Goal: Book appointment/travel/reservation

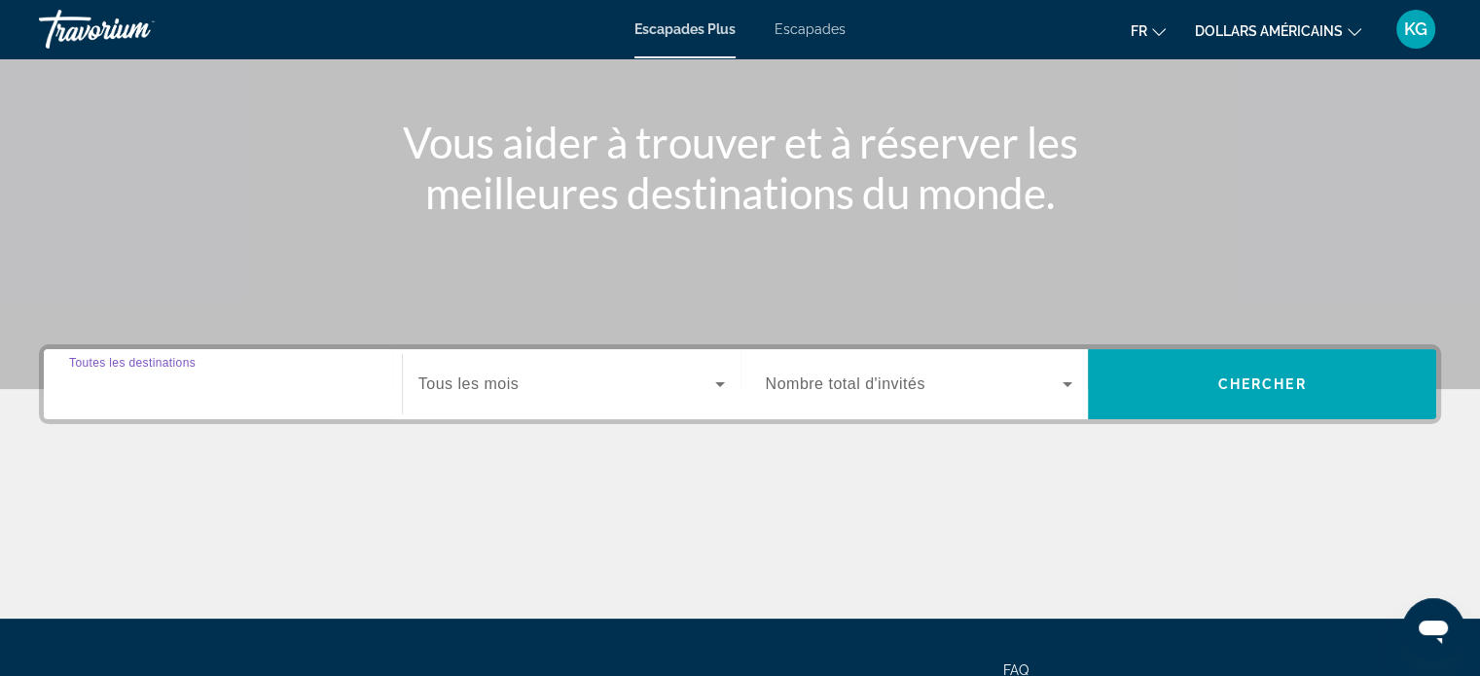
click at [265, 391] on input "Destination Toutes les destinations" at bounding box center [222, 385] width 307 height 23
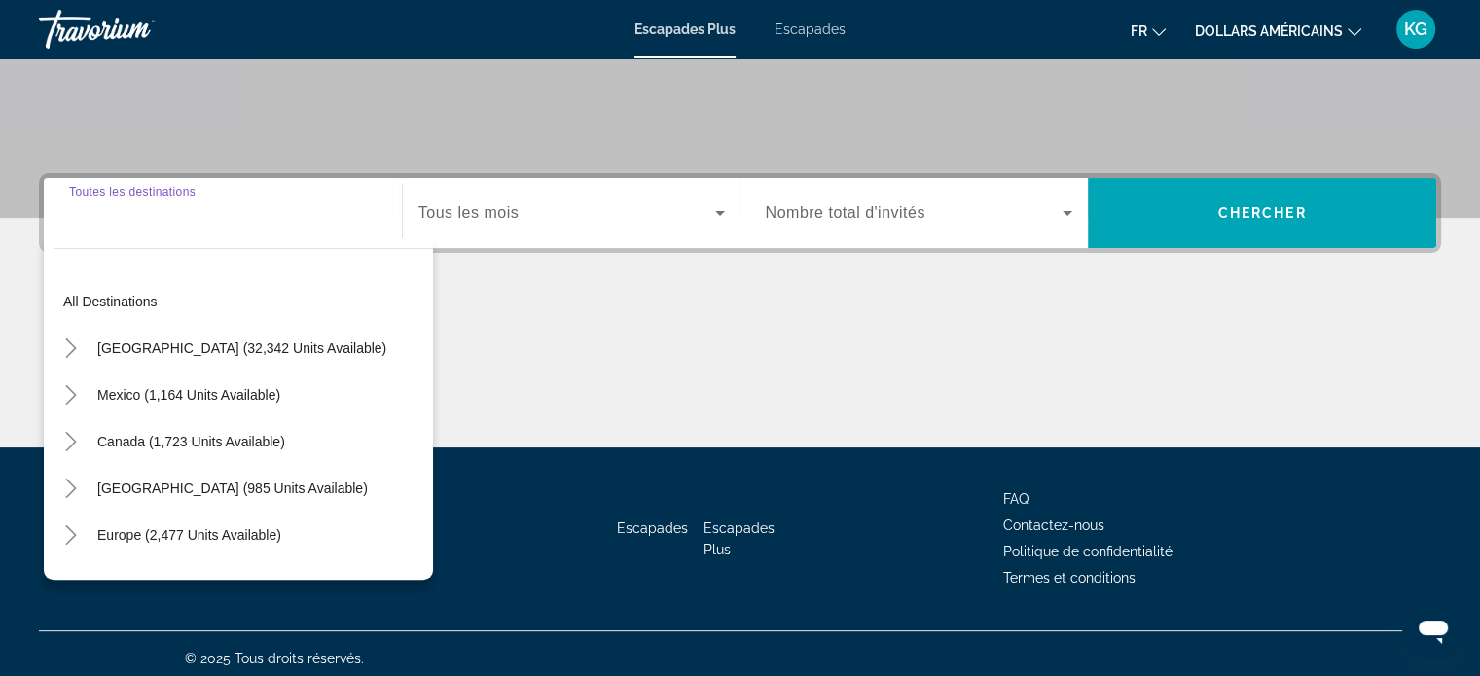
scroll to position [375, 0]
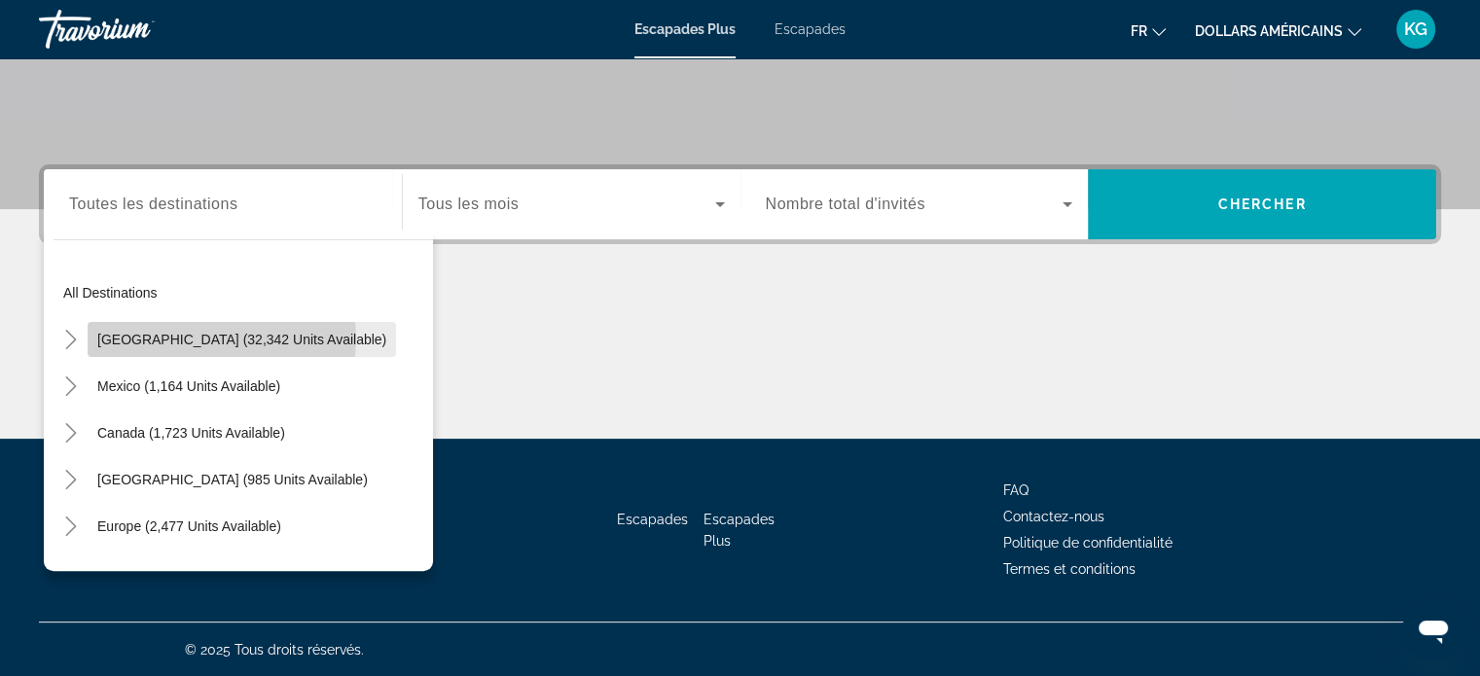
click at [221, 338] on span "[GEOGRAPHIC_DATA] (32,342 units available)" at bounding box center [241, 340] width 289 height 16
type input "**********"
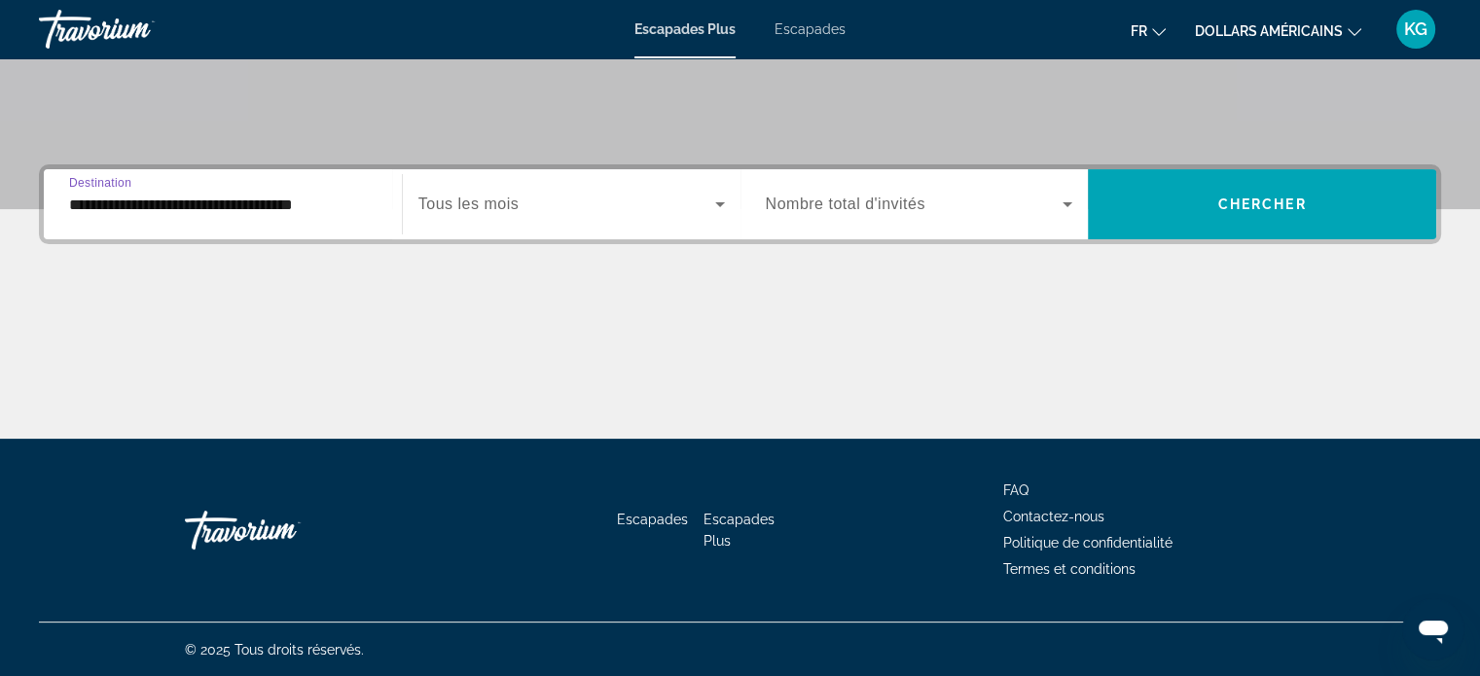
click at [608, 197] on span "Widget de recherche" at bounding box center [566, 204] width 297 height 23
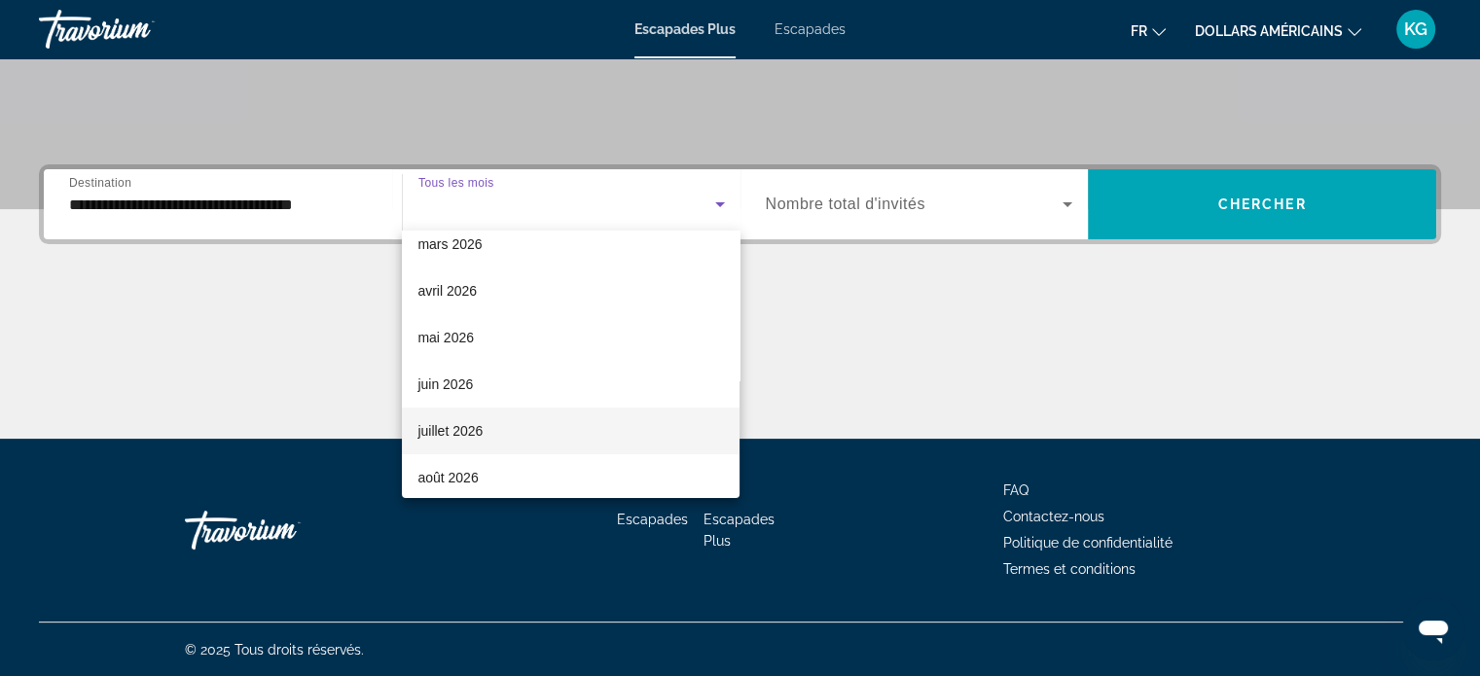
scroll to position [389, 0]
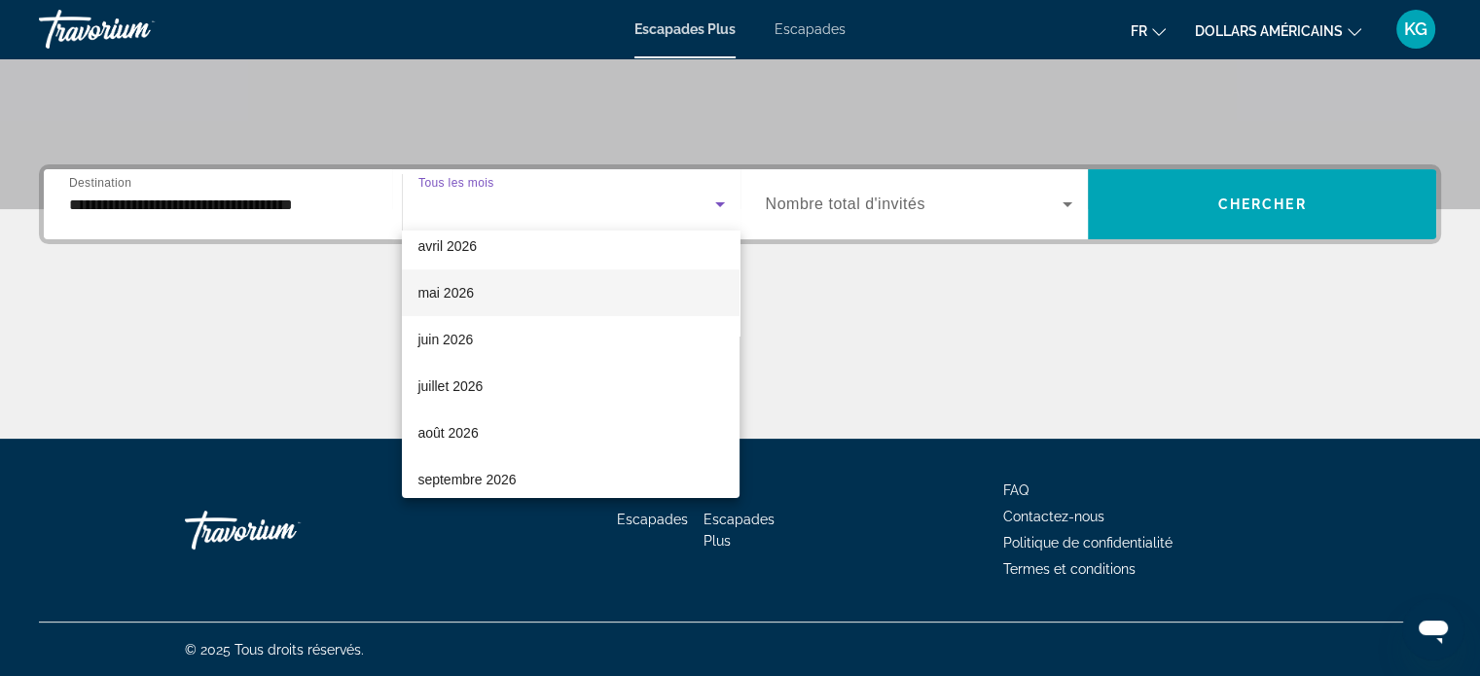
click at [458, 283] on span "mai 2026" at bounding box center [445, 292] width 56 height 23
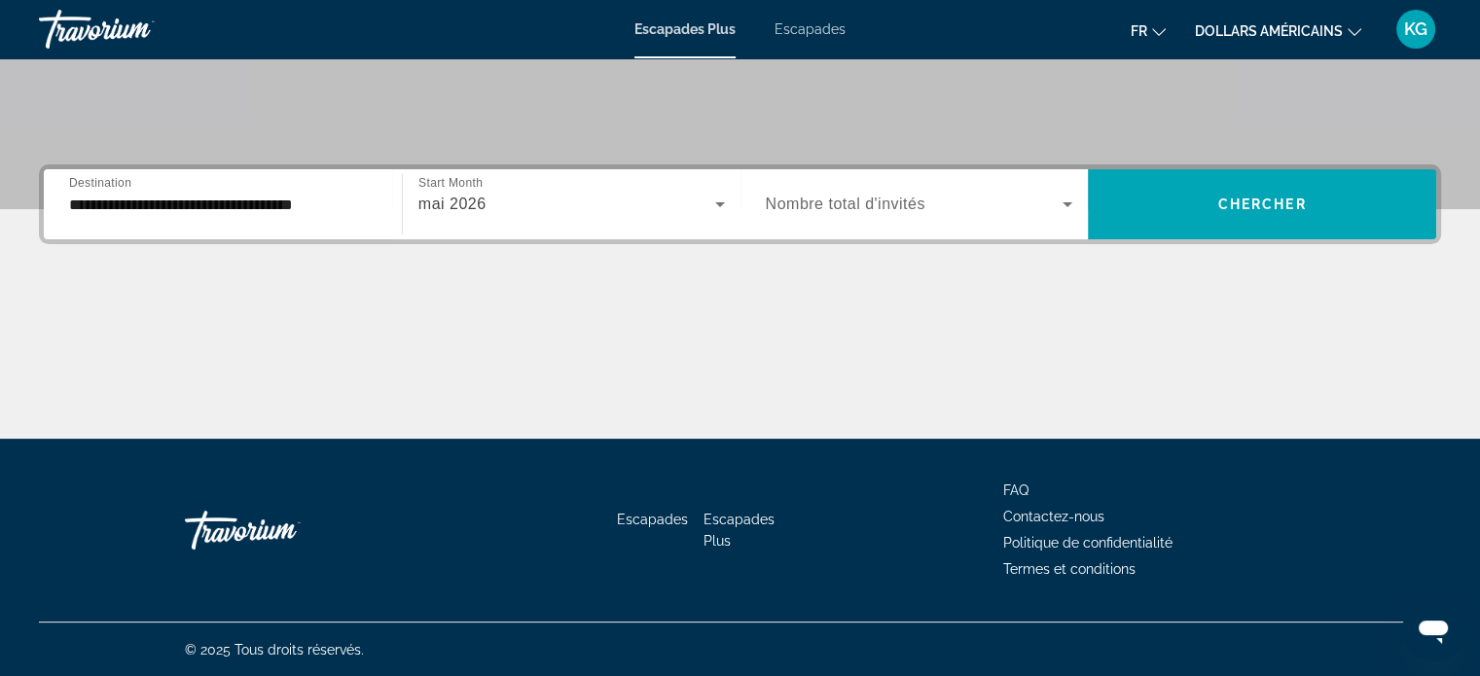
click at [895, 196] on span "Nombre total d'invités" at bounding box center [846, 204] width 160 height 17
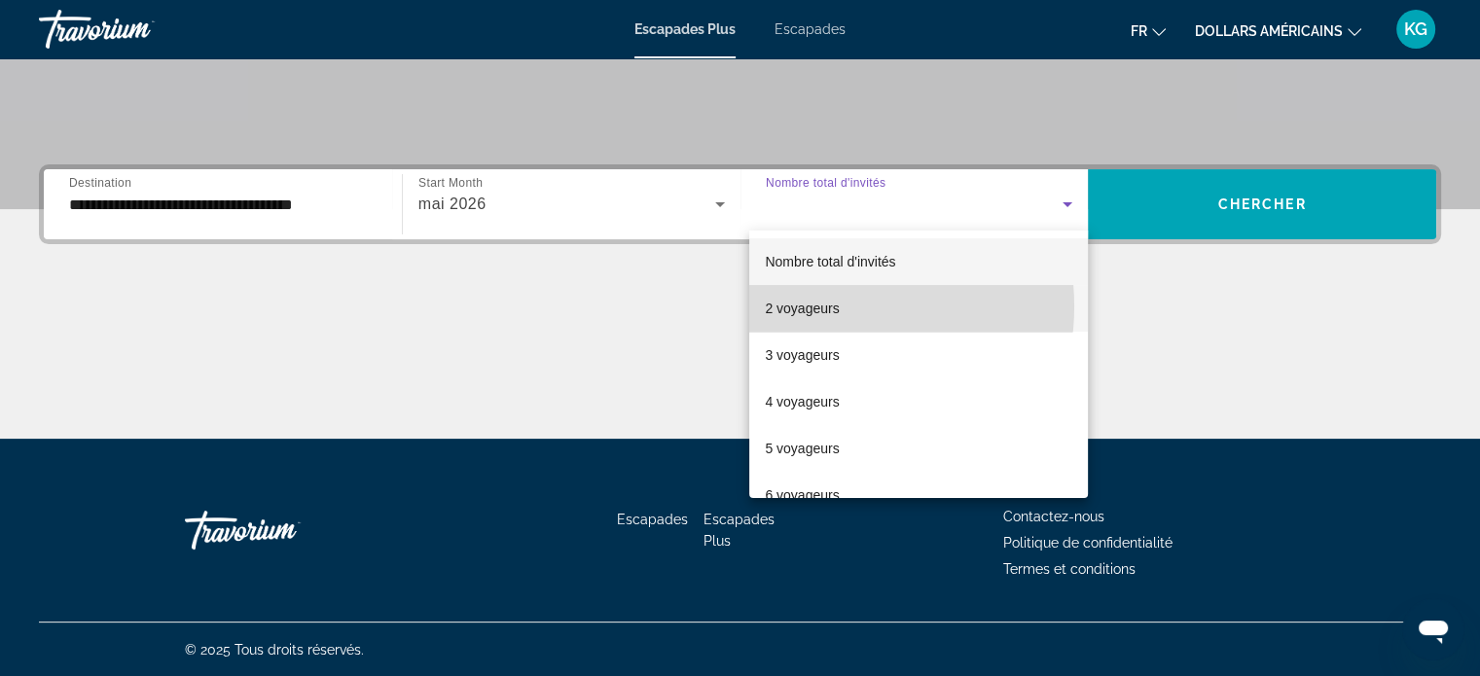
click at [825, 306] on font "2 voyageurs" at bounding box center [802, 309] width 74 height 16
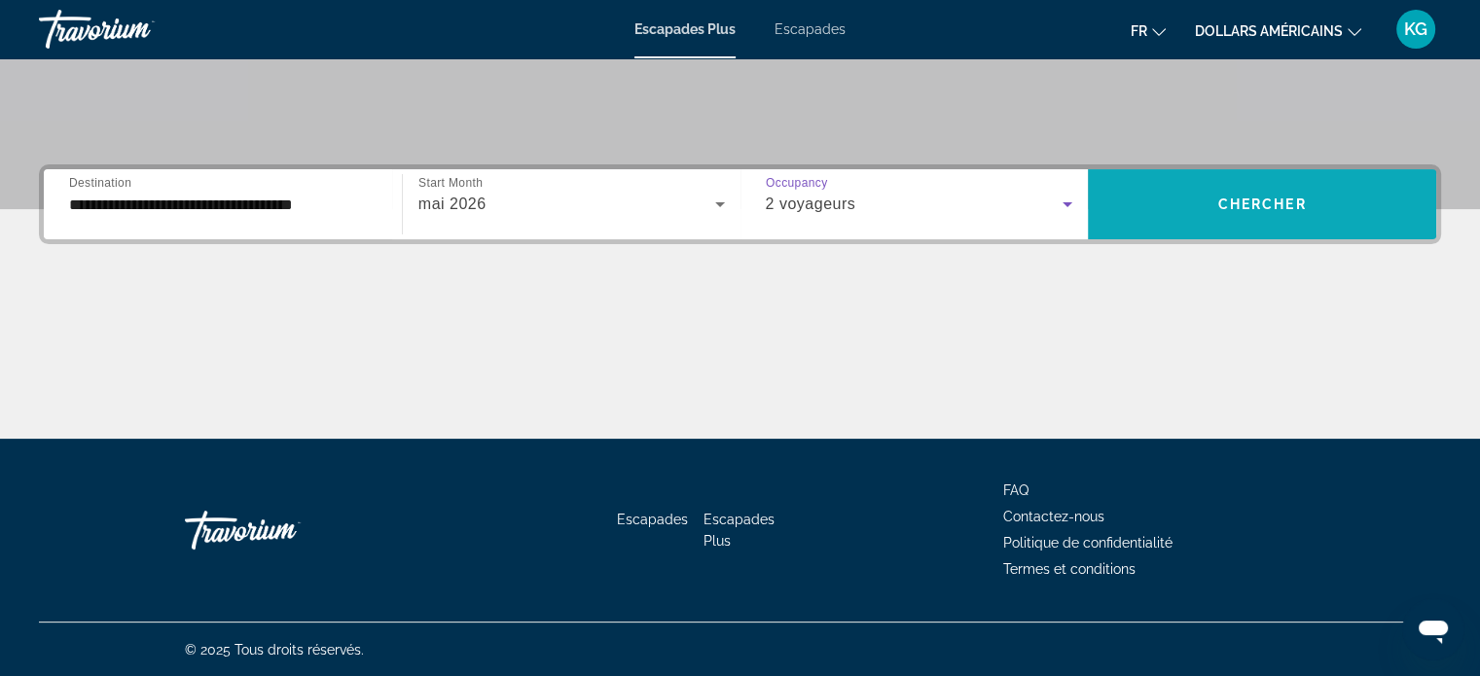
click at [1267, 197] on span "Chercher" at bounding box center [1262, 205] width 89 height 16
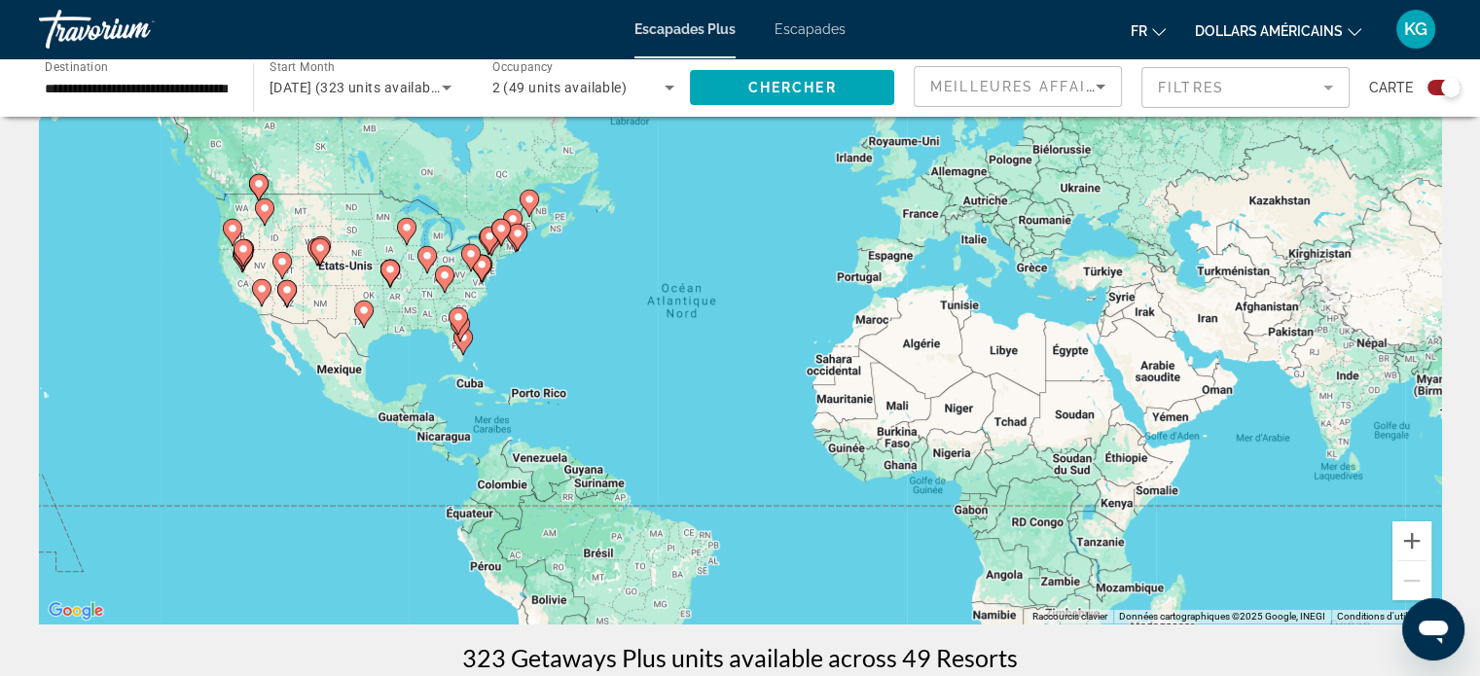
scroll to position [97, 0]
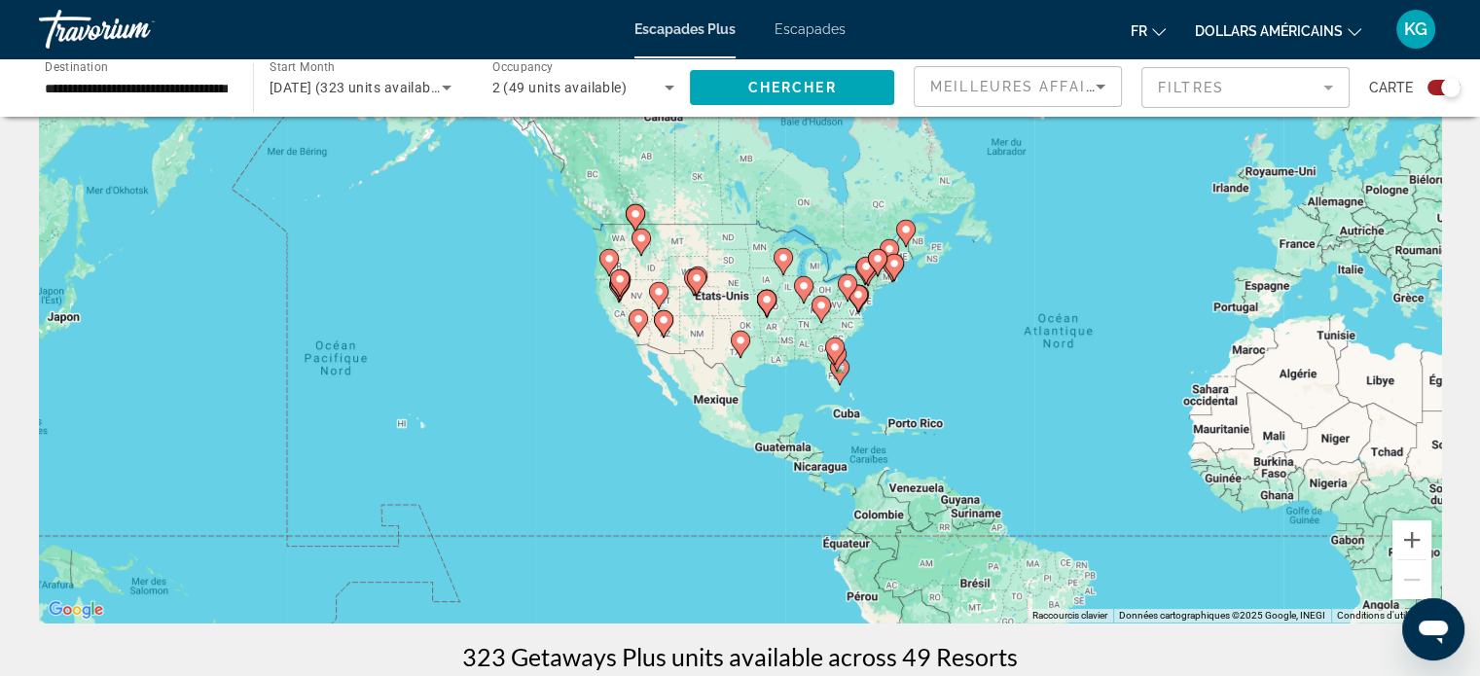
drag, startPoint x: 717, startPoint y: 382, endPoint x: 1240, endPoint y: 431, distance: 525.7
click at [1240, 431] on div "Pour activer le glissement avec le clavier, appuyez sur Alt+Entrée. Une fois ce…" at bounding box center [740, 331] width 1402 height 584
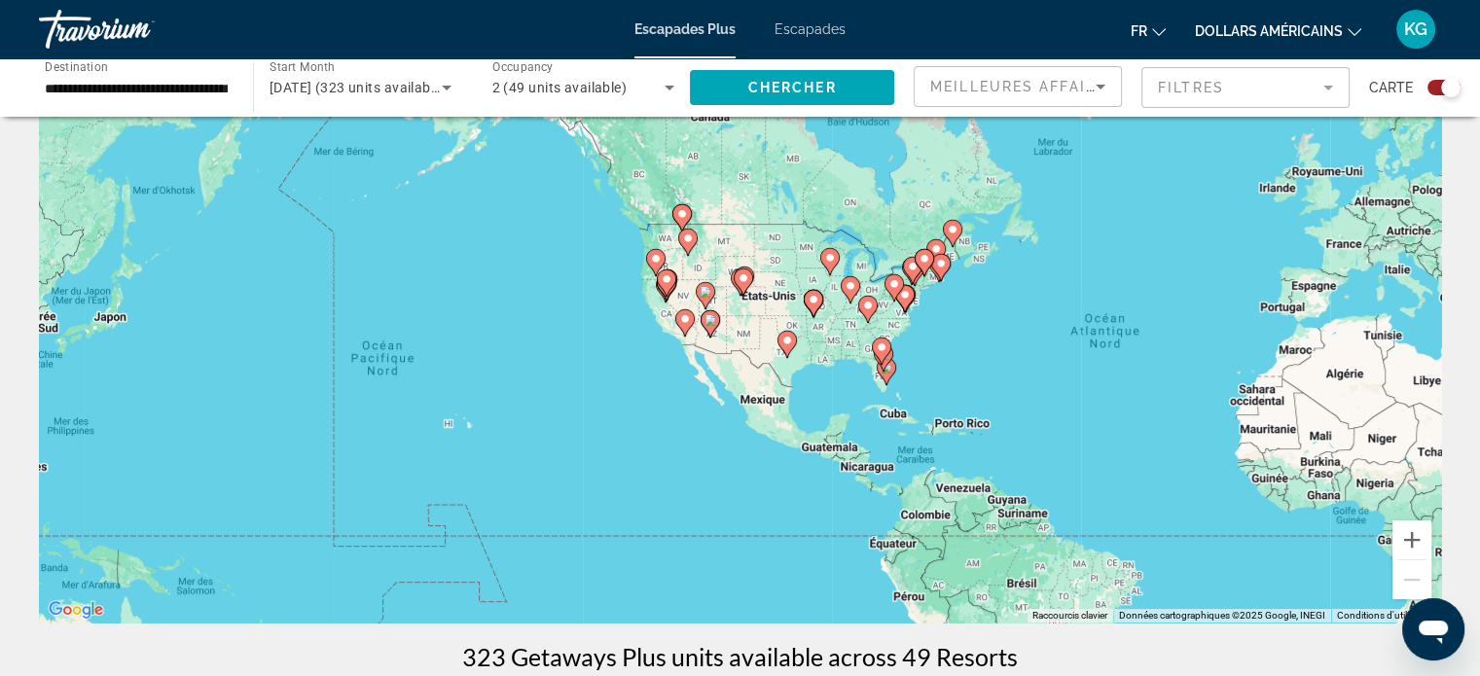
scroll to position [0, 0]
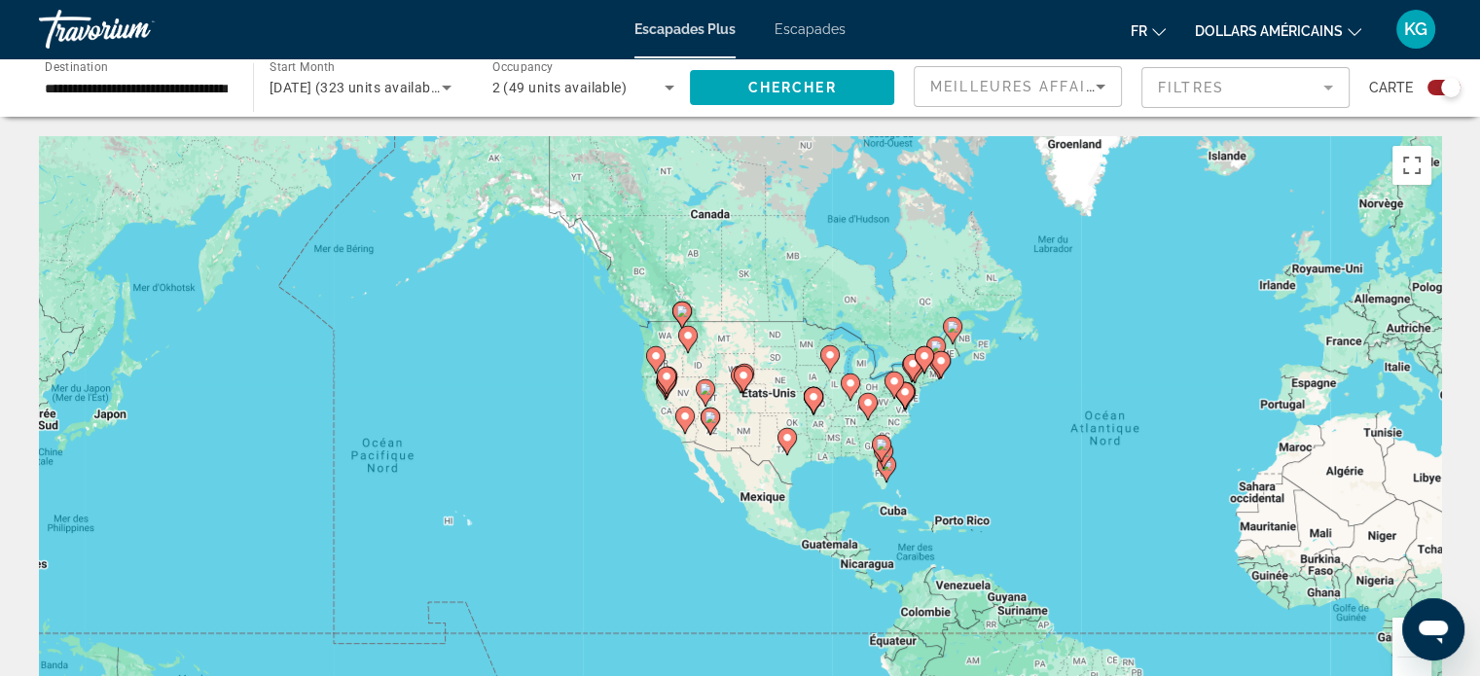
click at [1395, 644] on button "Zoom avant" at bounding box center [1411, 637] width 39 height 39
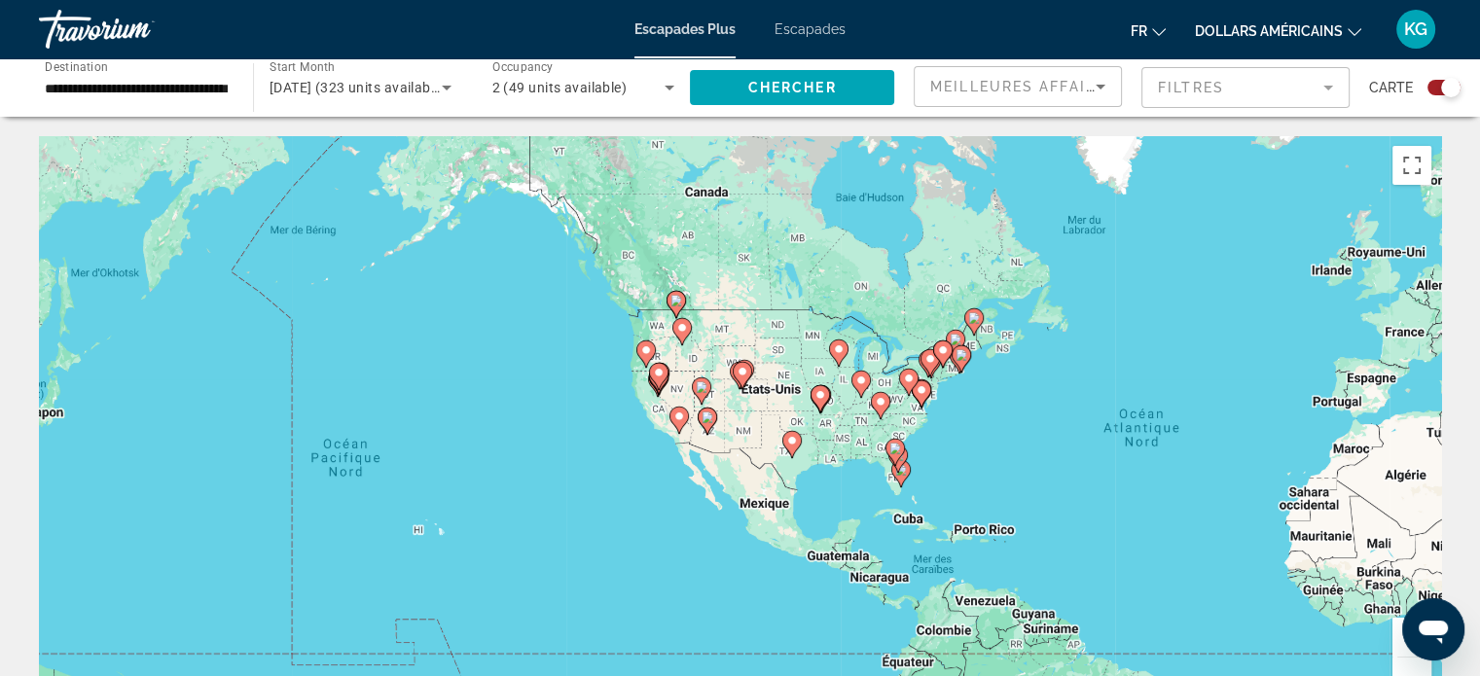
click at [1395, 644] on button "Zoom avant" at bounding box center [1411, 637] width 39 height 39
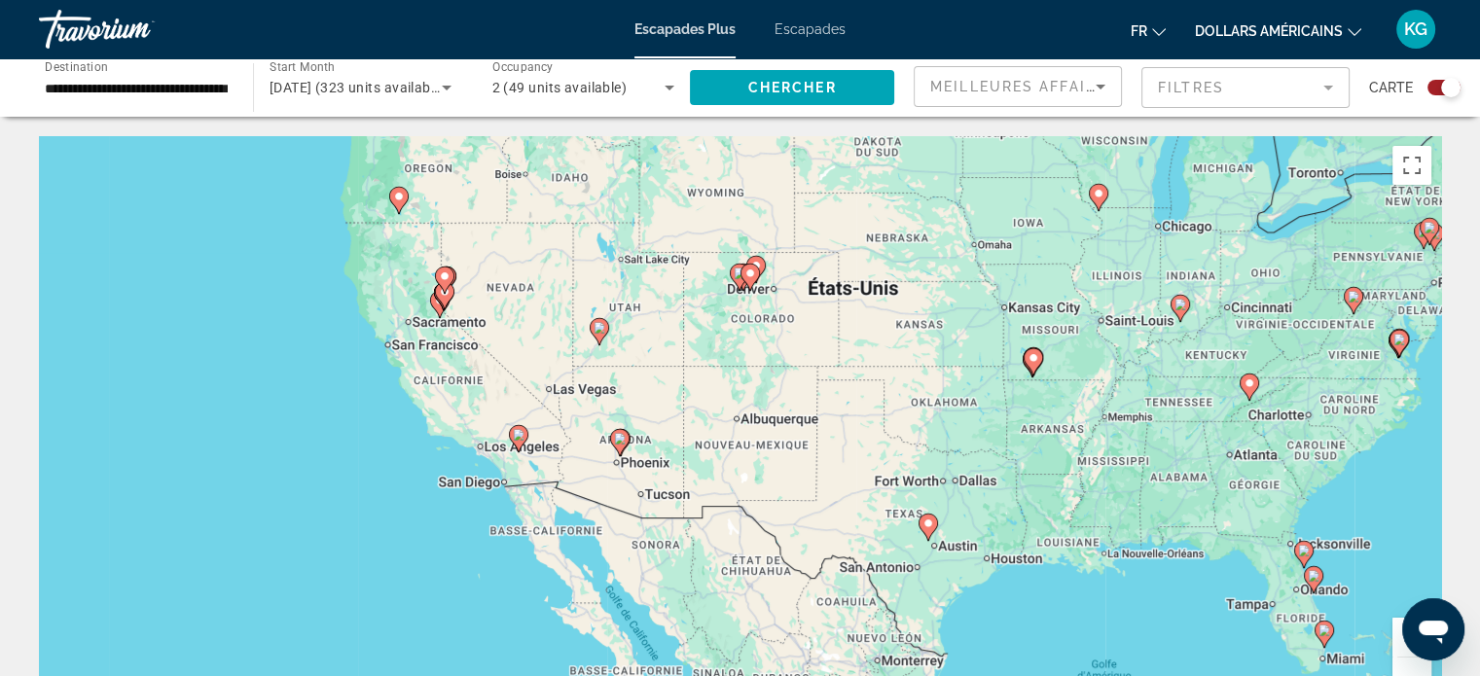
click at [1395, 644] on button "Zoom avant" at bounding box center [1411, 637] width 39 height 39
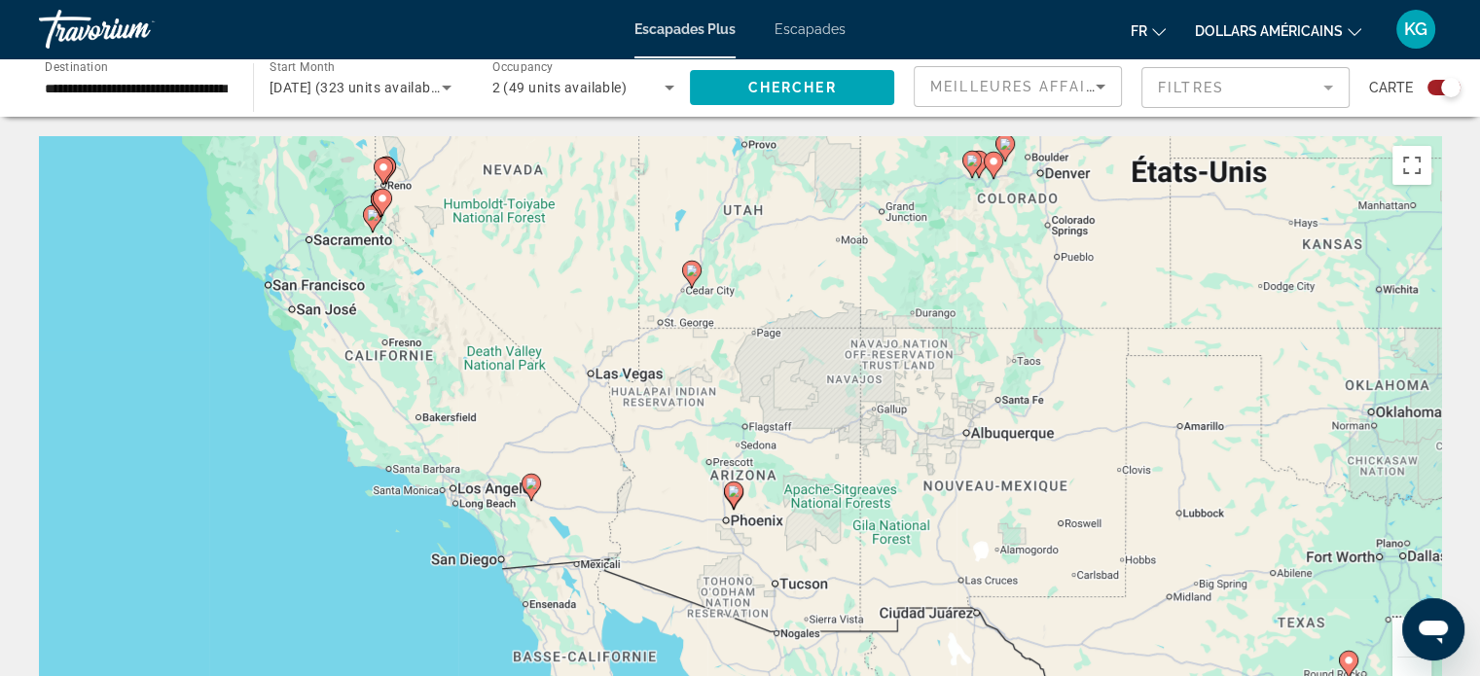
drag, startPoint x: 662, startPoint y: 370, endPoint x: 1005, endPoint y: 409, distance: 345.6
click at [1005, 409] on div "Pour activer le glissement avec le clavier, appuyez sur Alt+Entrée. Une fois ce…" at bounding box center [740, 428] width 1402 height 584
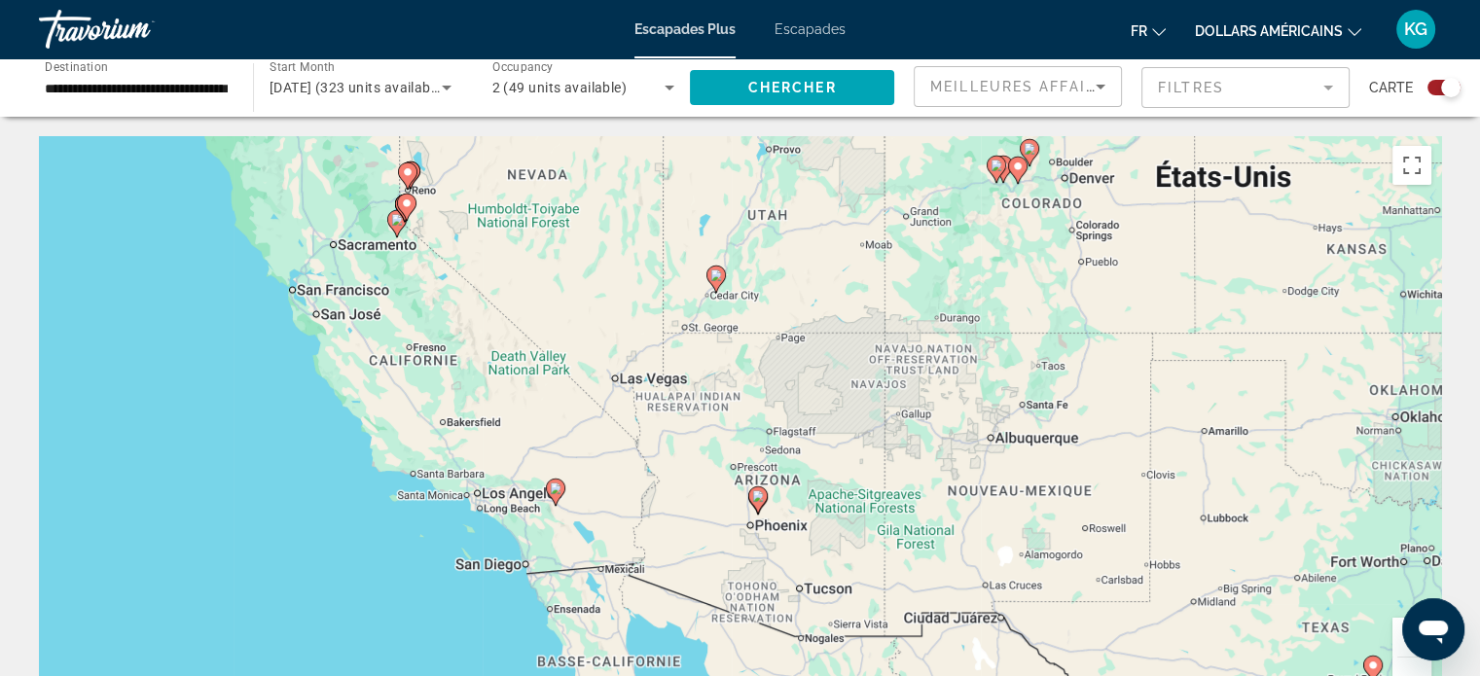
click at [553, 497] on icon "Contenu principal" at bounding box center [555, 492] width 18 height 25
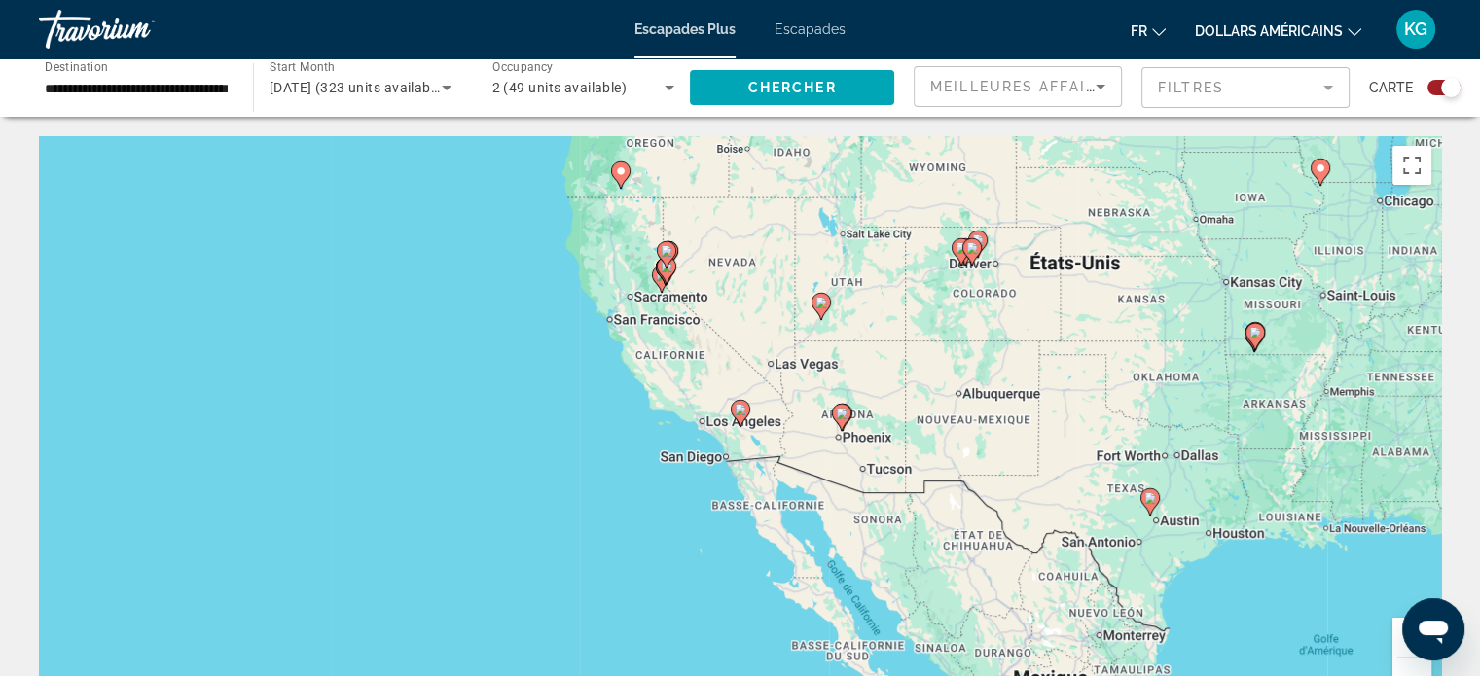
click at [740, 412] on image "Contenu principal" at bounding box center [741, 410] width 12 height 12
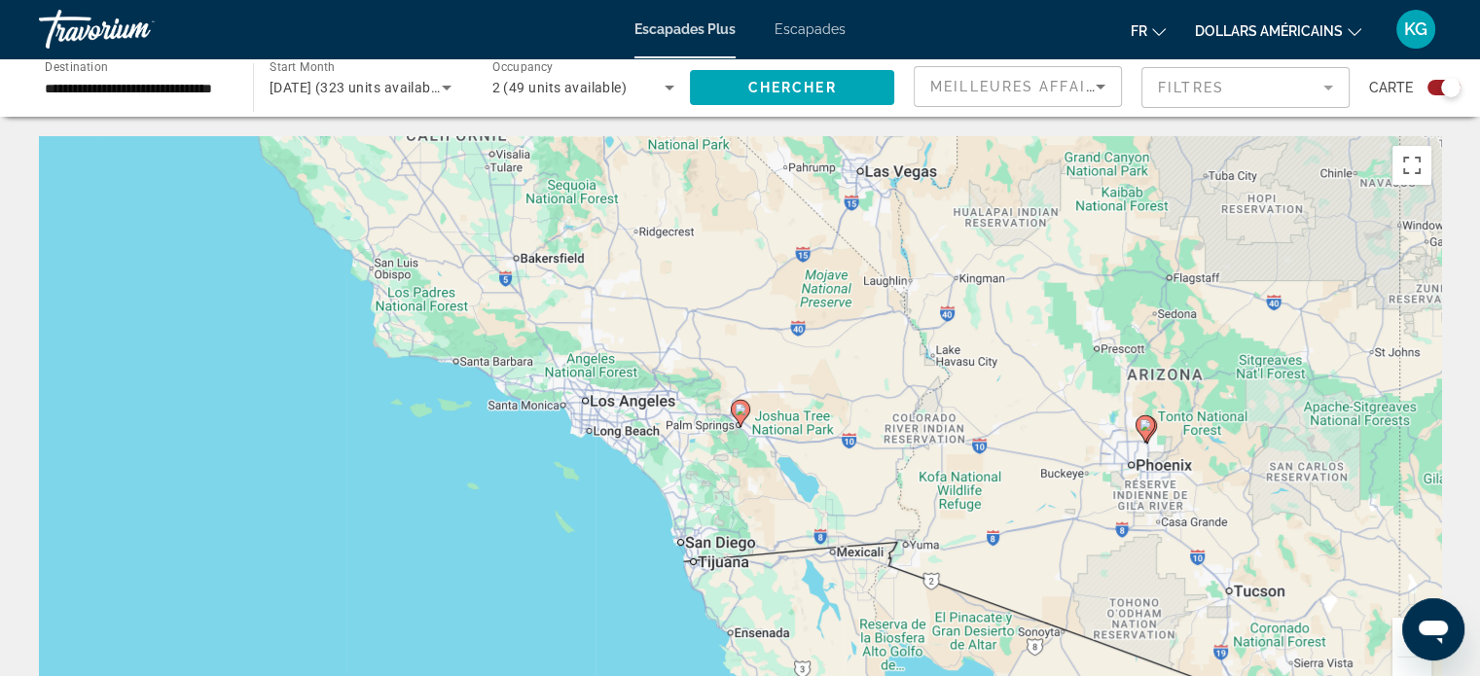
click at [741, 412] on image "Contenu principal" at bounding box center [741, 410] width 12 height 12
type input "**********"
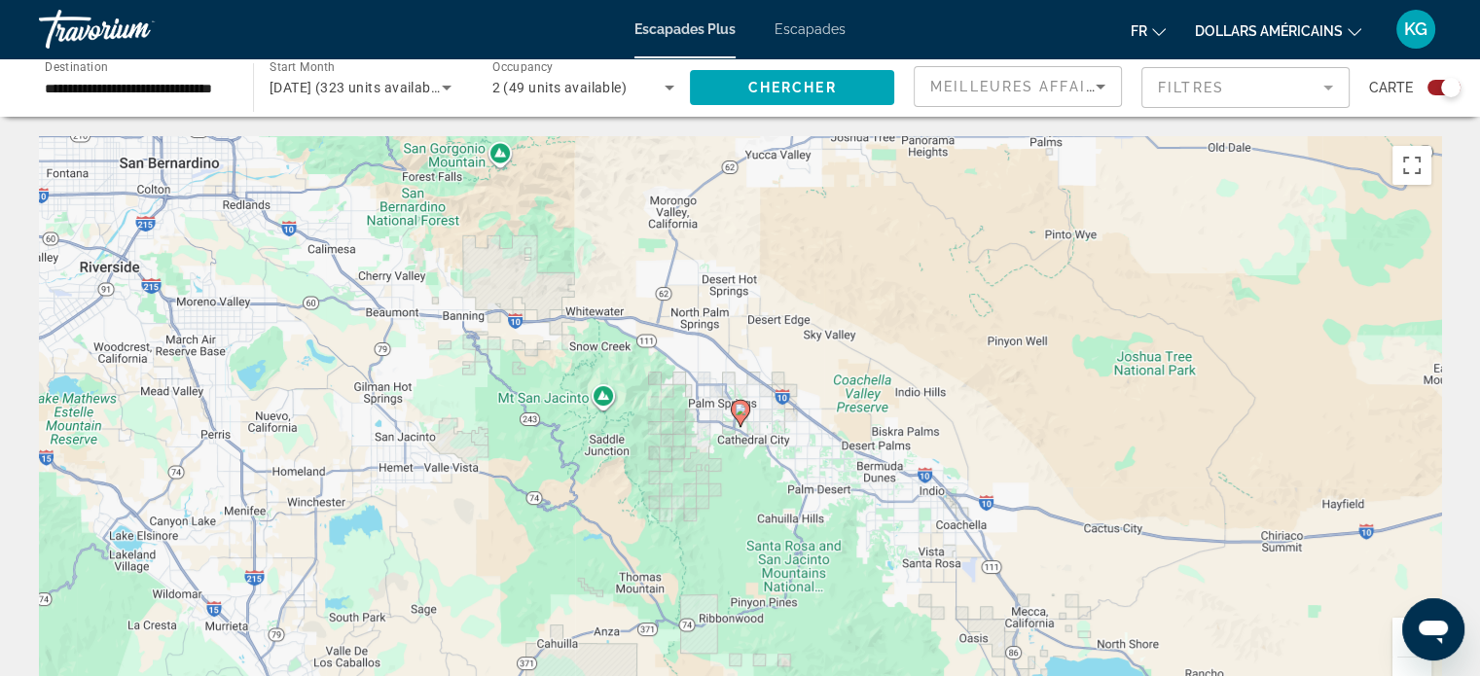
click at [741, 412] on image "Contenu principal" at bounding box center [741, 410] width 12 height 12
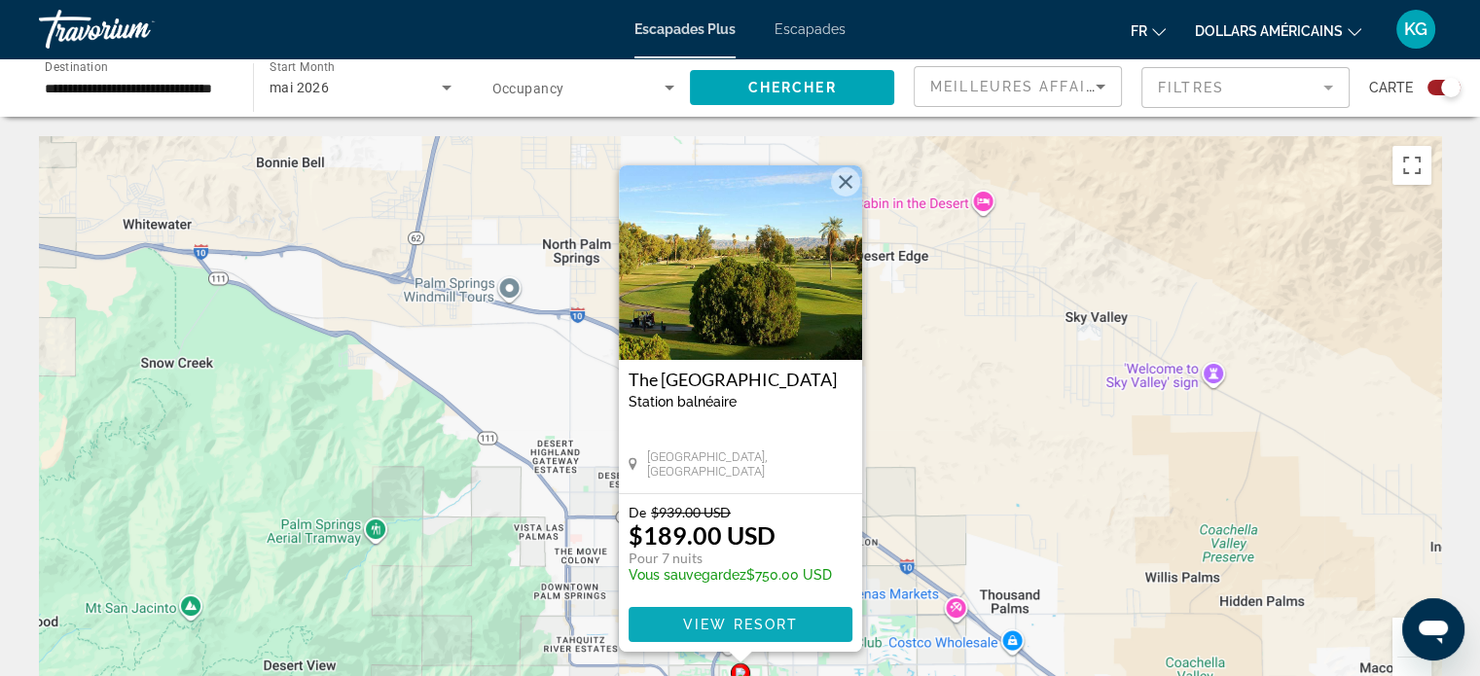
click at [749, 617] on span "View Resort" at bounding box center [739, 625] width 115 height 16
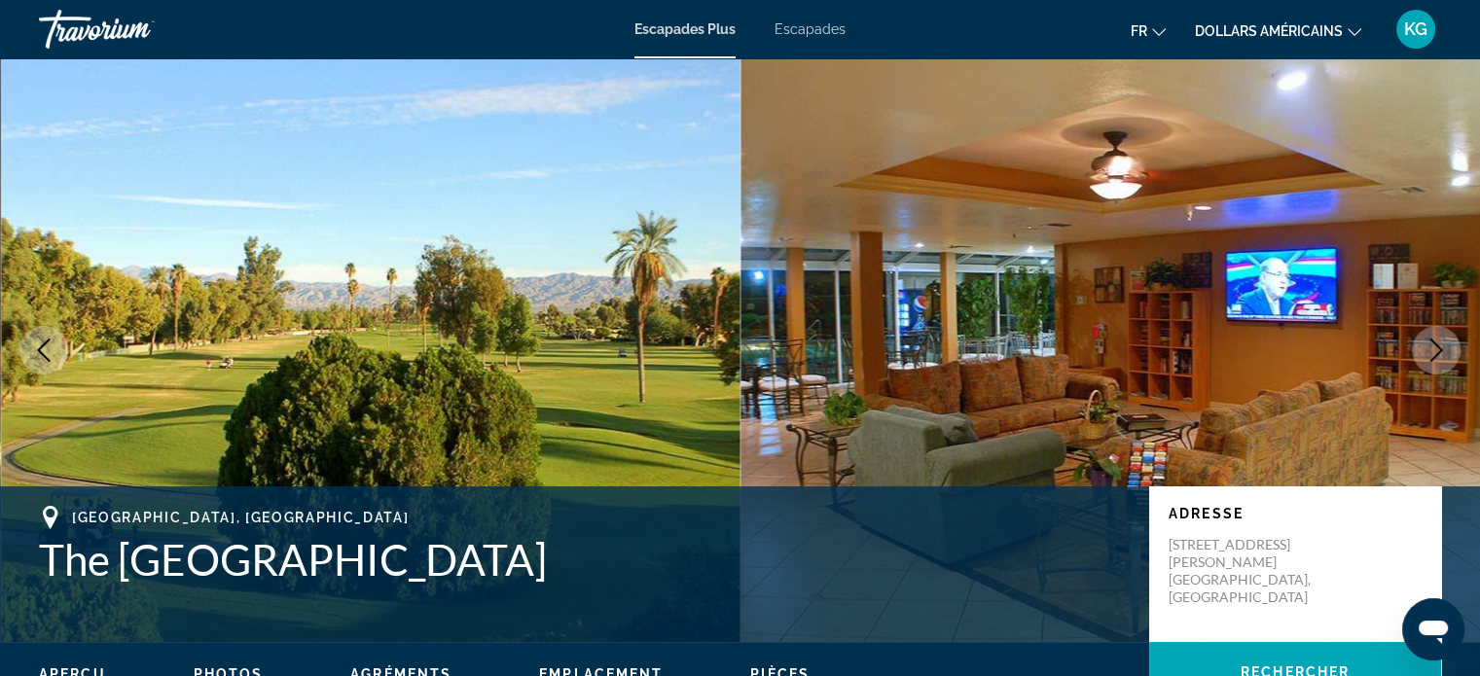
click at [1438, 342] on icon "Next image" at bounding box center [1435, 350] width 23 height 23
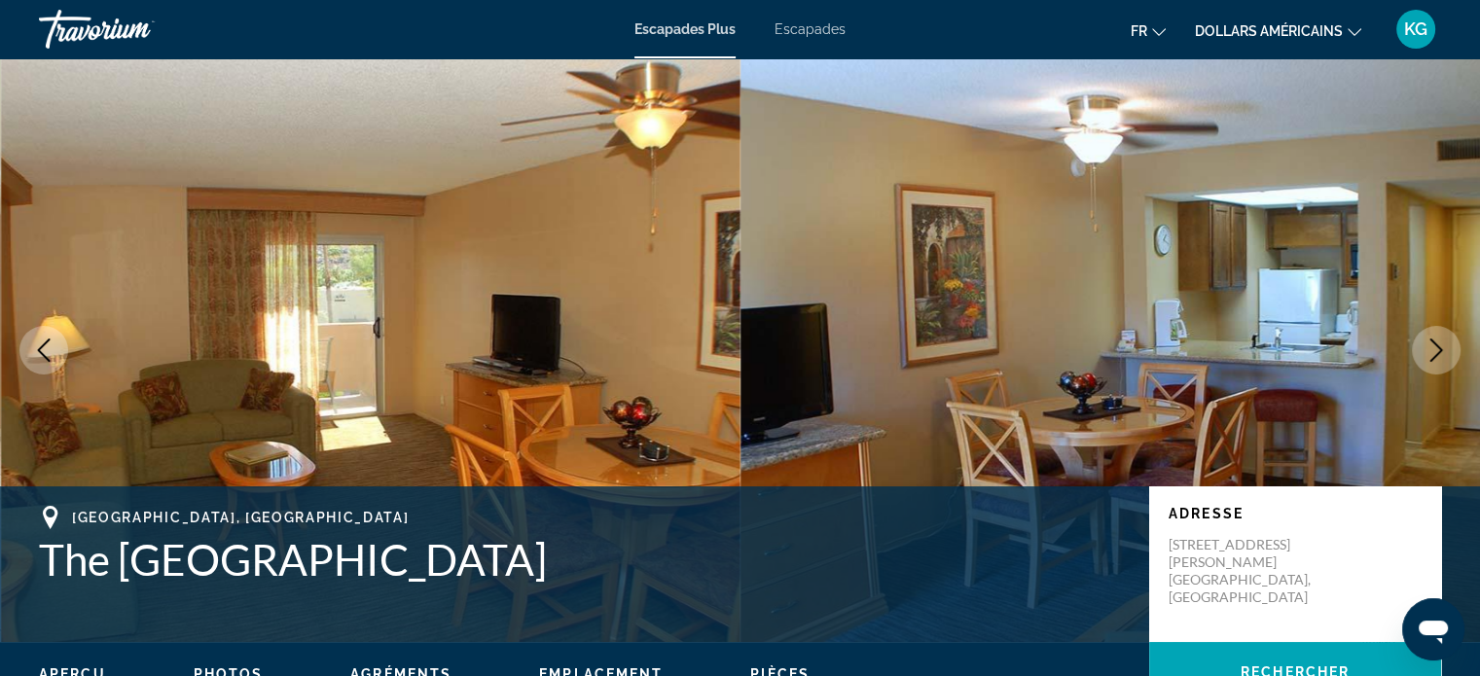
click at [1438, 342] on icon "Next image" at bounding box center [1435, 350] width 23 height 23
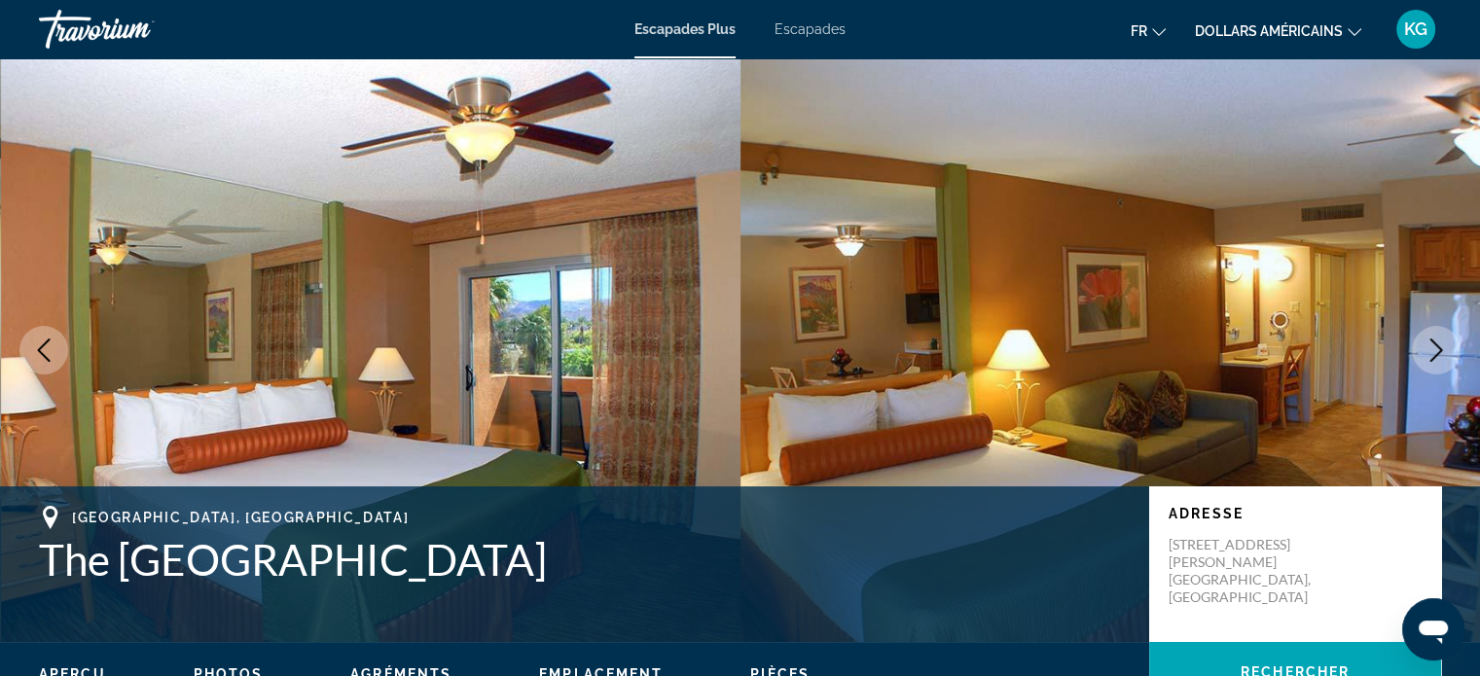
click at [1438, 342] on icon "Next image" at bounding box center [1435, 350] width 23 height 23
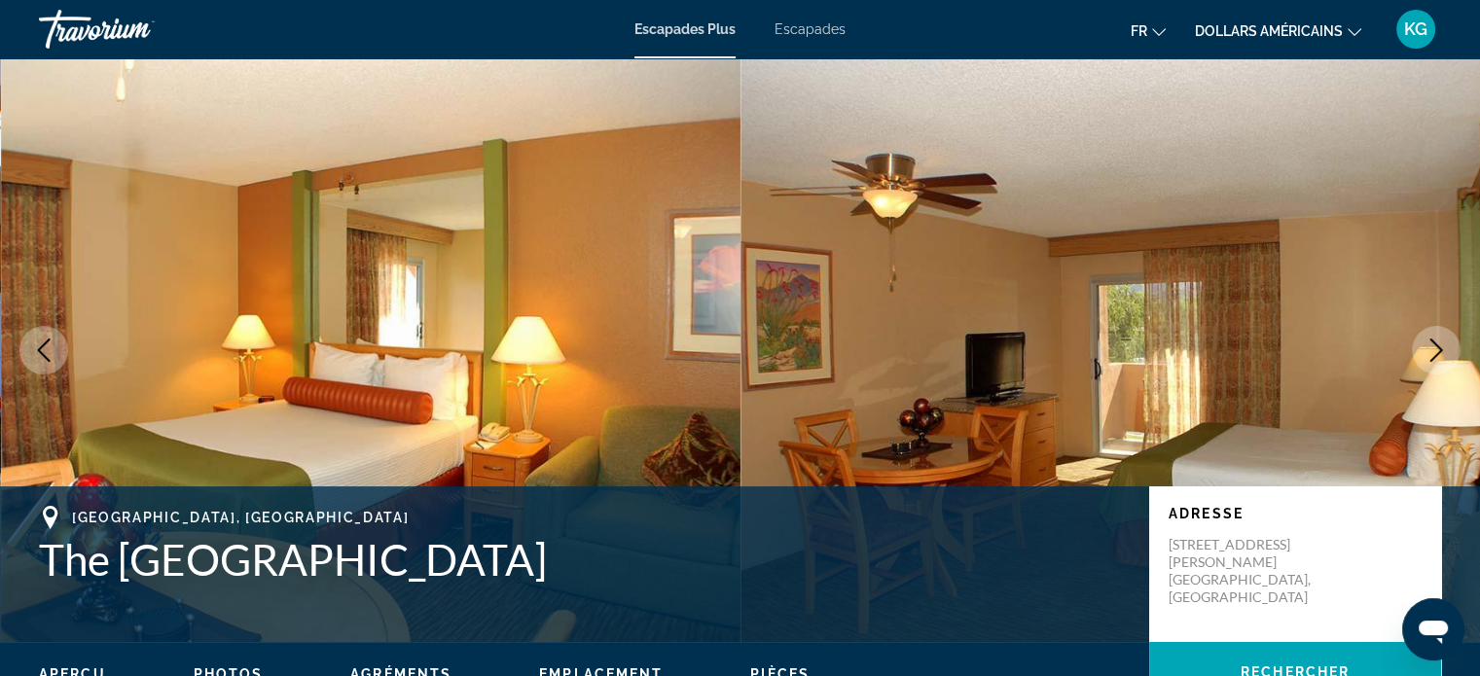
click at [1438, 342] on icon "Next image" at bounding box center [1435, 350] width 23 height 23
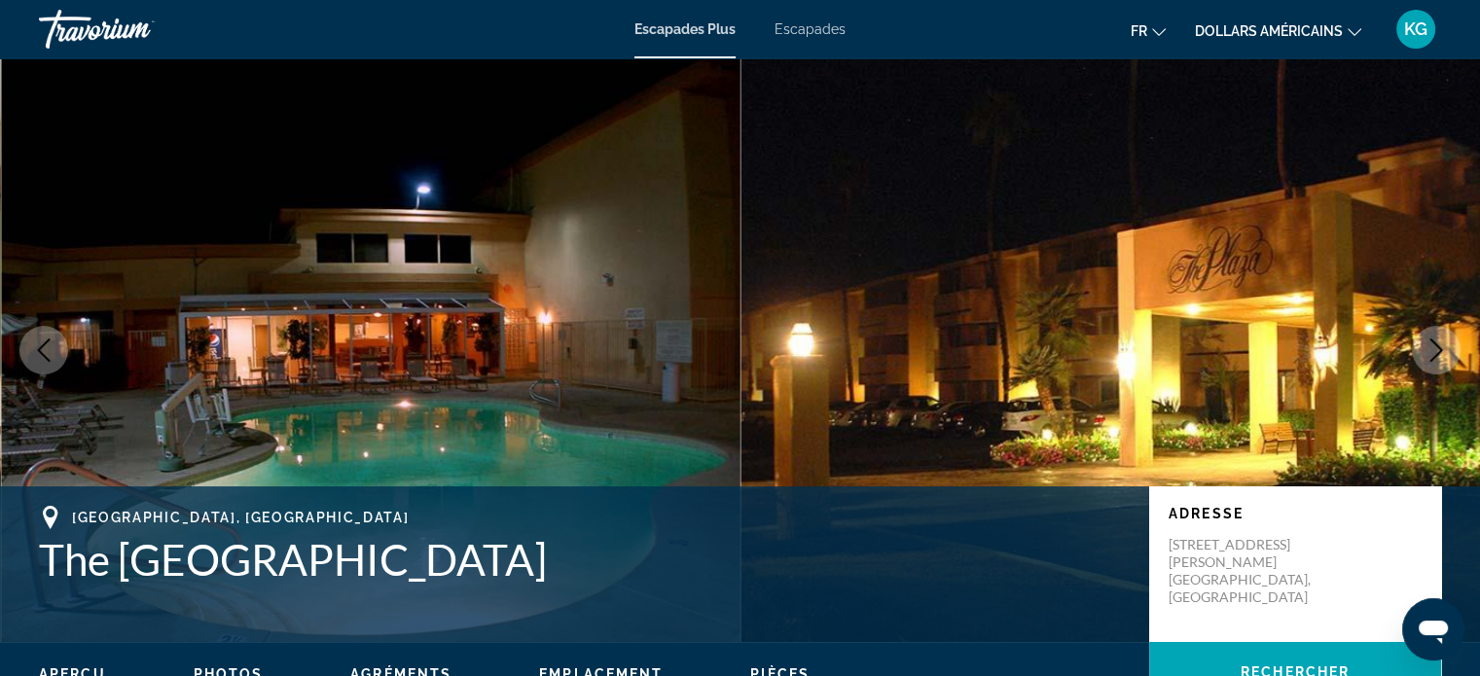
click at [1438, 342] on icon "Next image" at bounding box center [1435, 350] width 23 height 23
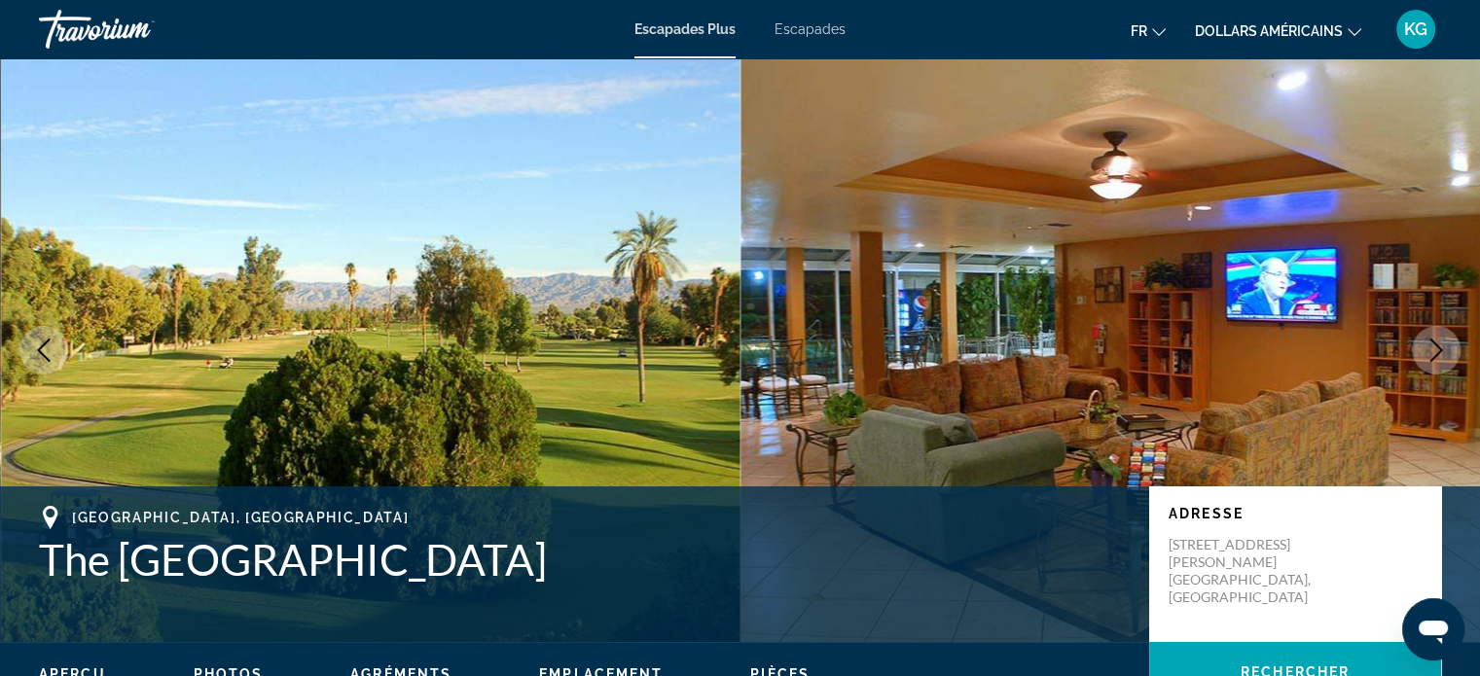
click at [1438, 342] on icon "Next image" at bounding box center [1435, 350] width 23 height 23
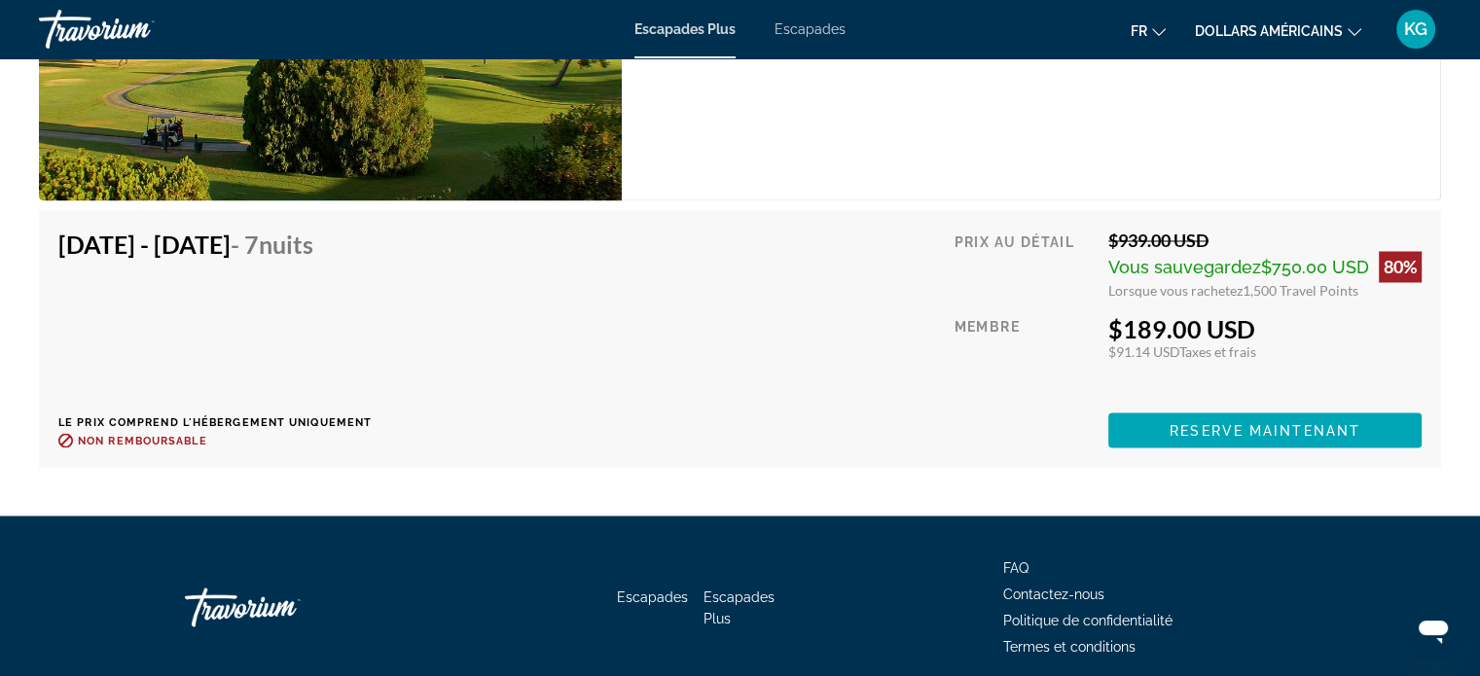
scroll to position [3405, 0]
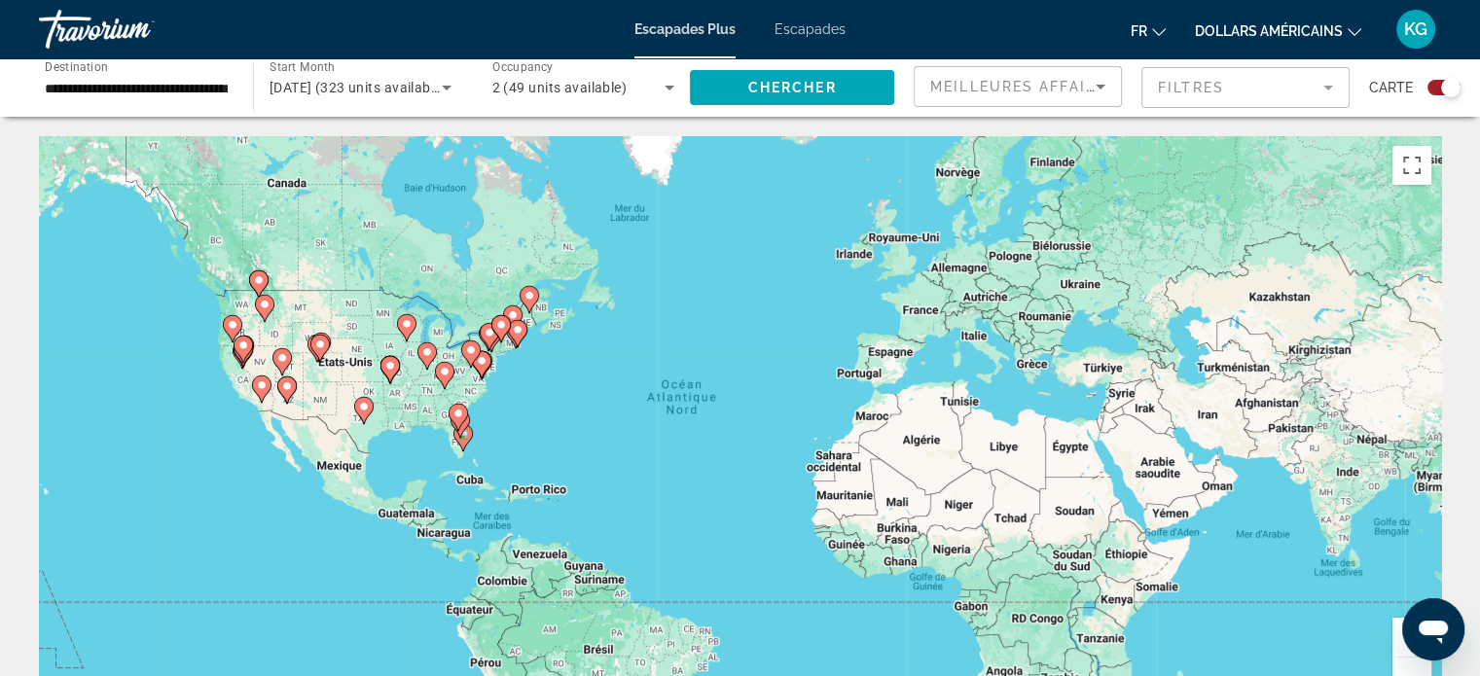
click at [323, 345] on image "Contenu principal" at bounding box center [320, 345] width 12 height 12
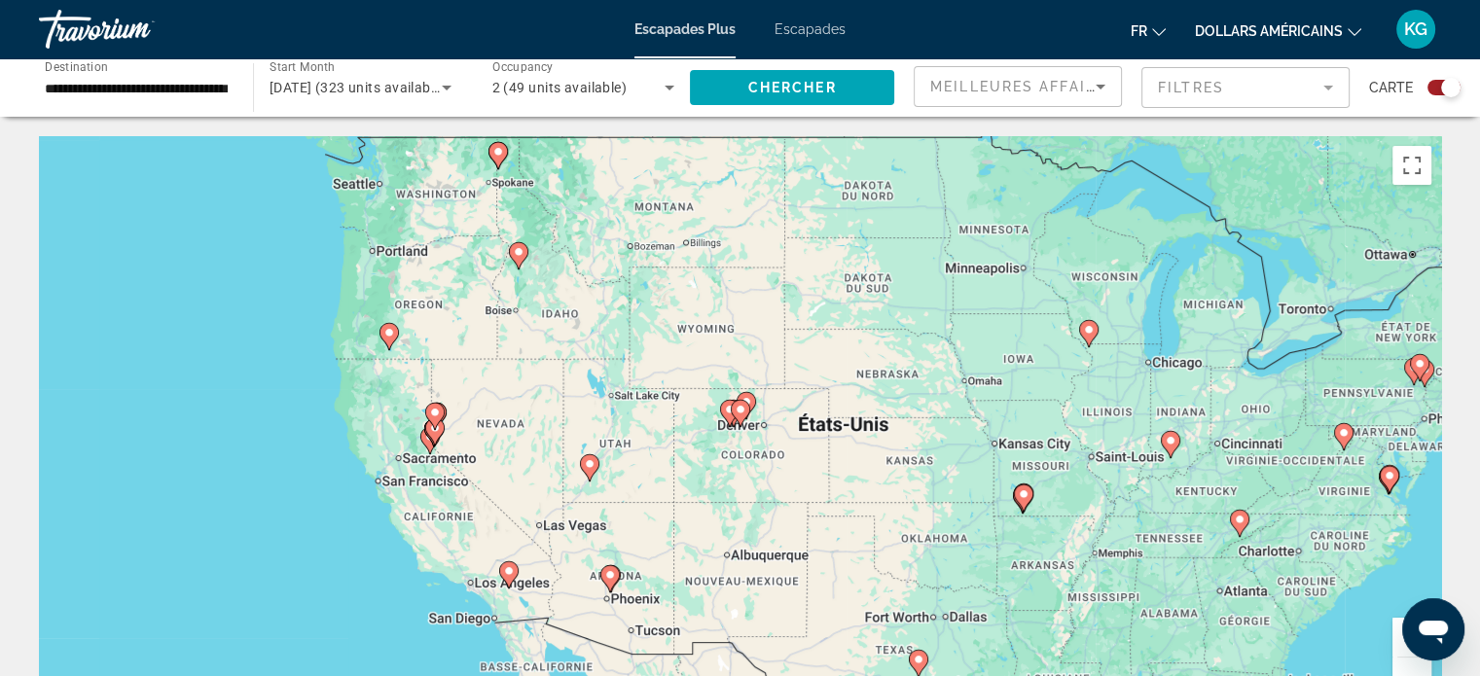
click at [447, 438] on div "Pour activer le glissement avec le clavier, appuyez sur Alt+Entrée. Une fois ce…" at bounding box center [740, 428] width 1402 height 584
click at [427, 435] on gmp-advanced-marker "Contenu principal" at bounding box center [434, 431] width 19 height 29
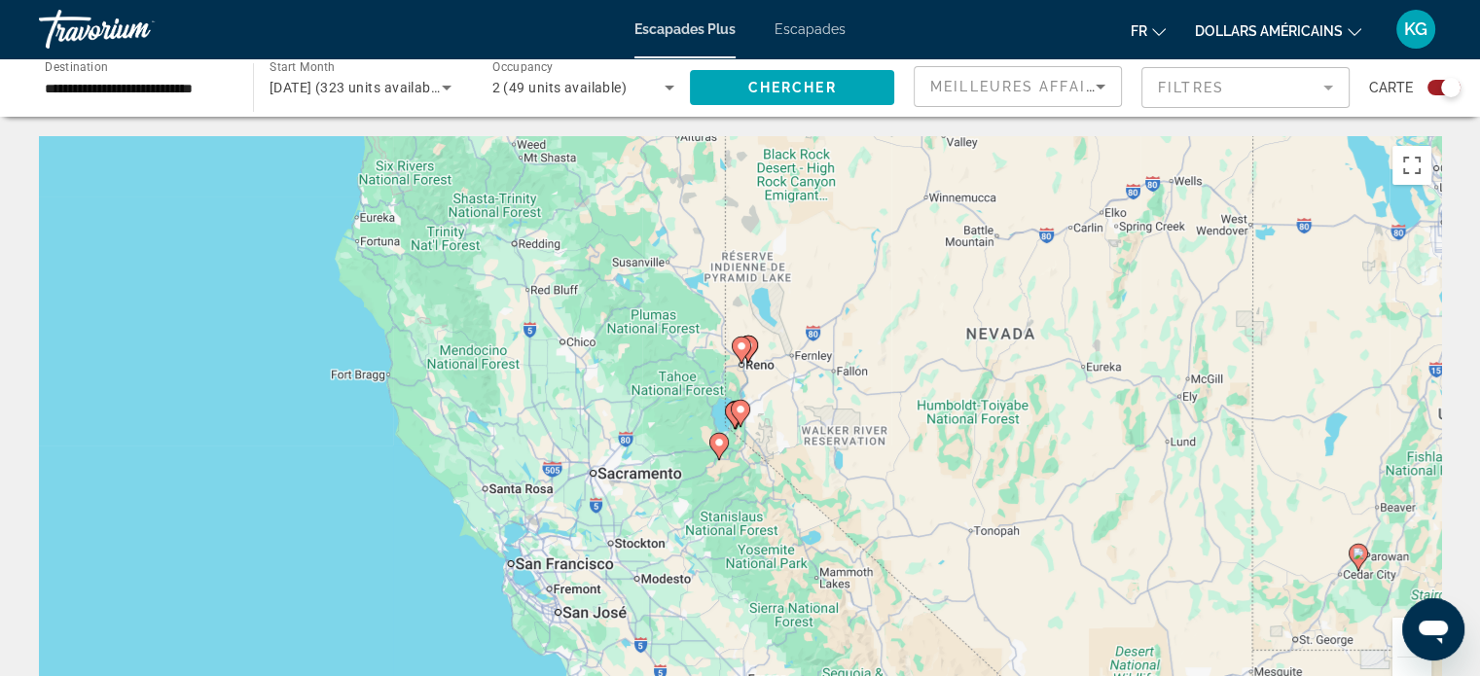
click at [732, 414] on icon "Contenu principal" at bounding box center [740, 413] width 19 height 27
type input "**********"
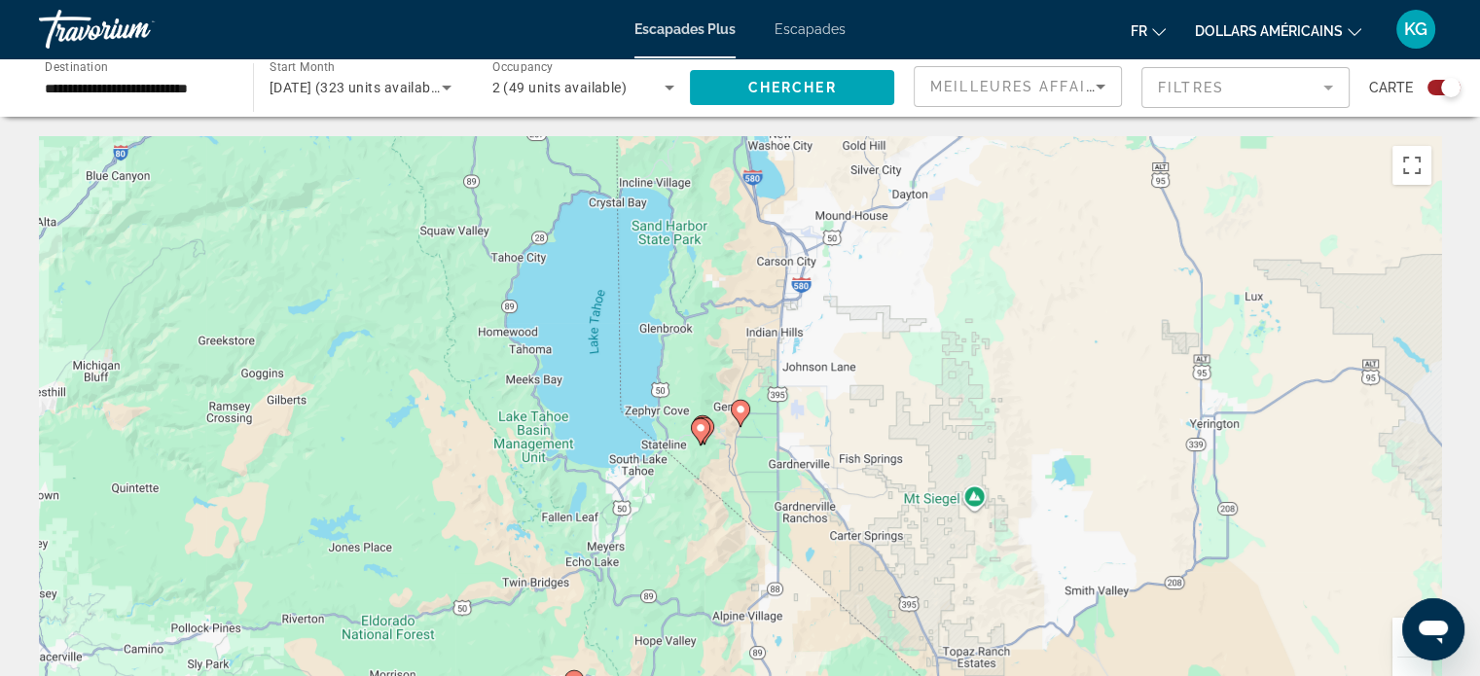
click at [713, 424] on gmp-advanced-marker "Contenu principal" at bounding box center [704, 430] width 19 height 29
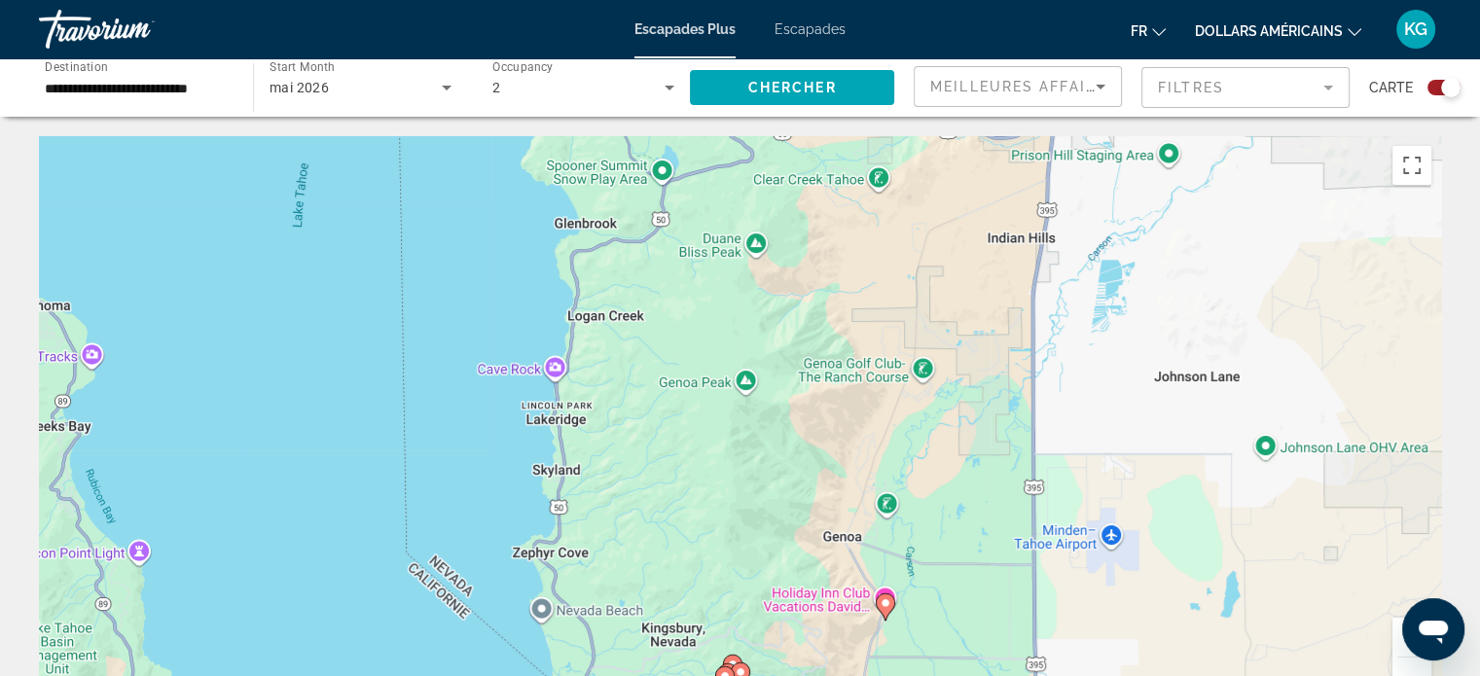
click at [880, 607] on image "Contenu principal" at bounding box center [885, 603] width 12 height 12
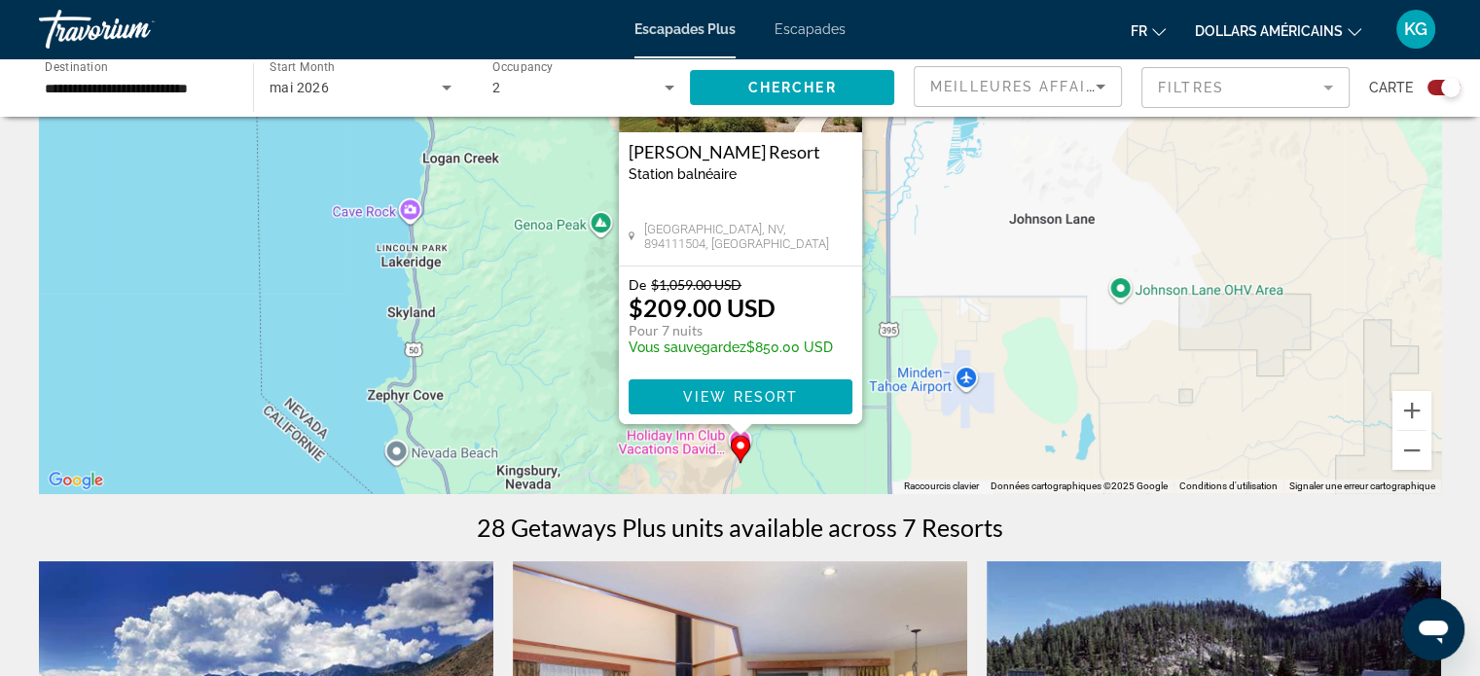
scroll to position [195, 0]
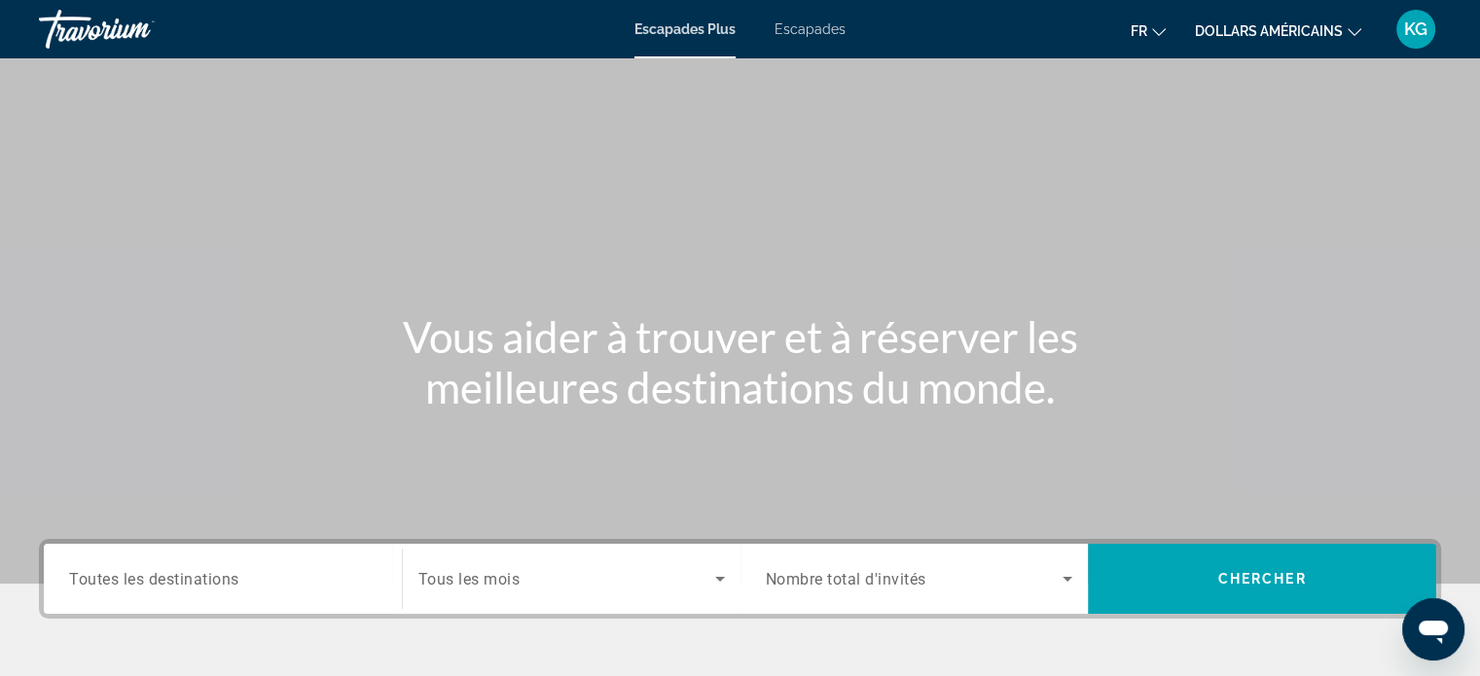
click at [514, 577] on span "Tous les mois" at bounding box center [469, 579] width 102 height 18
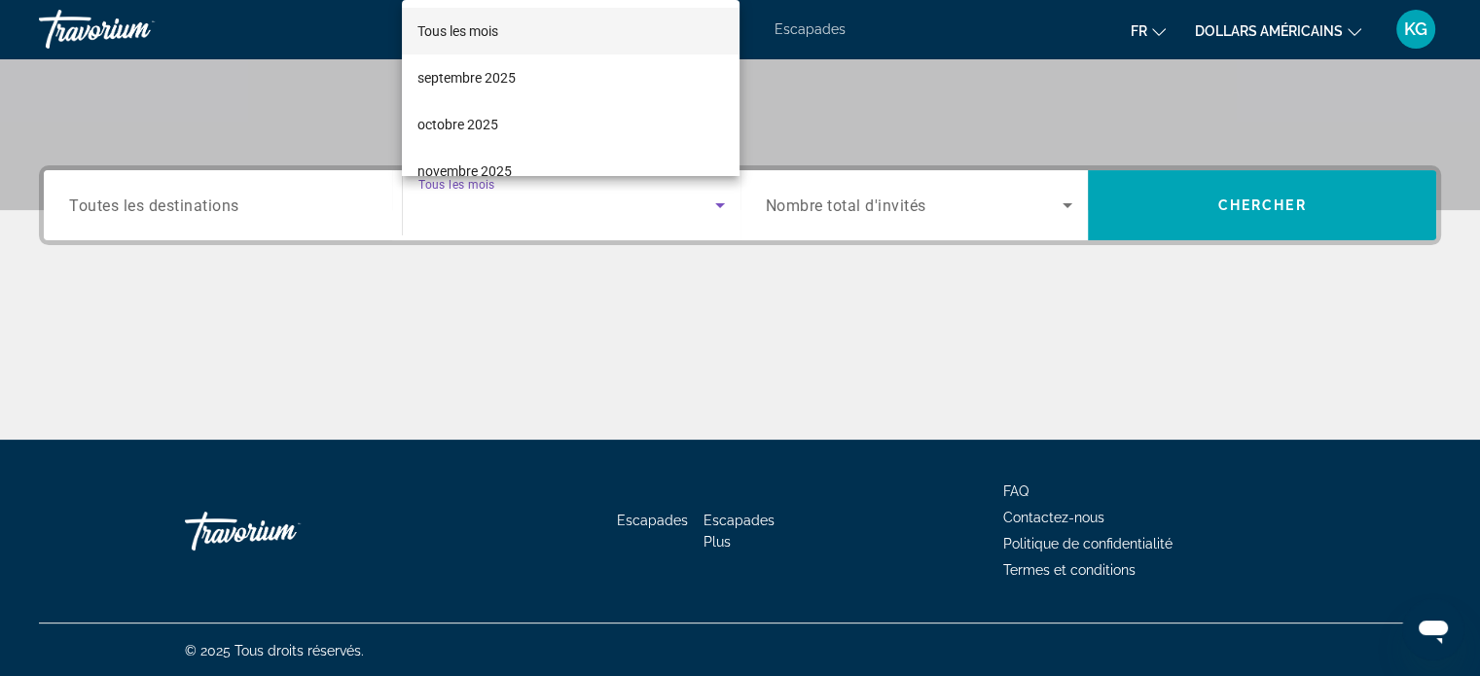
scroll to position [375, 0]
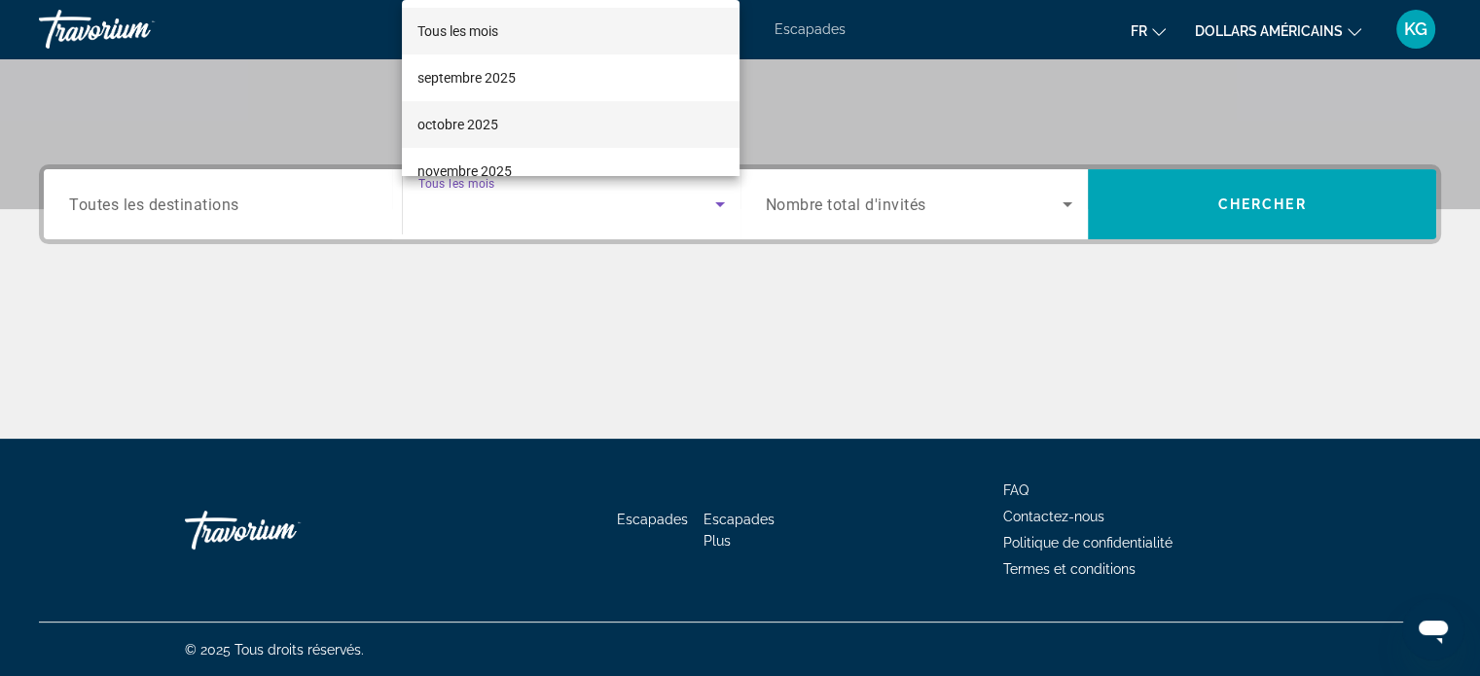
click at [469, 120] on font "octobre 2025" at bounding box center [457, 125] width 81 height 16
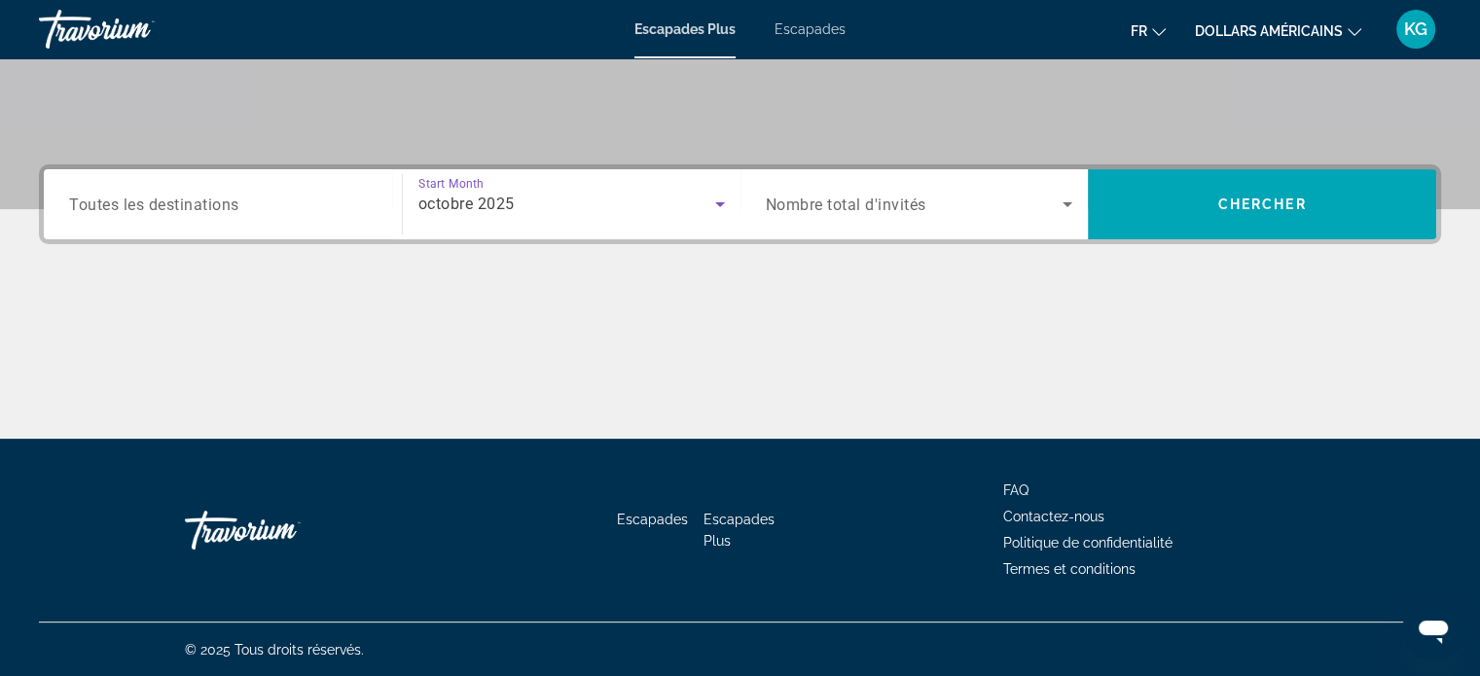
click at [943, 201] on span "Search widget" at bounding box center [915, 204] width 298 height 23
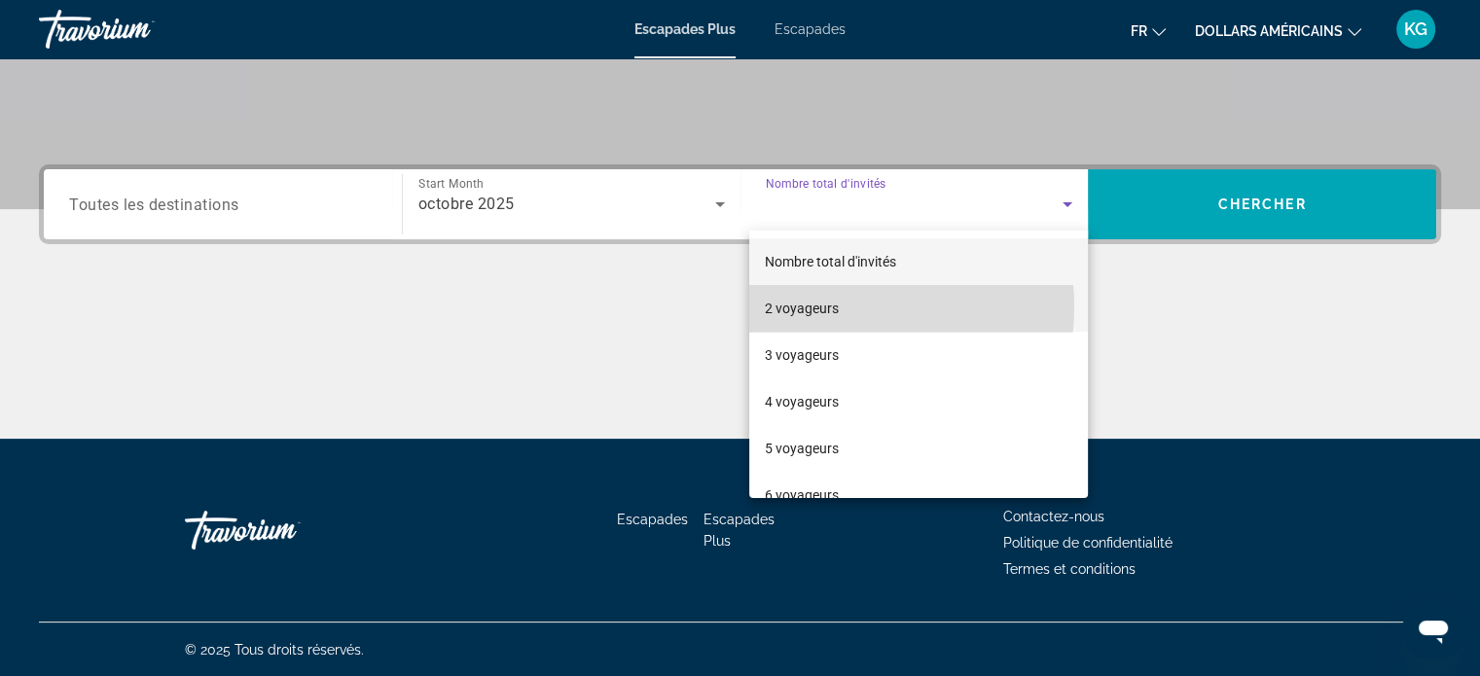
click at [834, 306] on font "2 voyageurs" at bounding box center [802, 309] width 74 height 16
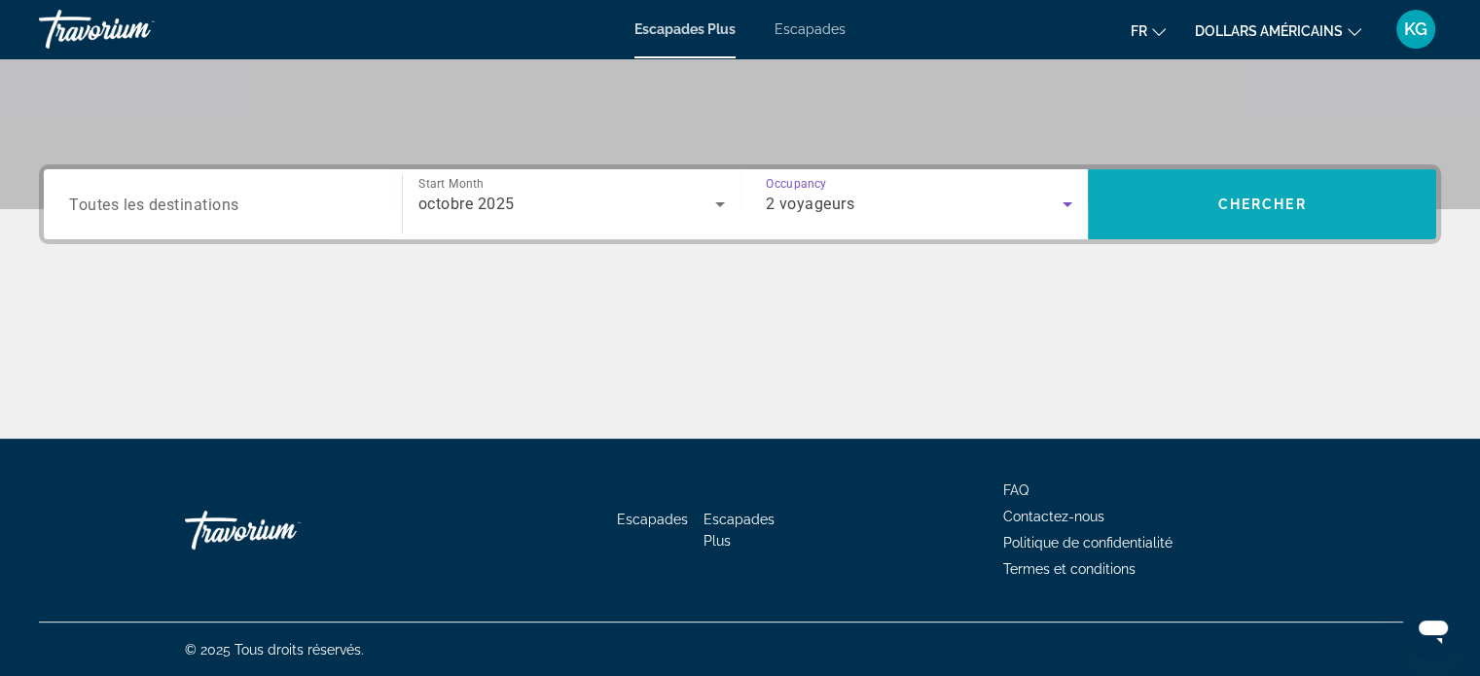
click at [1218, 198] on span "Chercher" at bounding box center [1262, 205] width 89 height 16
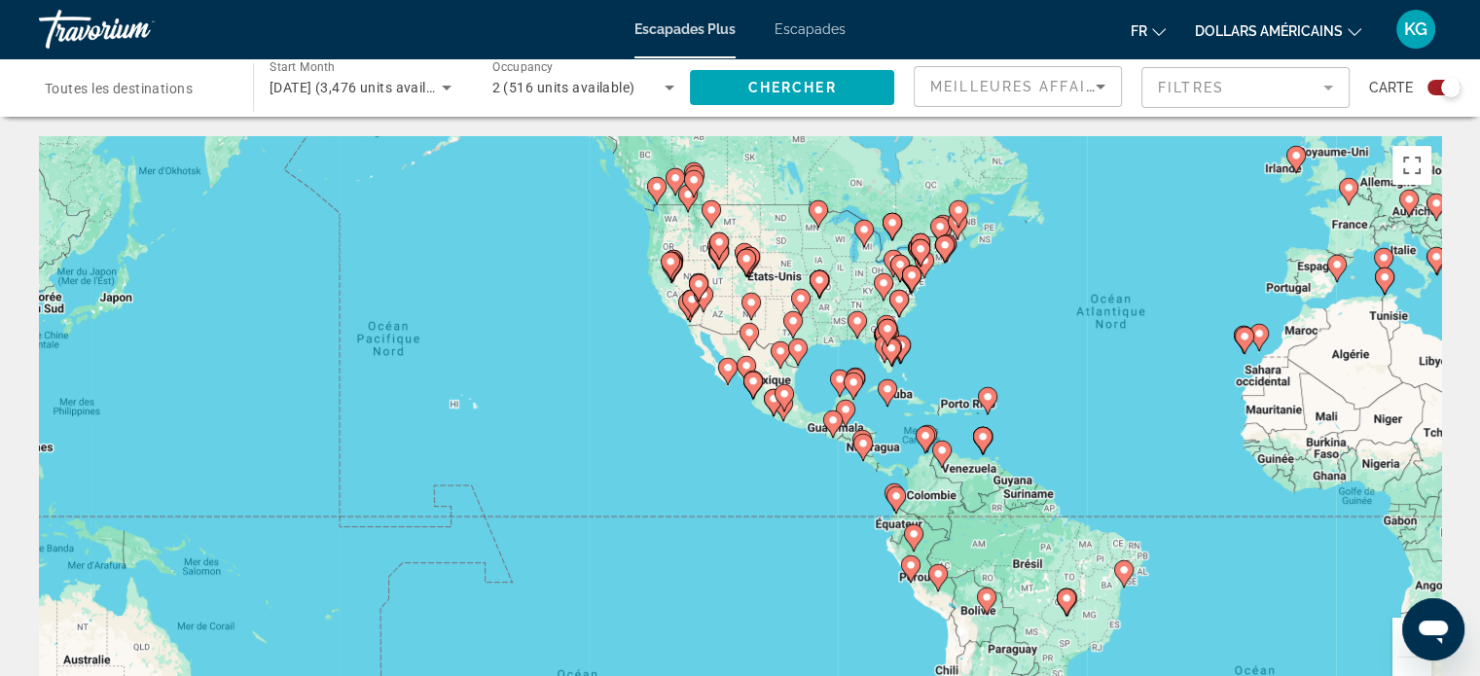
drag, startPoint x: 537, startPoint y: 447, endPoint x: 929, endPoint y: 375, distance: 398.6
click at [964, 361] on div "Pour activer le glissement avec le clavier, appuyez sur Alt+Entrée. Une fois ce…" at bounding box center [740, 428] width 1402 height 584
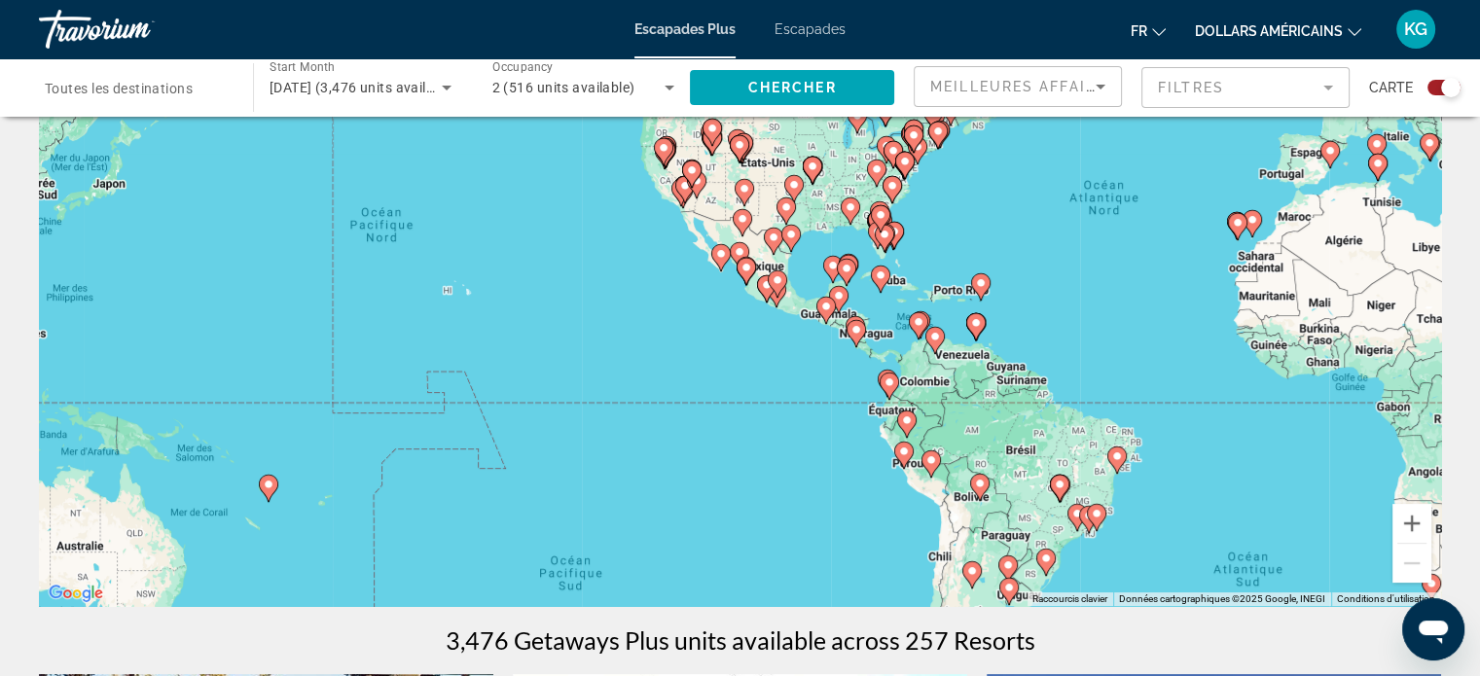
scroll to position [97, 0]
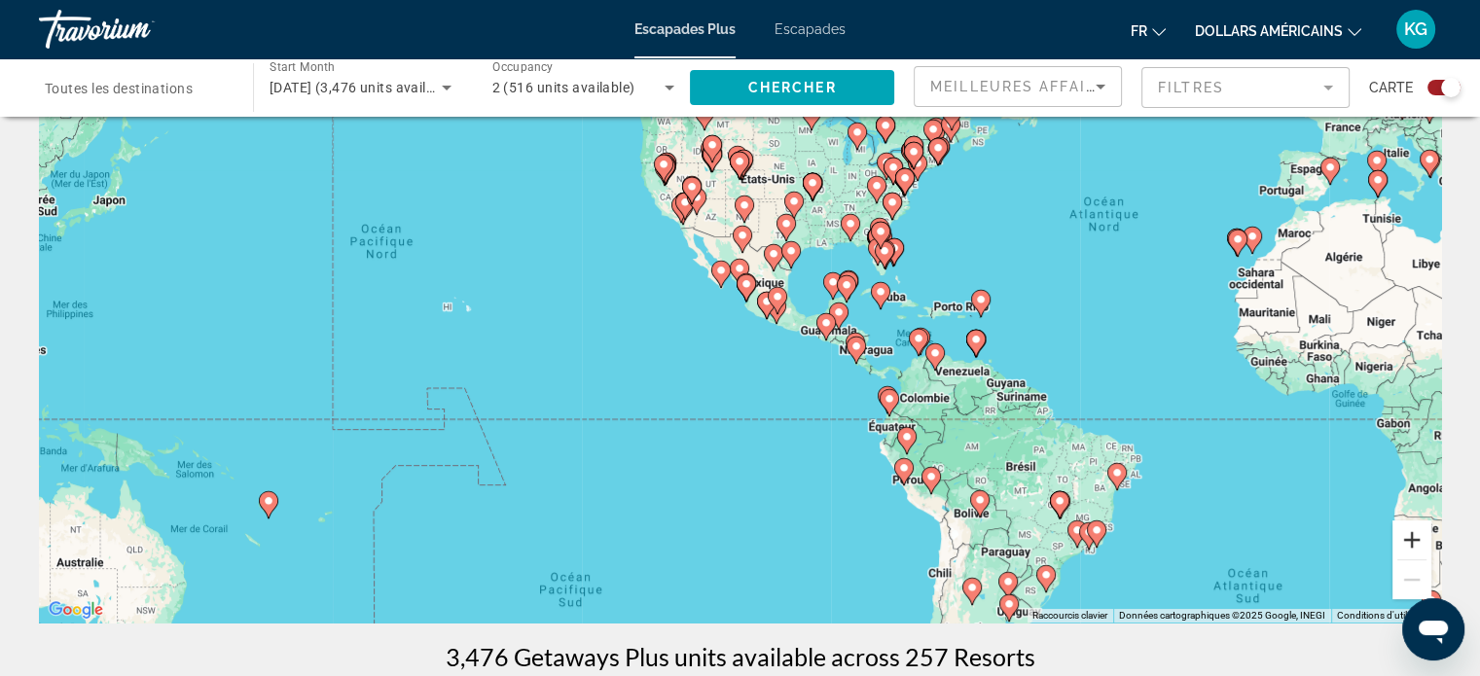
click at [1412, 547] on button "Zoom avant" at bounding box center [1411, 539] width 39 height 39
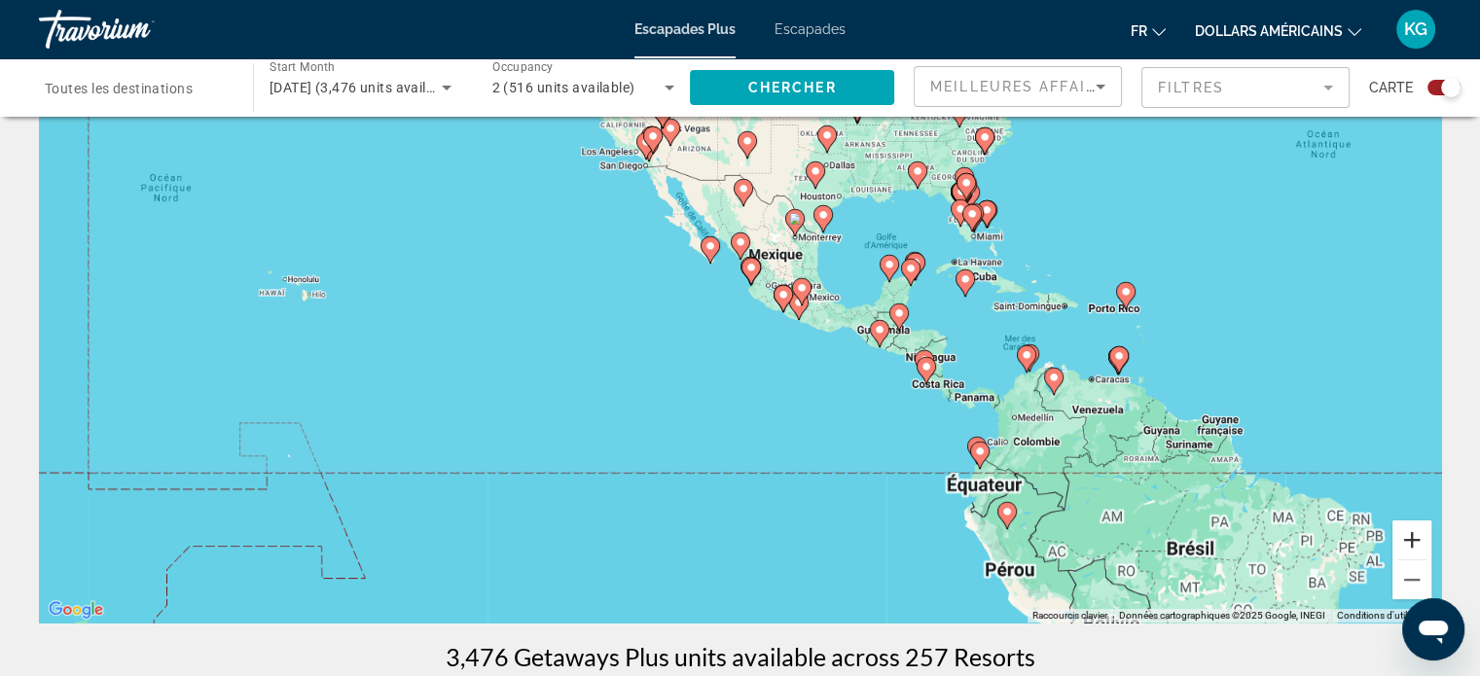
click at [1412, 547] on button "Zoom avant" at bounding box center [1411, 539] width 39 height 39
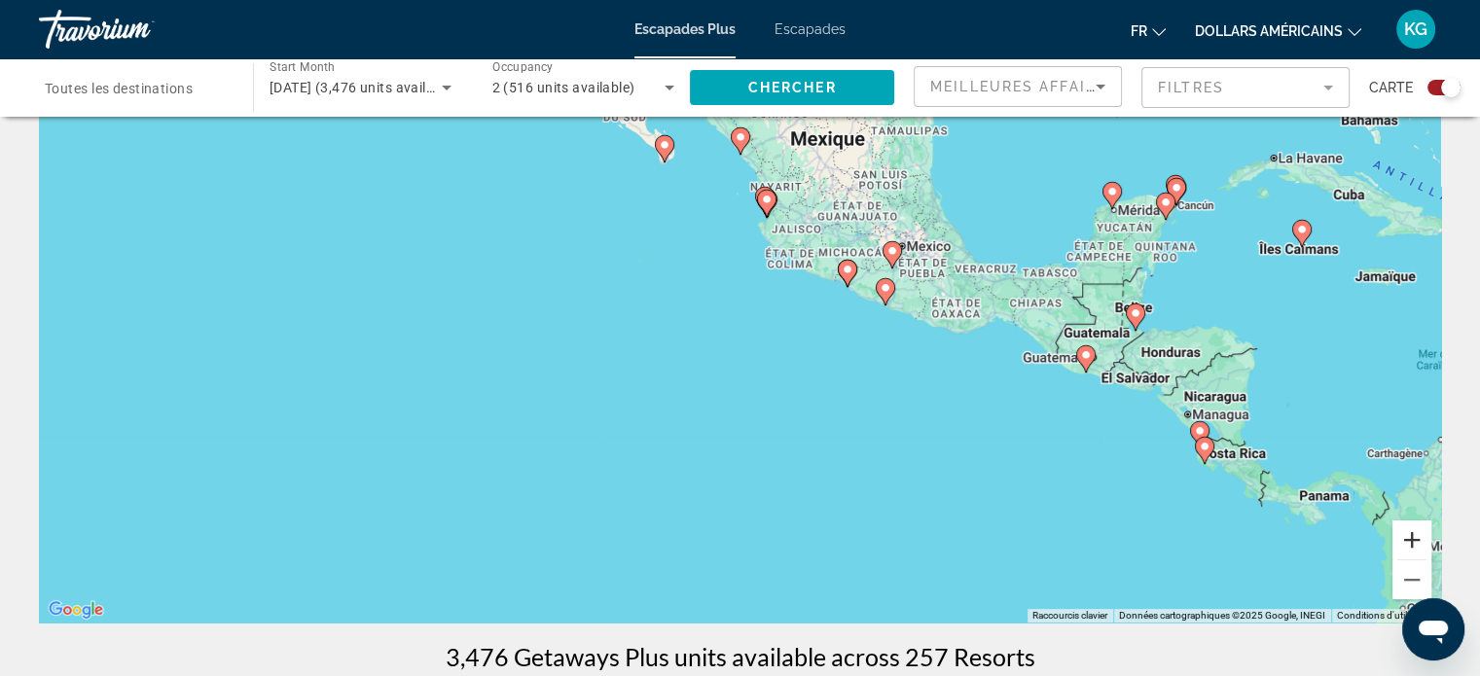
click at [1412, 547] on button "Zoom avant" at bounding box center [1411, 539] width 39 height 39
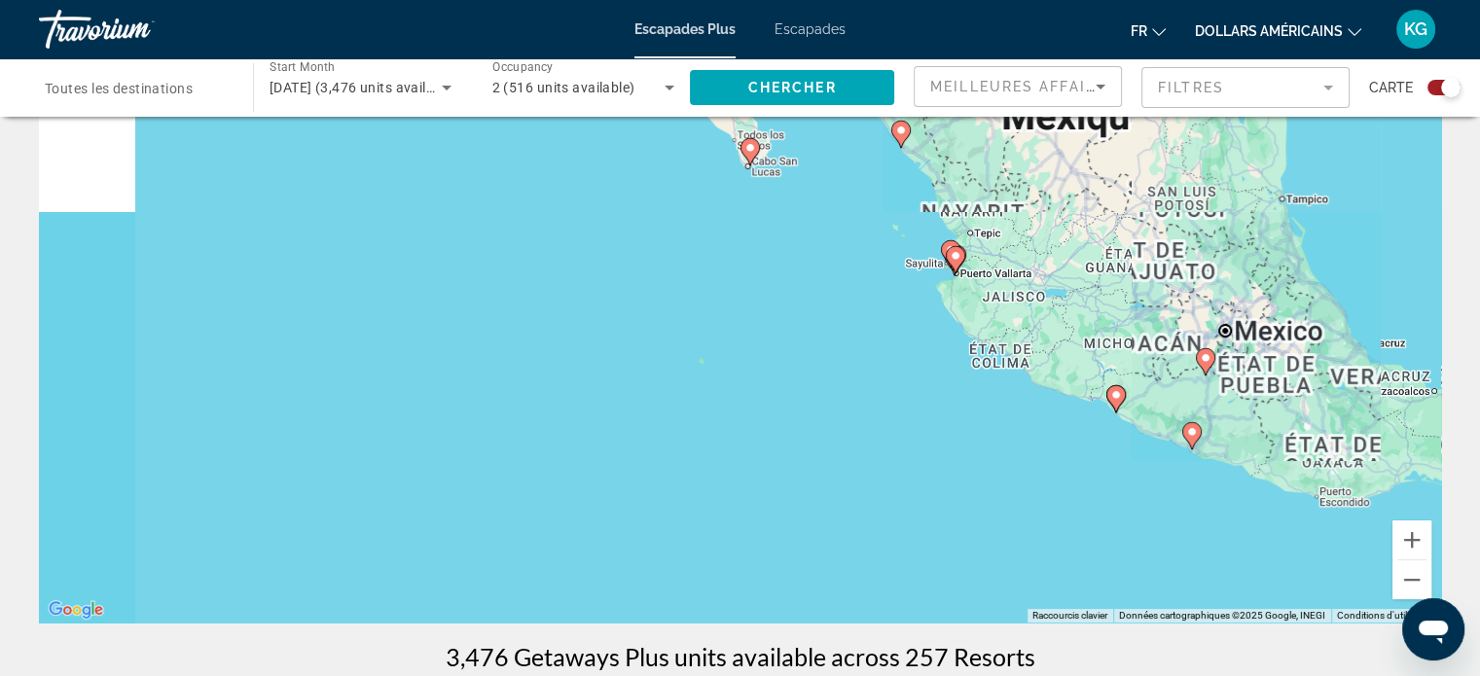
drag, startPoint x: 850, startPoint y: 398, endPoint x: 1027, endPoint y: 571, distance: 247.7
click at [1038, 579] on div "Pour activer le glissement avec le clavier, appuyez sur Alt+Entrée. Une fois ce…" at bounding box center [740, 331] width 1402 height 584
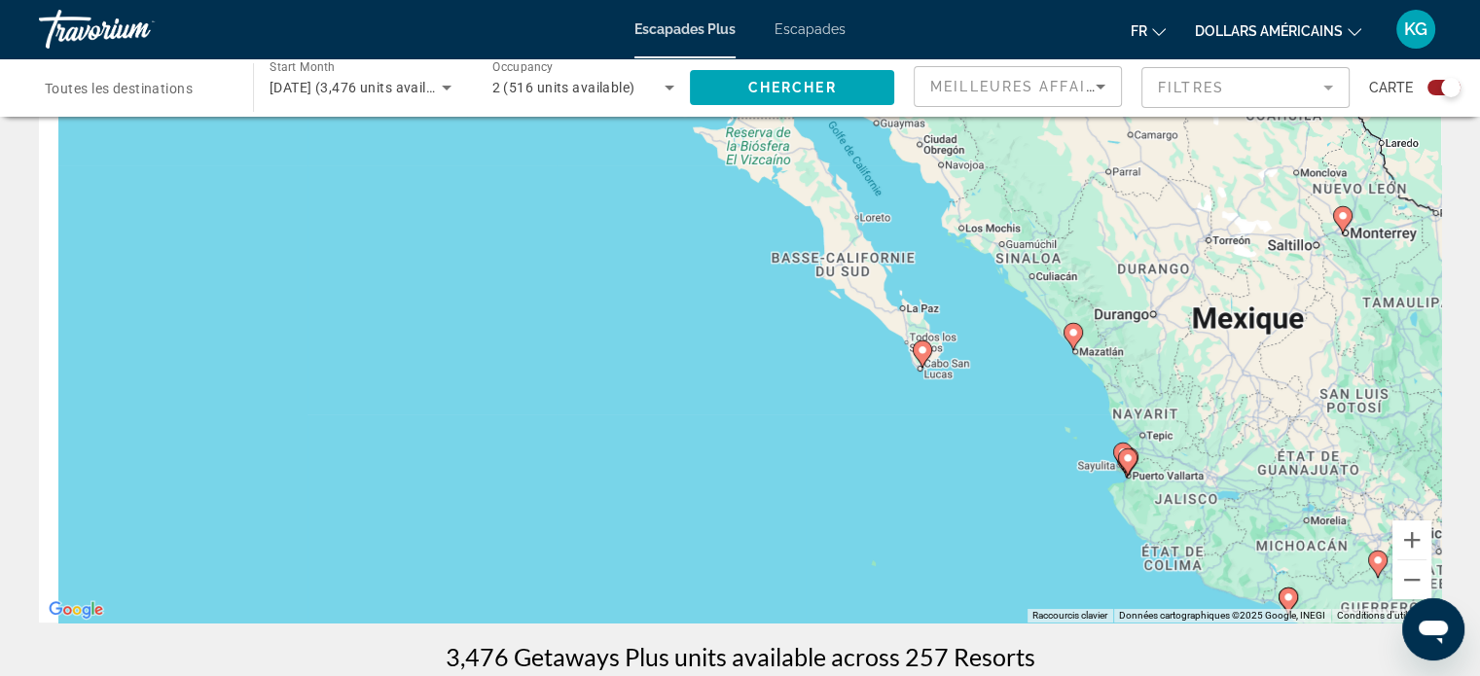
drag, startPoint x: 813, startPoint y: 400, endPoint x: 869, endPoint y: 485, distance: 102.0
click at [934, 570] on div "Pour activer le glissement avec le clavier, appuyez sur Alt+Entrée. Une fois ce…" at bounding box center [740, 331] width 1402 height 584
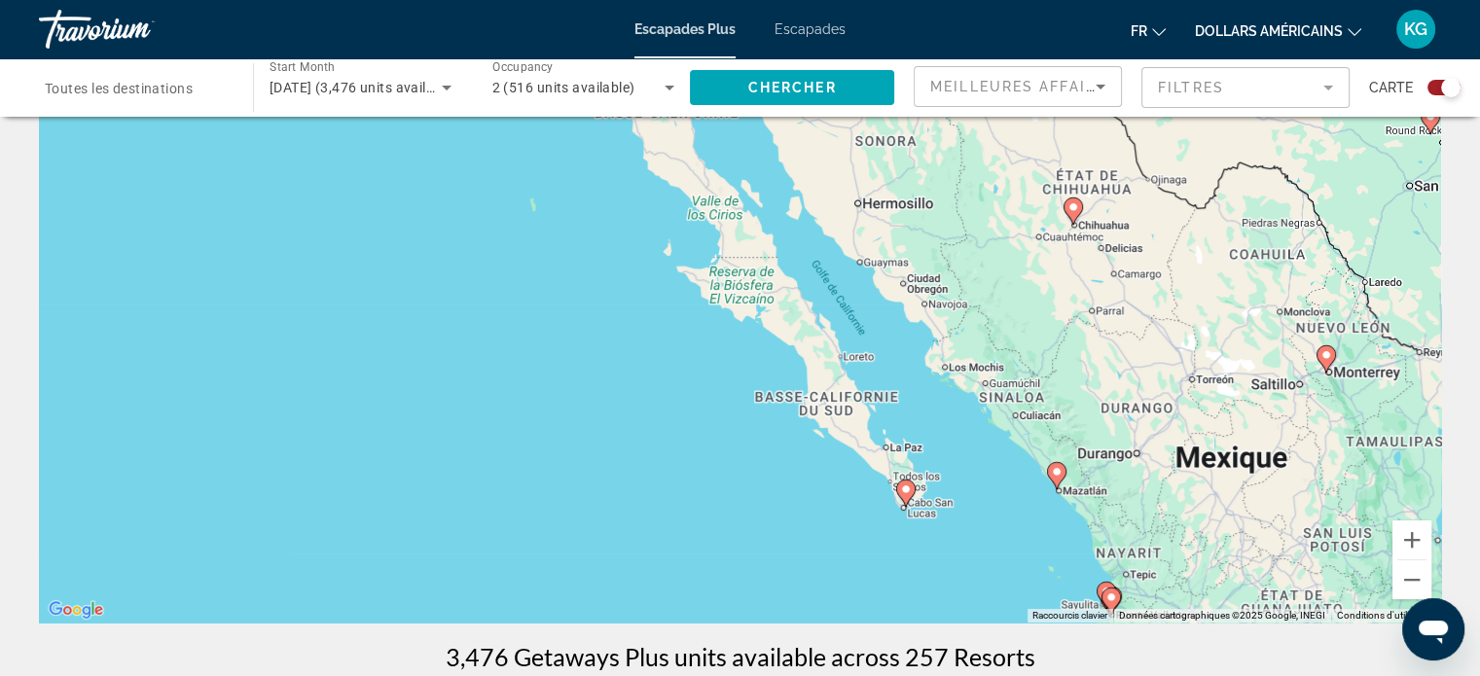
drag, startPoint x: 769, startPoint y: 388, endPoint x: 498, endPoint y: 540, distance: 310.1
click at [498, 540] on div "Pour activer le glissement avec le clavier, appuyez sur Alt+Entrée. Une fois ce…" at bounding box center [740, 331] width 1402 height 584
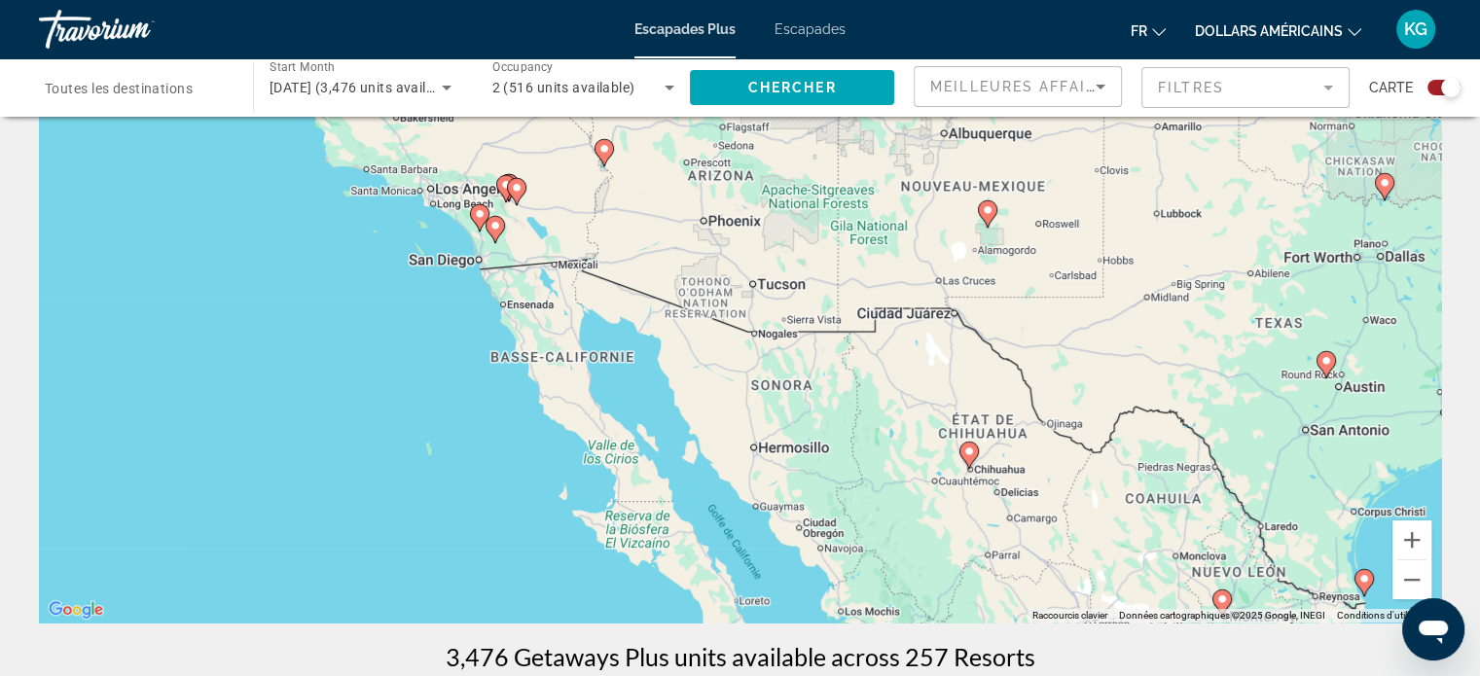
drag, startPoint x: 646, startPoint y: 310, endPoint x: 927, endPoint y: 573, distance: 384.8
click at [992, 618] on div "Pour activer le glissement avec le clavier, appuyez sur Alt+Entrée. Une fois ce…" at bounding box center [740, 331] width 1402 height 584
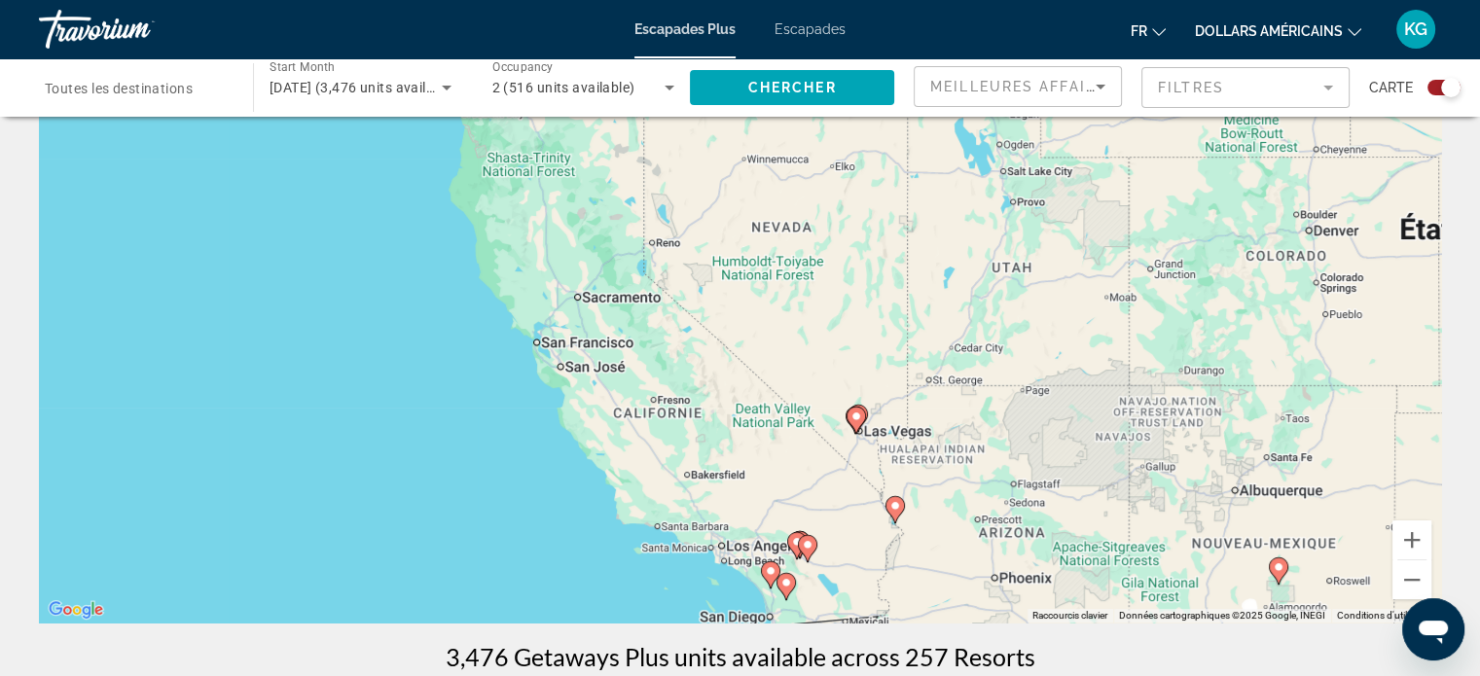
drag, startPoint x: 811, startPoint y: 493, endPoint x: 624, endPoint y: 380, distance: 219.1
click at [625, 380] on div "Pour activer le glissement avec le clavier, appuyez sur Alt+Entrée. Une fois ce…" at bounding box center [740, 331] width 1402 height 584
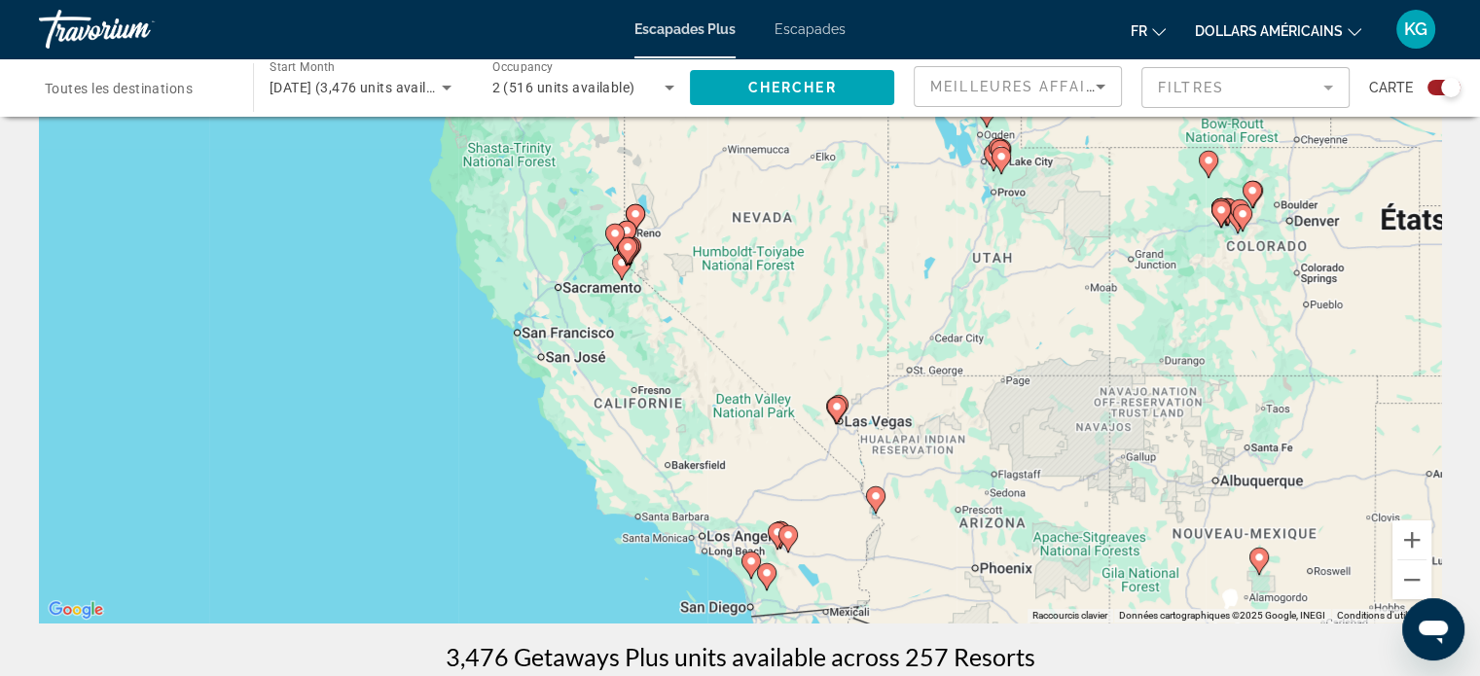
drag, startPoint x: 667, startPoint y: 439, endPoint x: 647, endPoint y: 424, distance: 25.1
click at [647, 425] on div "Pour activer le glissement avec le clavier, appuyez sur Alt+Entrée. Une fois ce…" at bounding box center [740, 331] width 1402 height 584
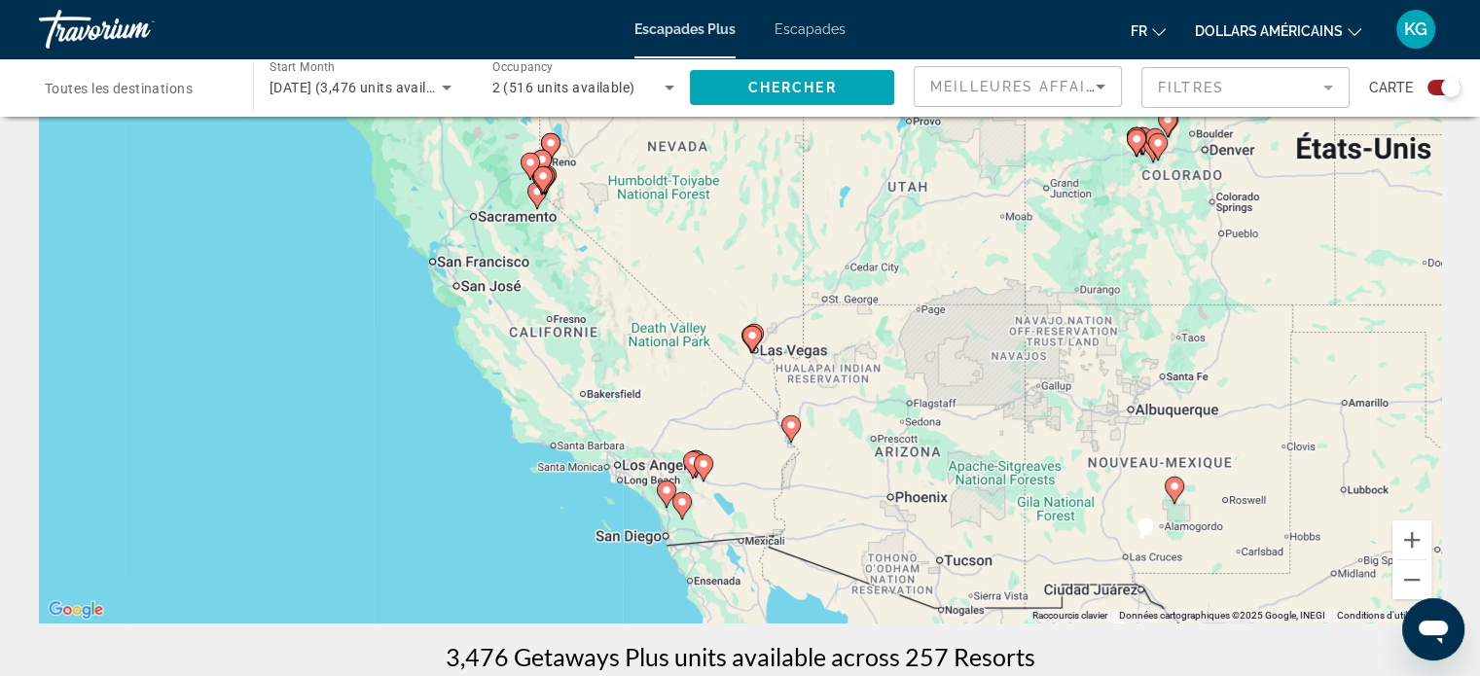
click at [755, 339] on image "Contenu principal" at bounding box center [752, 336] width 12 height 12
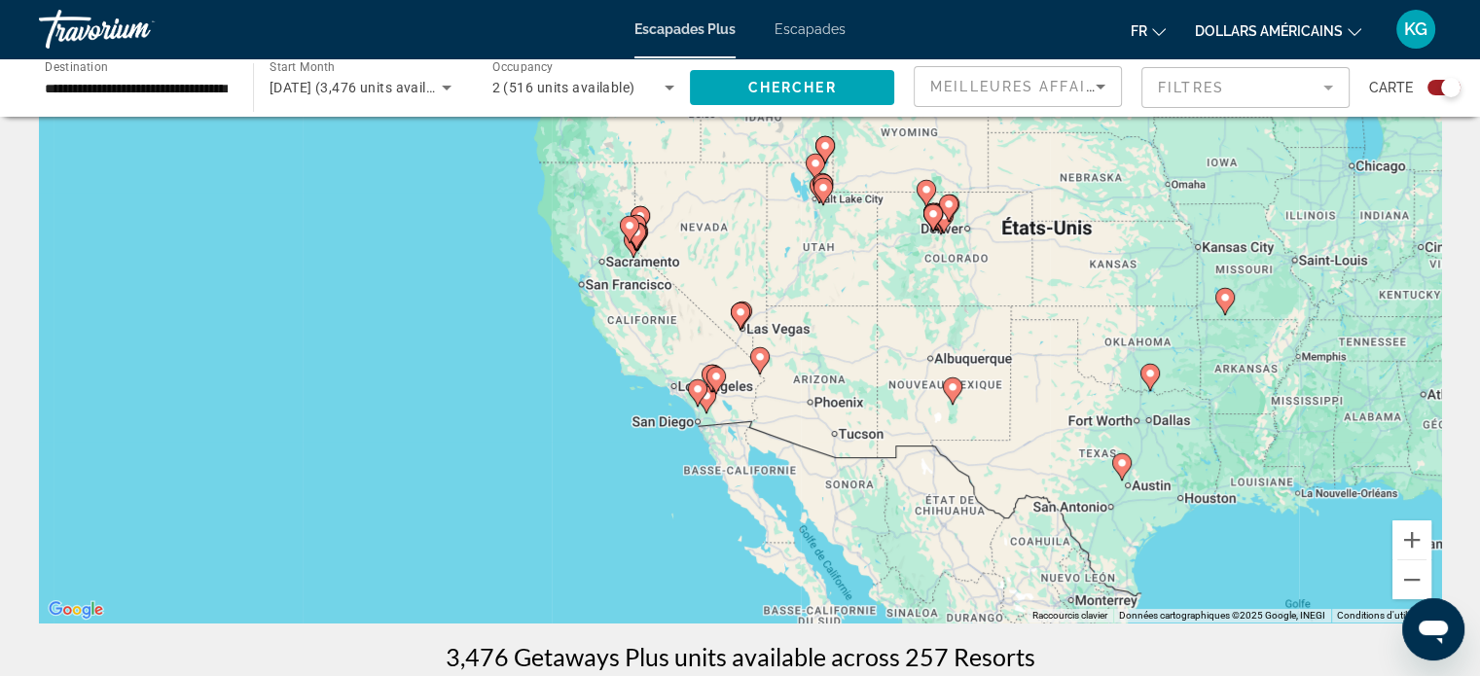
click at [746, 299] on div "Pour naviguer, appuyez sur les touches fléchées. Pour activer le glissement ave…" at bounding box center [740, 331] width 1402 height 584
click at [738, 317] on image "Contenu principal" at bounding box center [741, 312] width 12 height 12
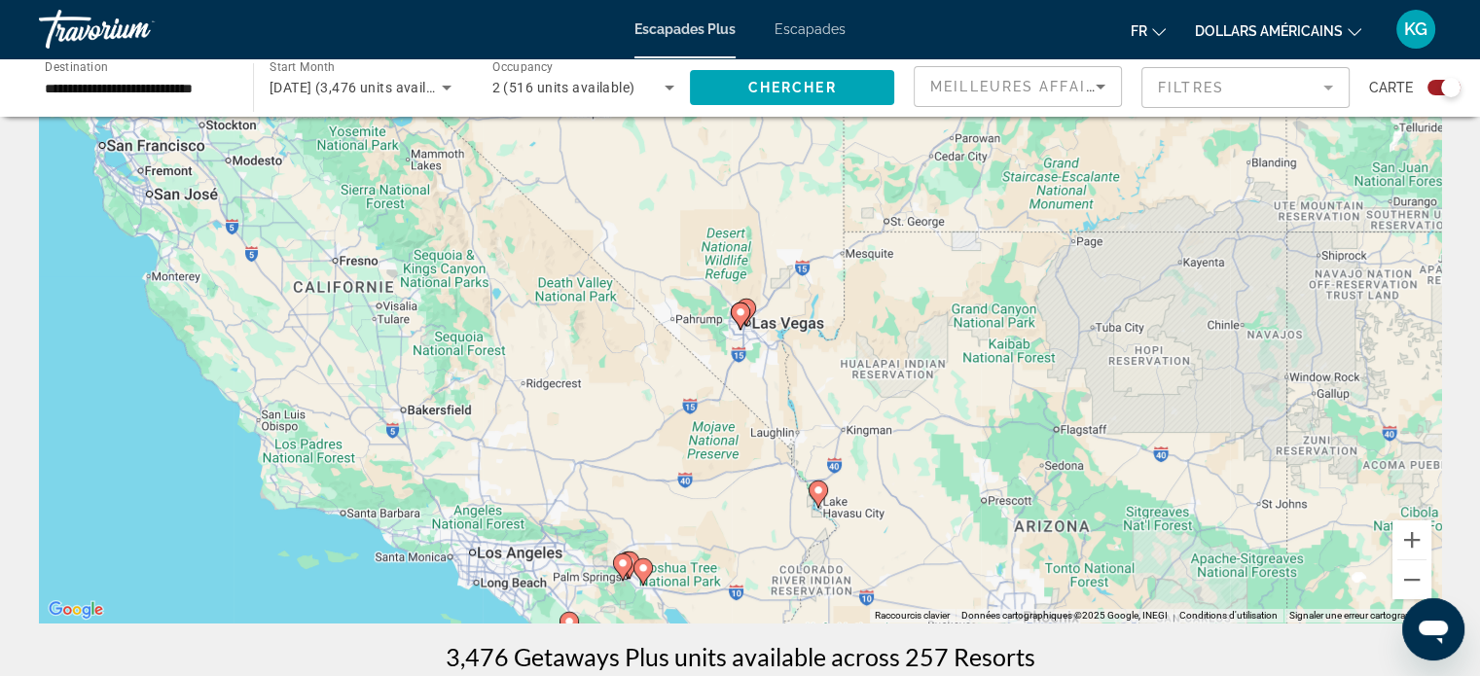
click at [738, 317] on image "Contenu principal" at bounding box center [741, 312] width 12 height 12
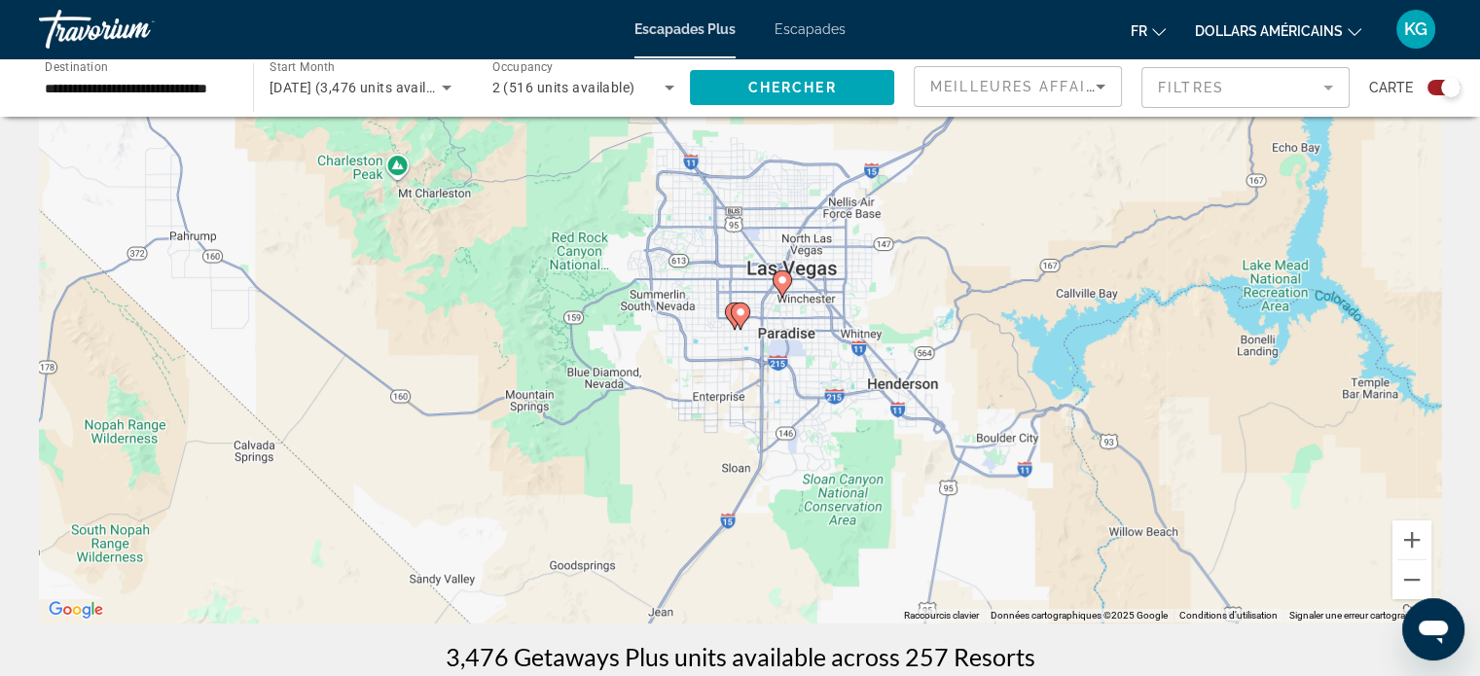
click at [738, 317] on image "Contenu principal" at bounding box center [741, 312] width 12 height 12
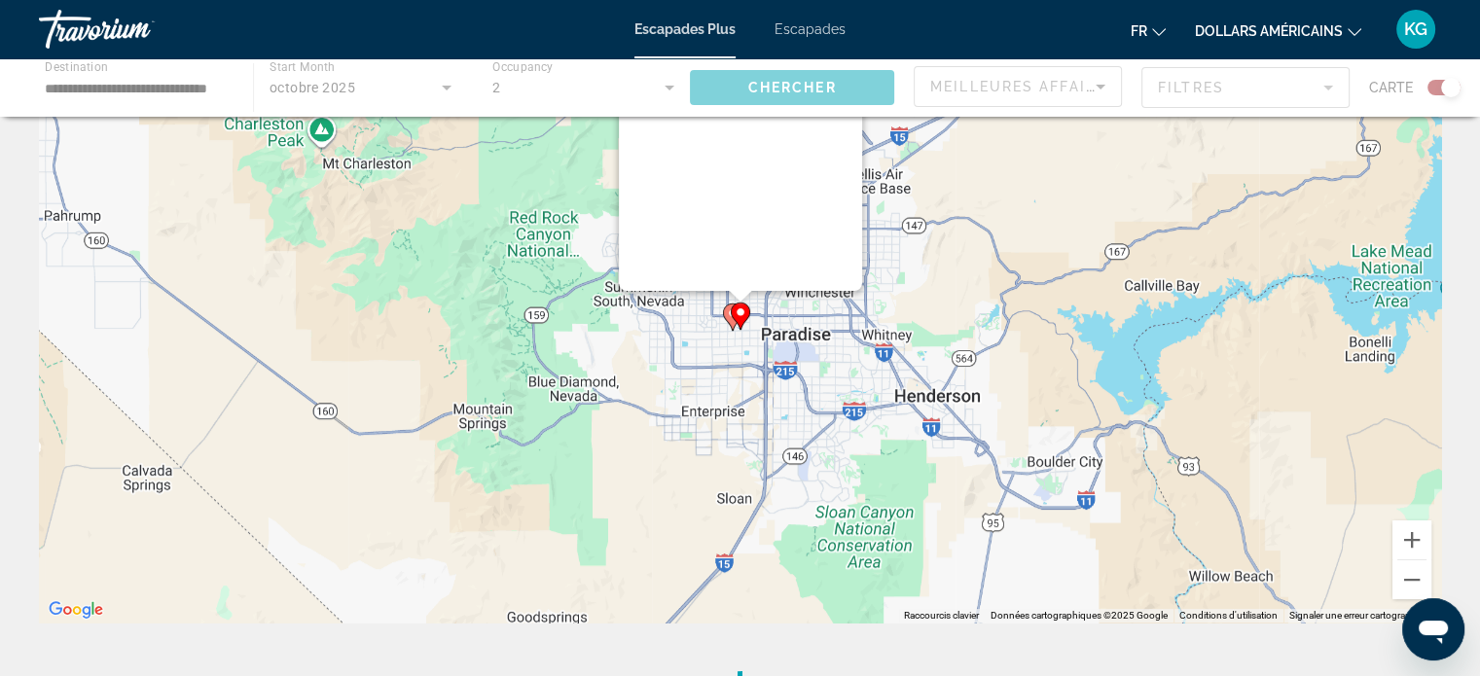
scroll to position [0, 0]
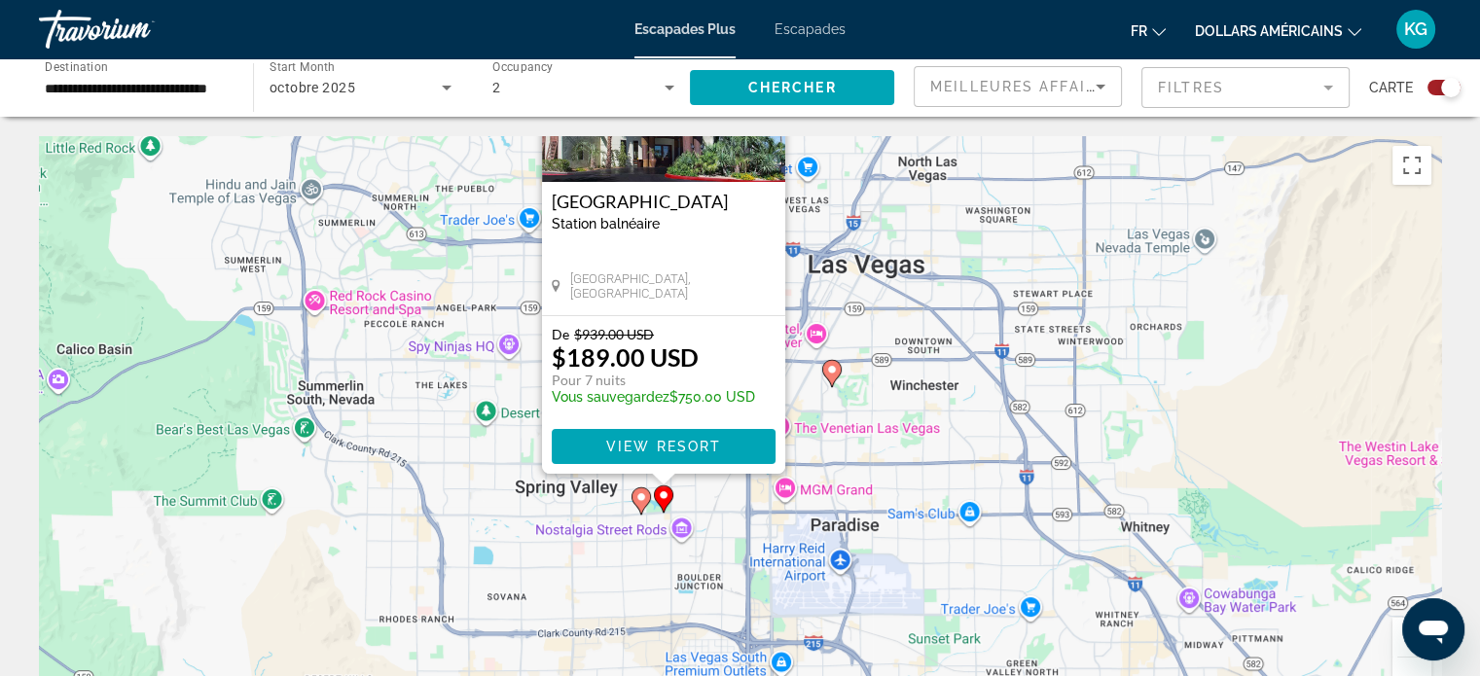
drag, startPoint x: 1253, startPoint y: 538, endPoint x: 1175, endPoint y: 353, distance: 200.6
click at [1175, 353] on div "Pour activer le glissement avec le clavier, appuyez sur Alt+Entrée. Une fois ce…" at bounding box center [740, 428] width 1402 height 584
click at [638, 497] on image "Contenu principal" at bounding box center [641, 497] width 12 height 12
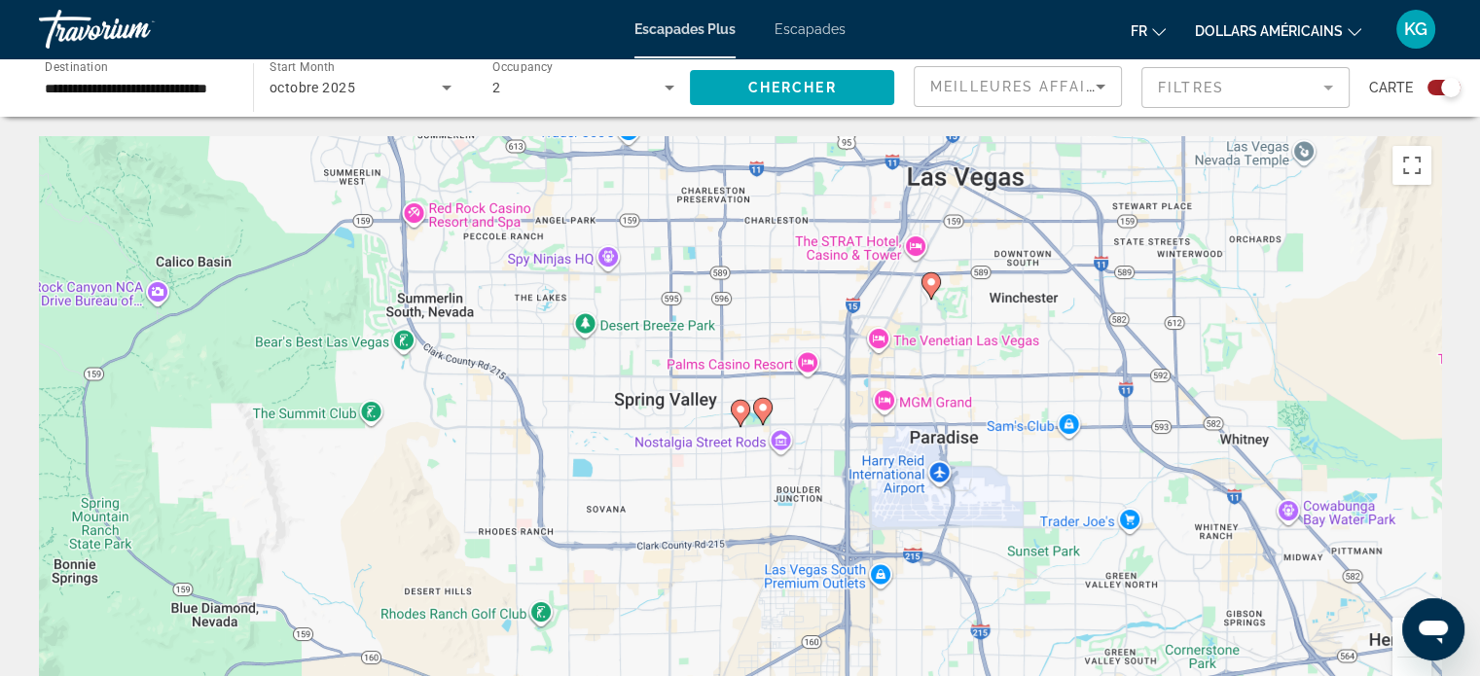
click at [746, 422] on gmp-advanced-marker "Contenu principal" at bounding box center [740, 413] width 19 height 29
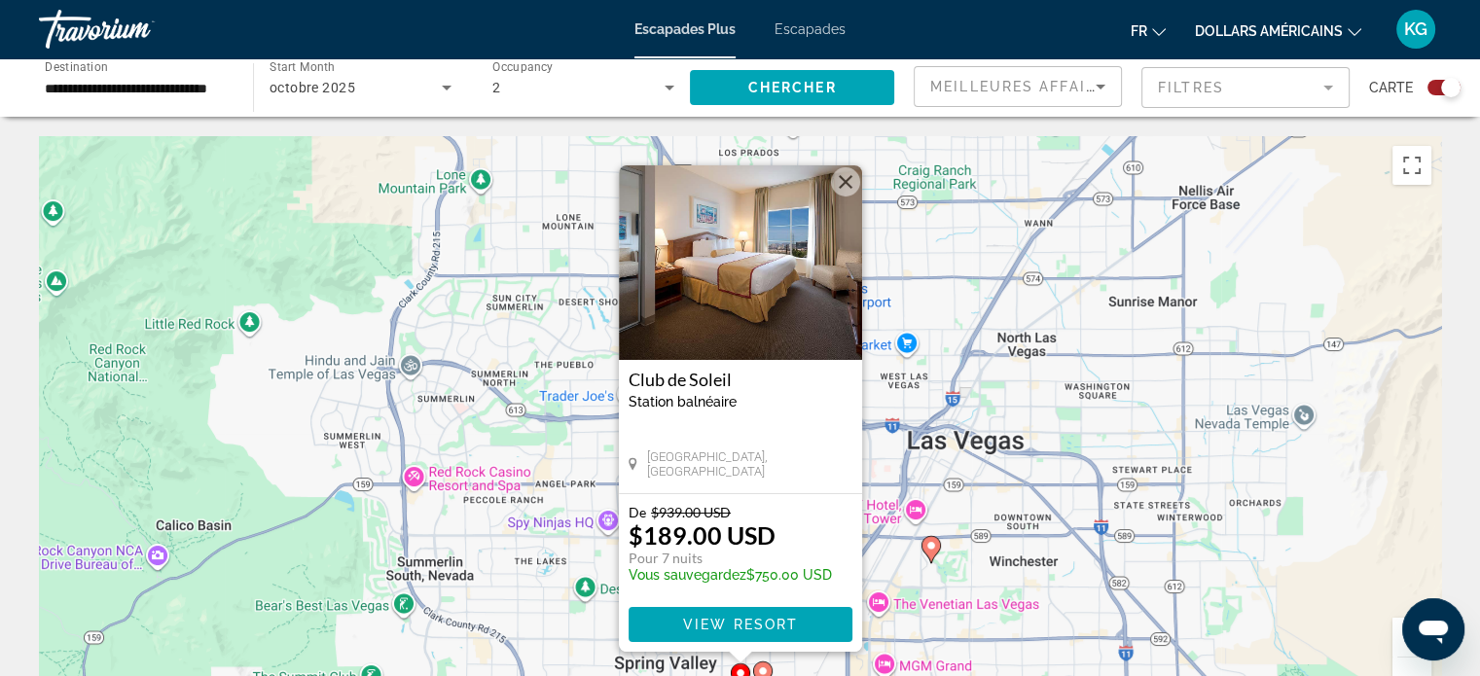
click at [901, 443] on div "Pour activer le glissement avec le clavier, appuyez sur Alt+Entrée. Une fois ce…" at bounding box center [740, 428] width 1402 height 584
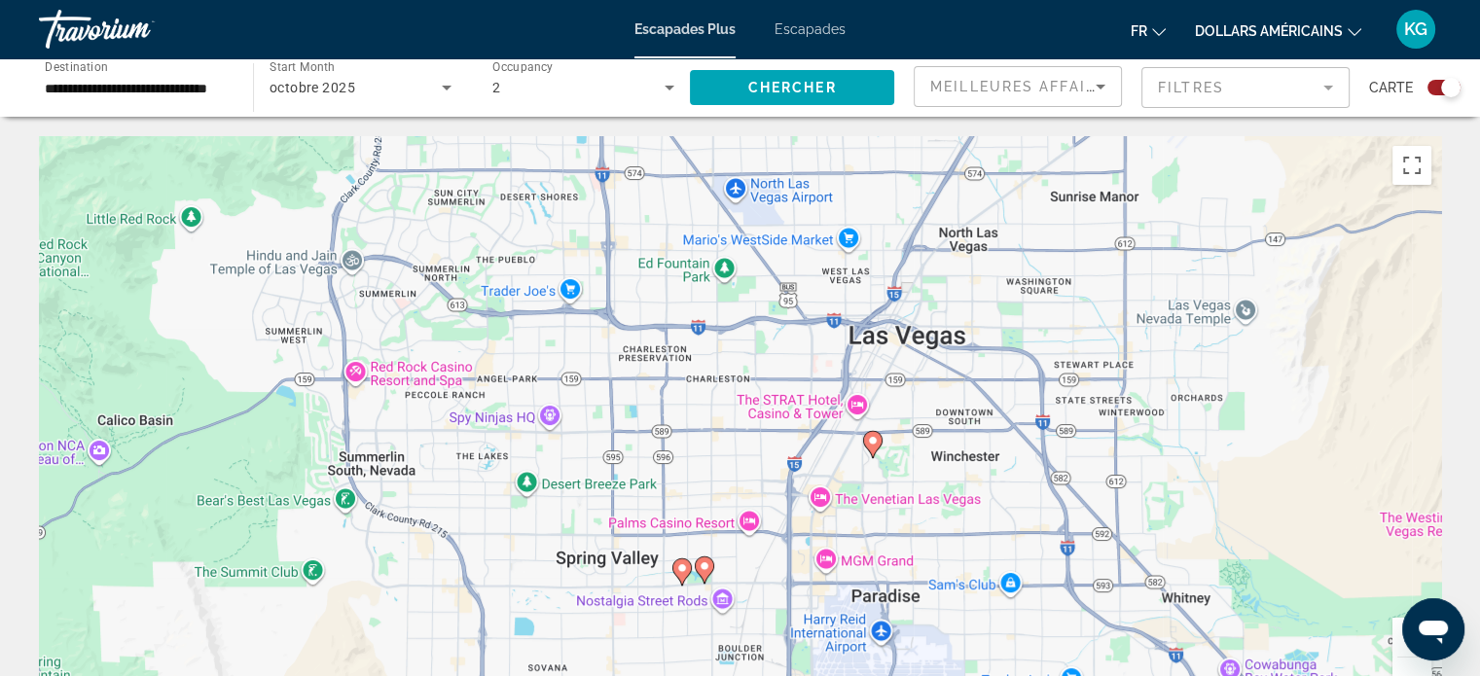
drag, startPoint x: 824, startPoint y: 591, endPoint x: 717, endPoint y: 402, distance: 217.8
click at [717, 402] on div "Pour activer le glissement avec le clavier, appuyez sur Alt+Entrée. Une fois ce…" at bounding box center [740, 428] width 1402 height 584
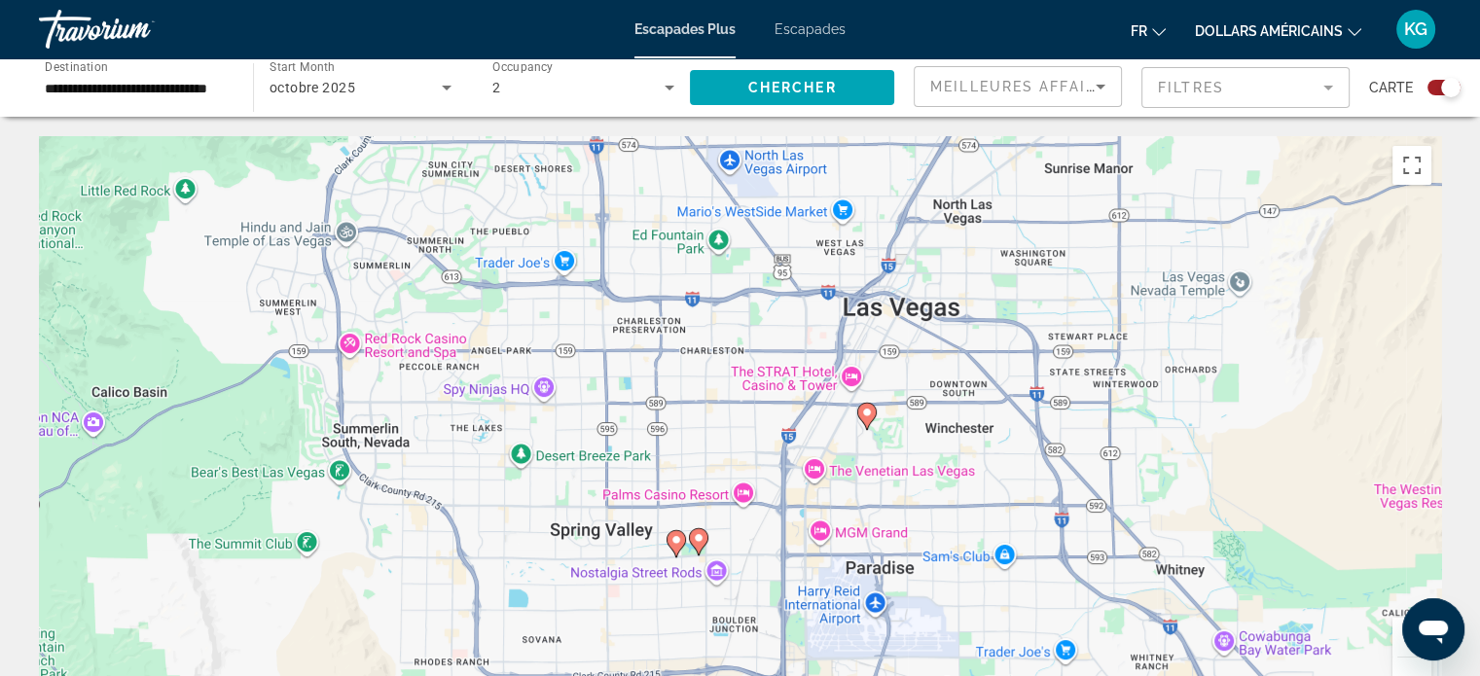
click at [694, 532] on image "Contenu principal" at bounding box center [699, 538] width 12 height 12
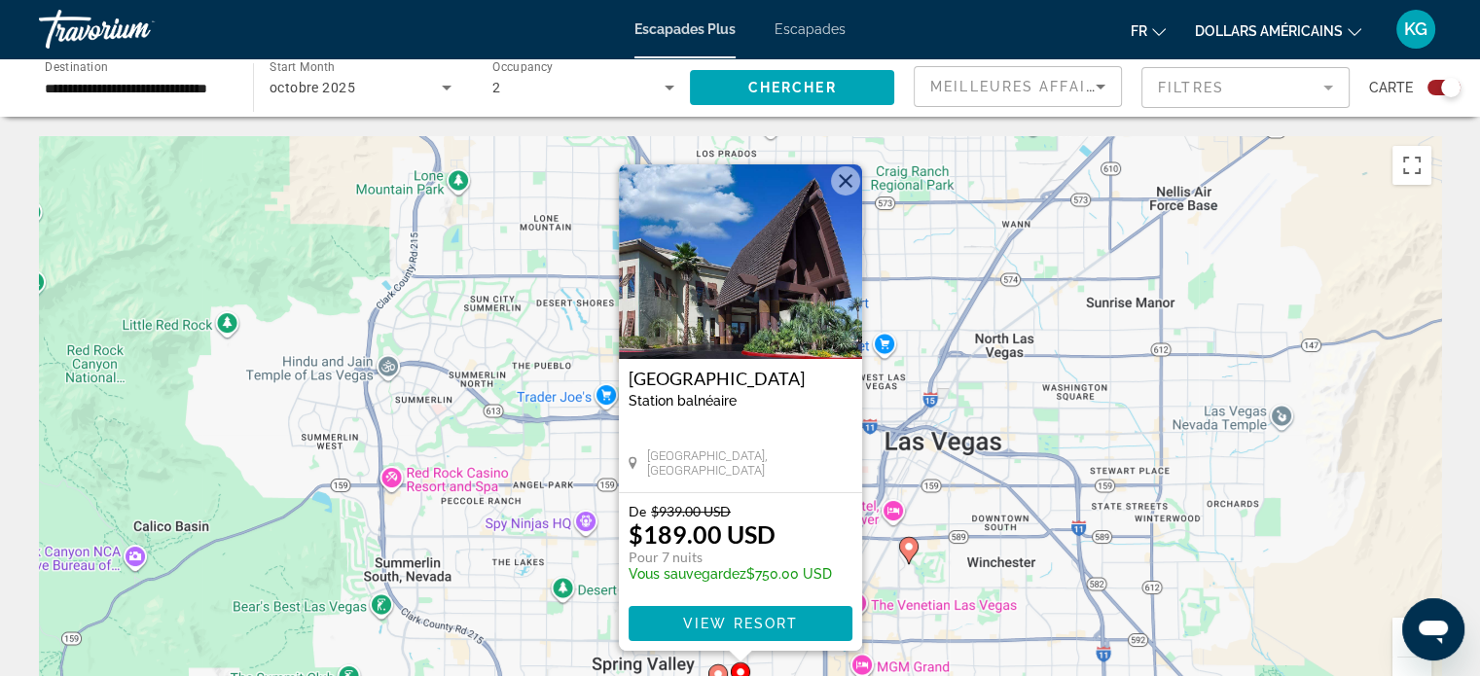
click at [941, 510] on div "Pour activer le glissement avec le clavier, appuyez sur Alt+Entrée. Une fois ce…" at bounding box center [740, 428] width 1402 height 584
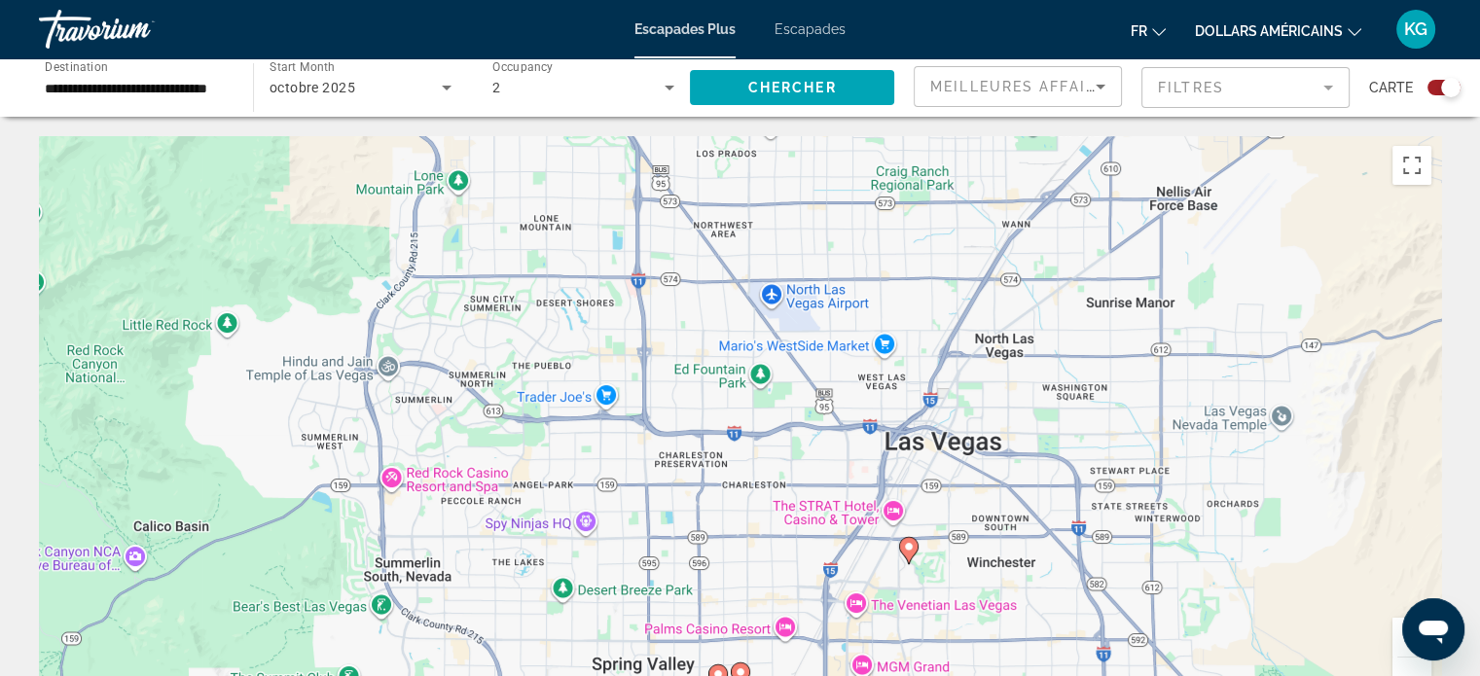
click at [910, 557] on icon "Contenu principal" at bounding box center [908, 550] width 18 height 25
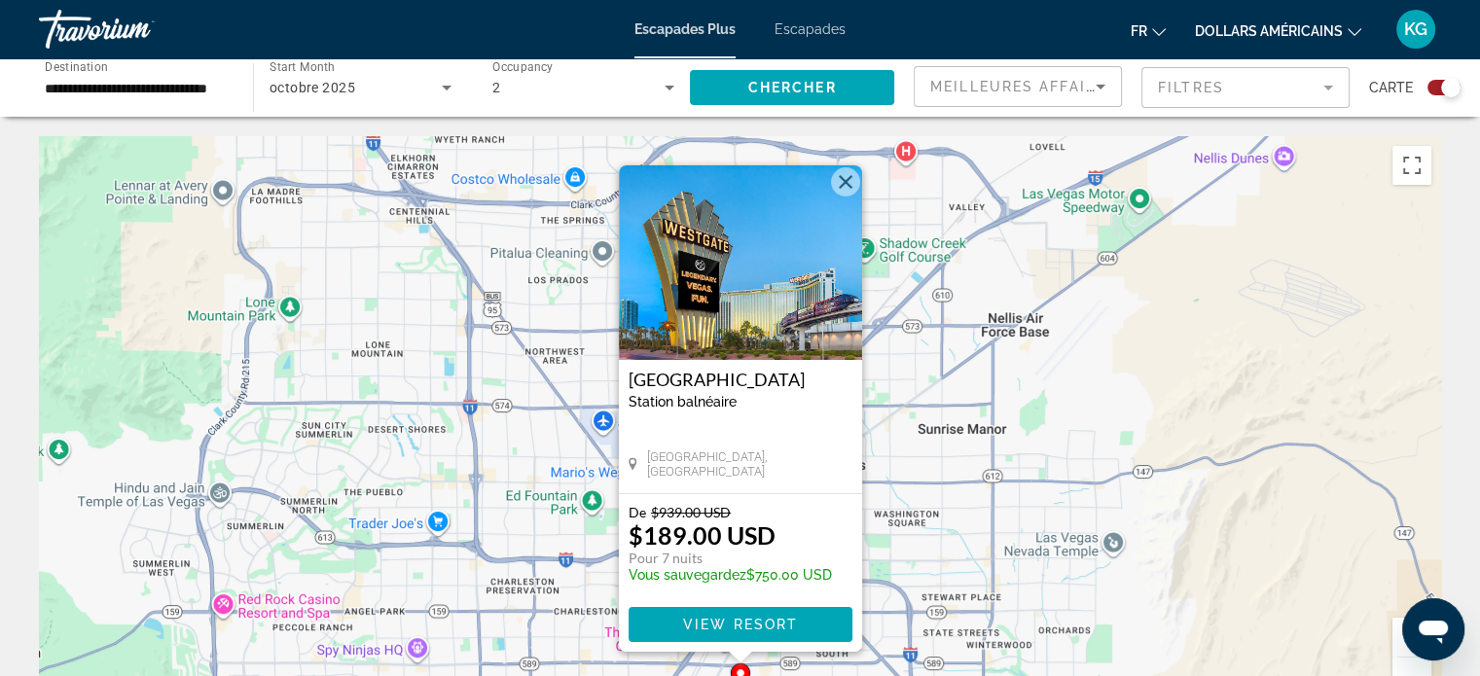
click at [844, 194] on button "Fermer" at bounding box center [845, 181] width 29 height 29
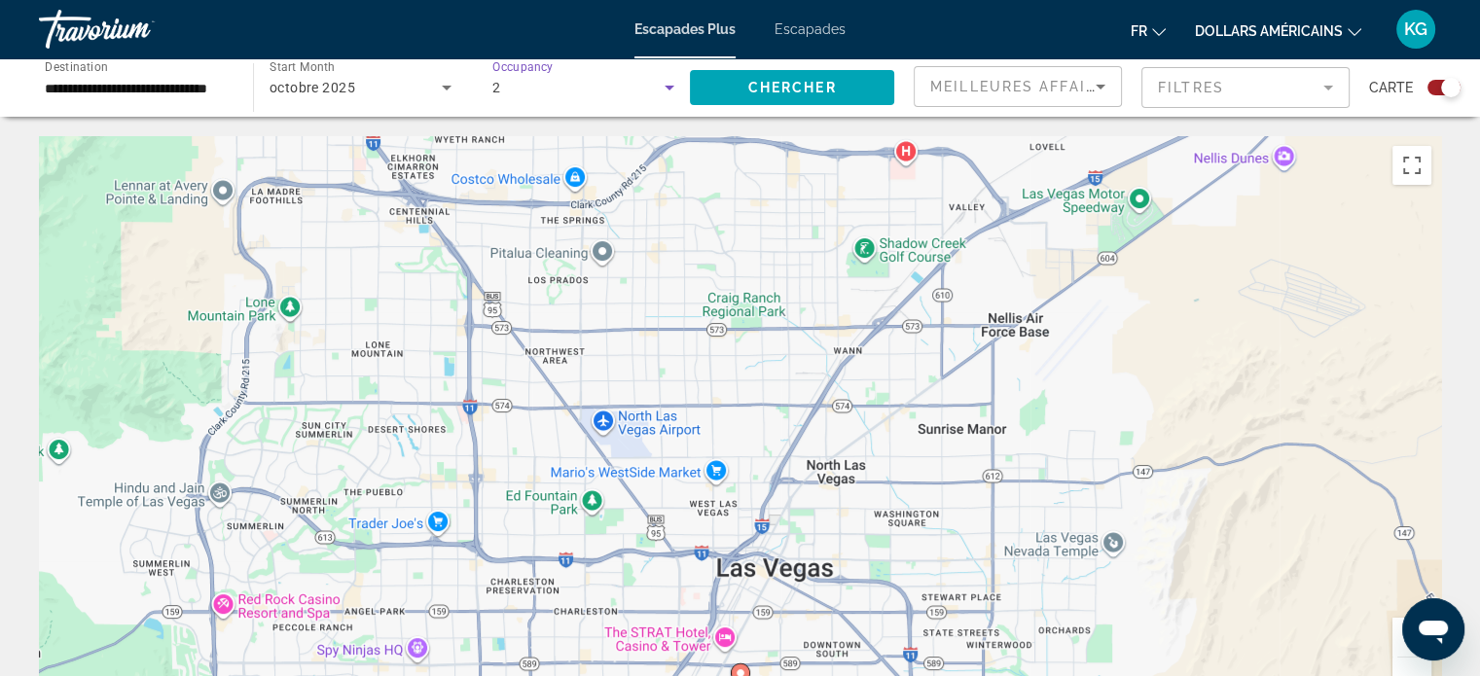
click at [662, 88] on icon "Search widget" at bounding box center [669, 87] width 23 height 23
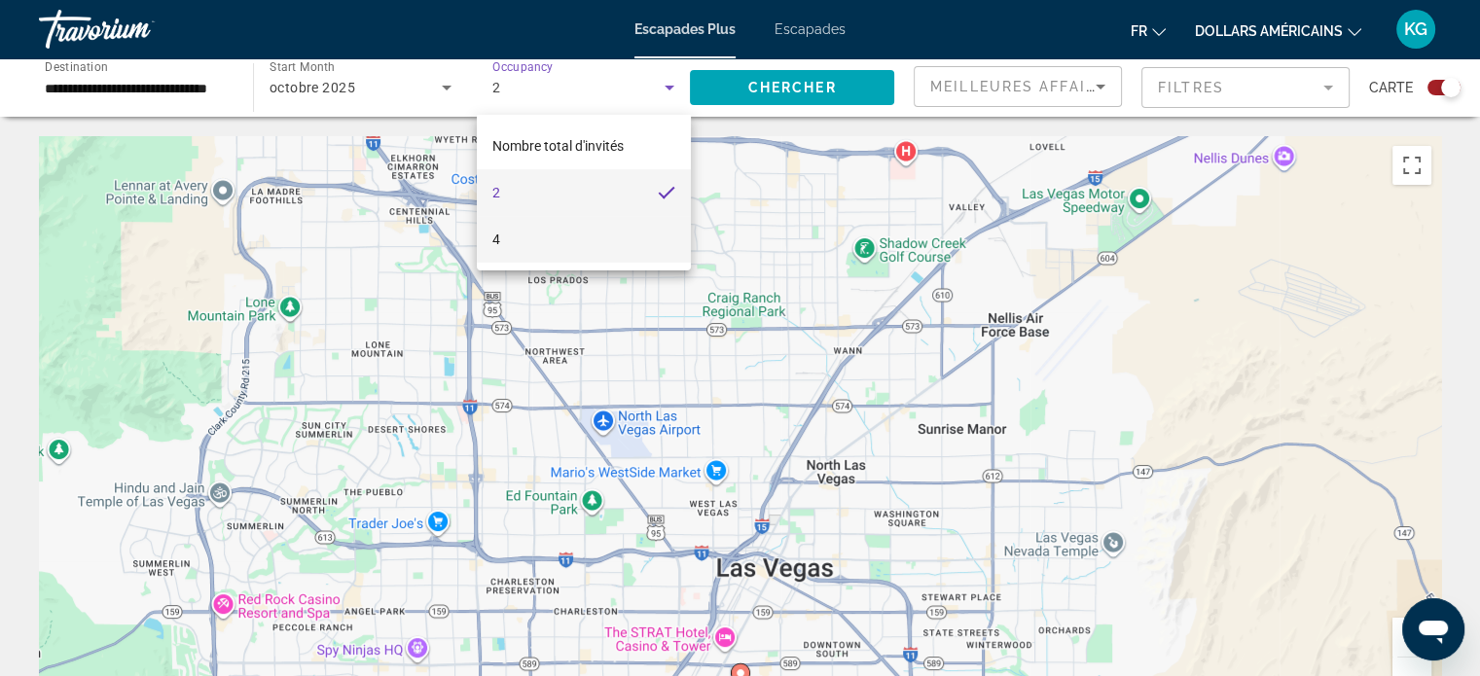
click at [549, 240] on mat-option "4" at bounding box center [584, 239] width 214 height 47
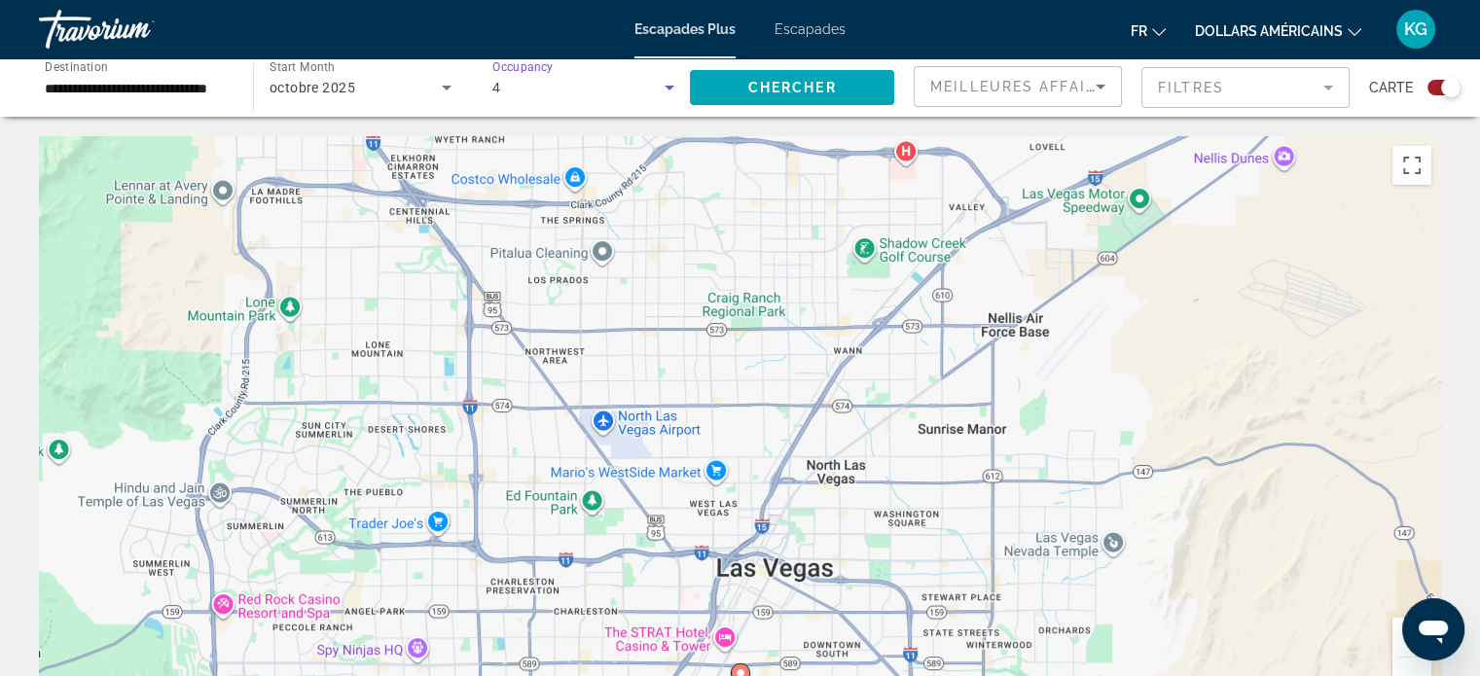
click at [437, 91] on icon "Search widget" at bounding box center [446, 87] width 23 height 23
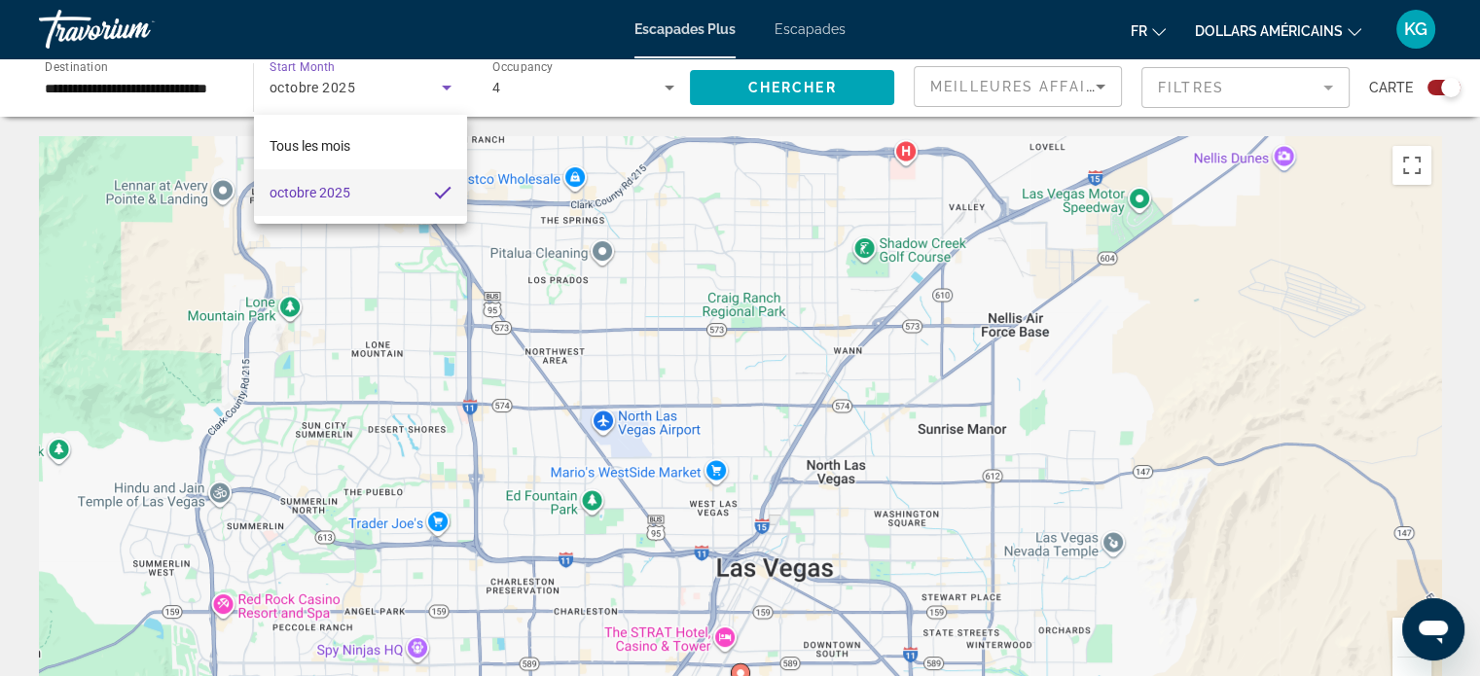
click at [351, 189] on mat-option "octobre 2025" at bounding box center [360, 192] width 213 height 47
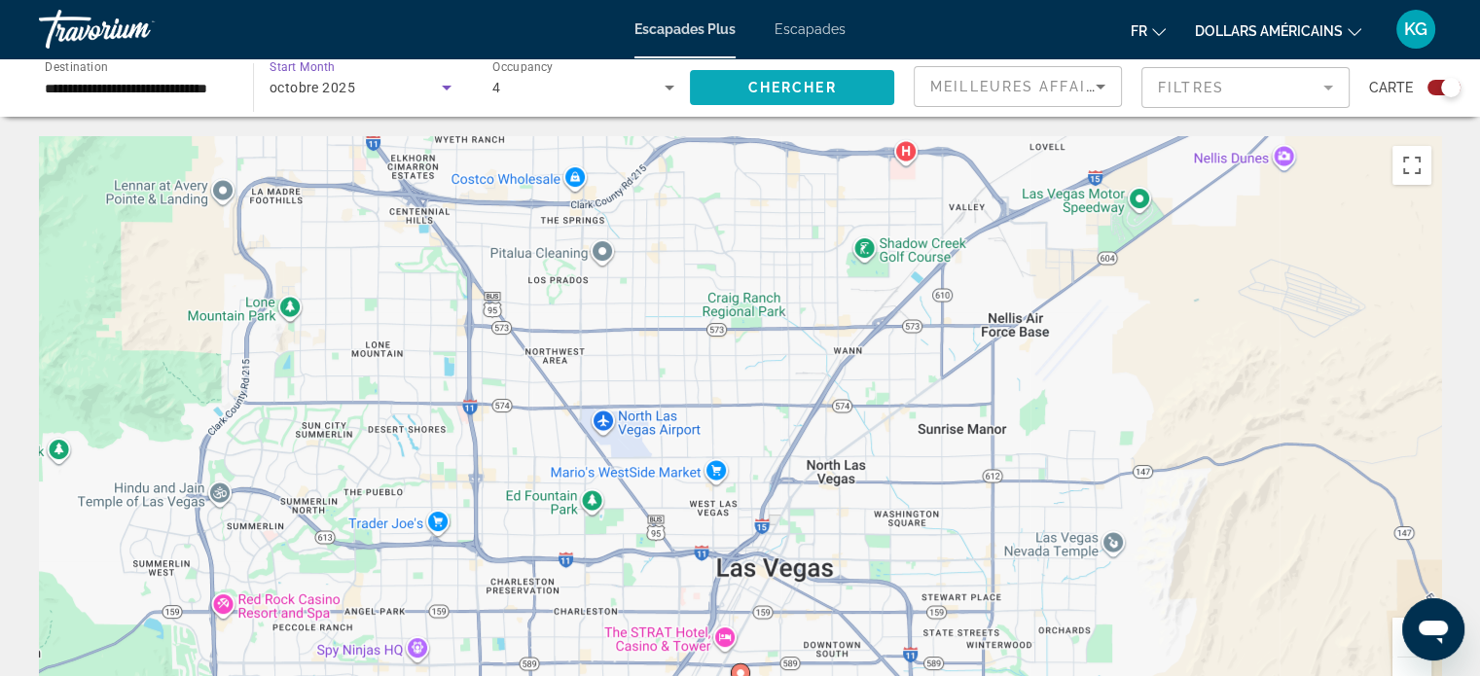
click at [809, 85] on span "Chercher" at bounding box center [792, 88] width 89 height 16
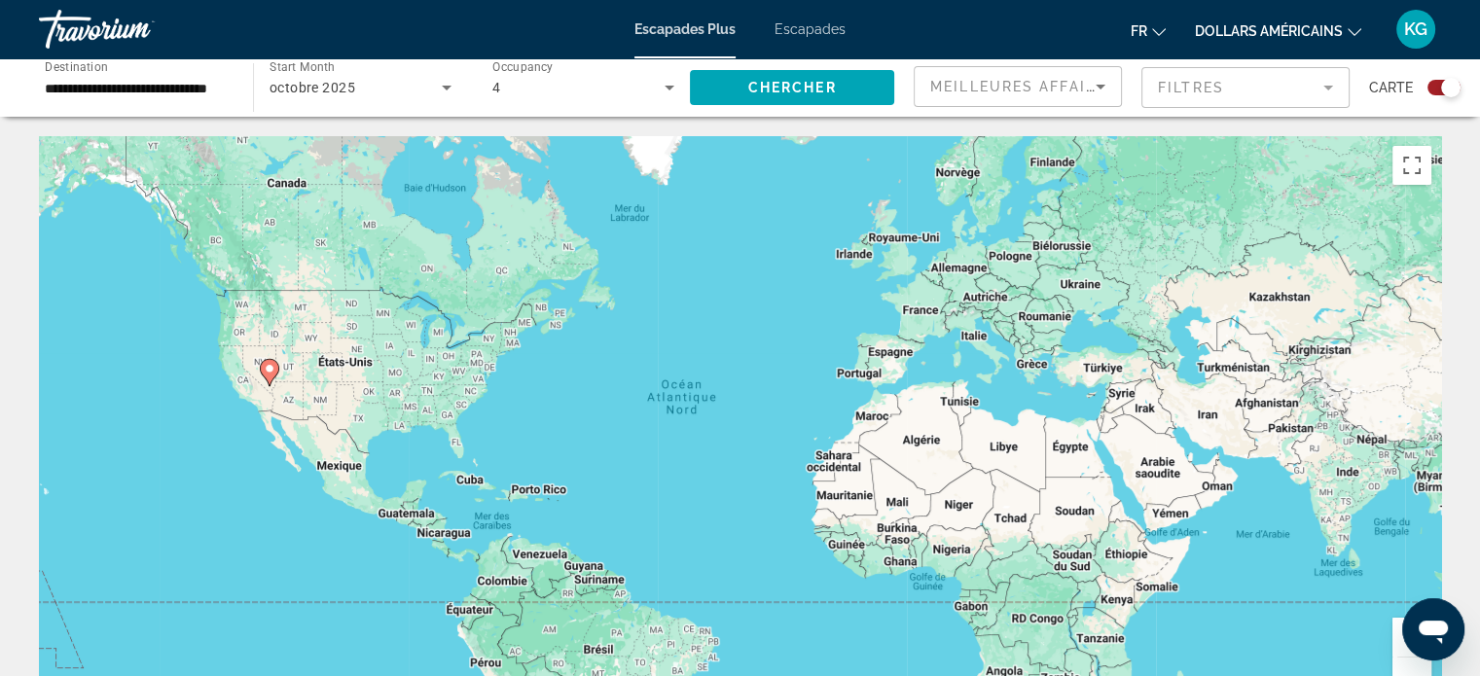
click at [268, 374] on image "Contenu principal" at bounding box center [270, 369] width 12 height 12
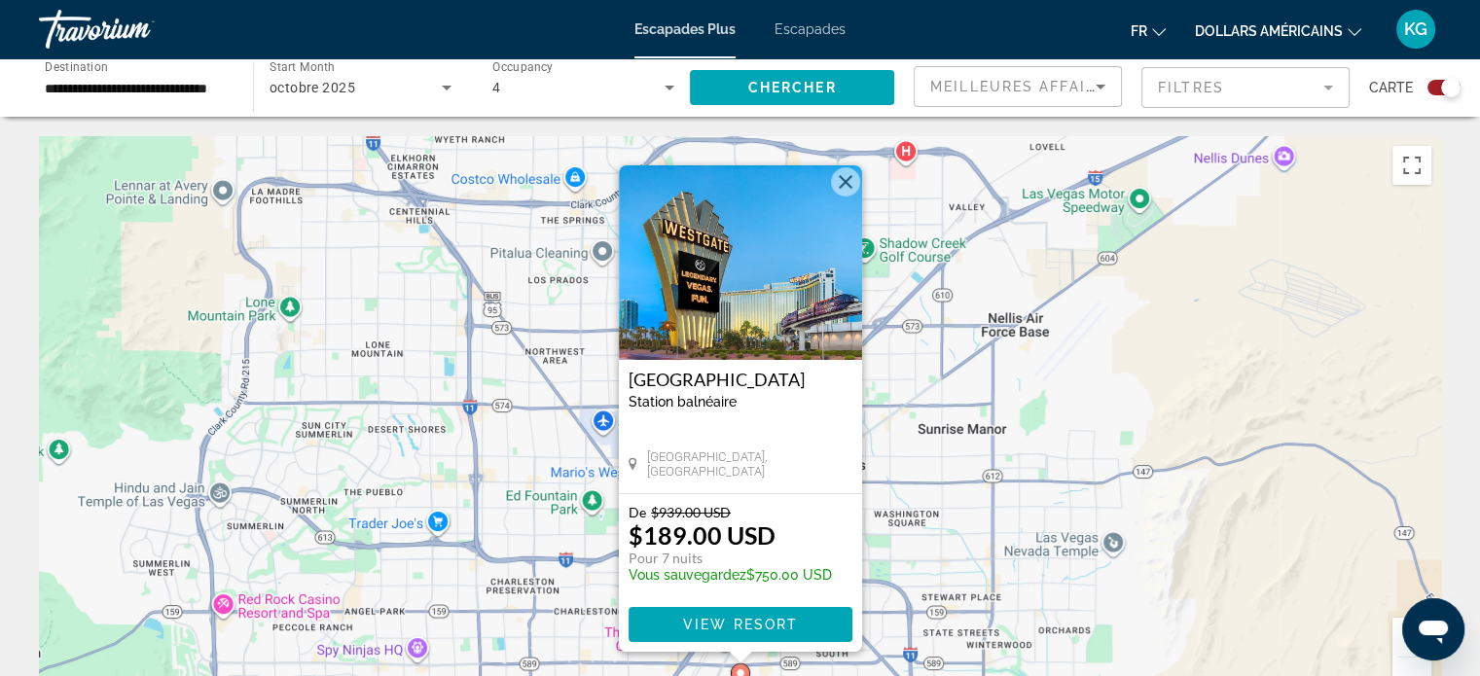
click at [175, 88] on input "**********" at bounding box center [136, 88] width 183 height 23
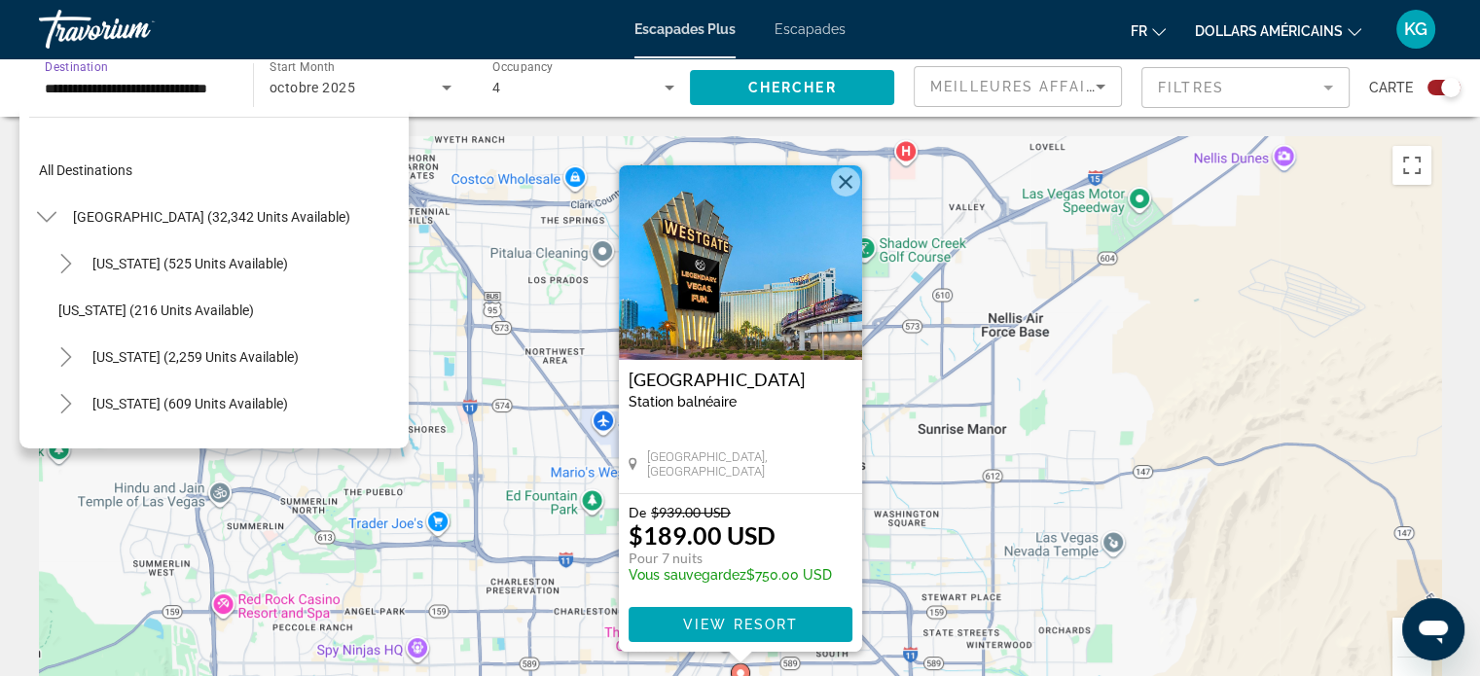
scroll to position [1003, 0]
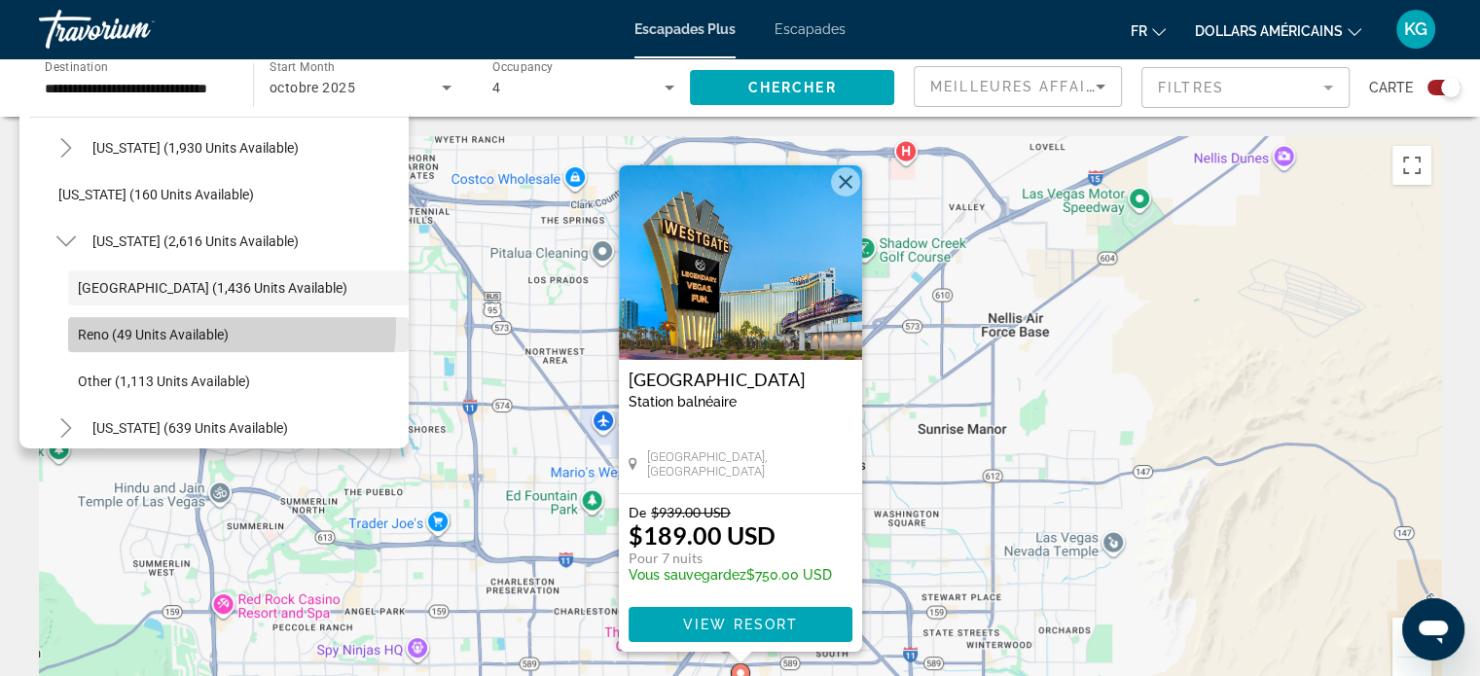
click at [172, 324] on span "Search widget" at bounding box center [238, 334] width 341 height 47
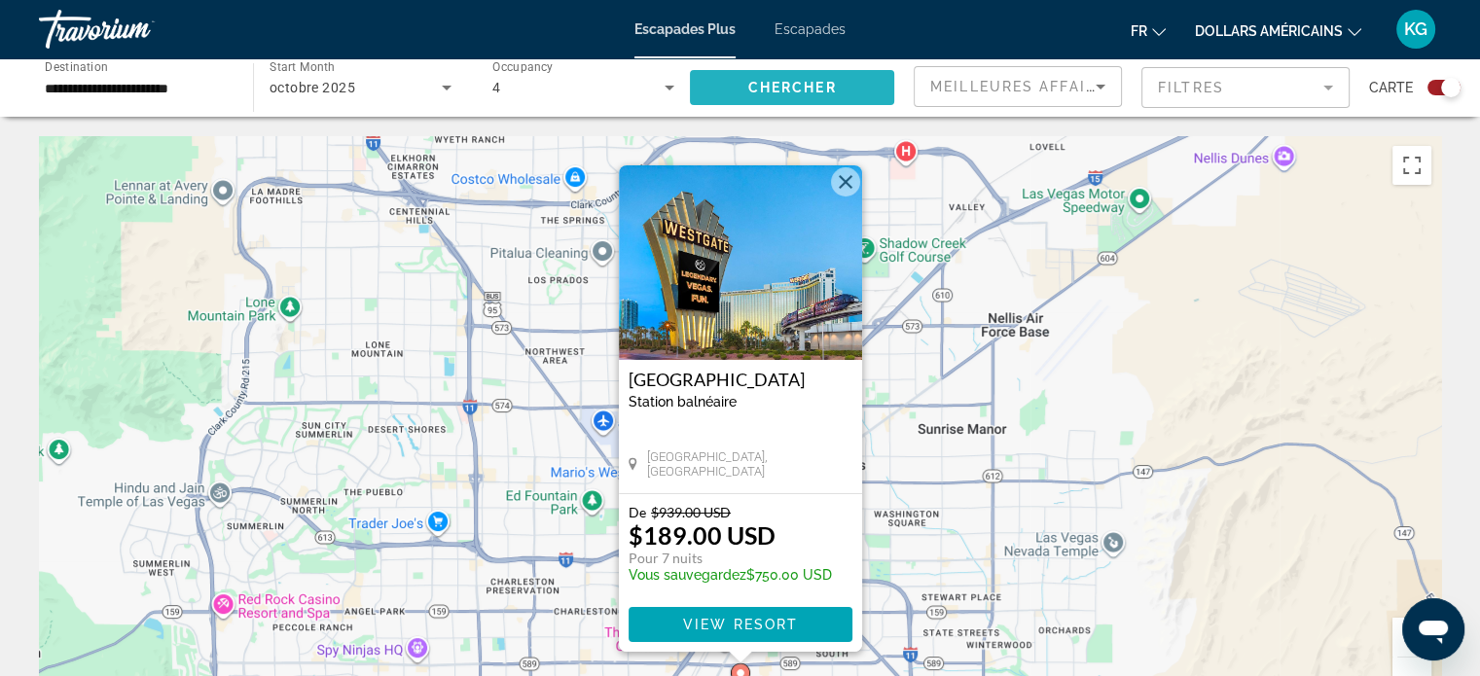
click at [790, 90] on span "Chercher" at bounding box center [792, 88] width 89 height 16
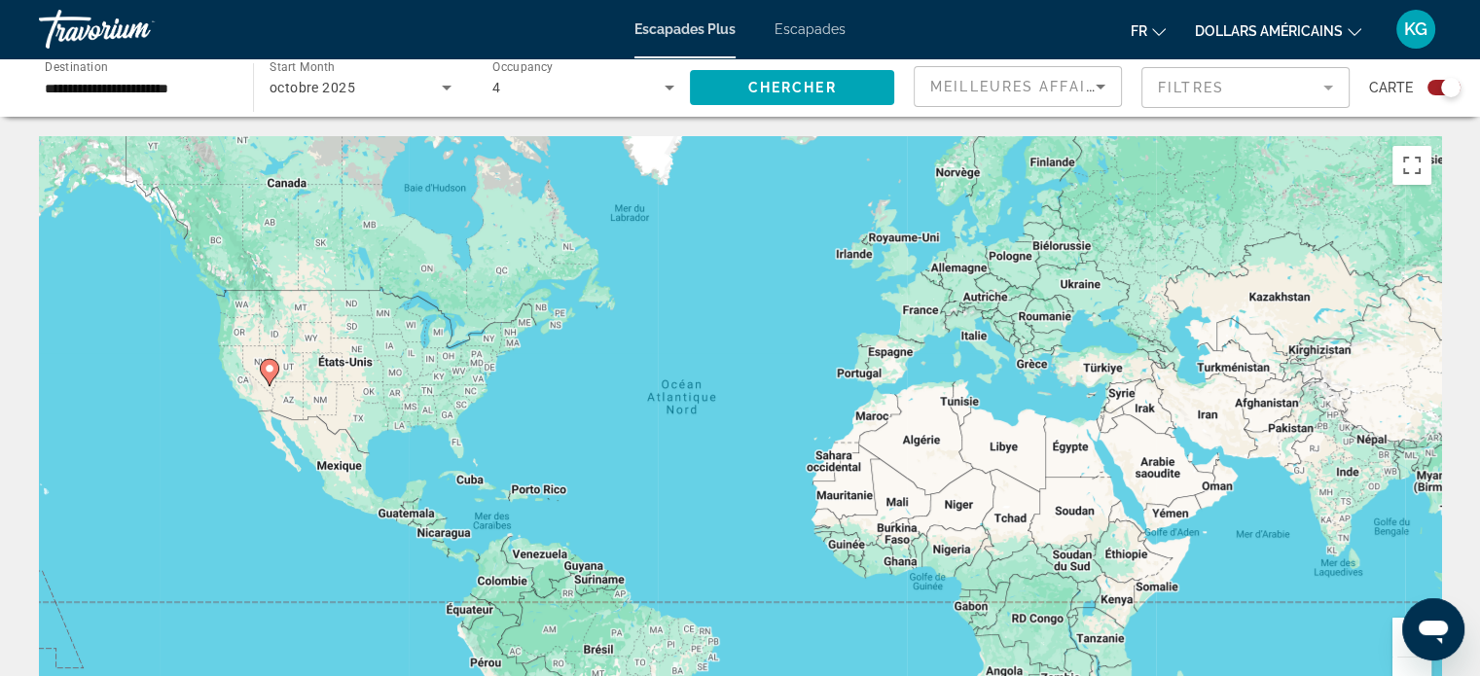
click at [275, 372] on icon "Contenu principal" at bounding box center [269, 372] width 18 height 25
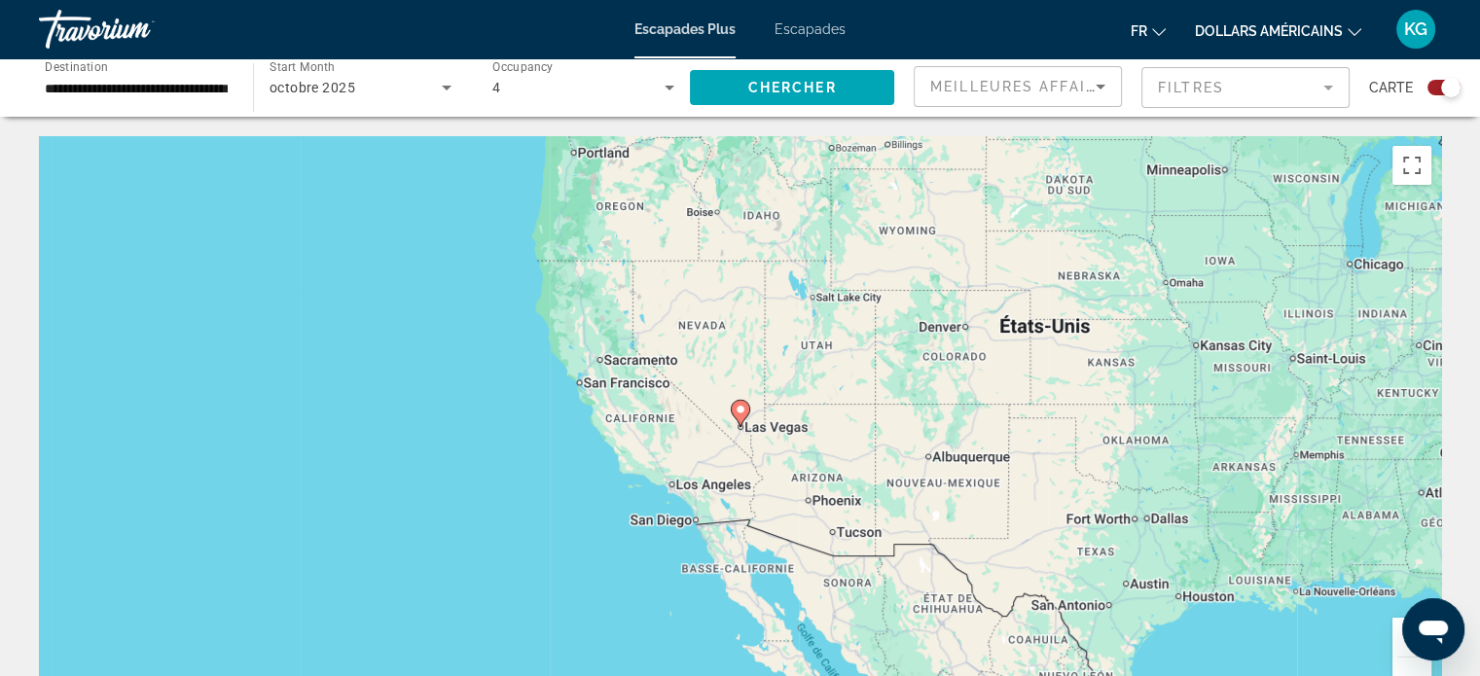
click at [739, 419] on icon "Contenu principal" at bounding box center [740, 413] width 18 height 25
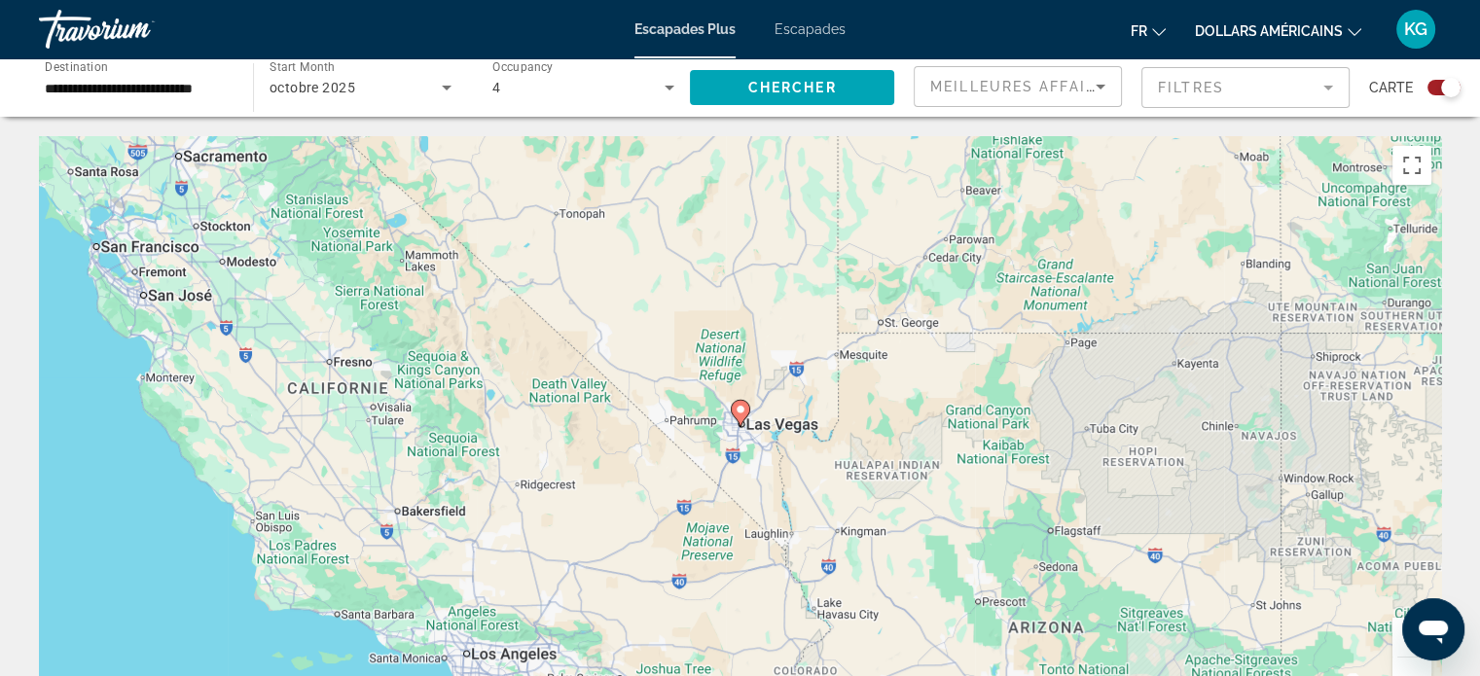
click at [740, 412] on image "Contenu principal" at bounding box center [741, 410] width 12 height 12
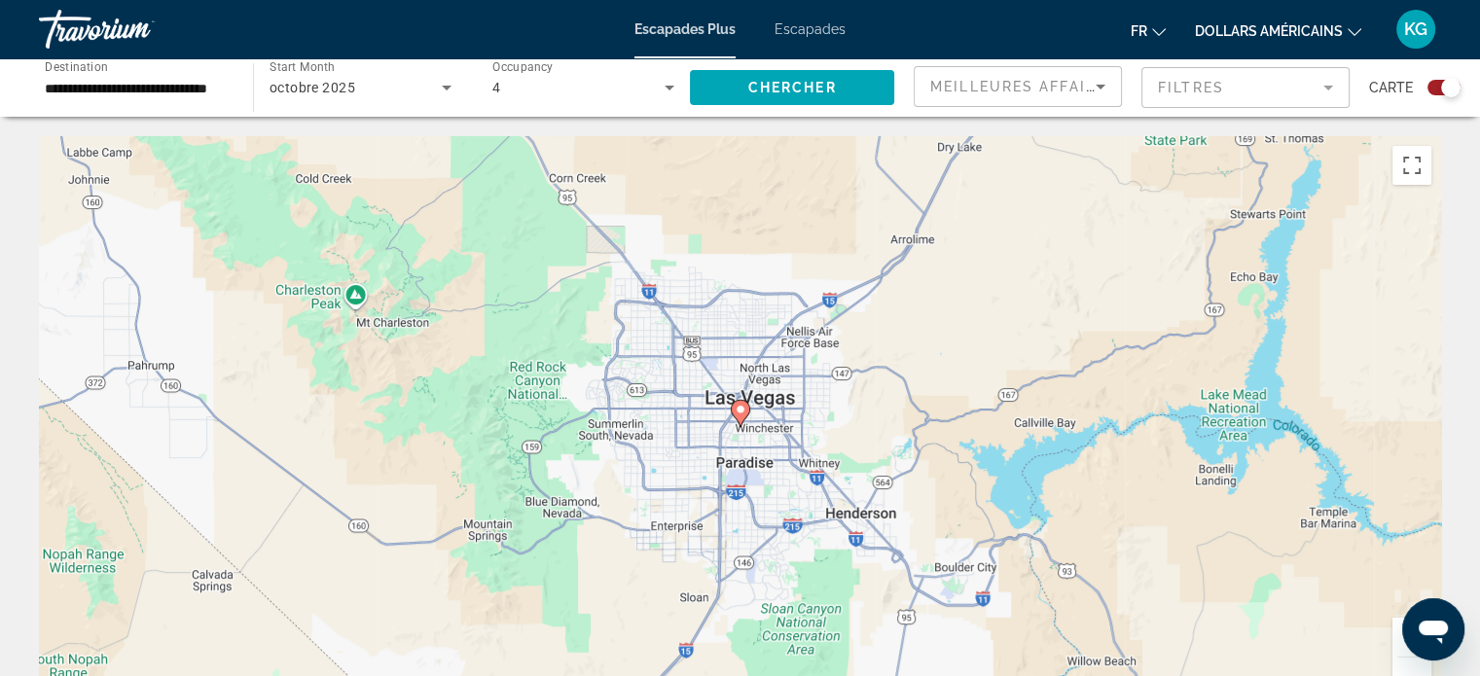
click at [739, 412] on image "Contenu principal" at bounding box center [741, 410] width 12 height 12
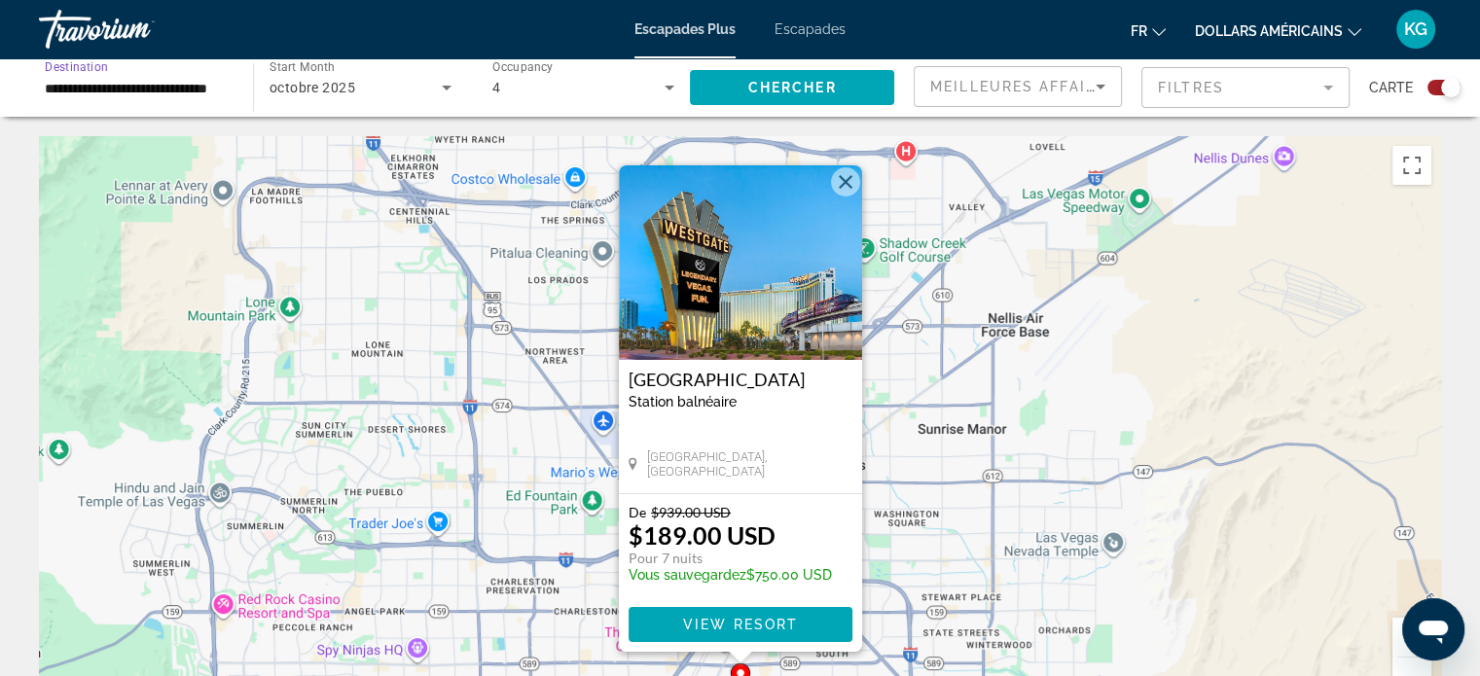
click at [178, 89] on input "**********" at bounding box center [136, 88] width 183 height 23
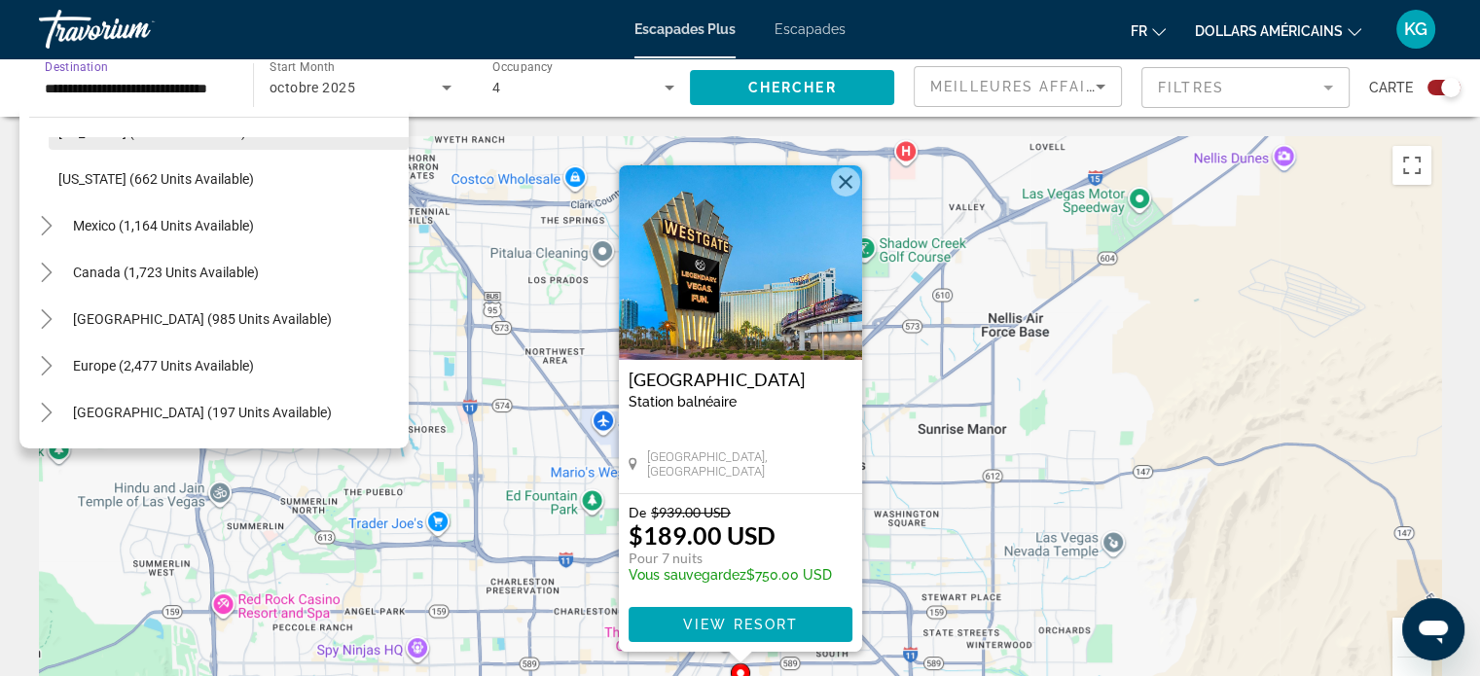
scroll to position [2073, 0]
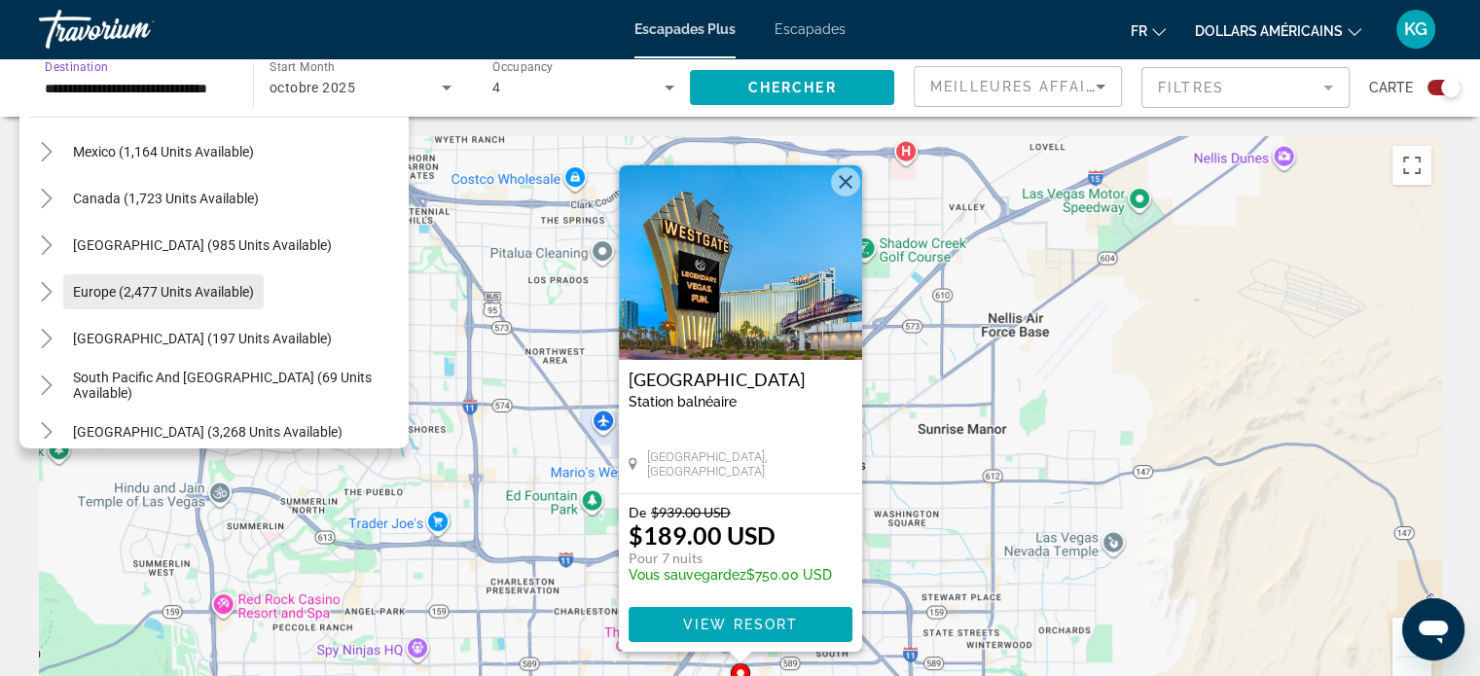
click at [199, 291] on span "Europe (2,477 units available)" at bounding box center [163, 292] width 181 height 16
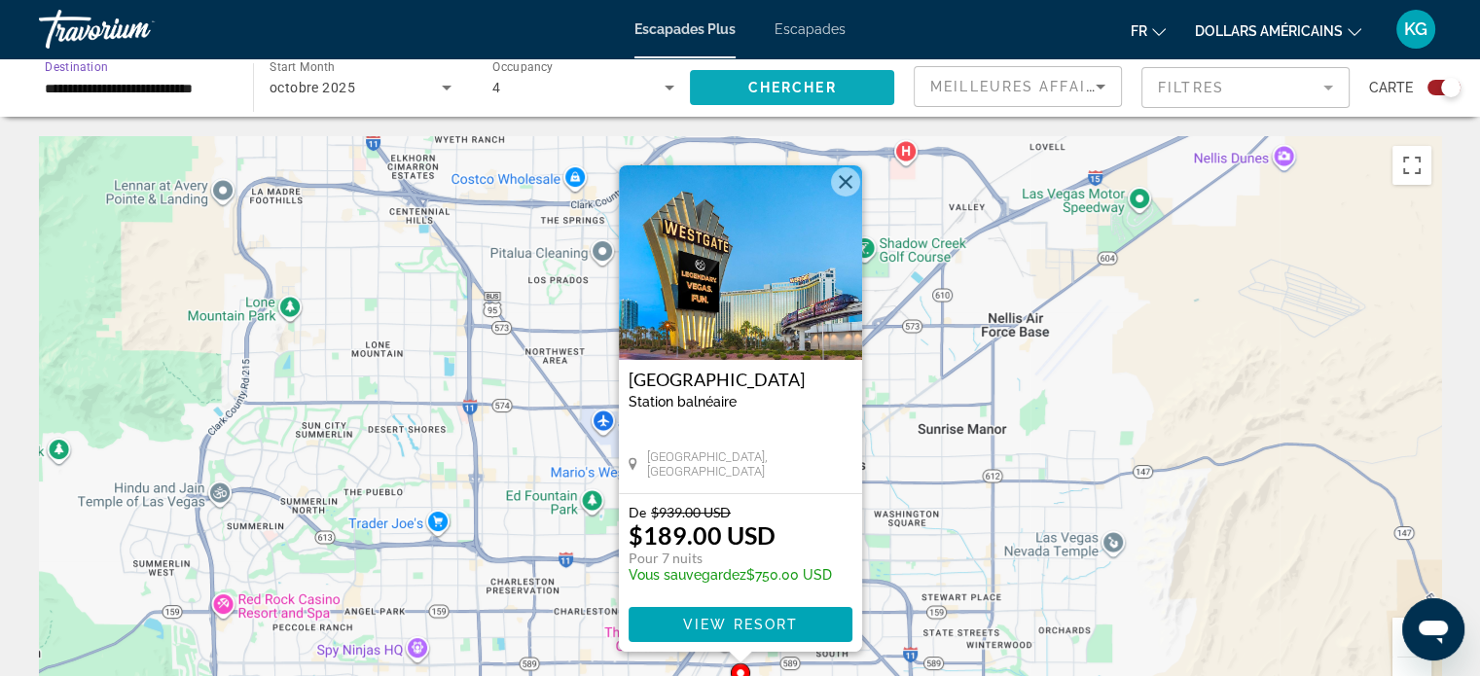
click at [825, 95] on span "Search widget" at bounding box center [792, 87] width 204 height 47
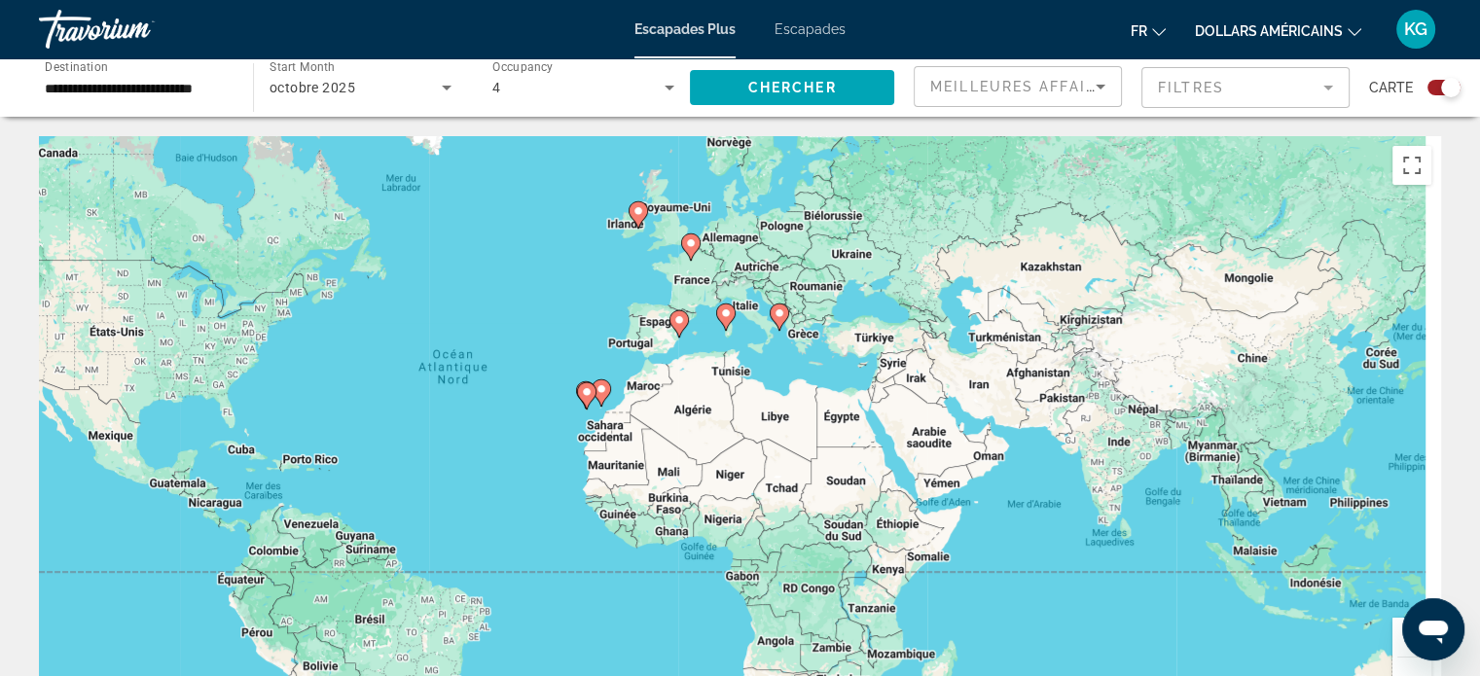
drag, startPoint x: 1001, startPoint y: 380, endPoint x: 755, endPoint y: 353, distance: 247.6
click at [755, 353] on div "Pour activer le glissement avec le clavier, appuyez sur Alt+Entrée. Une fois ce…" at bounding box center [740, 428] width 1402 height 584
click at [691, 252] on icon "Contenu principal" at bounding box center [690, 246] width 18 height 25
type input "**********"
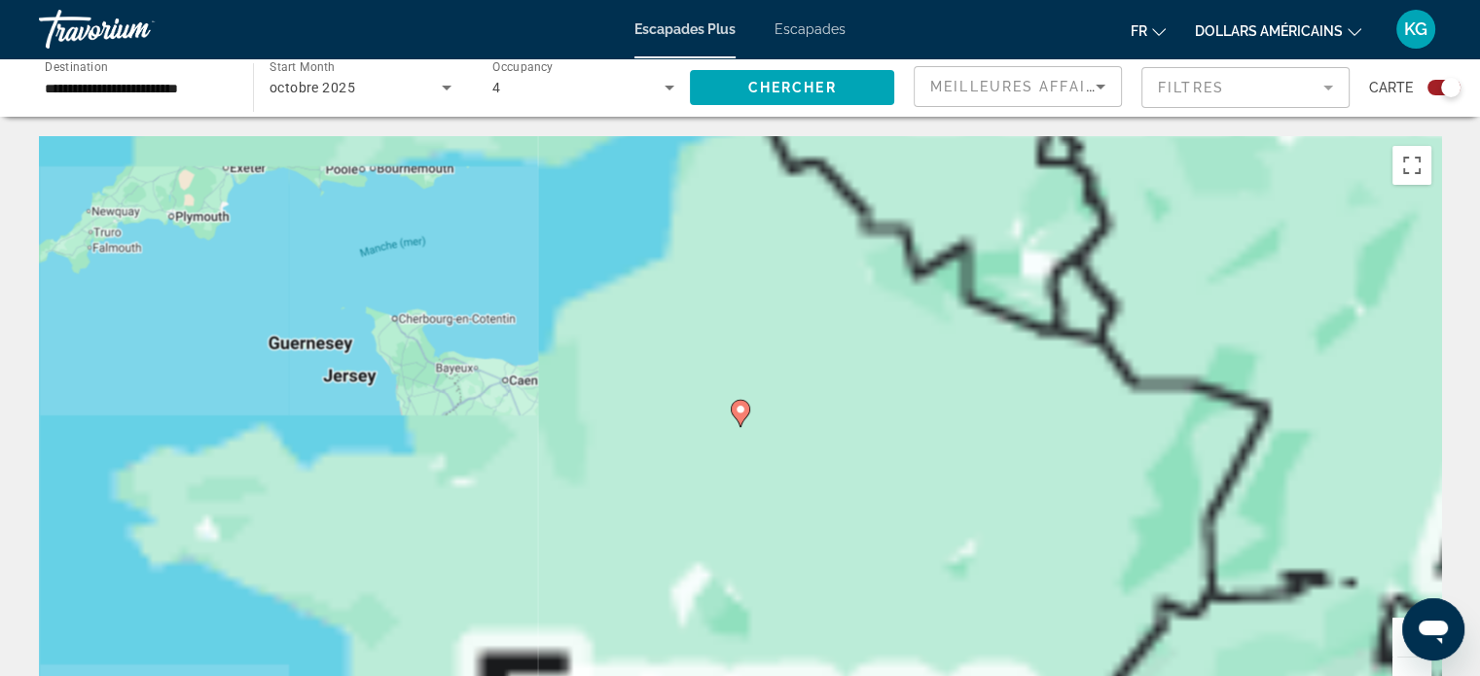
click at [738, 423] on icon "Contenu principal" at bounding box center [740, 413] width 19 height 27
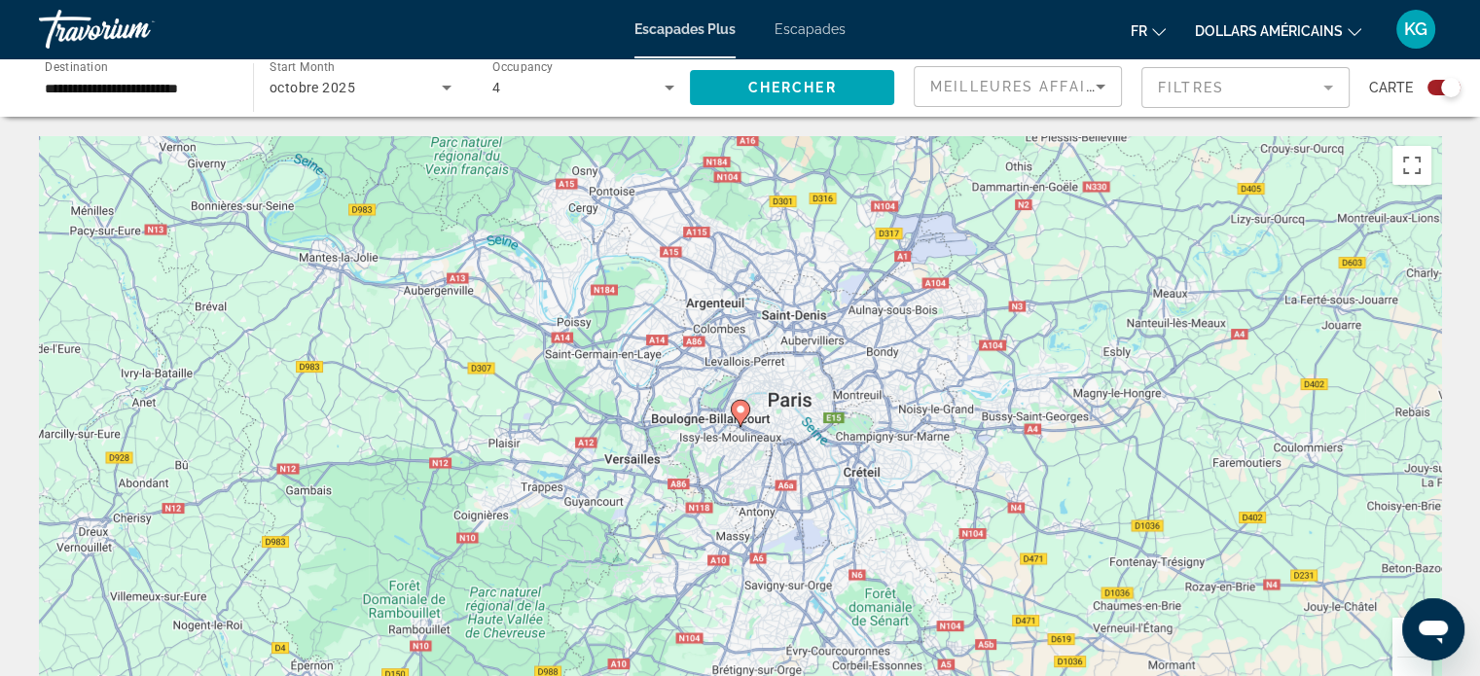
click at [739, 413] on image "Contenu principal" at bounding box center [741, 410] width 12 height 12
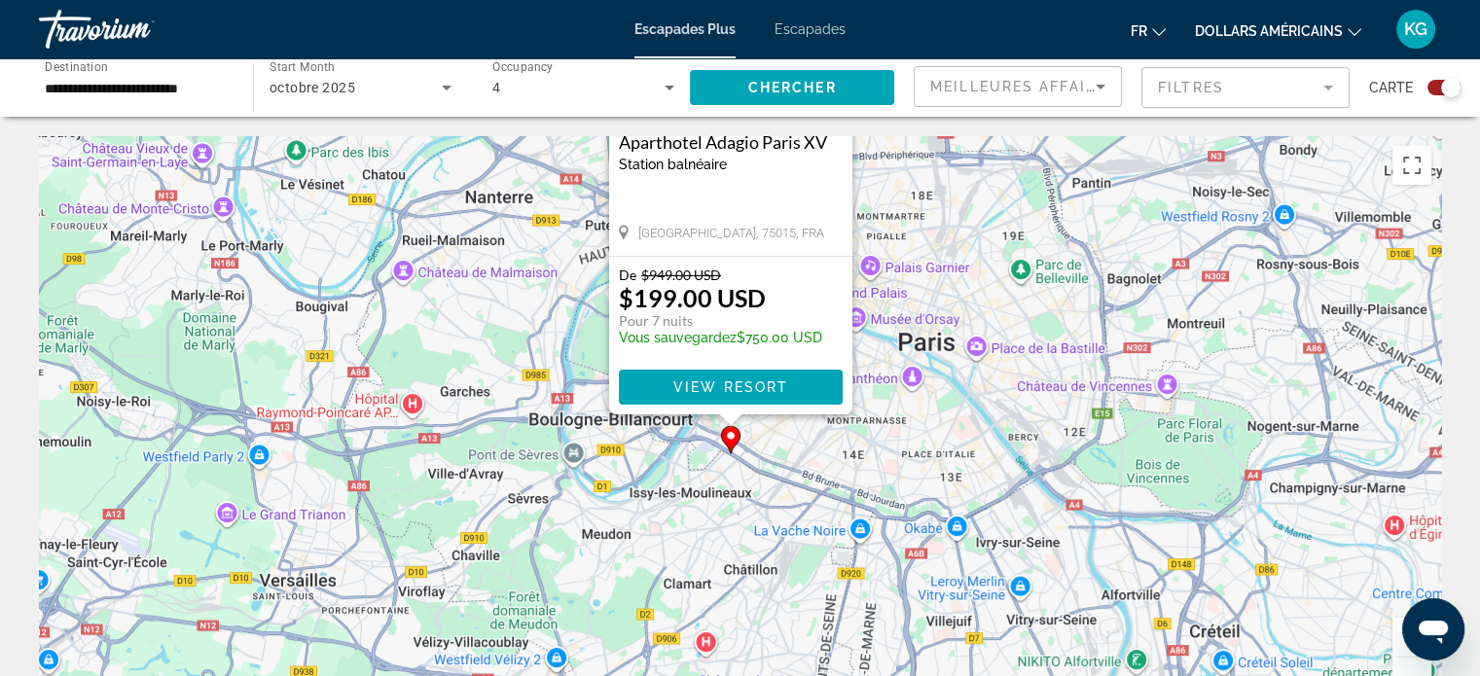
drag, startPoint x: 943, startPoint y: 548, endPoint x: 924, endPoint y: 294, distance: 254.6
click at [924, 294] on div "Pour activer le glissement avec le clavier, appuyez sur Alt+Entrée. Une fois ce…" at bounding box center [740, 428] width 1402 height 584
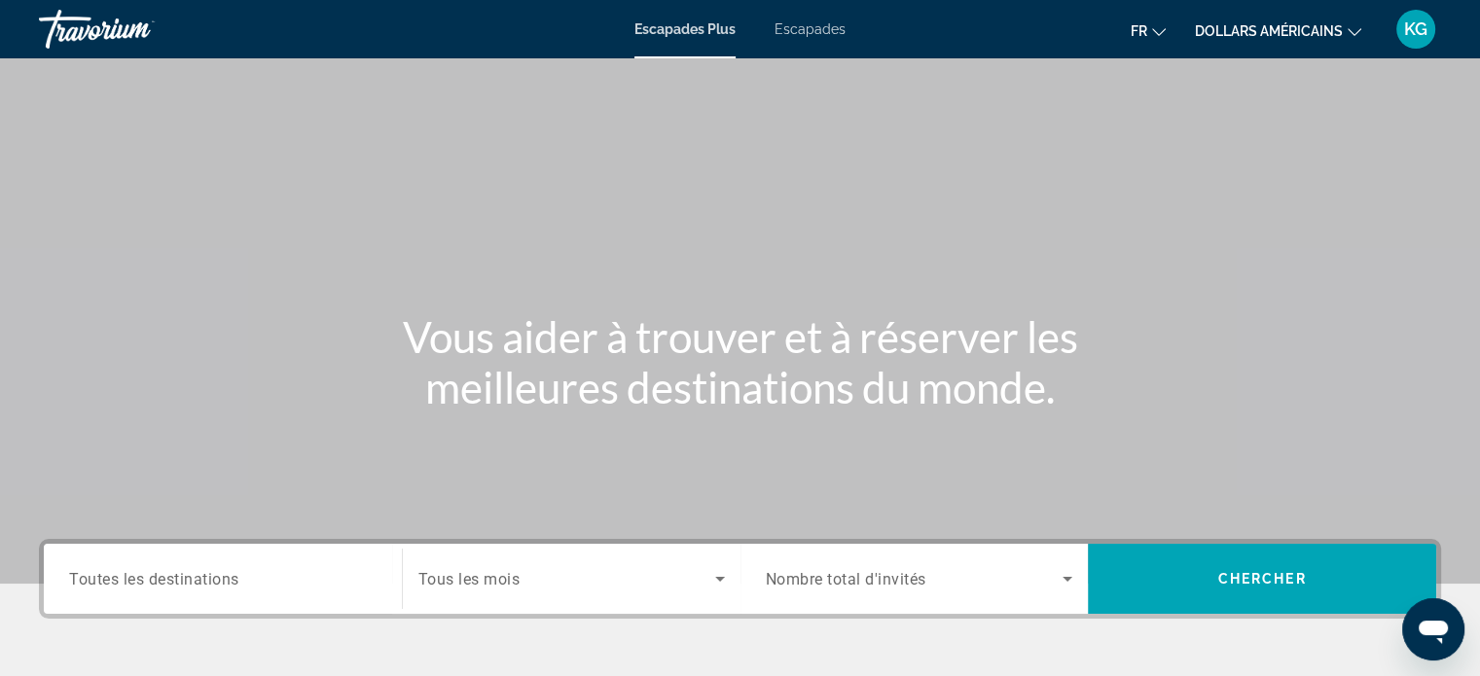
click at [523, 590] on span "Search widget" at bounding box center [566, 578] width 297 height 23
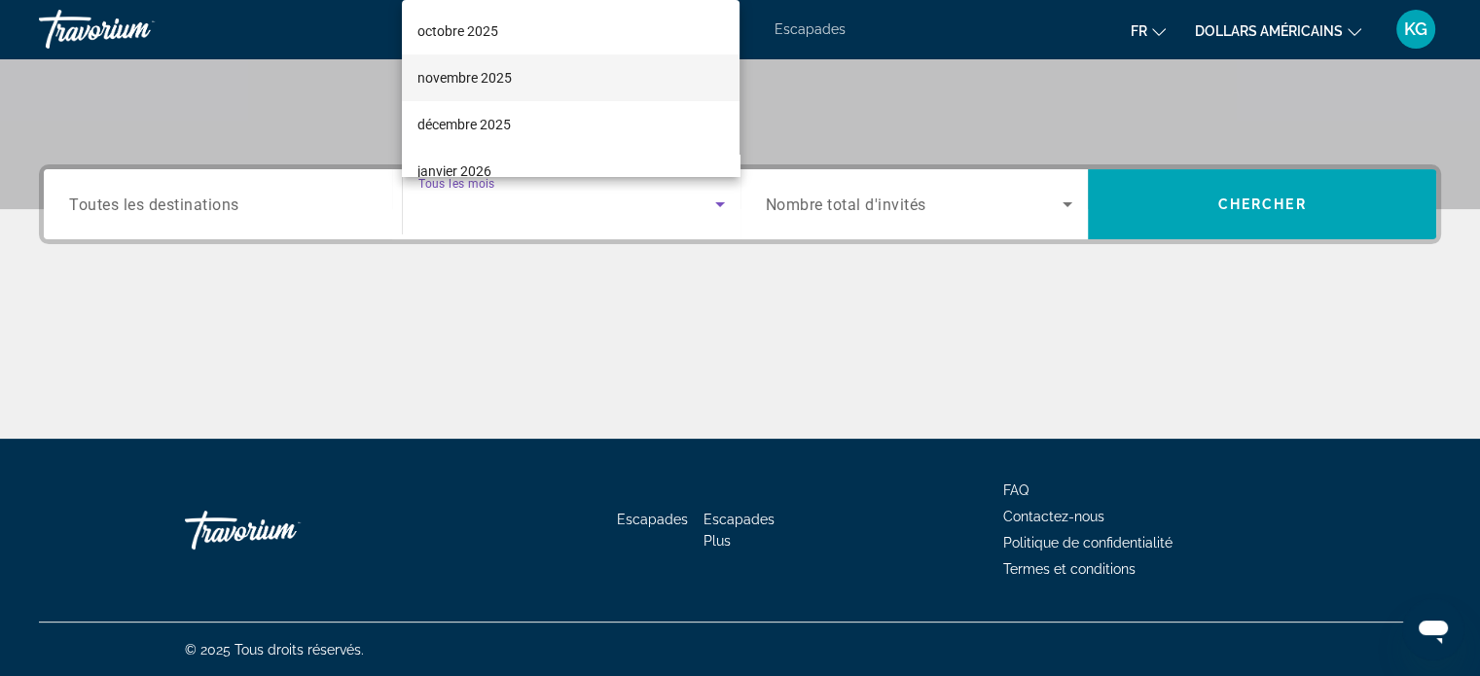
scroll to position [97, 0]
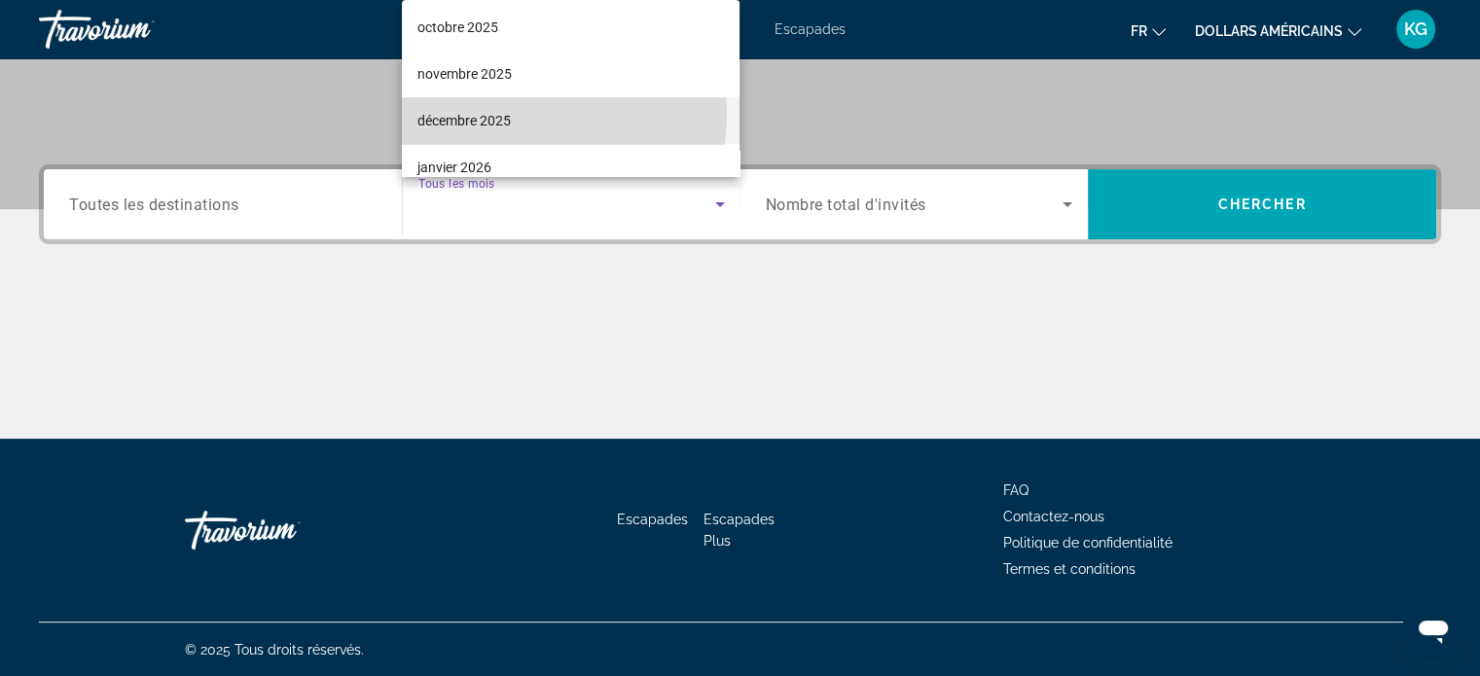
click at [495, 114] on font "décembre 2025" at bounding box center [463, 121] width 93 height 16
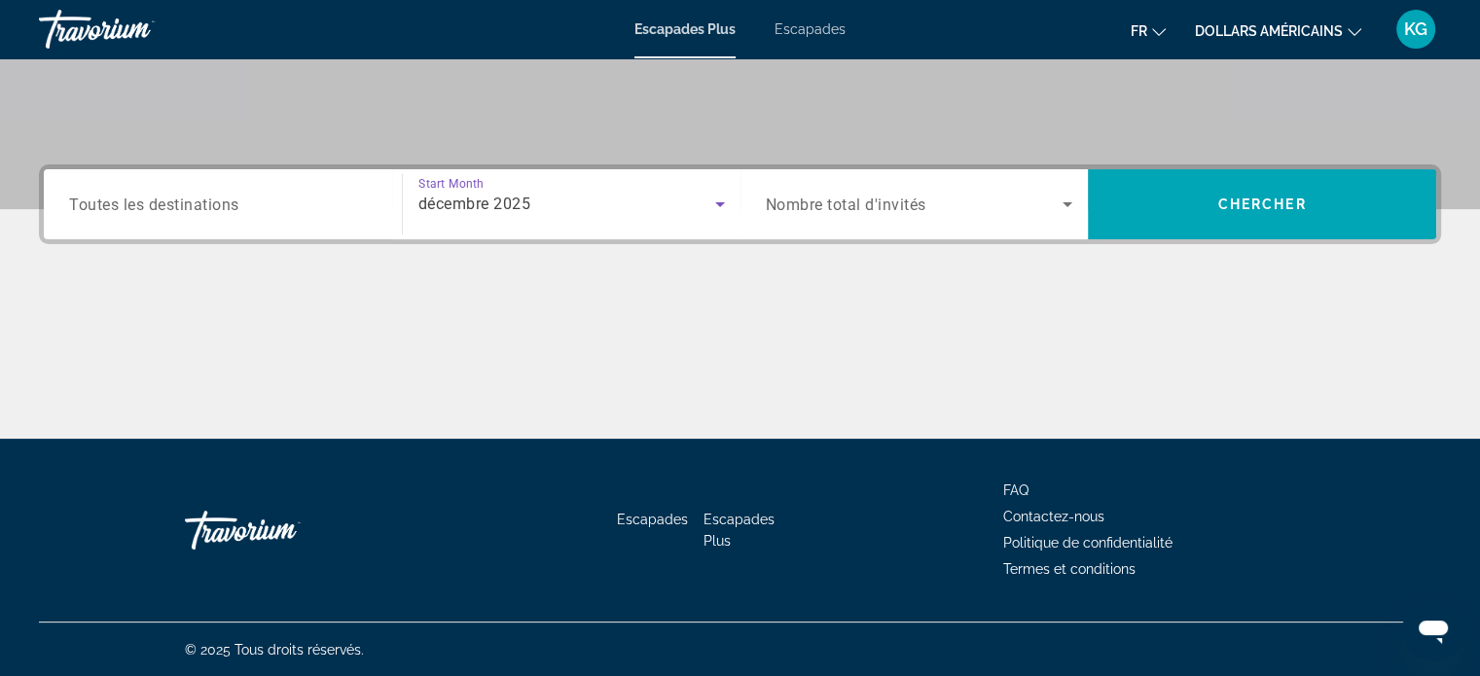
click at [942, 199] on span "Search widget" at bounding box center [915, 204] width 298 height 23
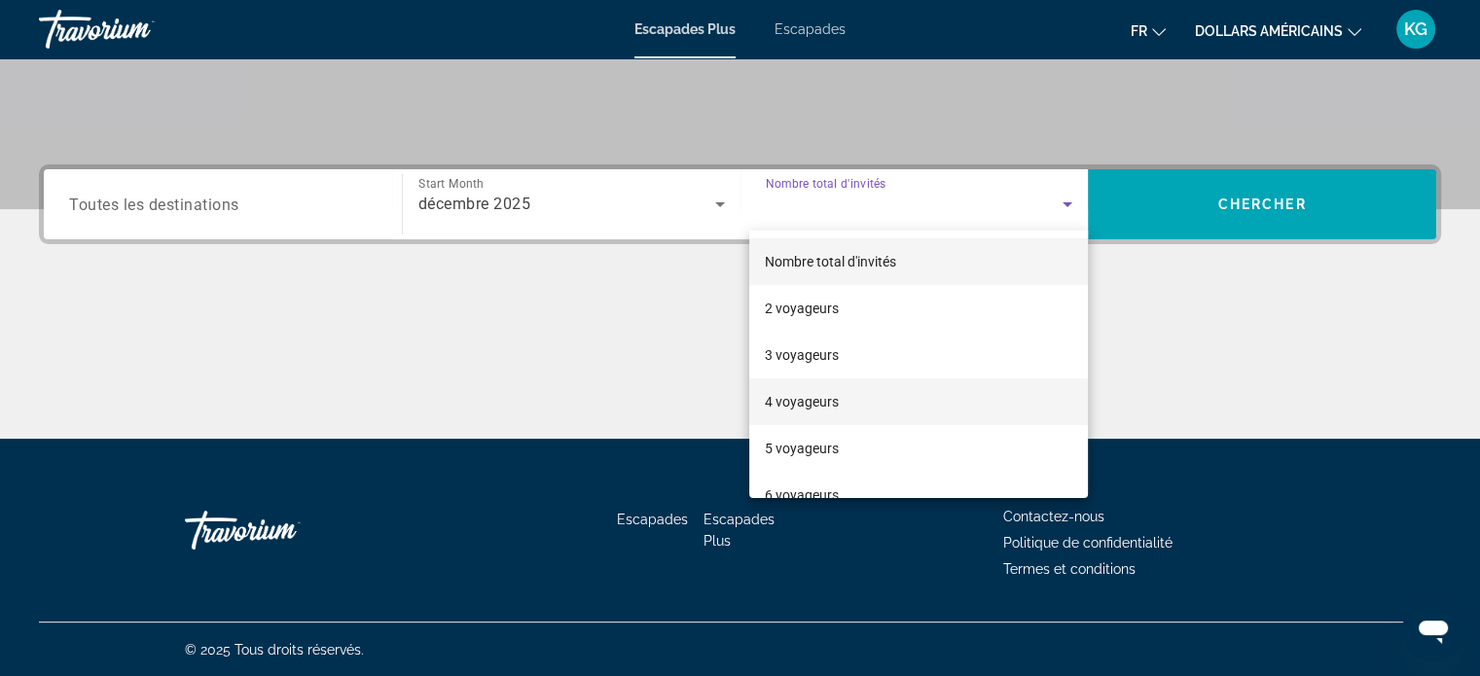
click at [810, 395] on font "4 voyageurs" at bounding box center [802, 402] width 74 height 16
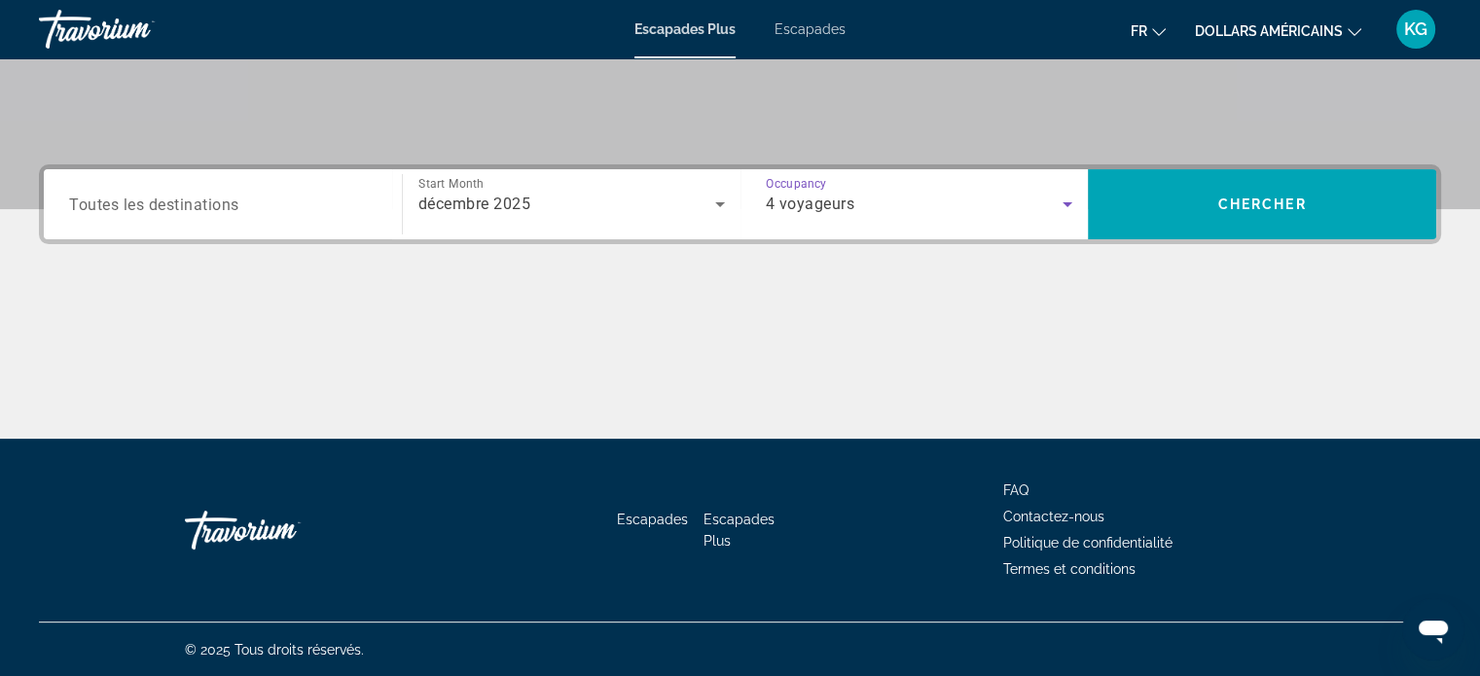
click at [160, 190] on div "Search widget" at bounding box center [222, 204] width 307 height 55
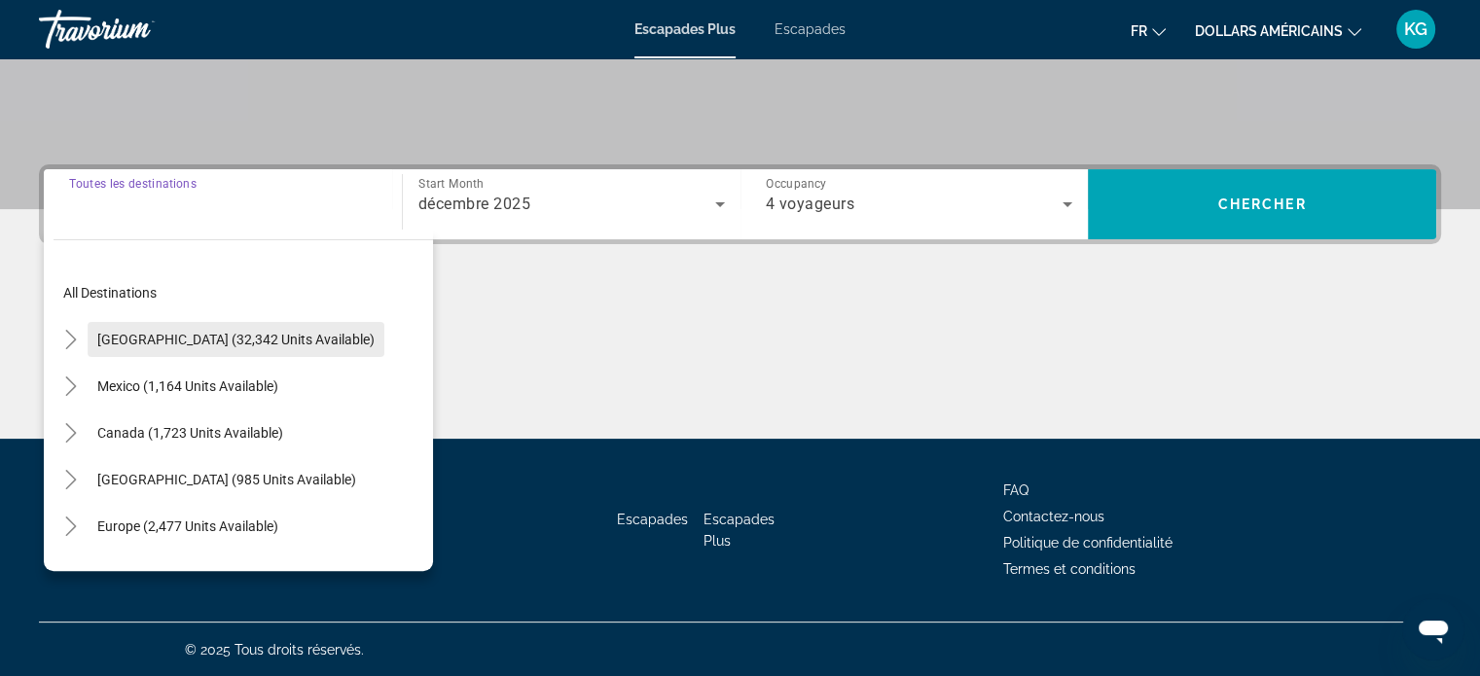
click at [199, 336] on span "[GEOGRAPHIC_DATA] (32,342 units available)" at bounding box center [235, 340] width 277 height 16
type input "**********"
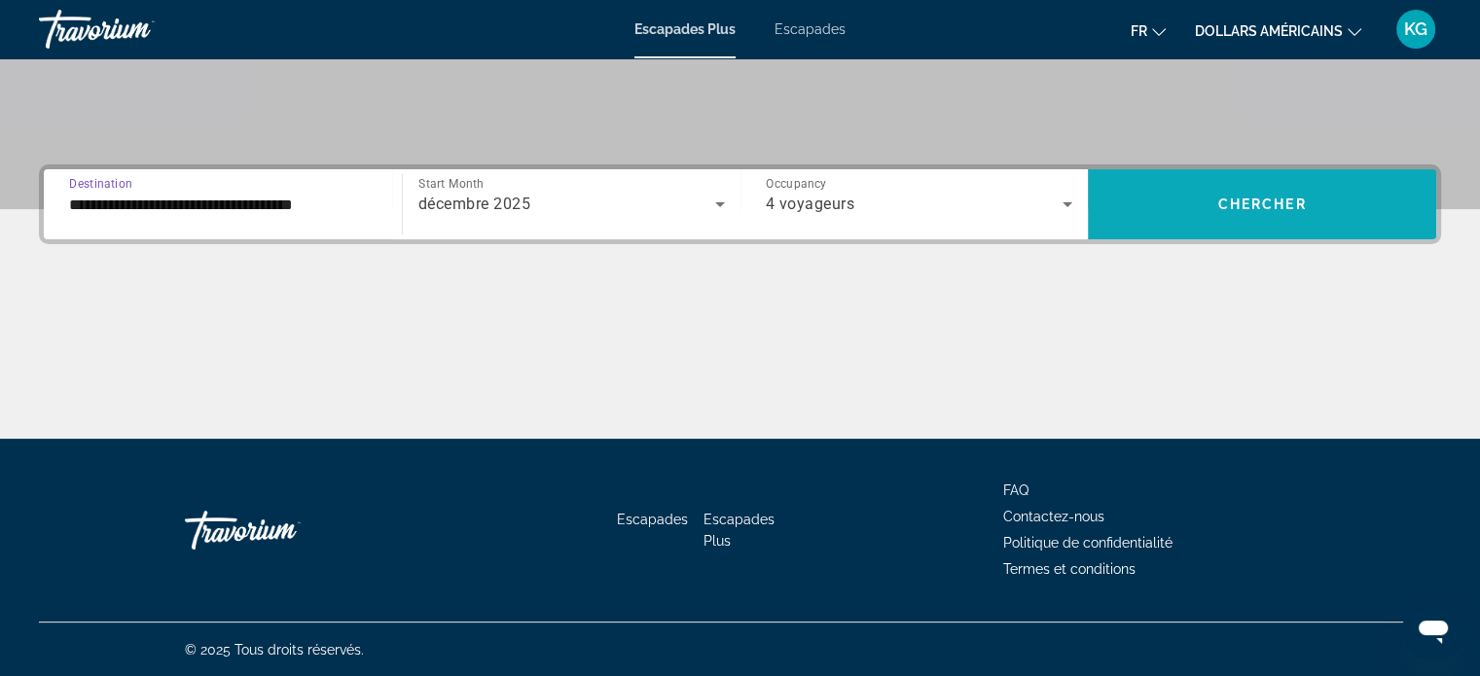
click at [1249, 181] on span "Search widget" at bounding box center [1262, 204] width 348 height 47
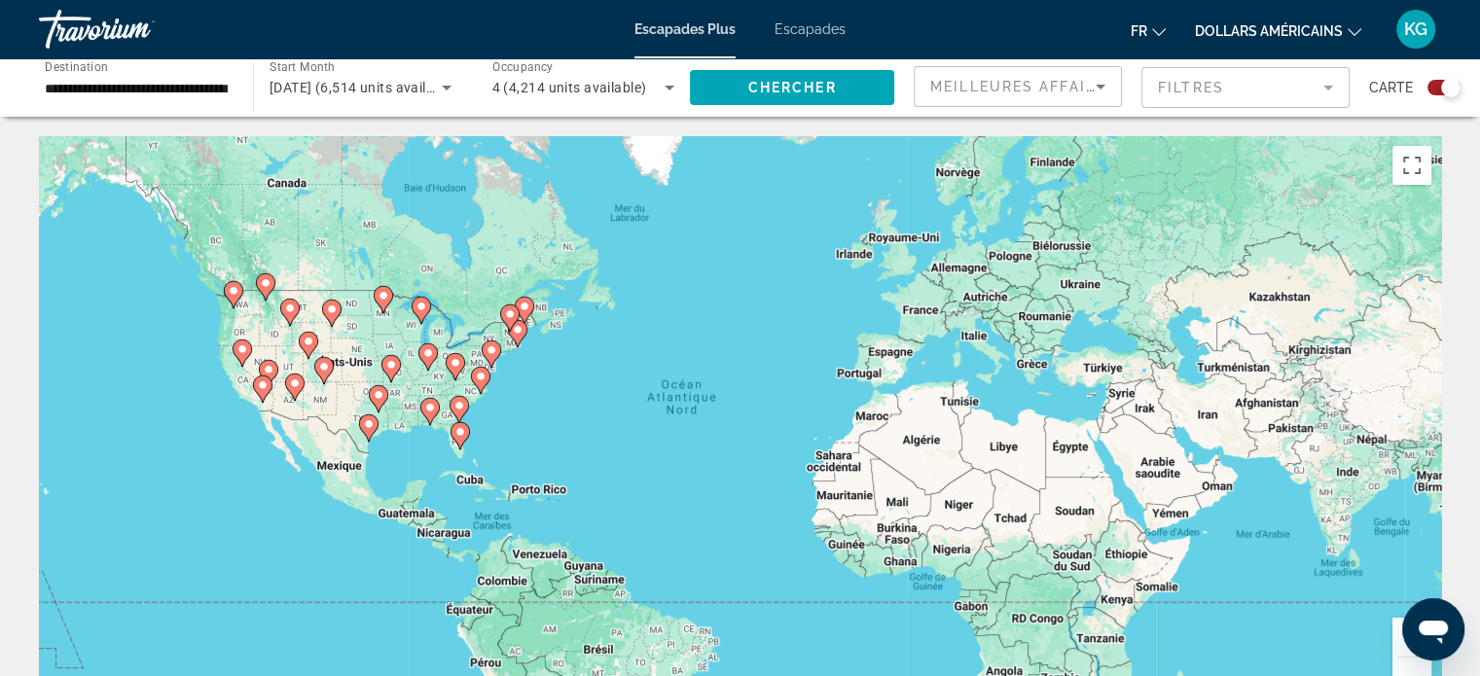
click at [1398, 648] on button "Zoom avant" at bounding box center [1411, 637] width 39 height 39
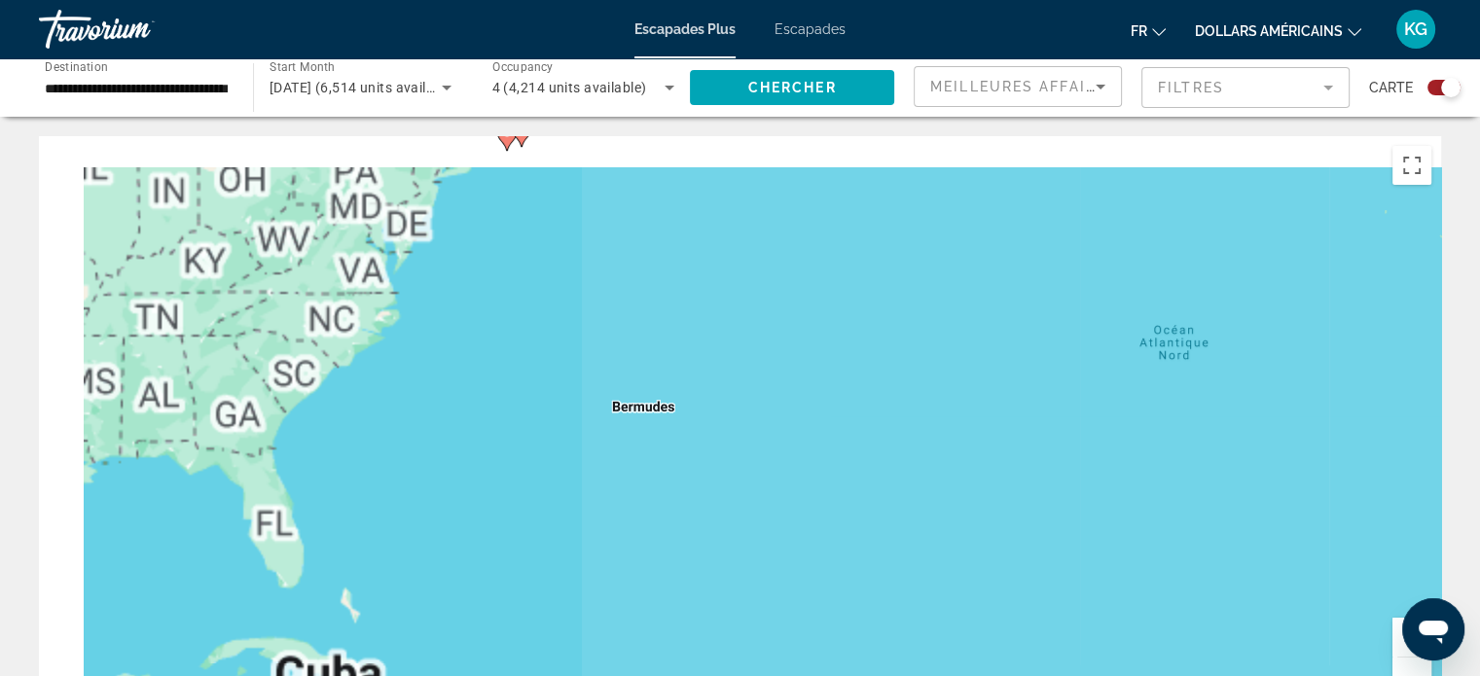
drag, startPoint x: 235, startPoint y: 340, endPoint x: 908, endPoint y: 378, distance: 673.4
click at [908, 378] on div "Pour activer le glissement avec le clavier, appuyez sur Alt+Entrée. Une fois ce…" at bounding box center [740, 428] width 1402 height 584
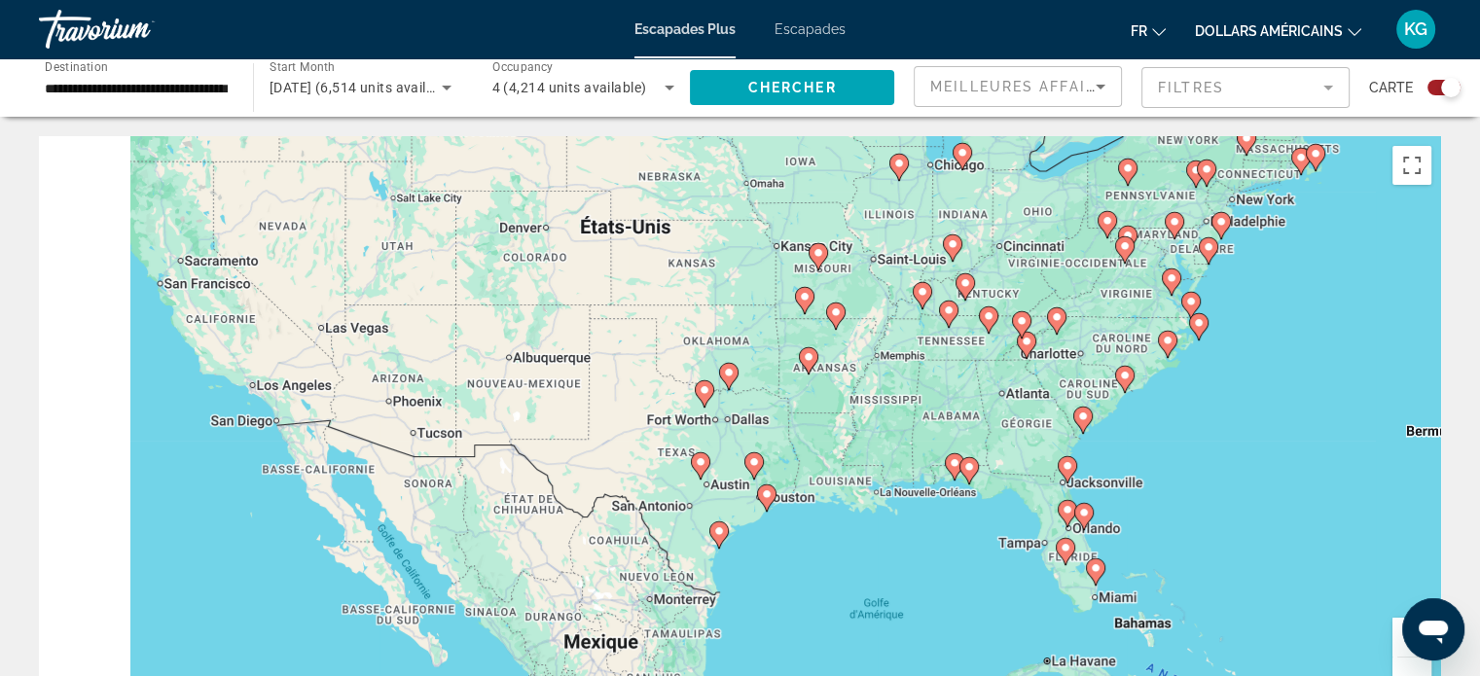
drag, startPoint x: 407, startPoint y: 422, endPoint x: 1191, endPoint y: 443, distance: 784.4
click at [1191, 443] on div "Pour activer le glissement avec le clavier, appuyez sur Alt+Entrée. Une fois ce…" at bounding box center [740, 428] width 1402 height 584
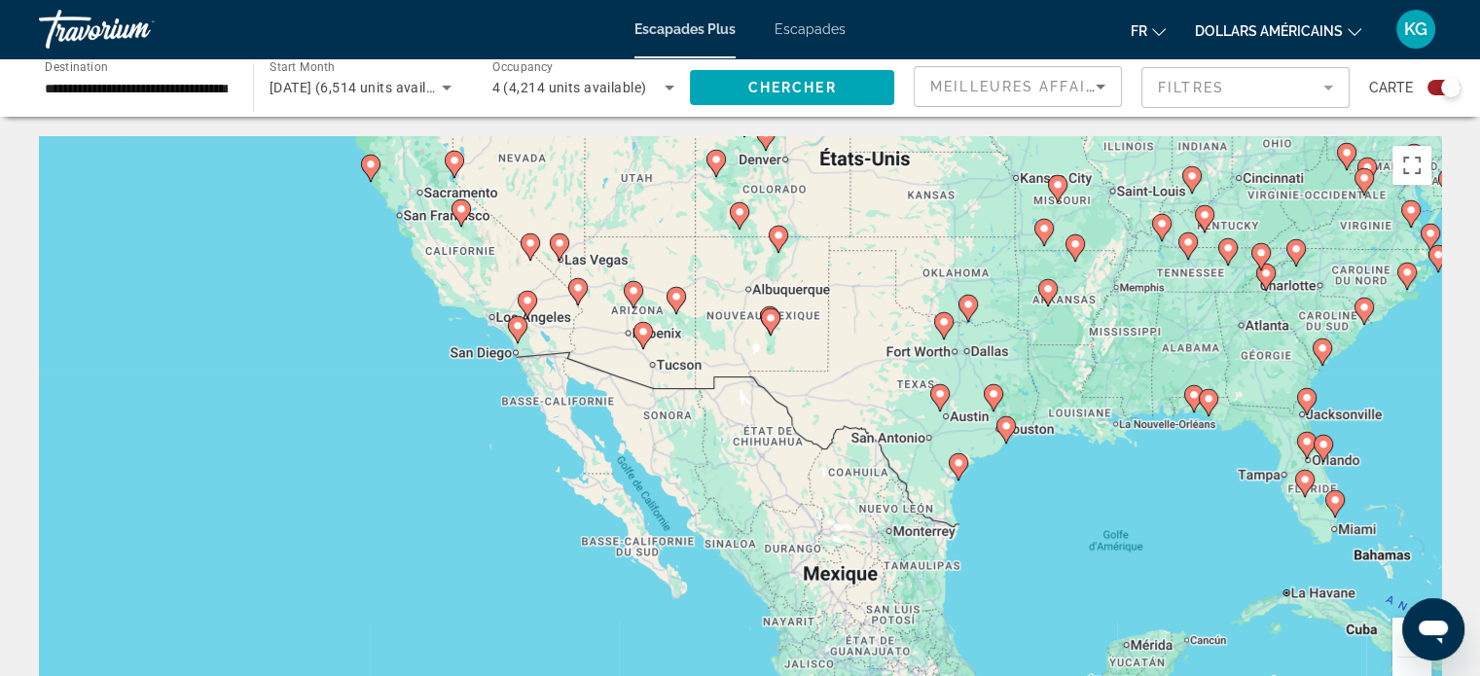
drag, startPoint x: 925, startPoint y: 454, endPoint x: 1147, endPoint y: 383, distance: 232.9
click at [1147, 383] on div "Pour activer le glissement avec le clavier, appuyez sur Alt+Entrée. Une fois ce…" at bounding box center [740, 428] width 1402 height 584
click at [514, 336] on g "Contenu principal" at bounding box center [517, 329] width 19 height 27
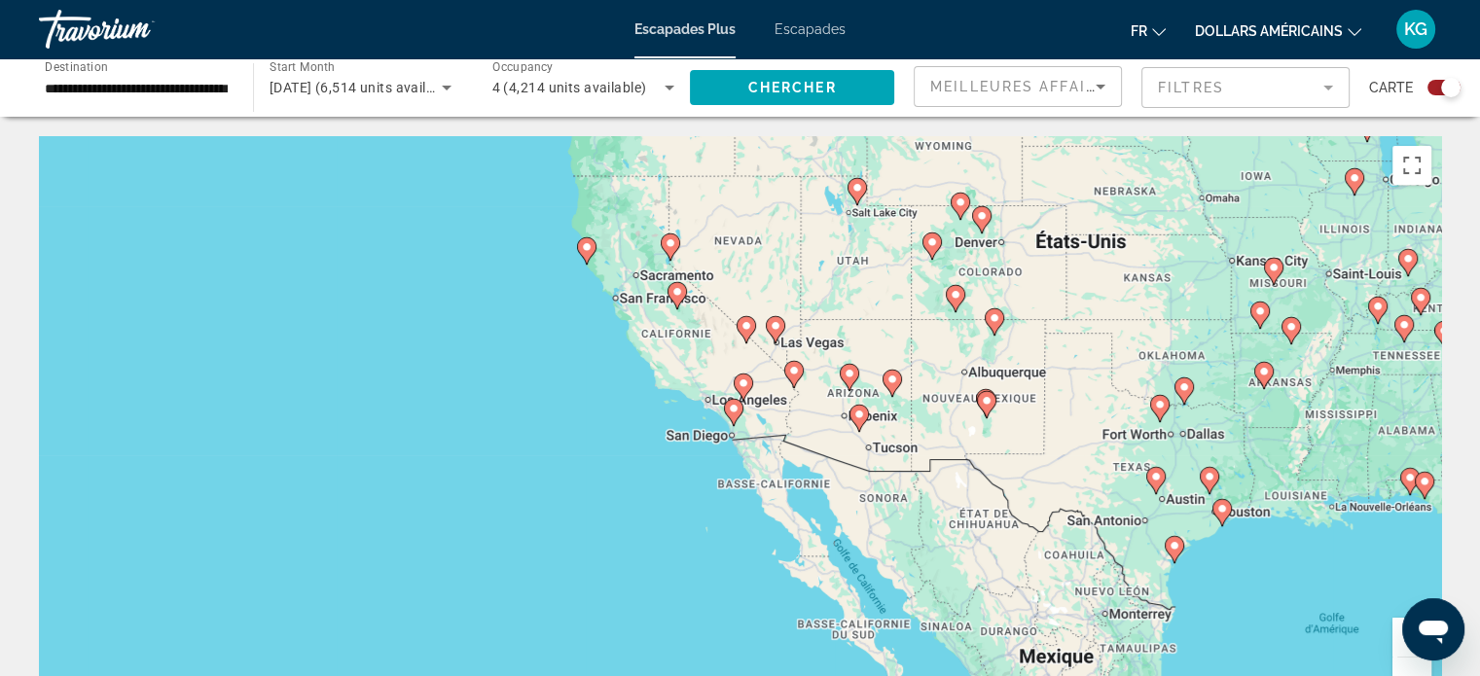
click at [738, 414] on icon "Contenu principal" at bounding box center [733, 412] width 18 height 25
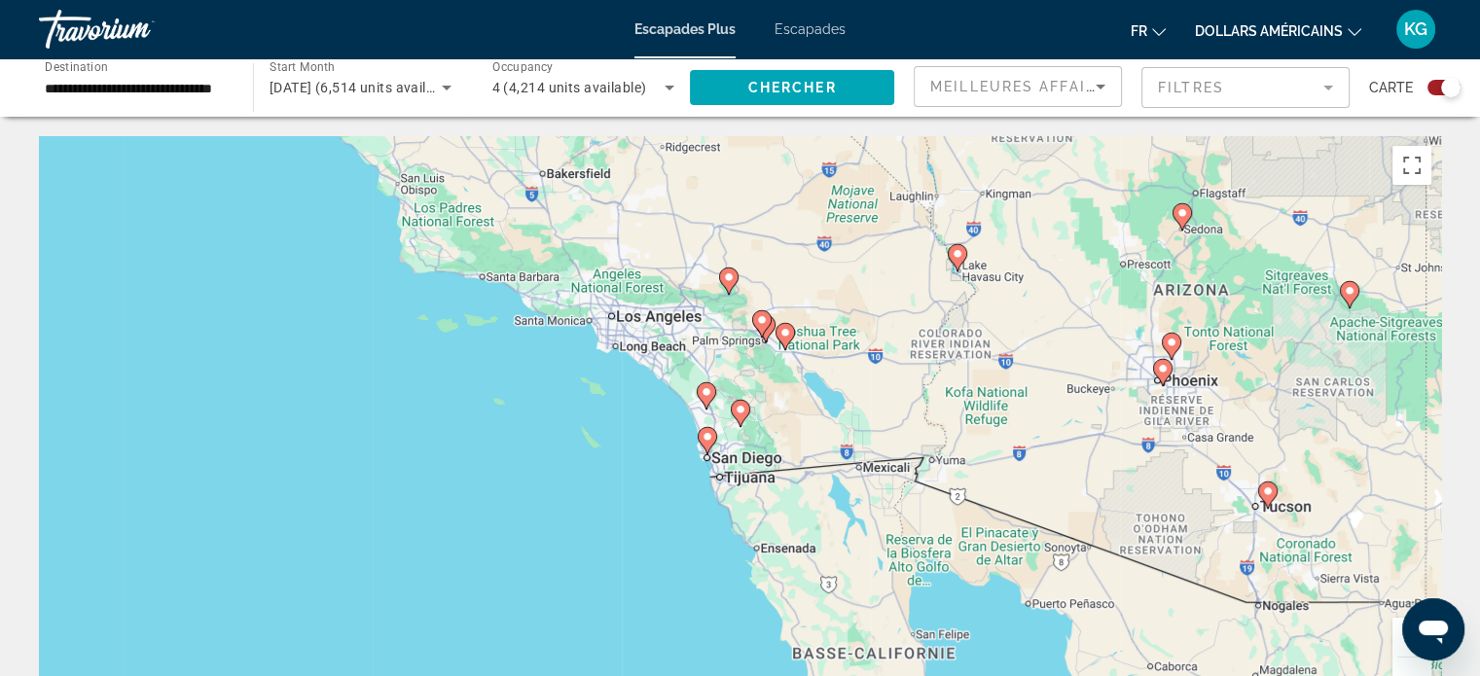
click at [705, 395] on image "Contenu principal" at bounding box center [706, 392] width 12 height 12
type input "**********"
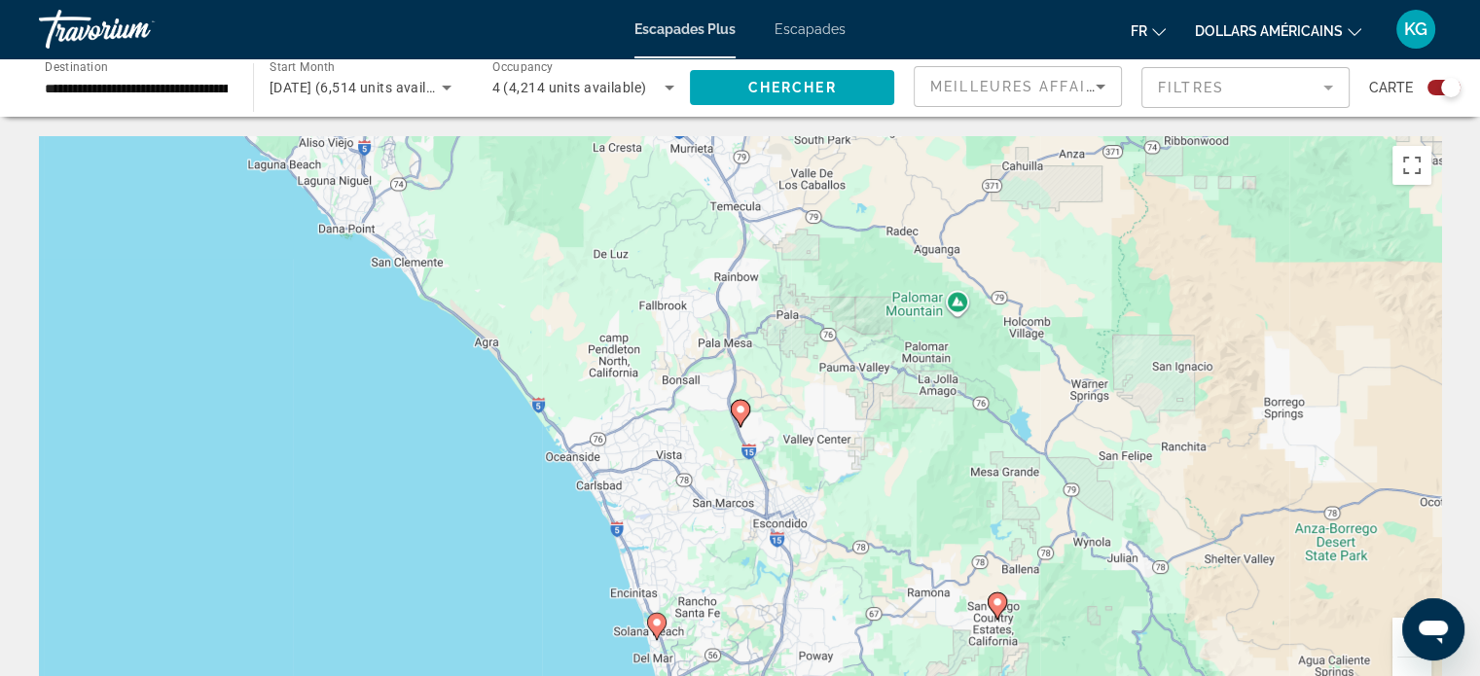
click at [742, 420] on icon "Contenu principal" at bounding box center [740, 413] width 18 height 25
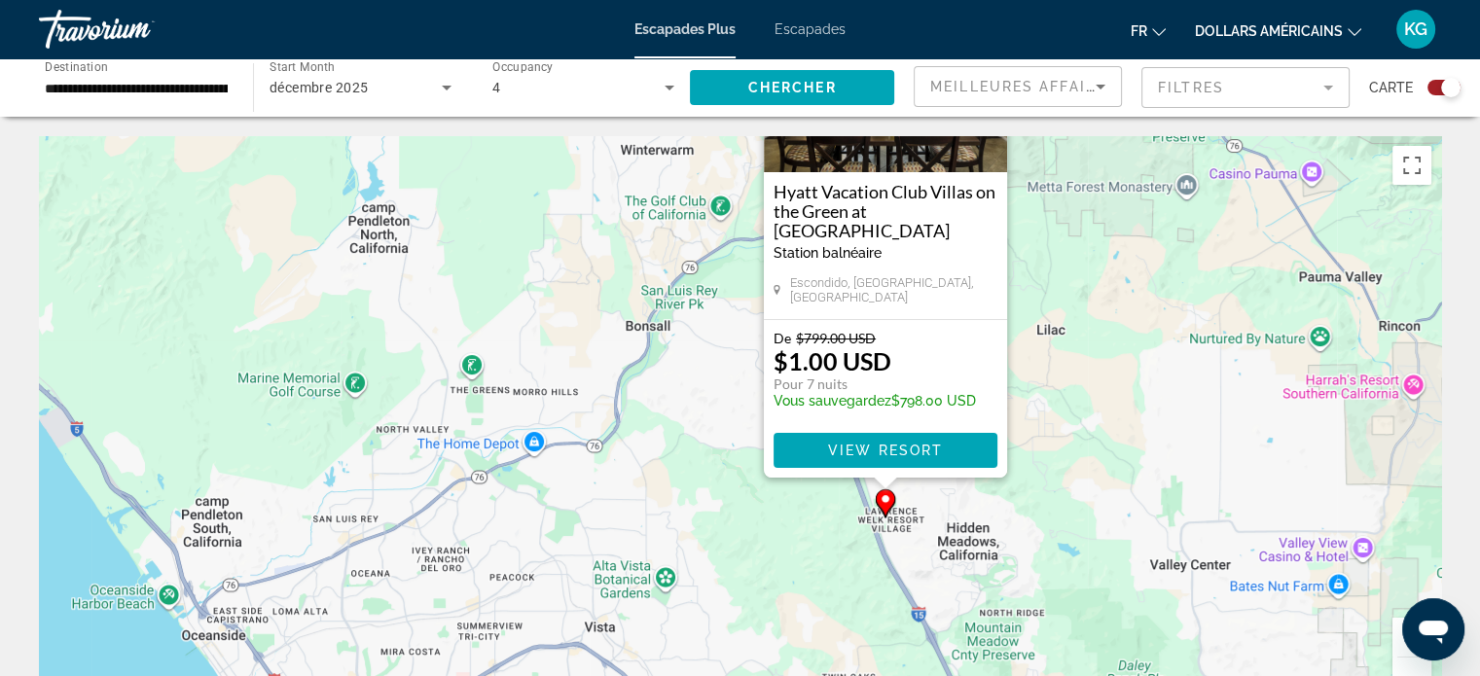
drag, startPoint x: 958, startPoint y: 501, endPoint x: 1105, endPoint y: 327, distance: 227.8
click at [1105, 327] on div "Pour activer le glissement avec le clavier, appuyez sur Alt+Entrée. Une fois ce…" at bounding box center [740, 428] width 1402 height 584
click at [918, 454] on span "View Resort" at bounding box center [884, 451] width 115 height 16
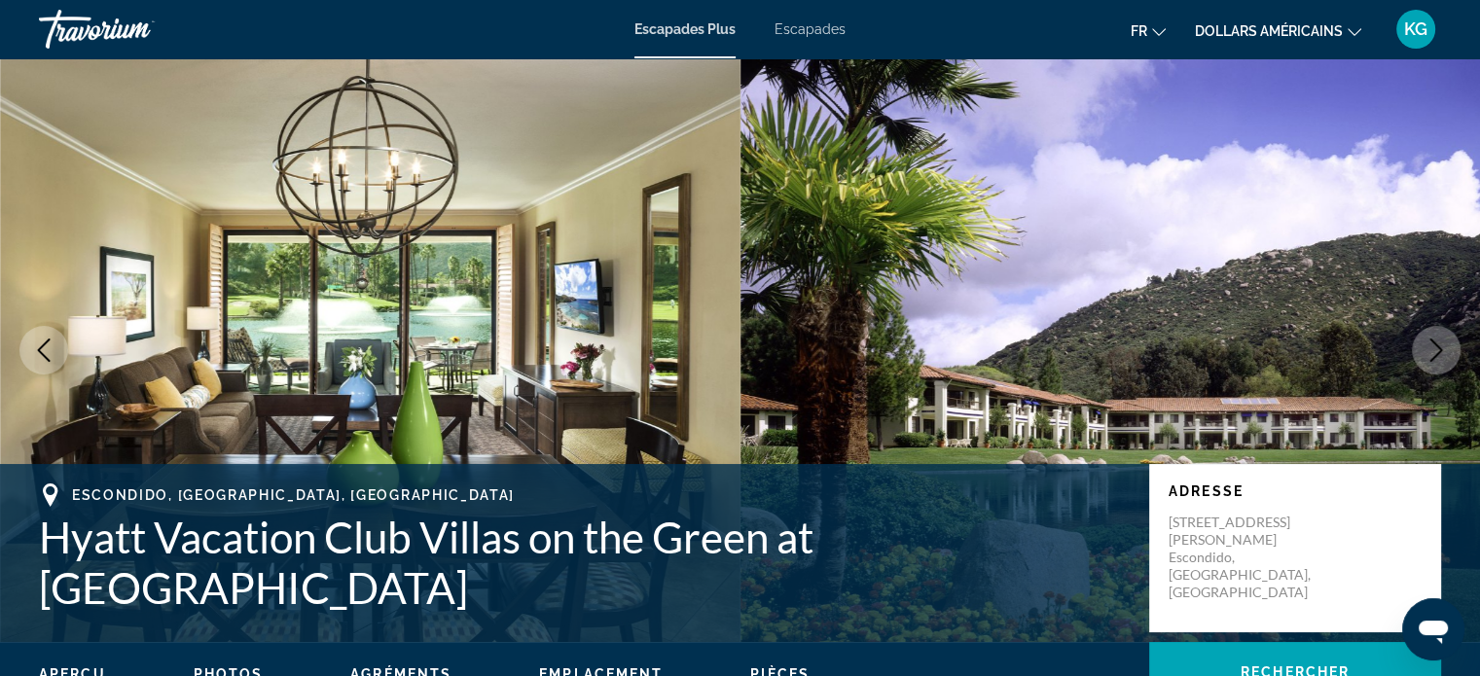
click at [1437, 351] on icon "Next image" at bounding box center [1435, 350] width 23 height 23
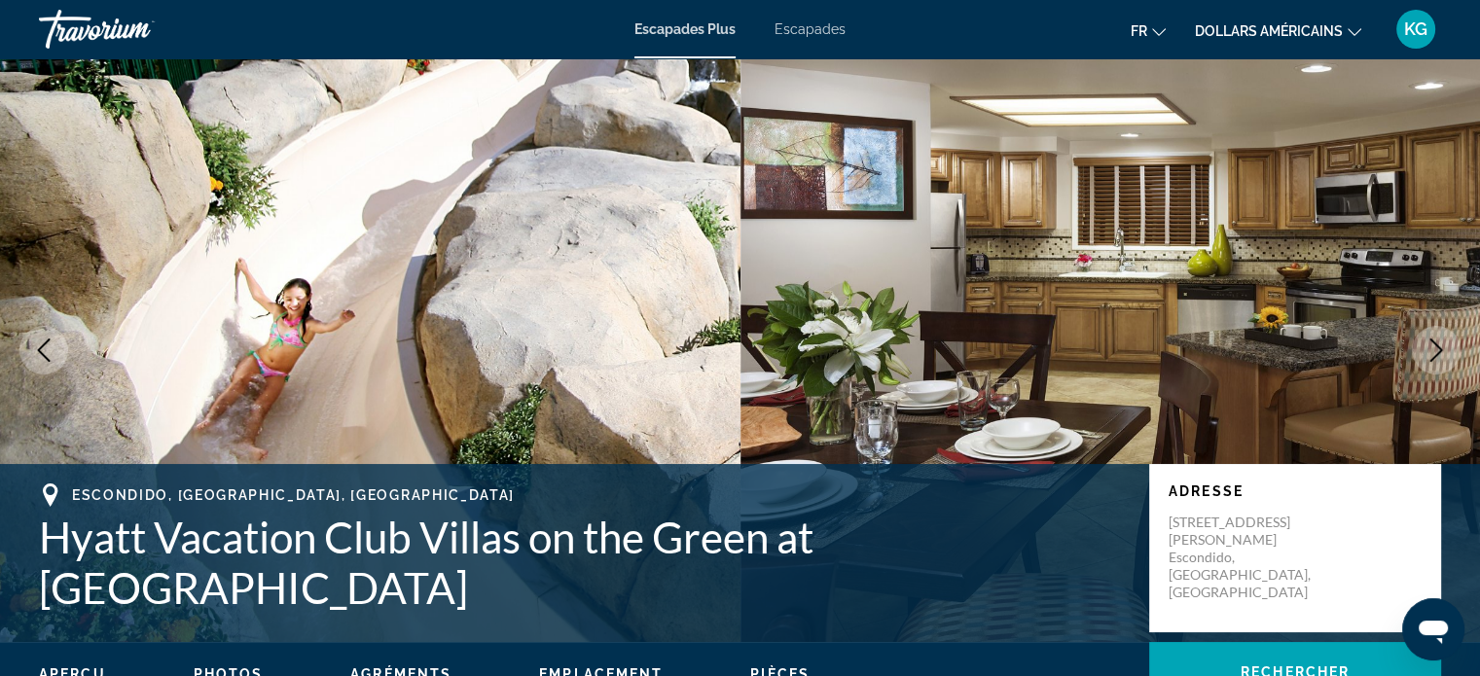
click at [1437, 351] on icon "Next image" at bounding box center [1435, 350] width 23 height 23
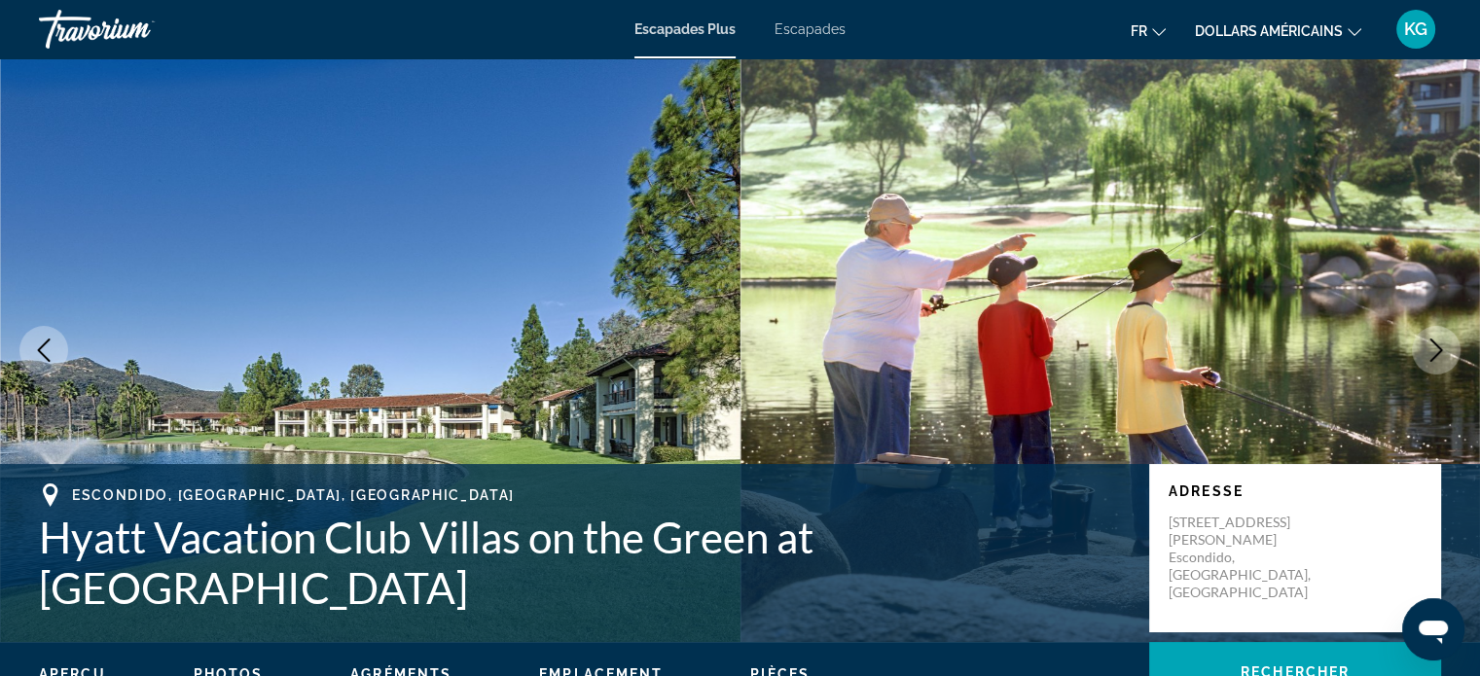
click at [1439, 350] on icon "Next image" at bounding box center [1435, 350] width 23 height 23
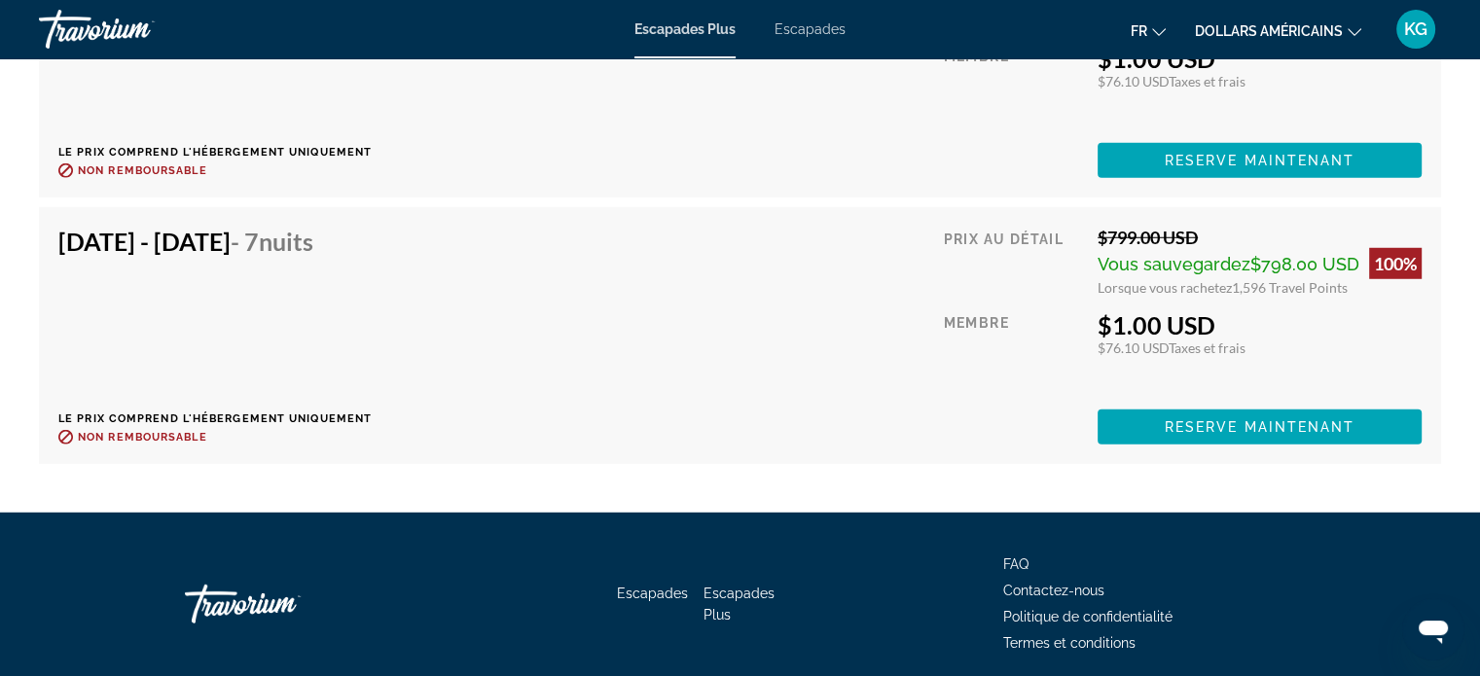
scroll to position [5424, 0]
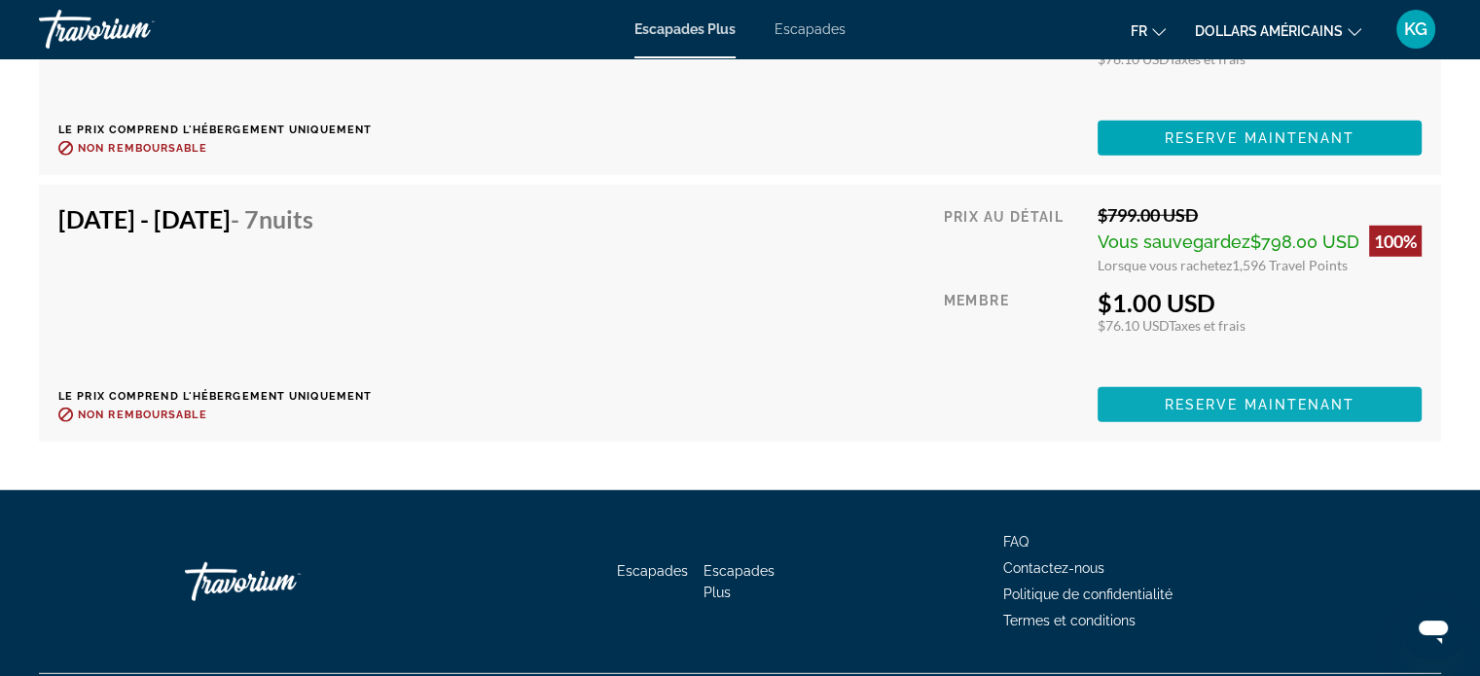
click at [1258, 399] on span "Contenu principal" at bounding box center [1259, 404] width 324 height 47
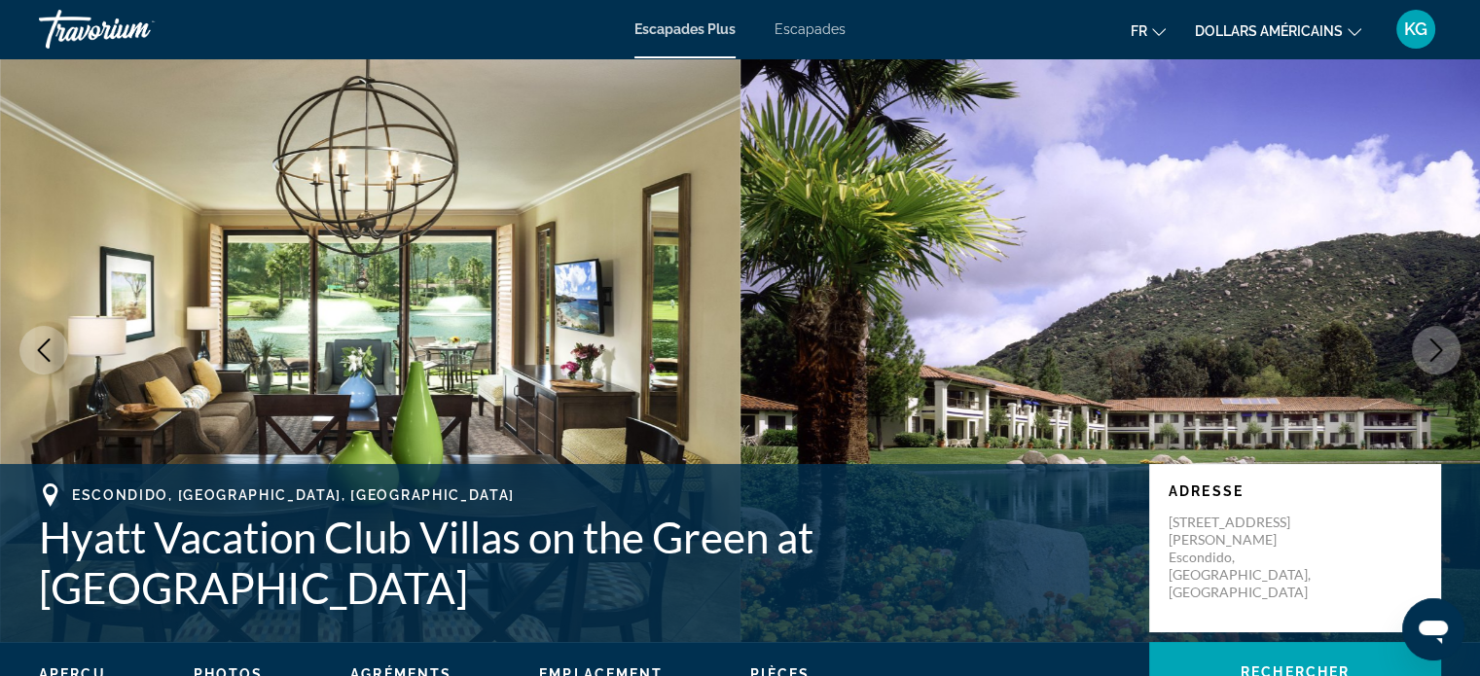
click at [1433, 339] on icon "Next image" at bounding box center [1435, 350] width 23 height 23
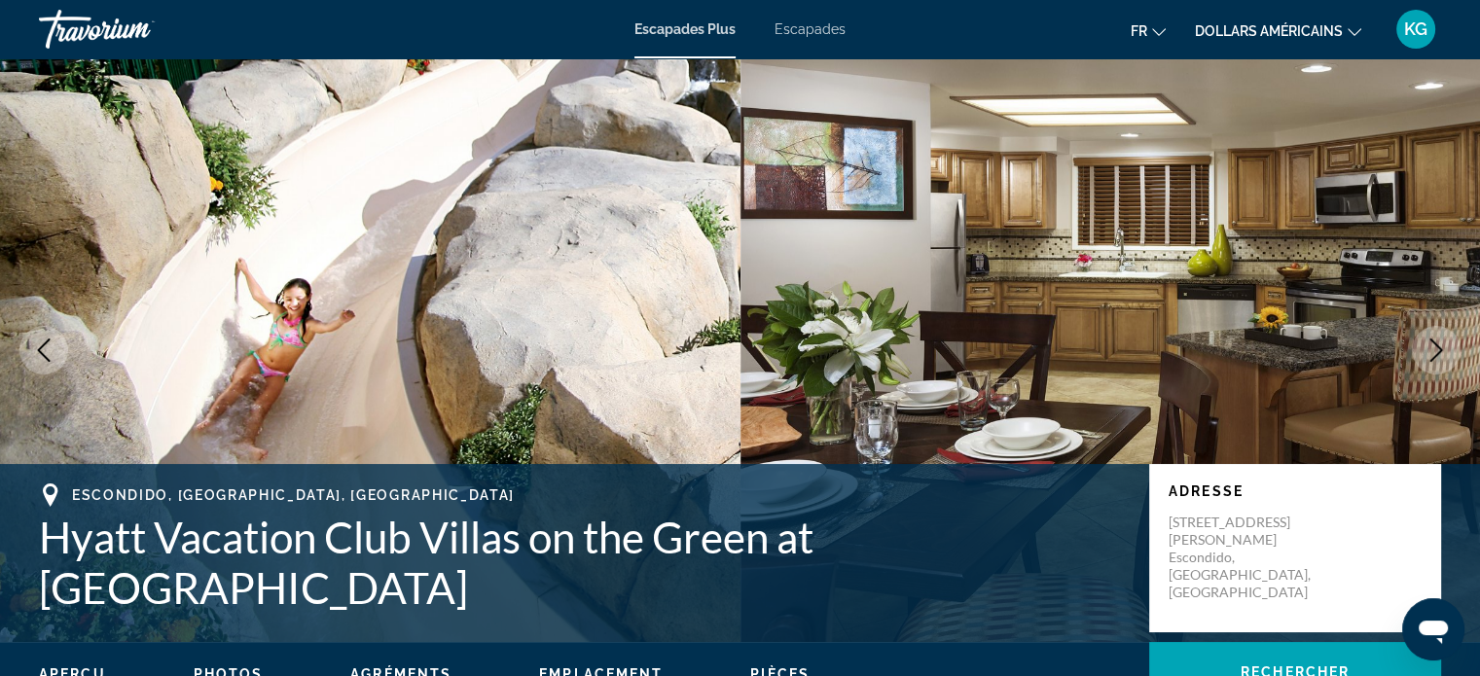
click at [1433, 341] on icon "Next image" at bounding box center [1435, 350] width 23 height 23
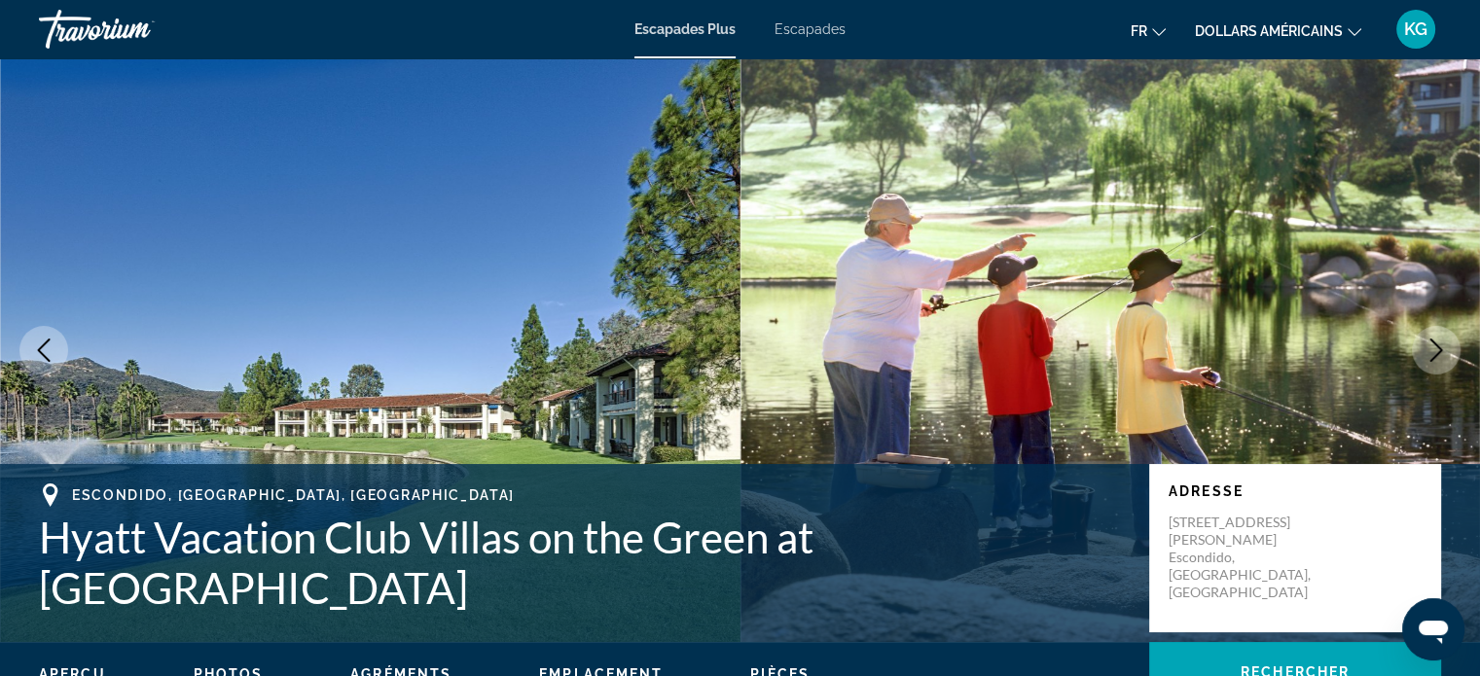
click at [1433, 347] on icon "Next image" at bounding box center [1435, 350] width 23 height 23
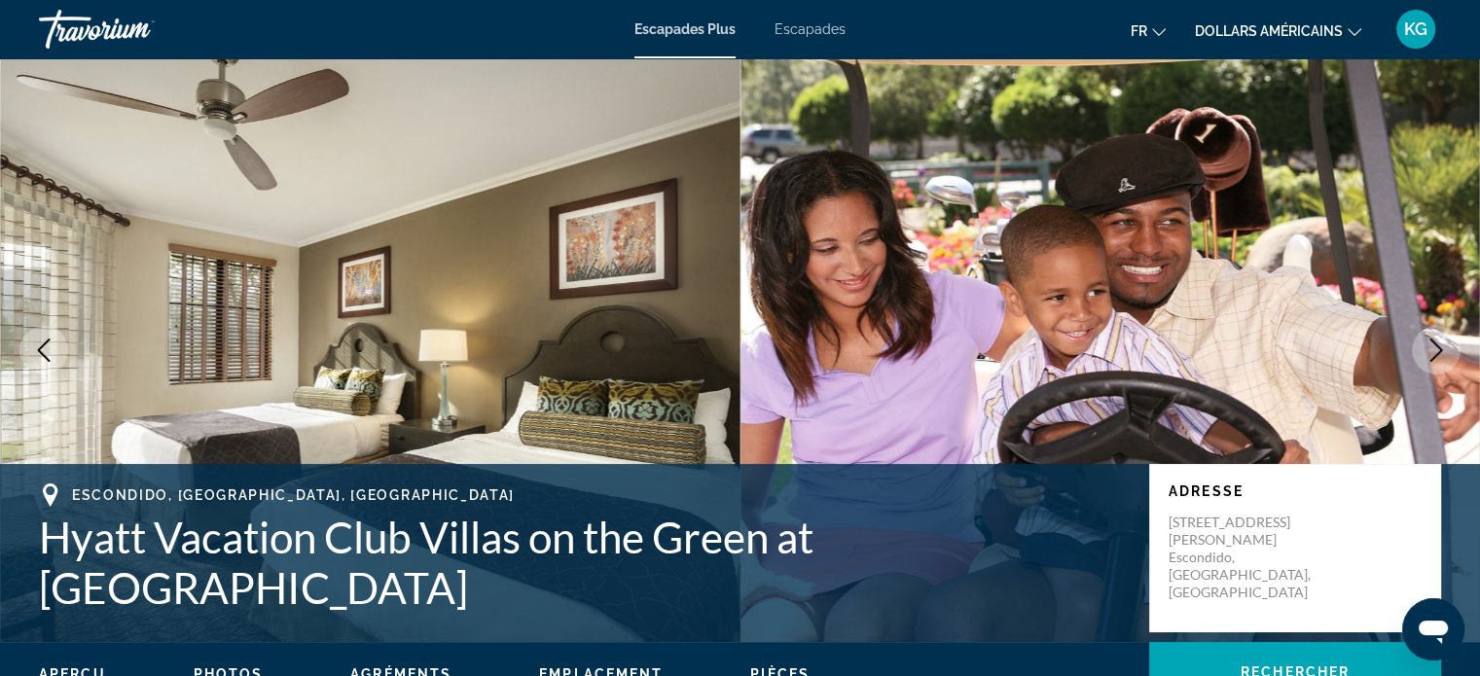
click at [1435, 347] on icon "Next image" at bounding box center [1435, 350] width 23 height 23
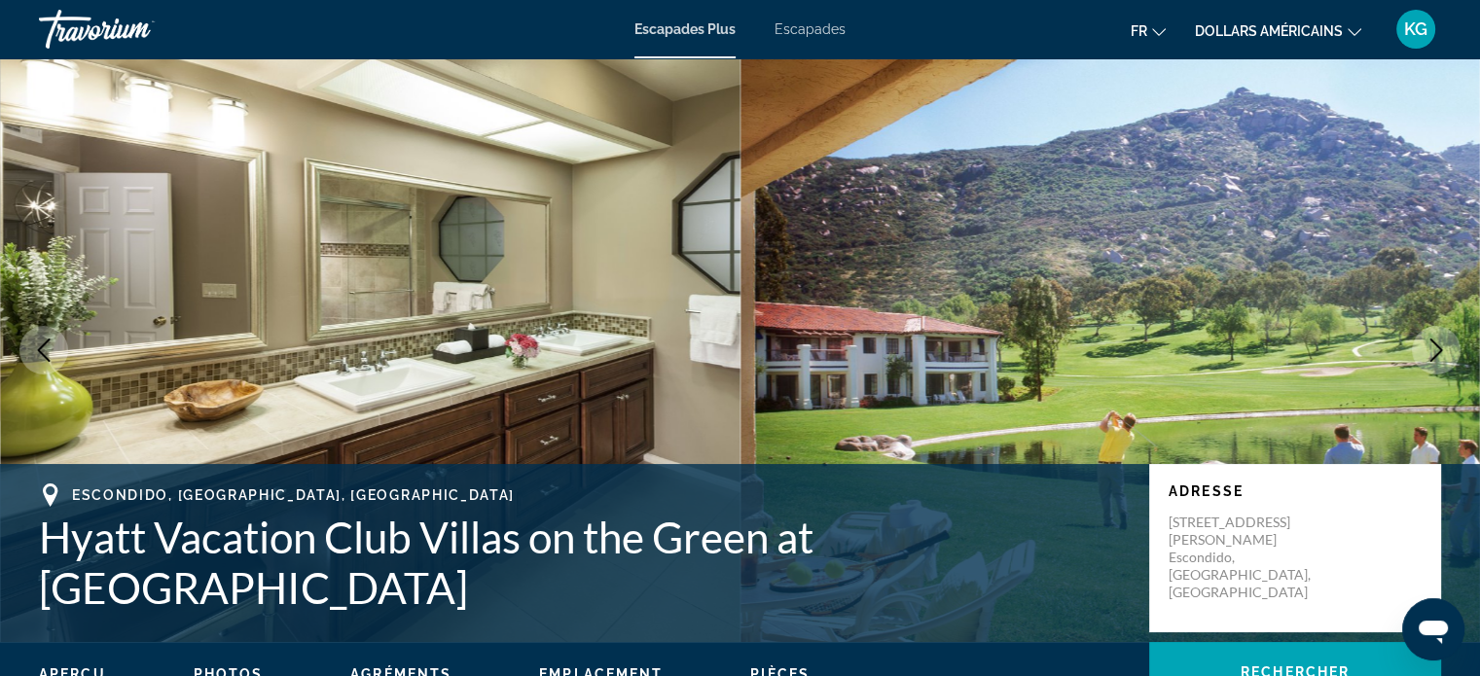
click at [1435, 347] on icon "Next image" at bounding box center [1435, 350] width 23 height 23
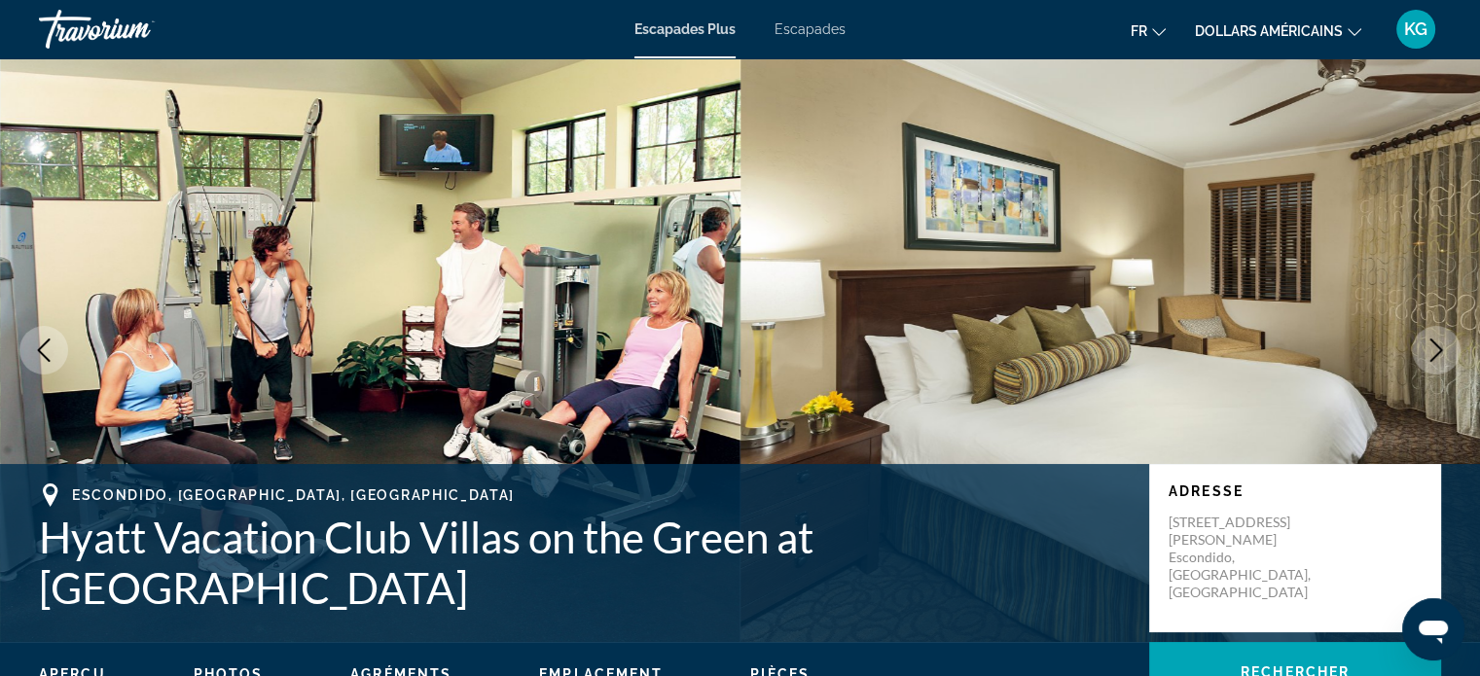
click at [1447, 372] on button "Next image" at bounding box center [1436, 350] width 49 height 49
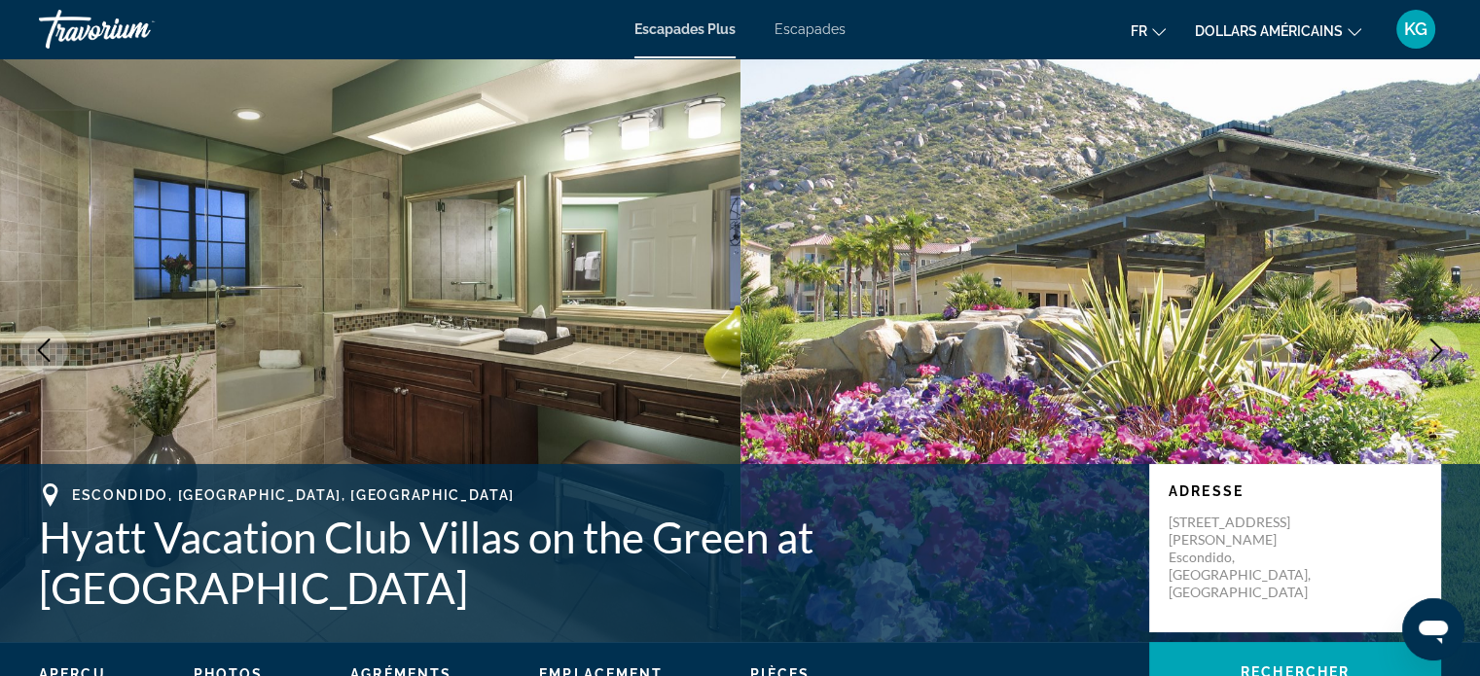
click at [1444, 374] on img "Contenu principal" at bounding box center [1110, 350] width 740 height 584
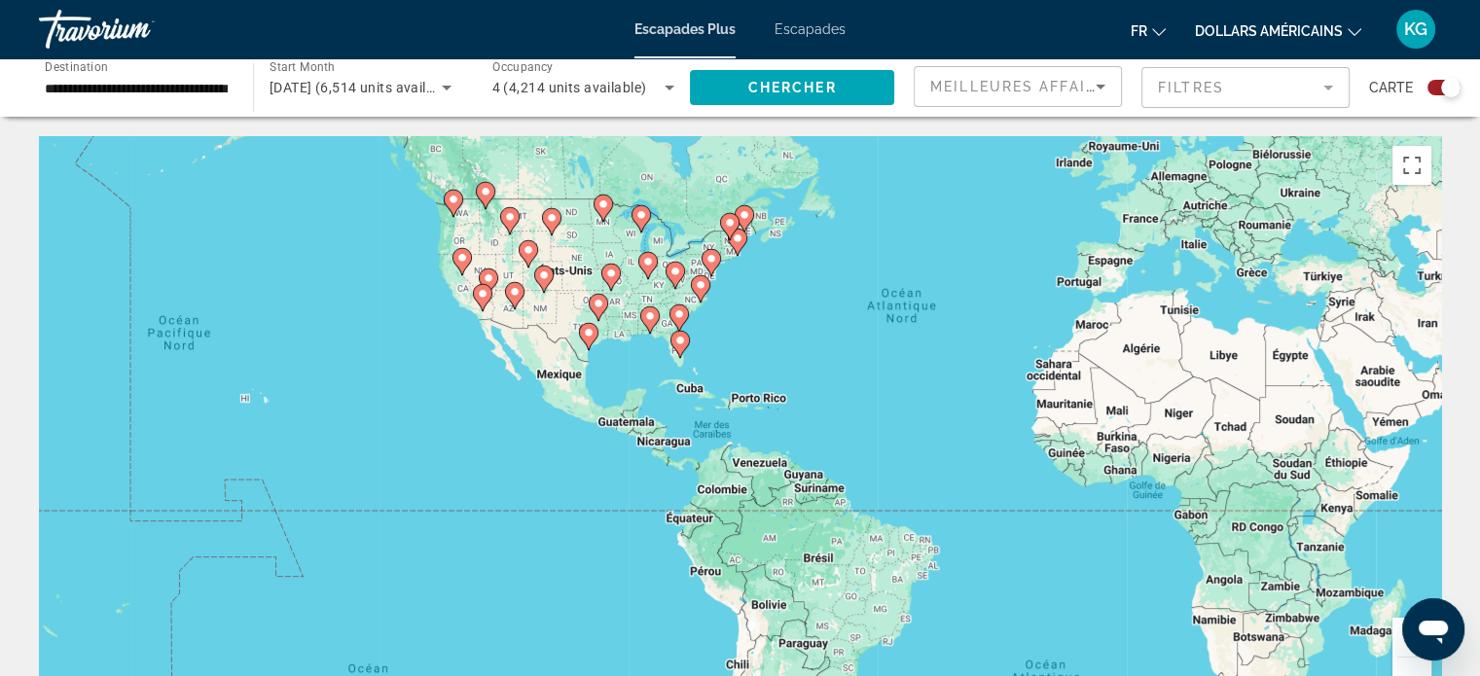
drag, startPoint x: 350, startPoint y: 380, endPoint x: 582, endPoint y: 281, distance: 251.9
click at [582, 281] on div "Pour activer le glissement avec le clavier, appuyez sur Alt+Entrée. Une fois ce…" at bounding box center [740, 428] width 1402 height 584
click at [1393, 647] on button "Zoom avant" at bounding box center [1411, 637] width 39 height 39
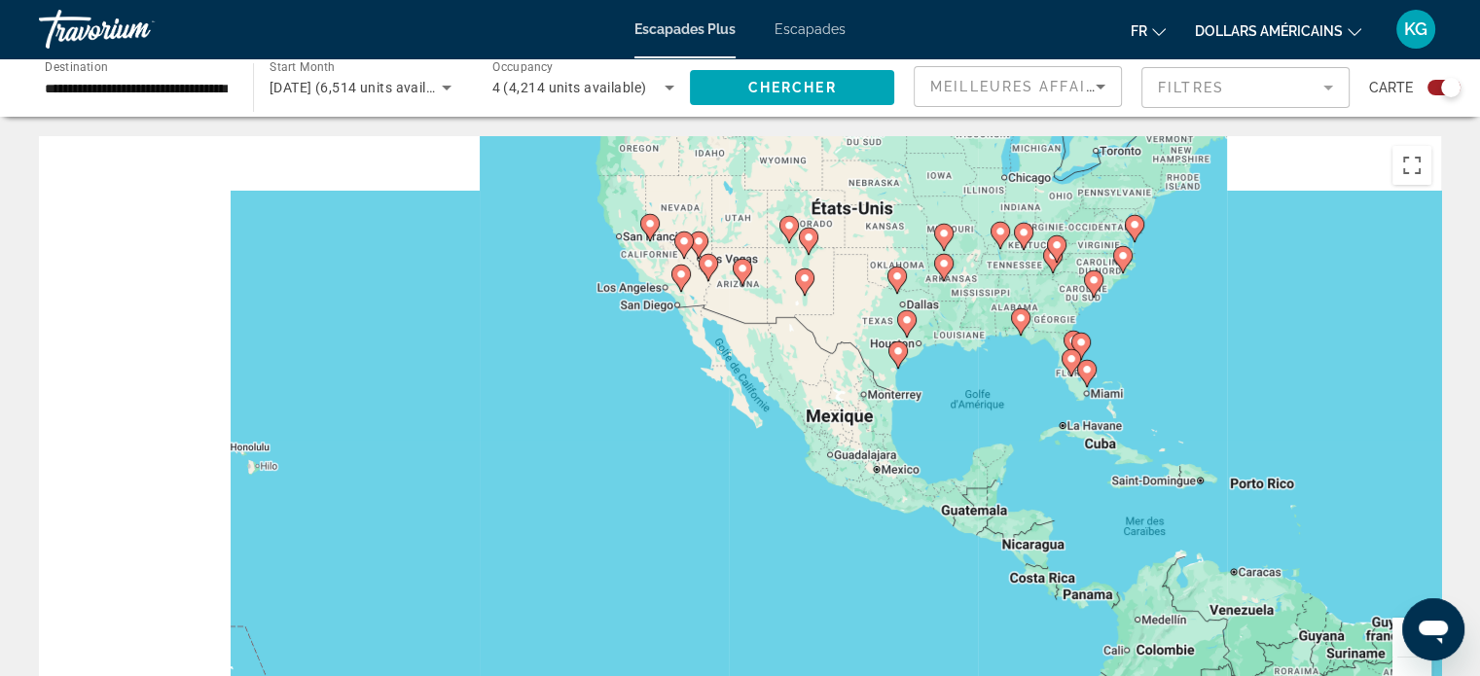
drag, startPoint x: 412, startPoint y: 369, endPoint x: 882, endPoint y: 467, distance: 480.1
click at [882, 467] on div "Pour activer le glissement avec le clavier, appuyez sur Alt+Entrée. Une fois ce…" at bounding box center [740, 428] width 1402 height 584
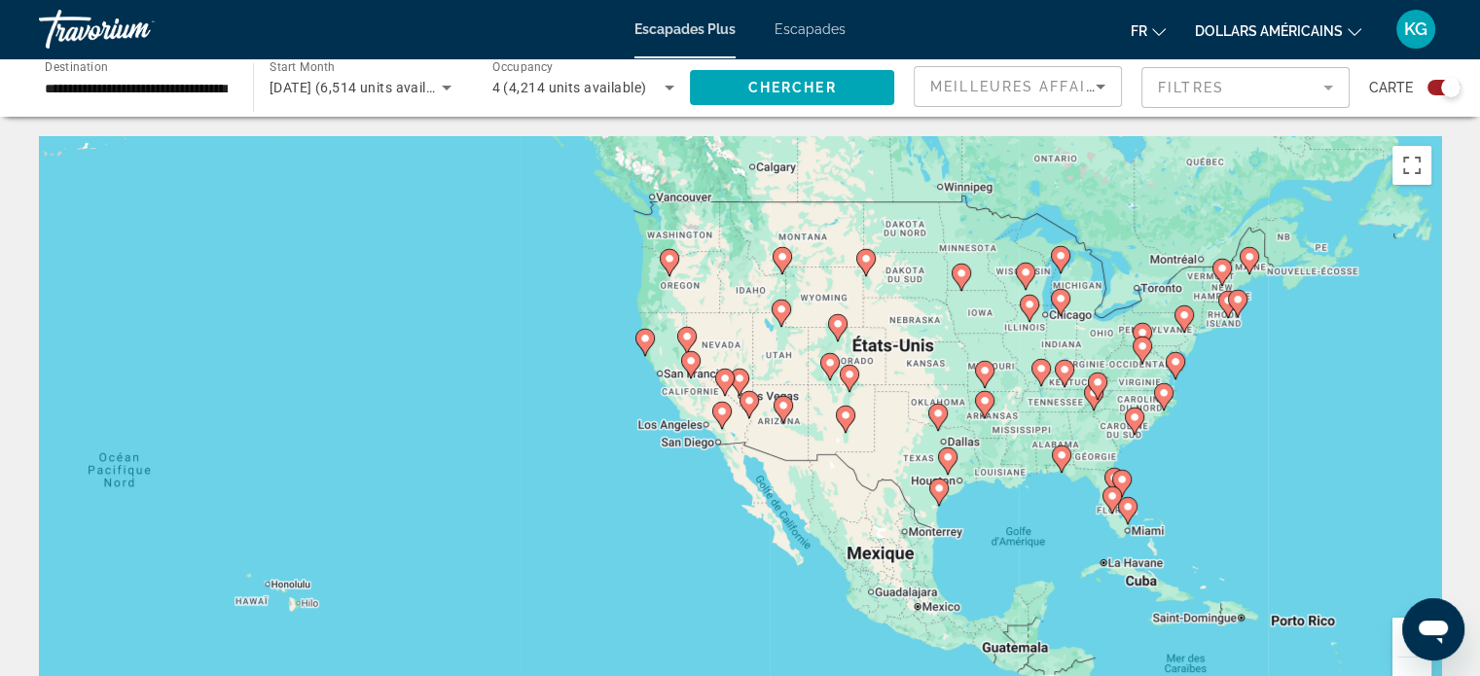
drag, startPoint x: 666, startPoint y: 387, endPoint x: 711, endPoint y: 547, distance: 165.7
click at [711, 547] on div "Pour activer le glissement avec le clavier, appuyez sur Alt+Entrée. Une fois ce…" at bounding box center [740, 428] width 1402 height 584
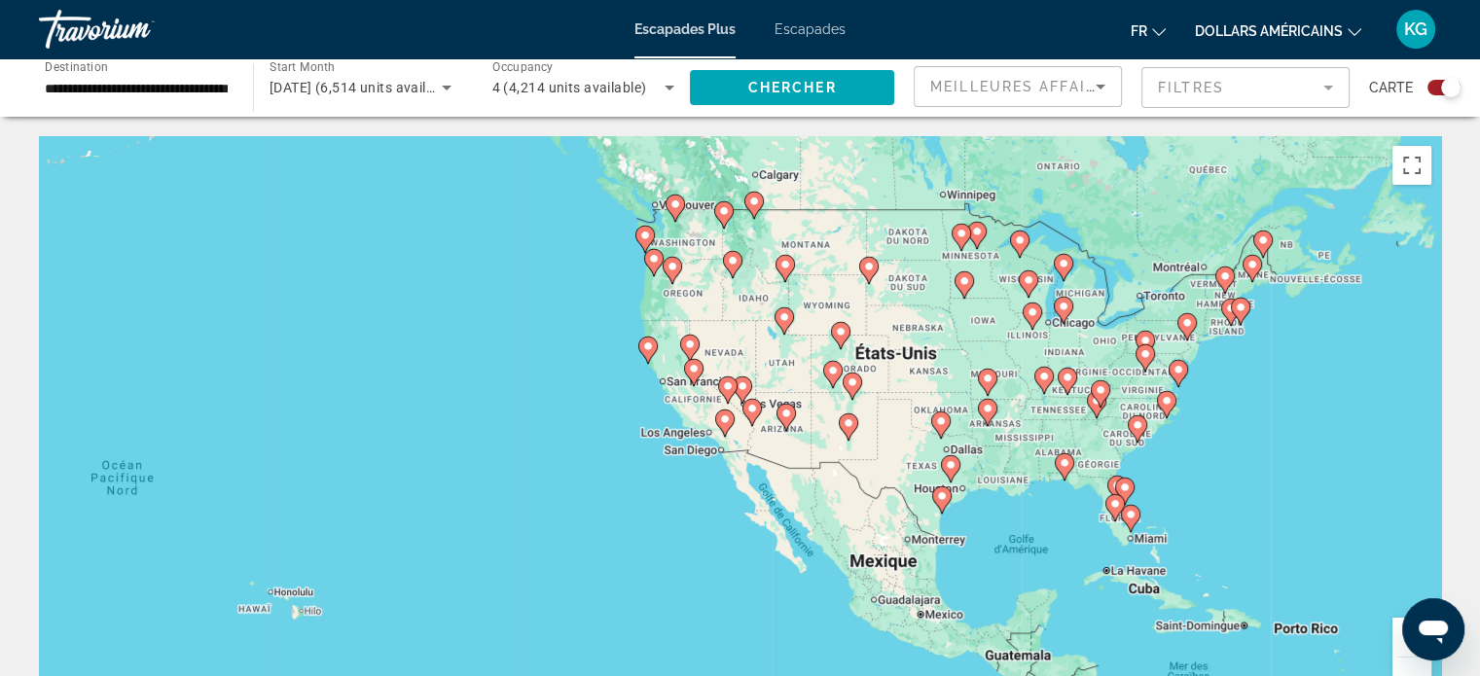
click at [700, 376] on gmp-advanced-marker "Contenu principal" at bounding box center [693, 372] width 19 height 29
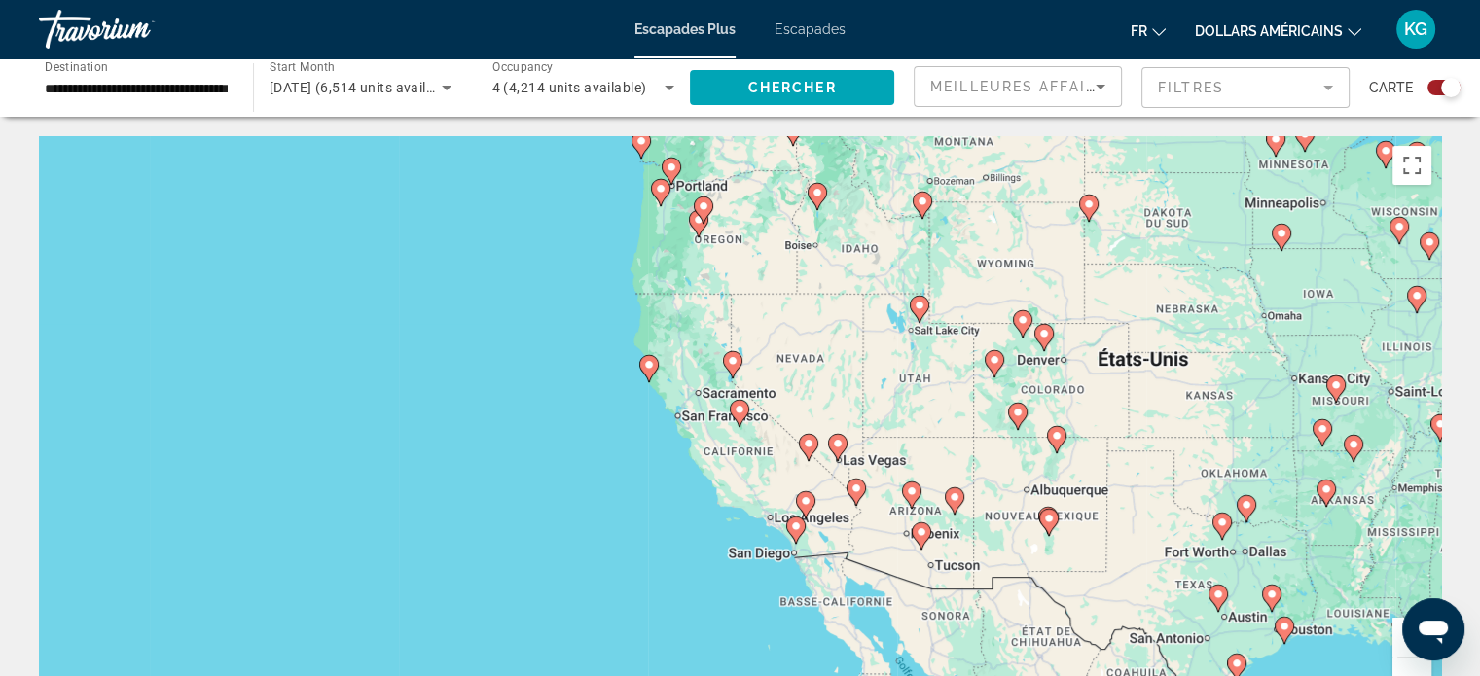
click at [736, 414] on image "Contenu principal" at bounding box center [740, 410] width 12 height 12
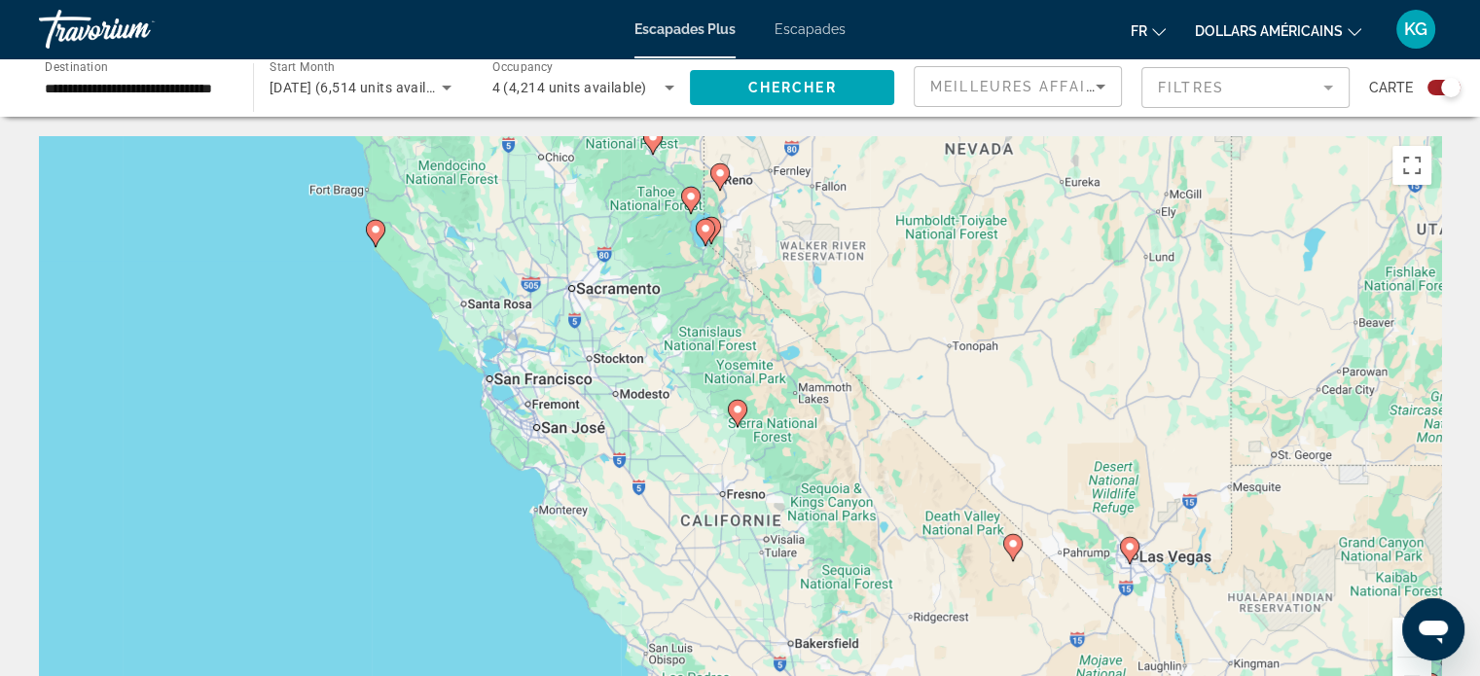
click at [736, 414] on image "Contenu principal" at bounding box center [738, 410] width 12 height 12
type input "**********"
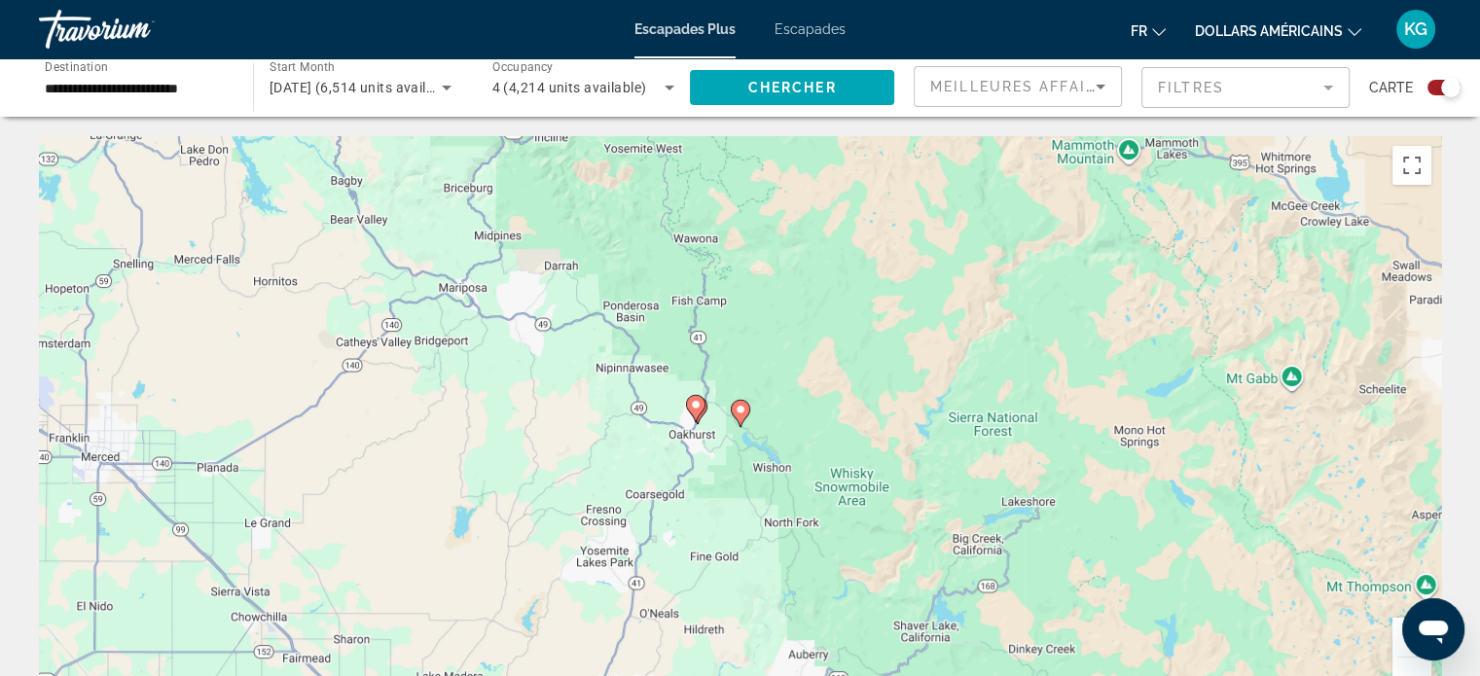
click at [738, 418] on icon "Contenu principal" at bounding box center [740, 413] width 18 height 25
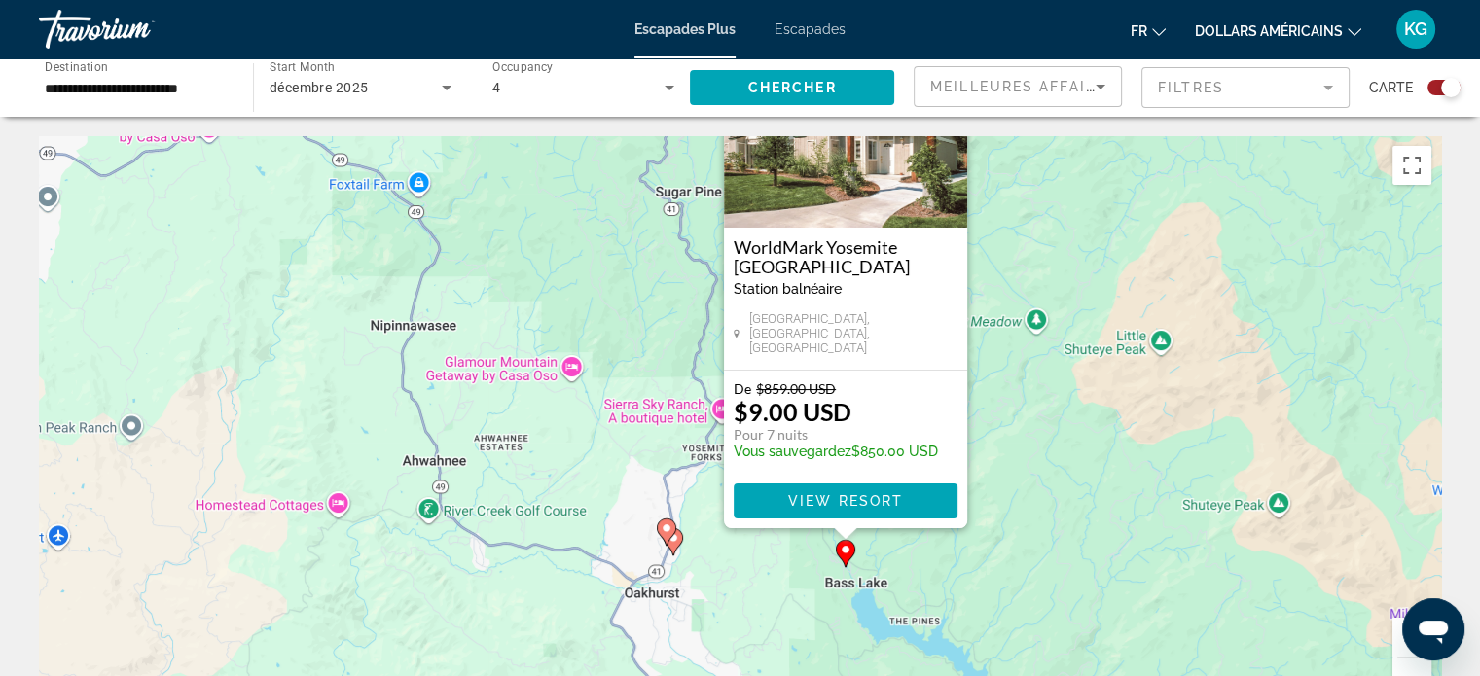
drag, startPoint x: 1090, startPoint y: 395, endPoint x: 1193, endPoint y: 275, distance: 158.0
click at [1193, 275] on div "Pour activer le glissement avec le clavier, appuyez sur Alt+Entrée. Une fois ce…" at bounding box center [740, 428] width 1402 height 584
click at [879, 503] on span "View Resort" at bounding box center [844, 501] width 115 height 16
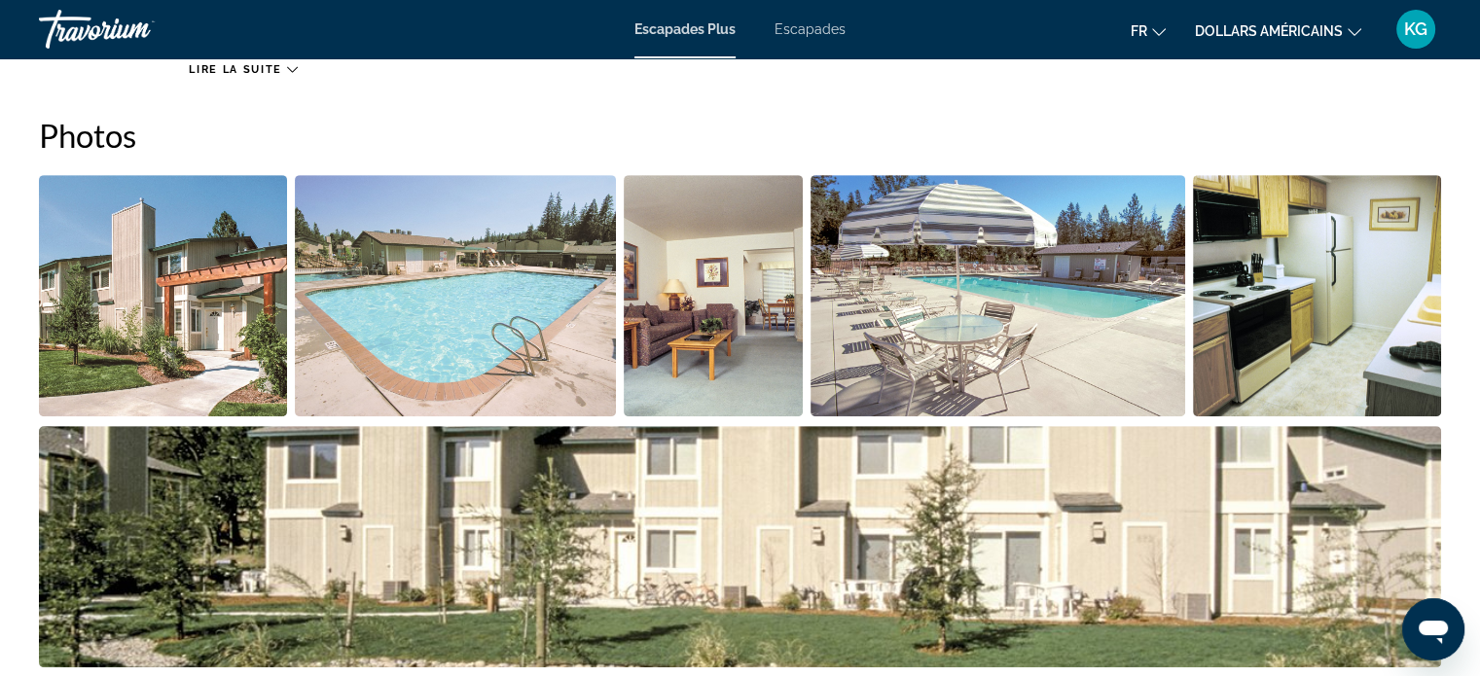
scroll to position [823, 0]
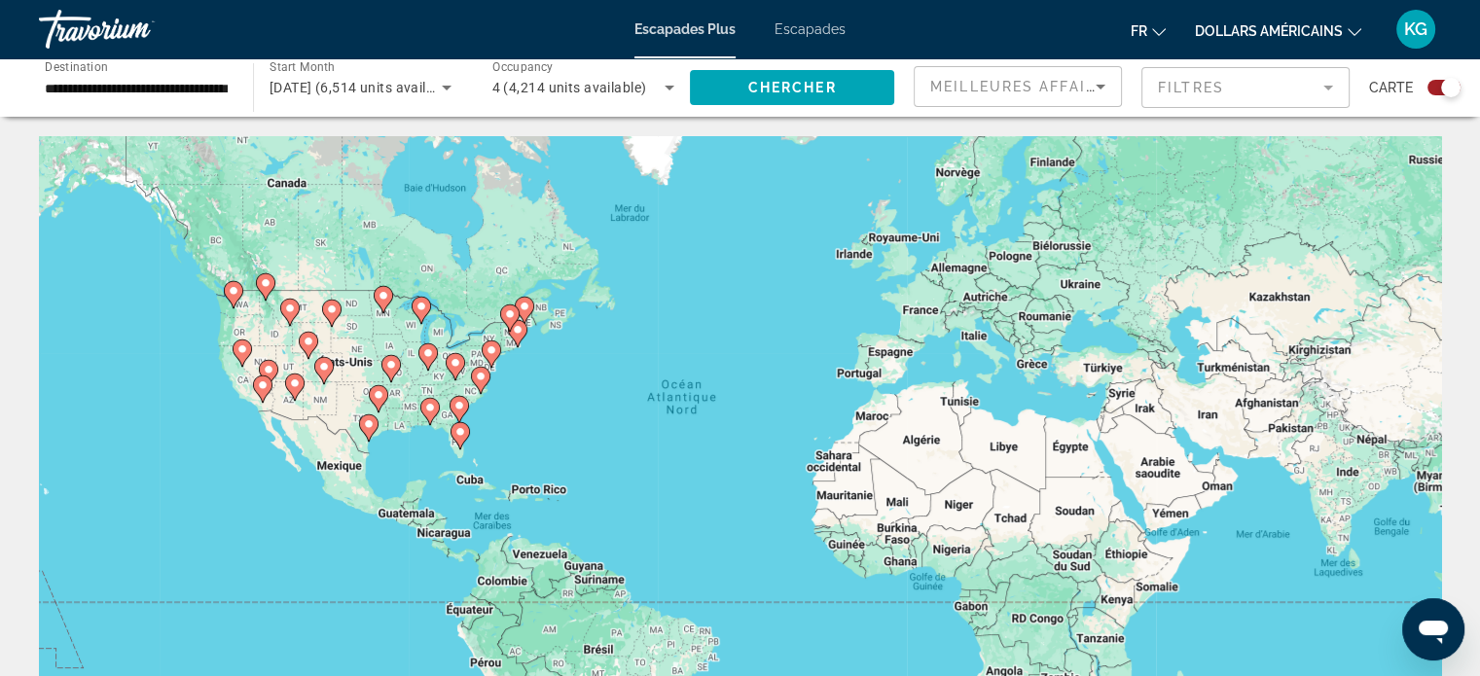
scroll to position [195, 0]
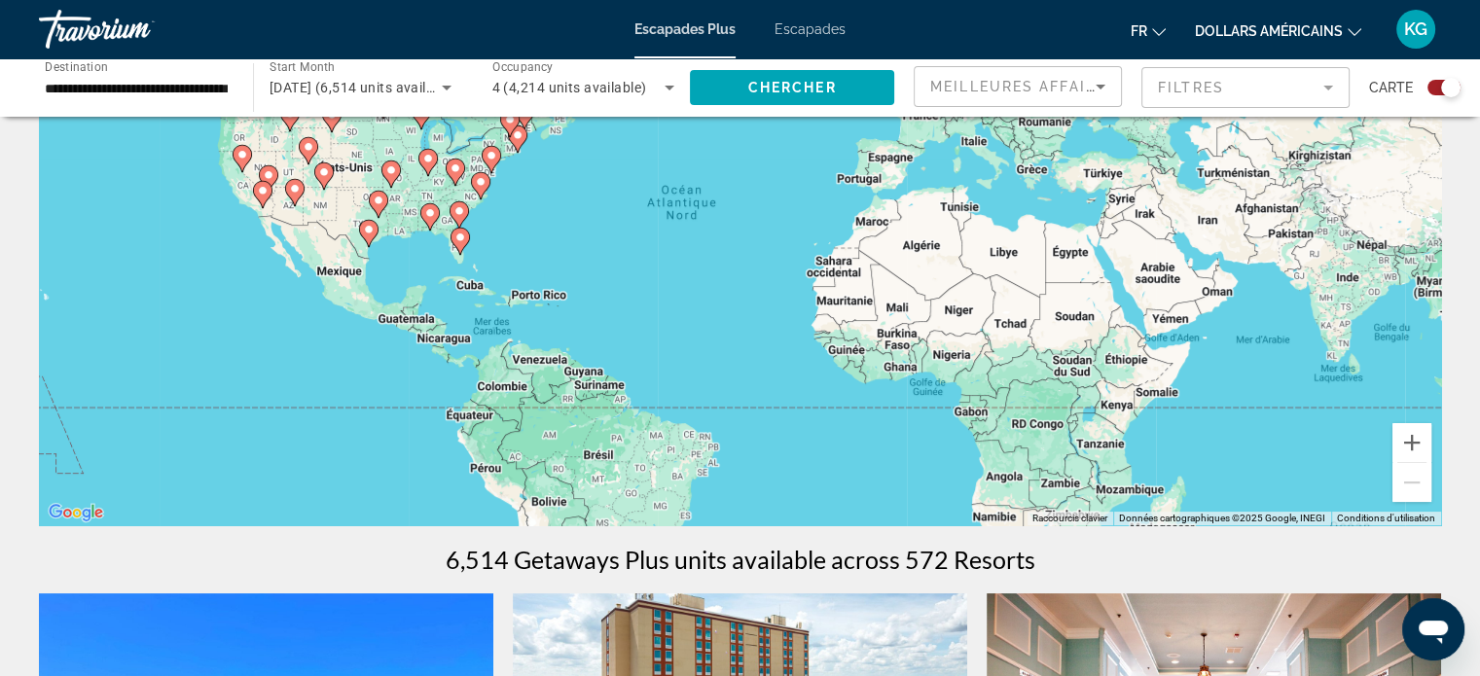
click at [272, 201] on div "Pour activer le glissement avec le clavier, appuyez sur Alt+Entrée. Une fois ce…" at bounding box center [740, 234] width 1402 height 584
click at [269, 200] on gmp-advanced-marker "Contenu principal" at bounding box center [262, 194] width 19 height 29
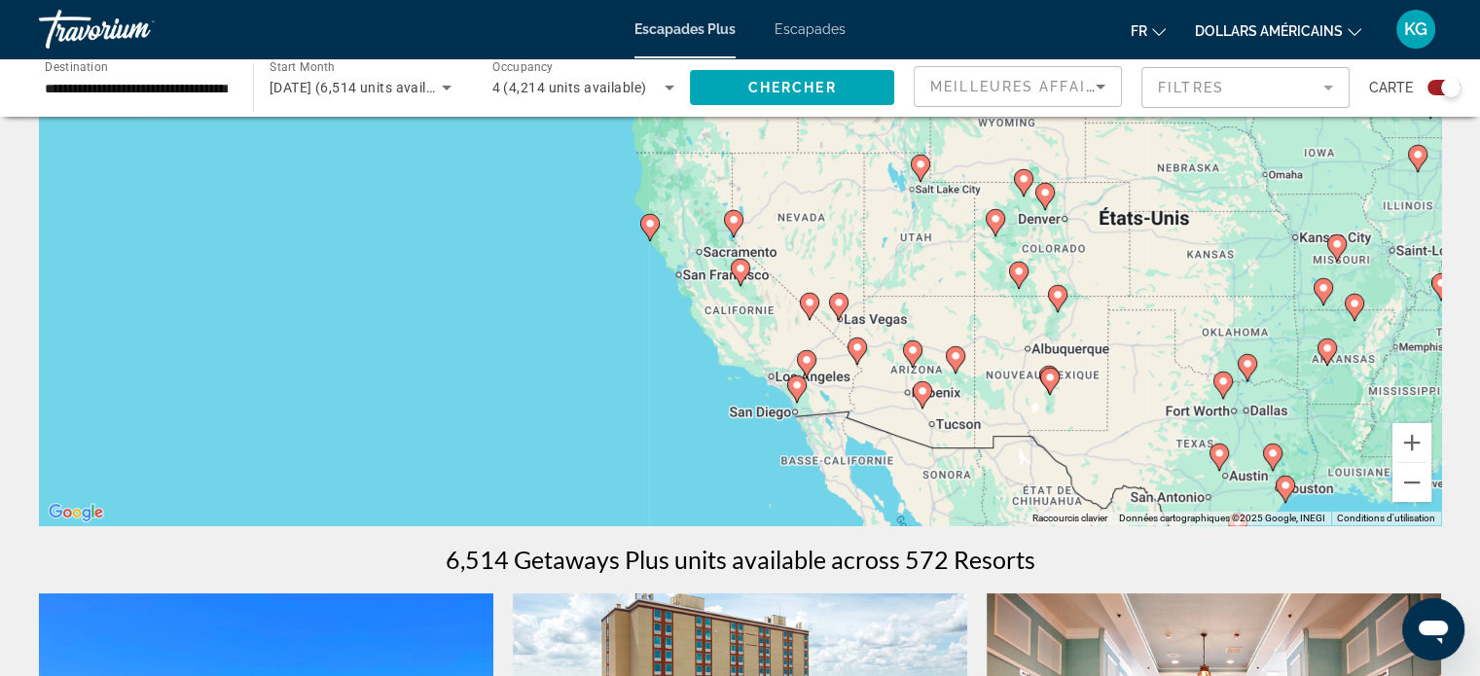
drag, startPoint x: 529, startPoint y: 269, endPoint x: 600, endPoint y: 423, distance: 169.3
click at [600, 423] on div "Pour naviguer, appuyez sur les touches fléchées. Pour activer le glissement ave…" at bounding box center [740, 234] width 1402 height 584
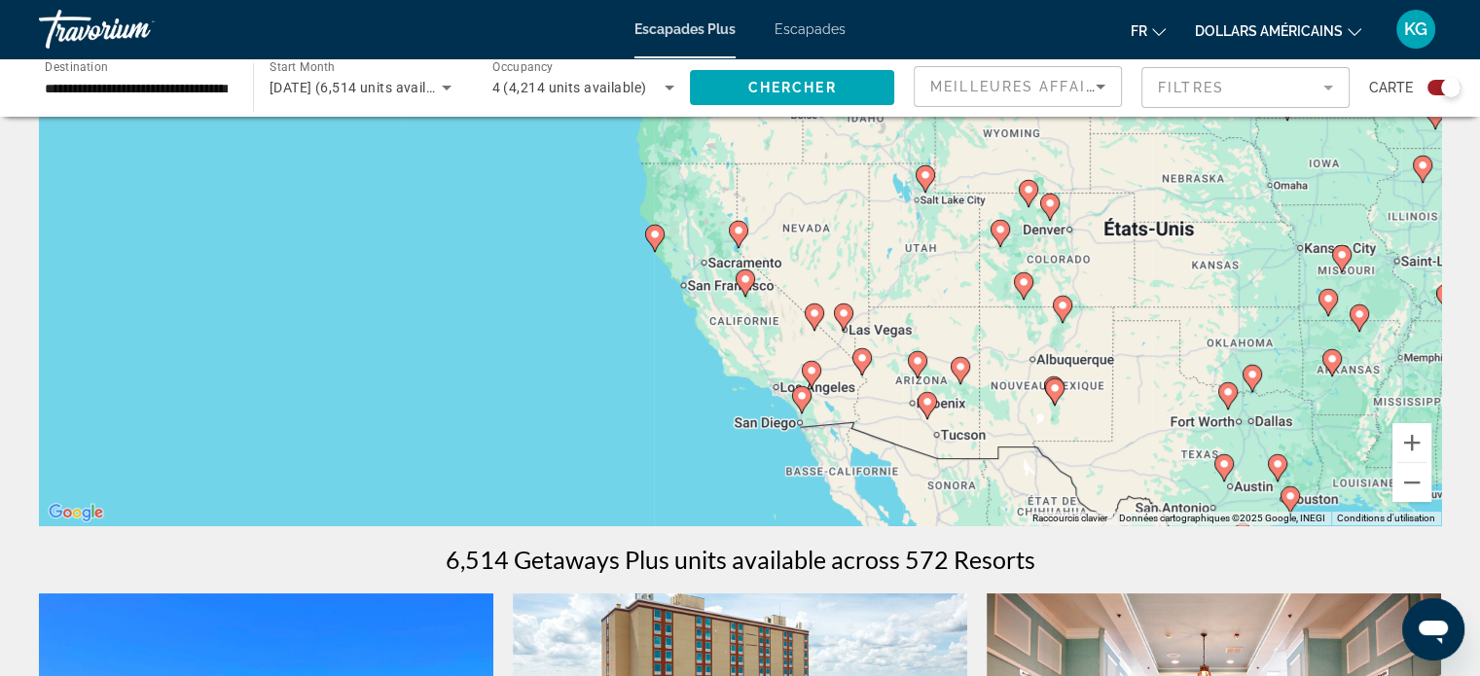
click at [797, 398] on image "Contenu principal" at bounding box center [802, 396] width 12 height 12
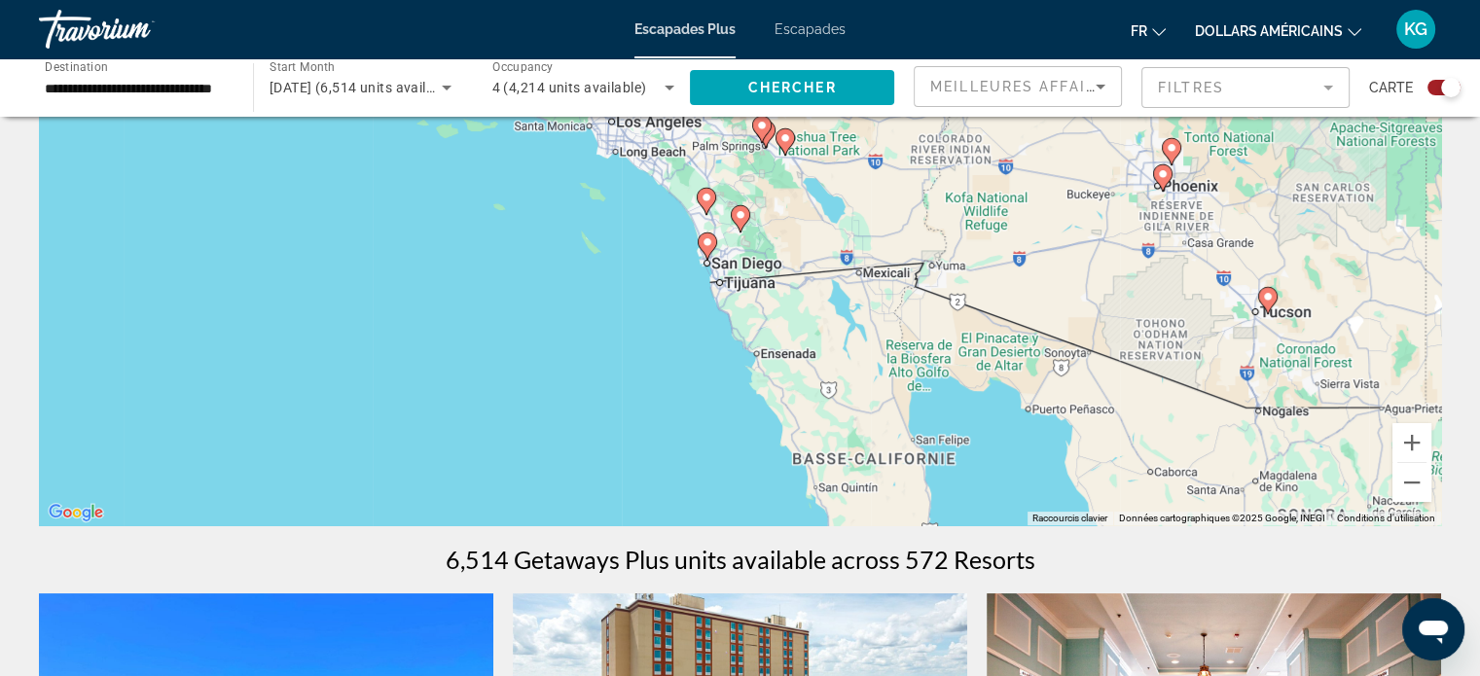
click at [702, 253] on gmp-advanced-marker "Contenu principal" at bounding box center [707, 246] width 19 height 29
type input "**********"
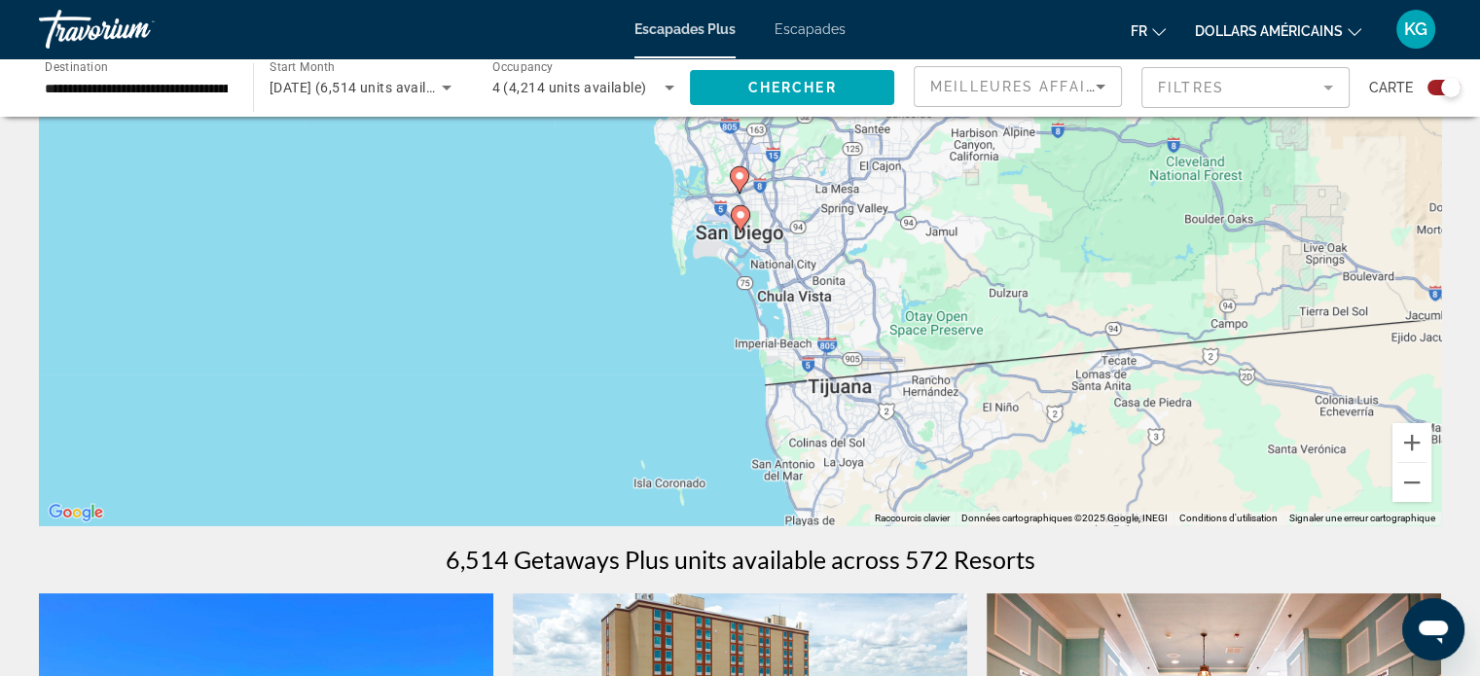
click at [749, 224] on gmp-advanced-marker "Contenu principal" at bounding box center [740, 218] width 19 height 29
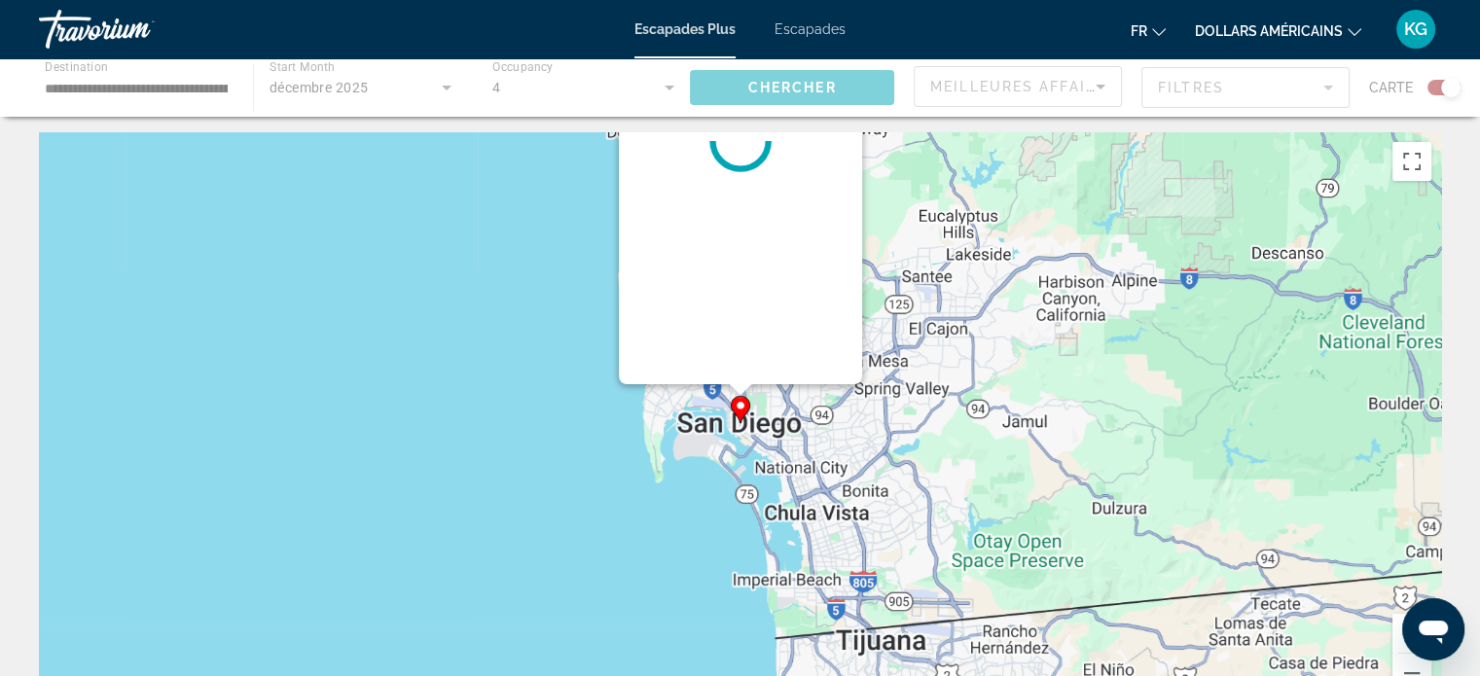
scroll to position [0, 0]
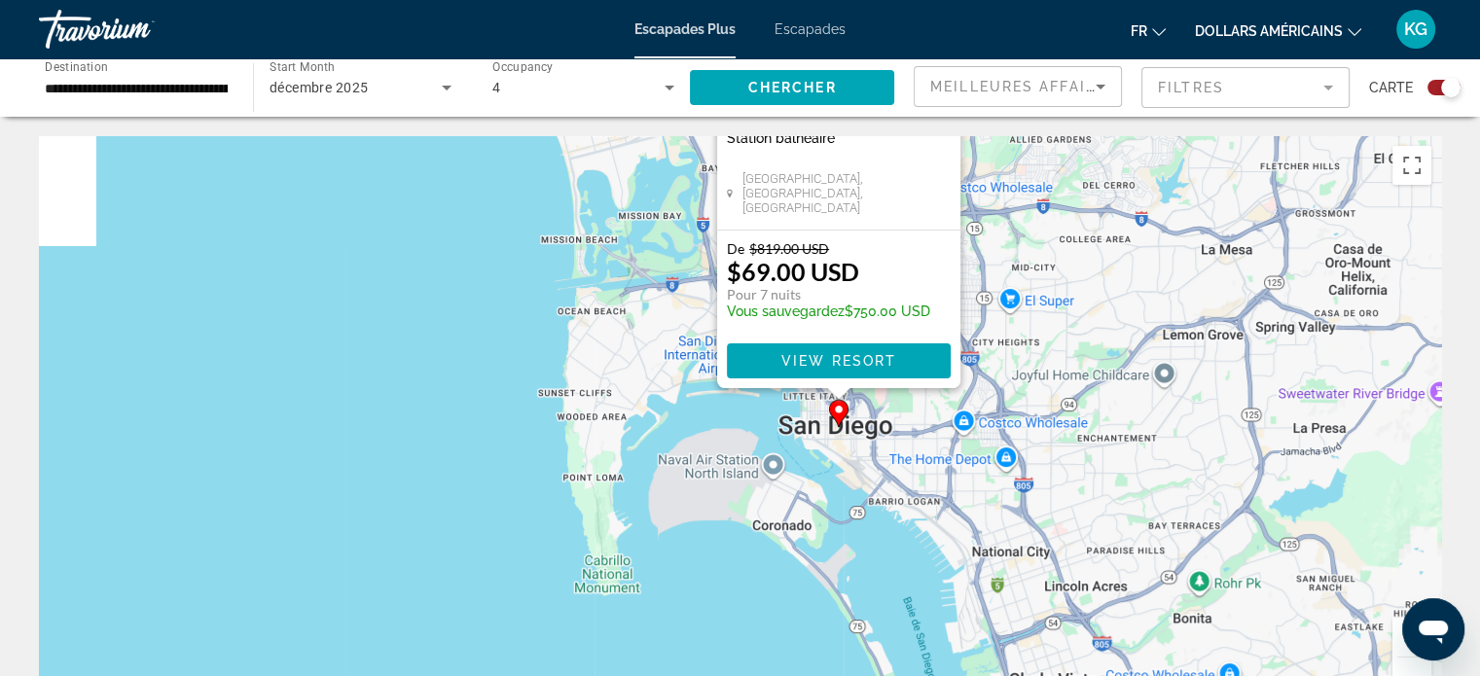
drag, startPoint x: 984, startPoint y: 524, endPoint x: 1090, endPoint y: 237, distance: 306.0
click at [1092, 234] on div "Pour activer le glissement avec le clavier, appuyez sur Alt+Entrée. Une fois ce…" at bounding box center [740, 428] width 1402 height 584
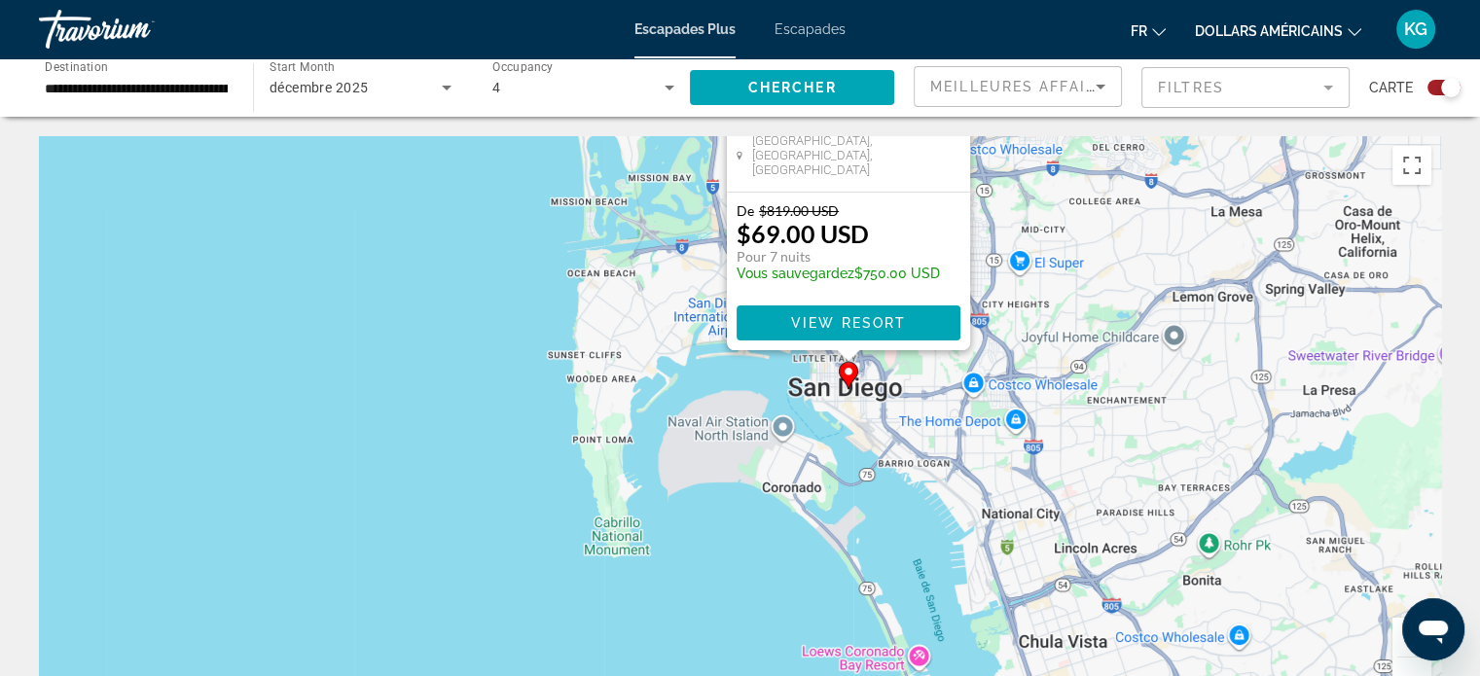
click at [850, 376] on image "Contenu principal" at bounding box center [848, 372] width 12 height 12
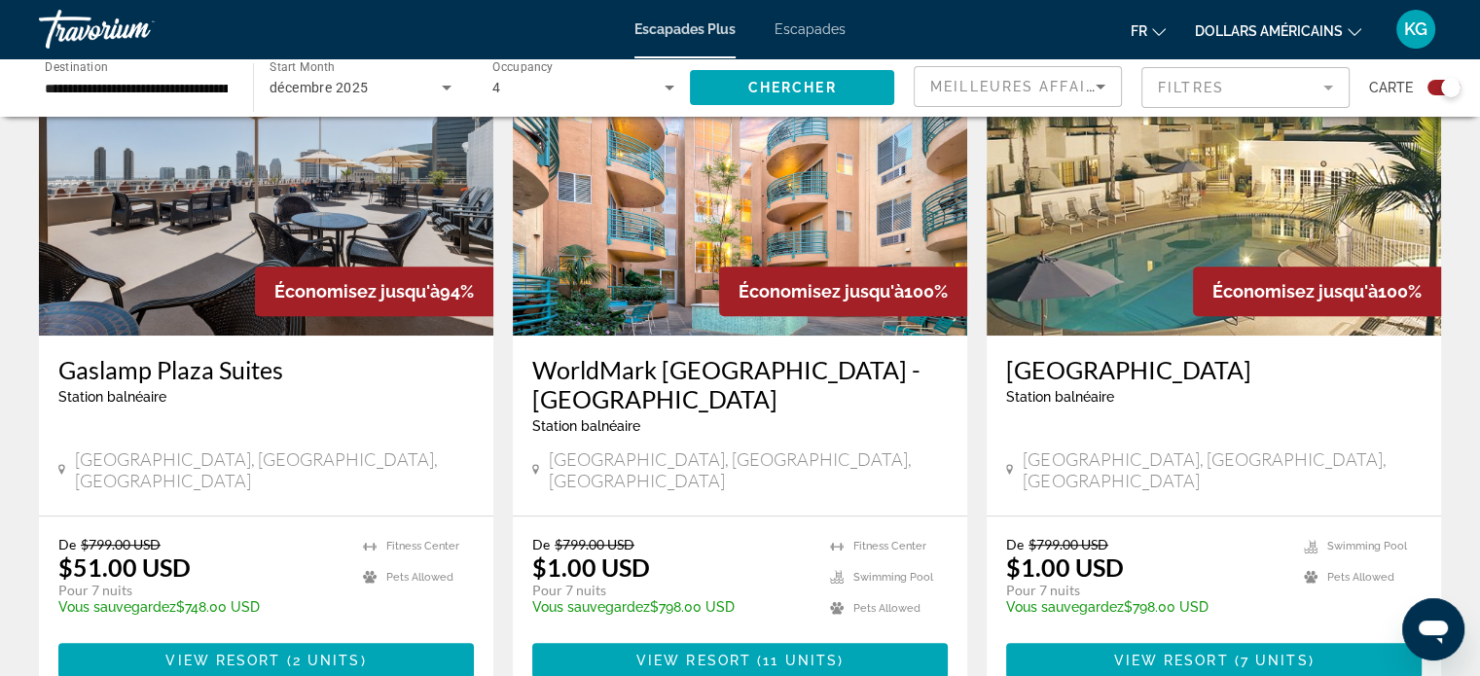
scroll to position [681, 0]
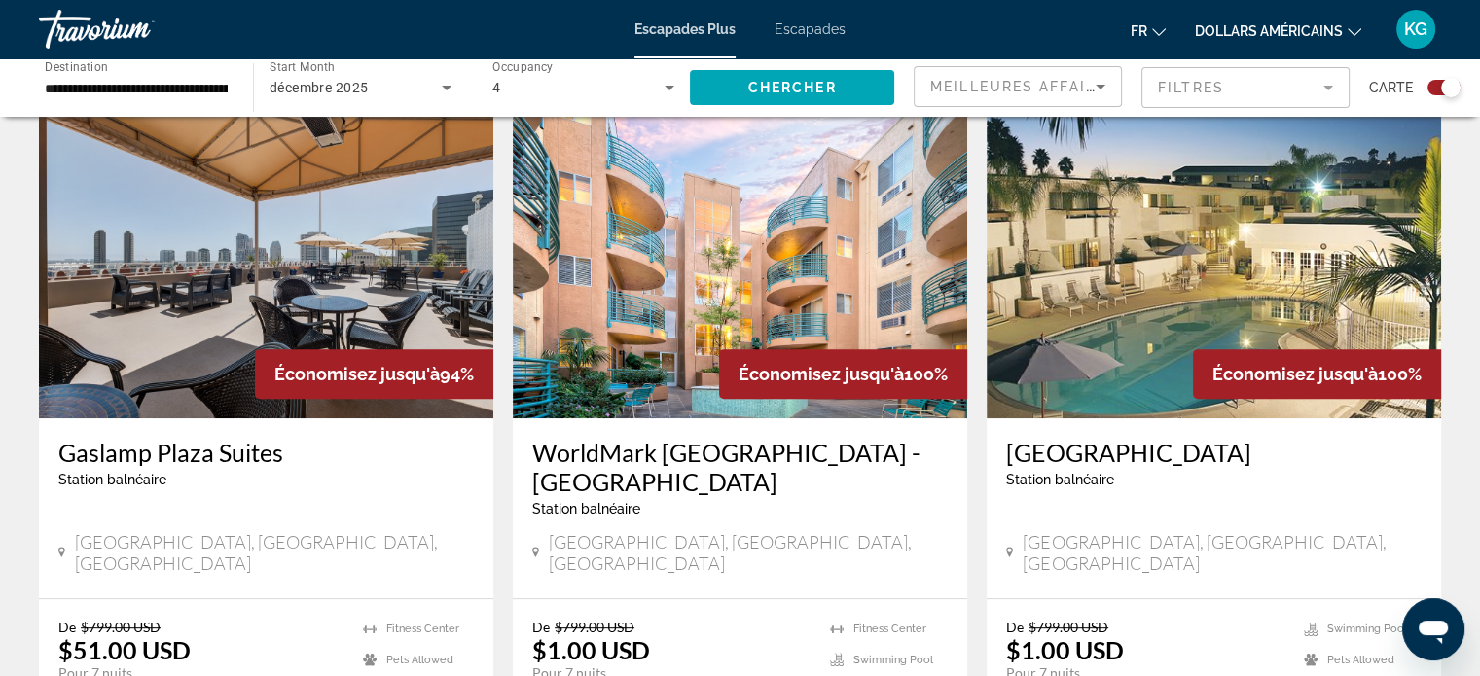
click at [306, 287] on img "Contenu principal" at bounding box center [266, 262] width 454 height 311
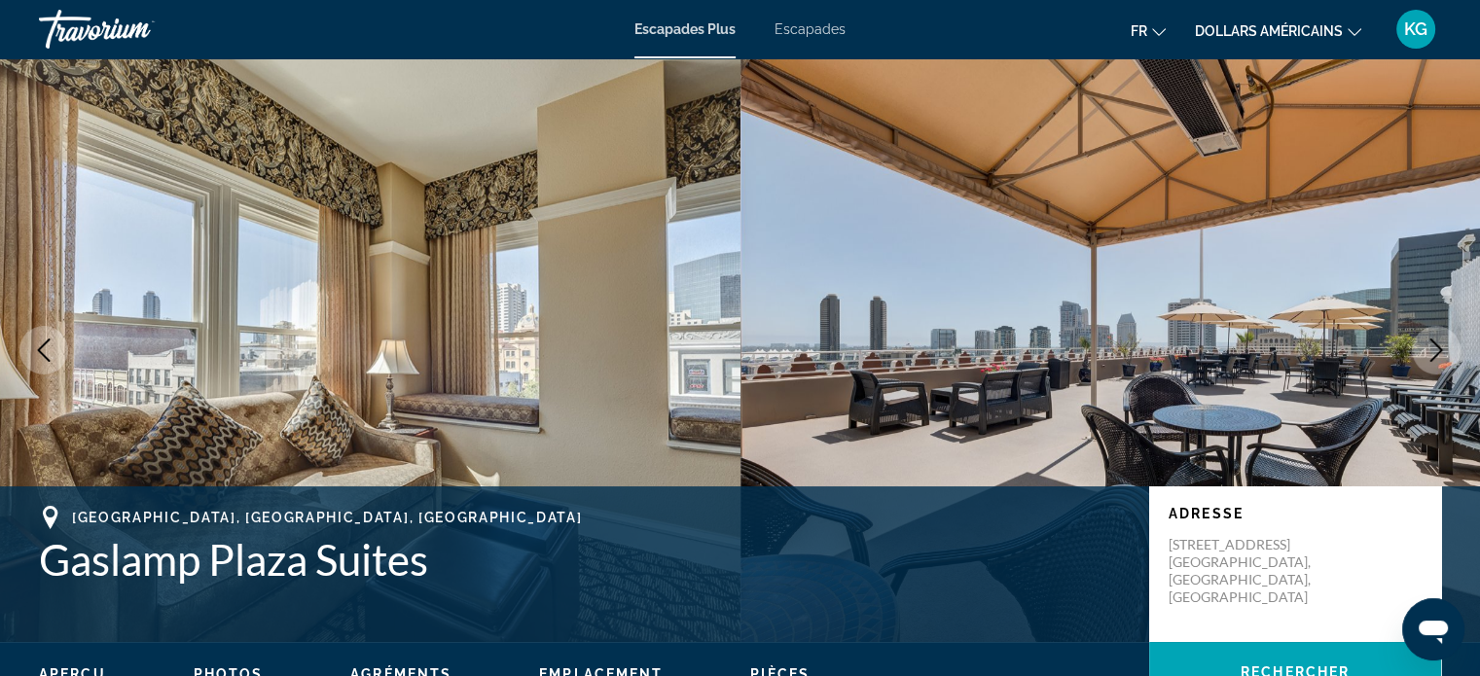
click at [1444, 341] on icon "Next image" at bounding box center [1435, 350] width 23 height 23
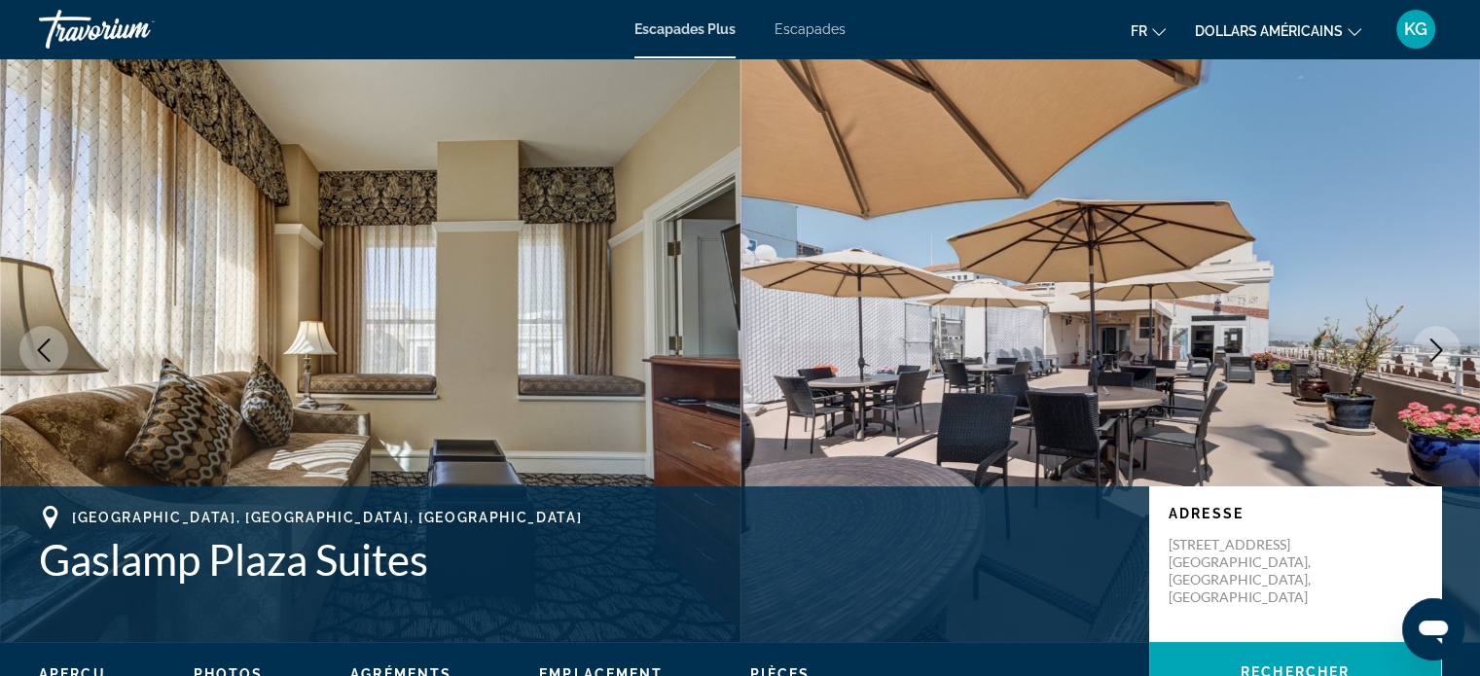
click at [1444, 341] on icon "Next image" at bounding box center [1435, 350] width 23 height 23
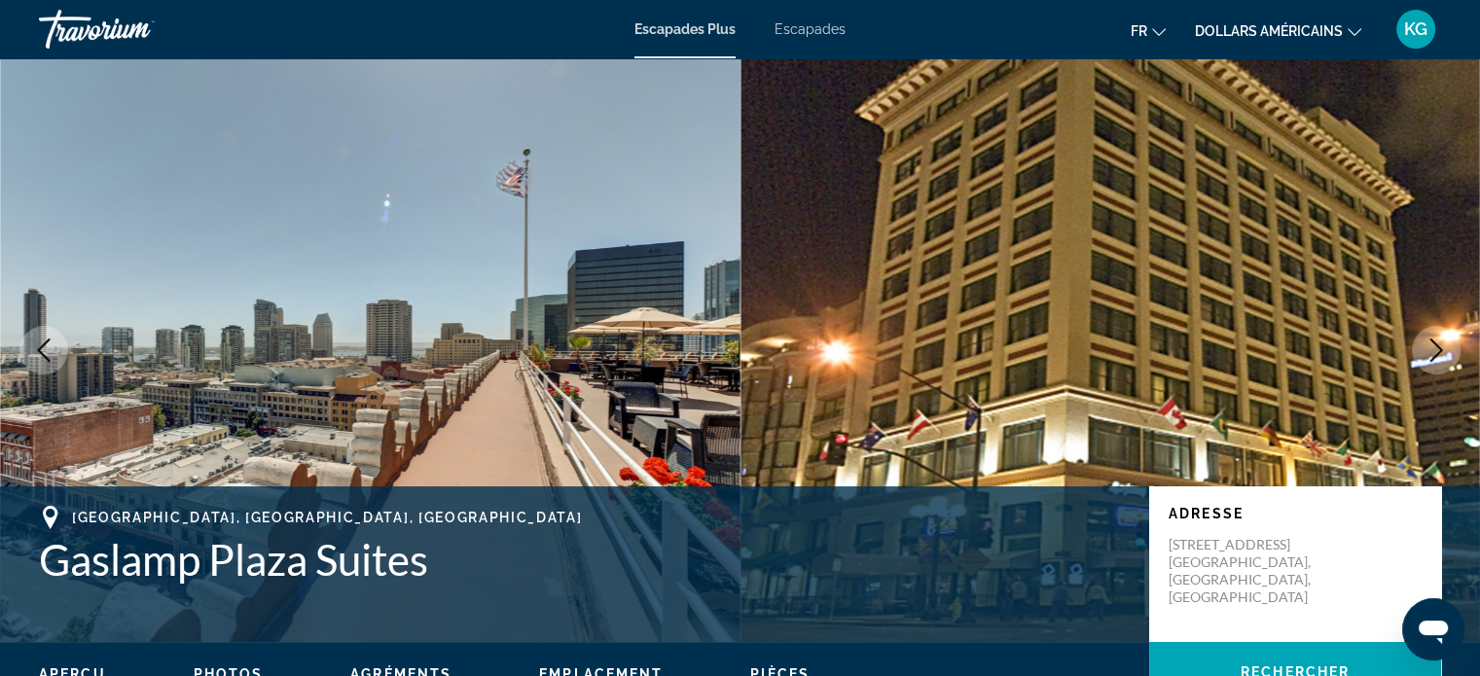
click at [1444, 341] on icon "Next image" at bounding box center [1435, 350] width 23 height 23
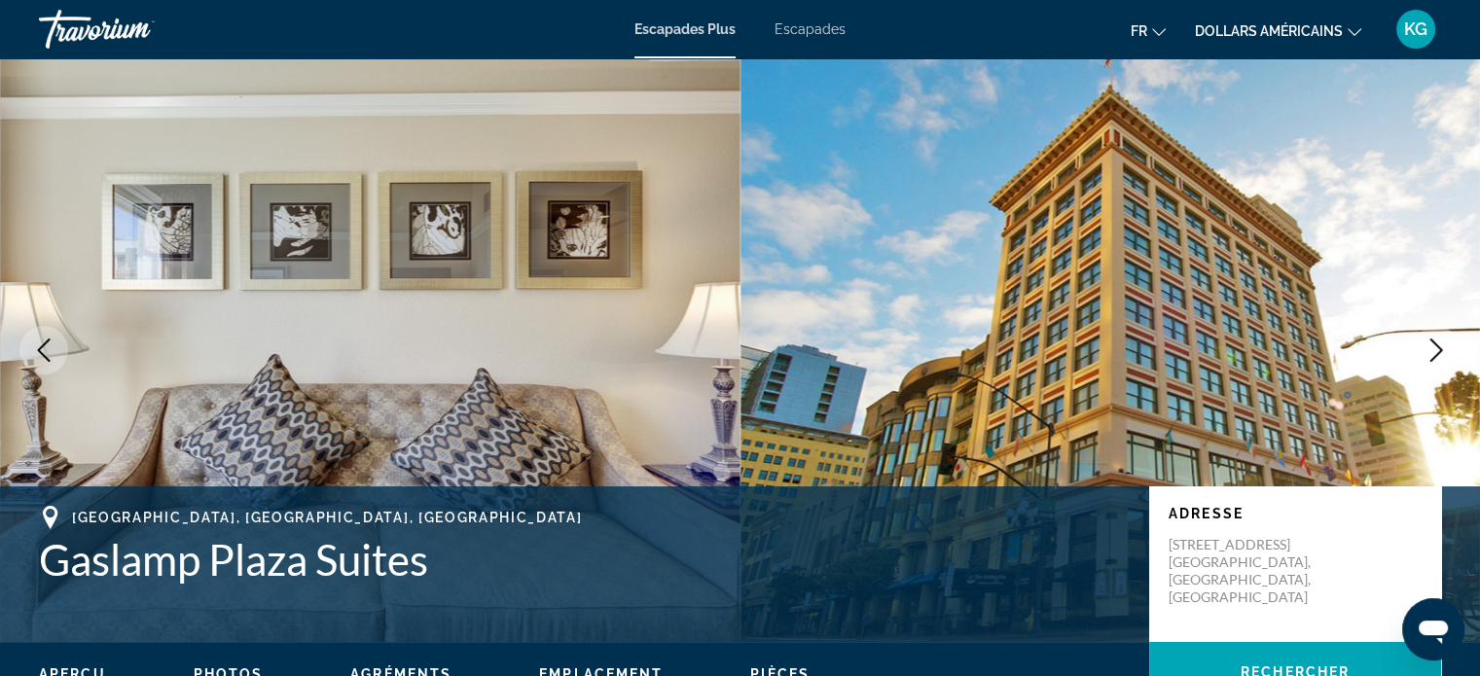
click at [1445, 341] on icon "Next image" at bounding box center [1435, 350] width 23 height 23
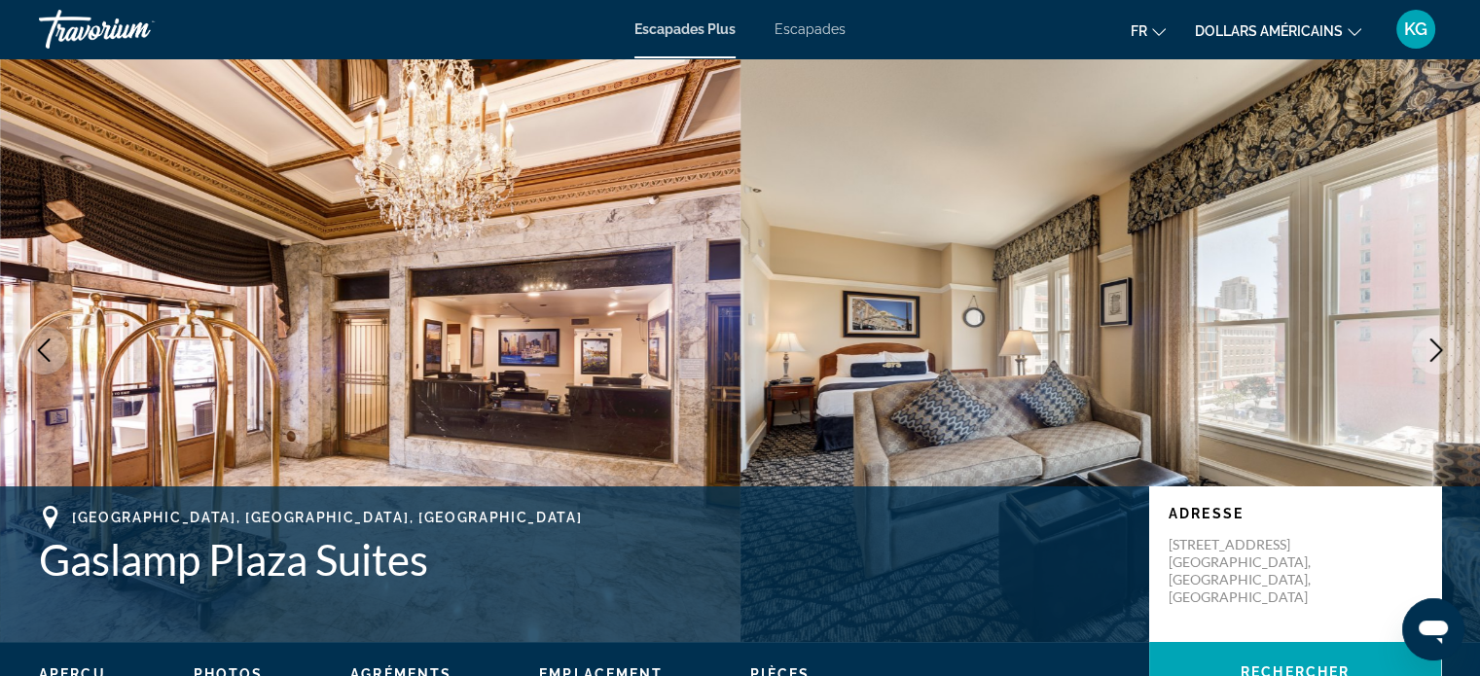
click at [1445, 340] on icon "Next image" at bounding box center [1435, 350] width 23 height 23
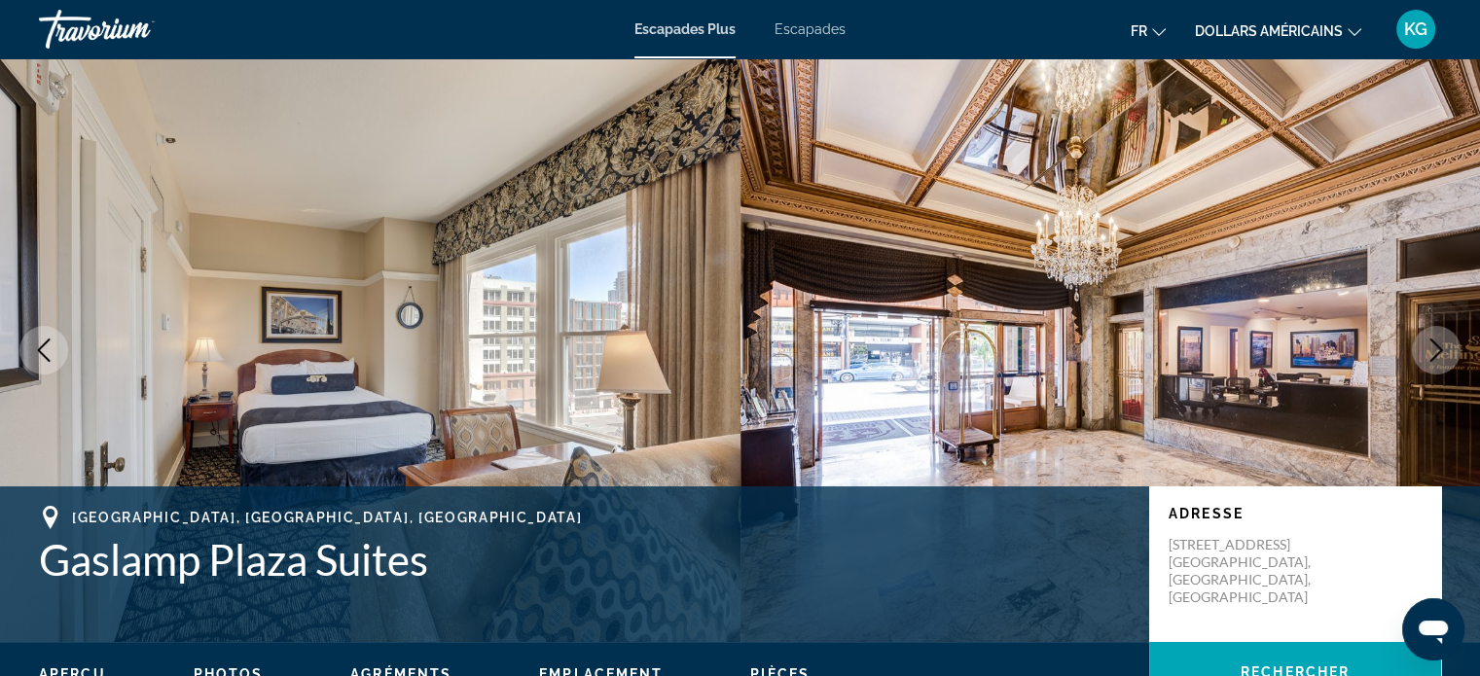
click at [1445, 340] on icon "Next image" at bounding box center [1435, 350] width 23 height 23
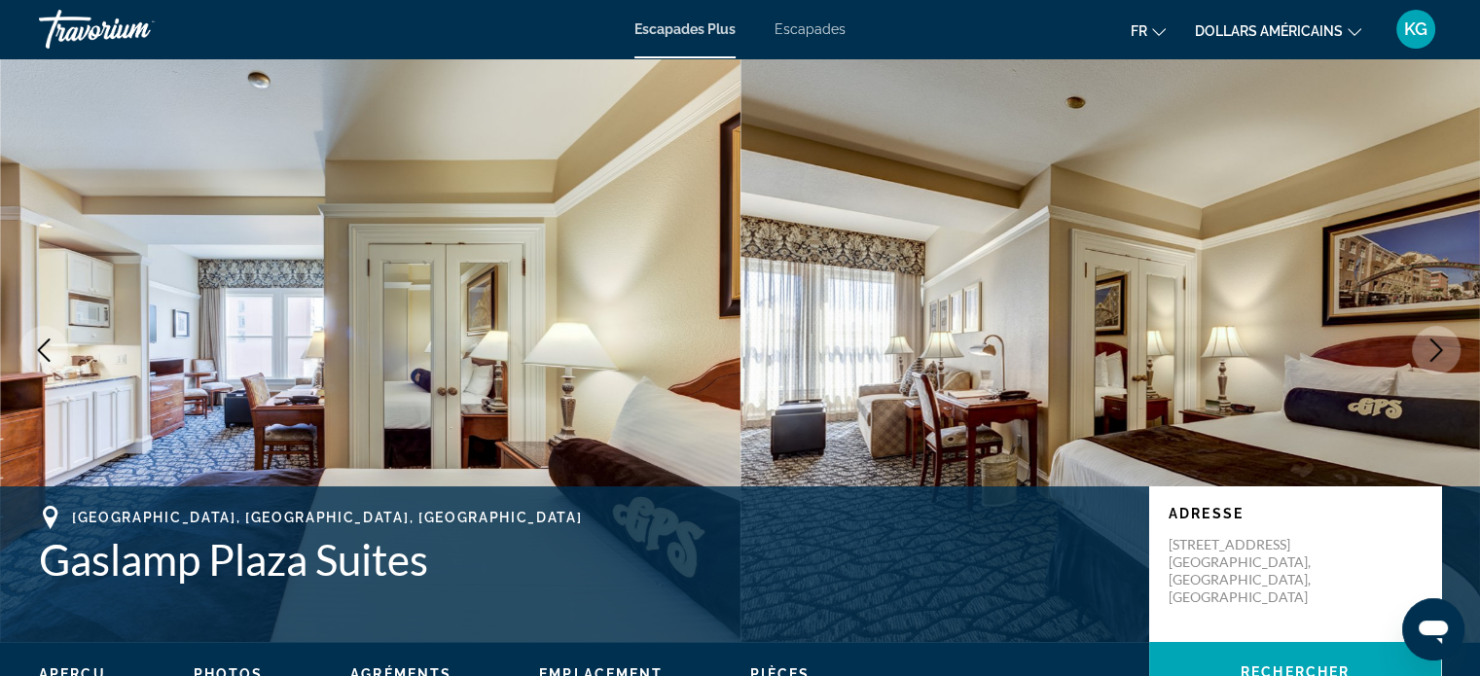
click at [1447, 340] on icon "Next image" at bounding box center [1435, 350] width 23 height 23
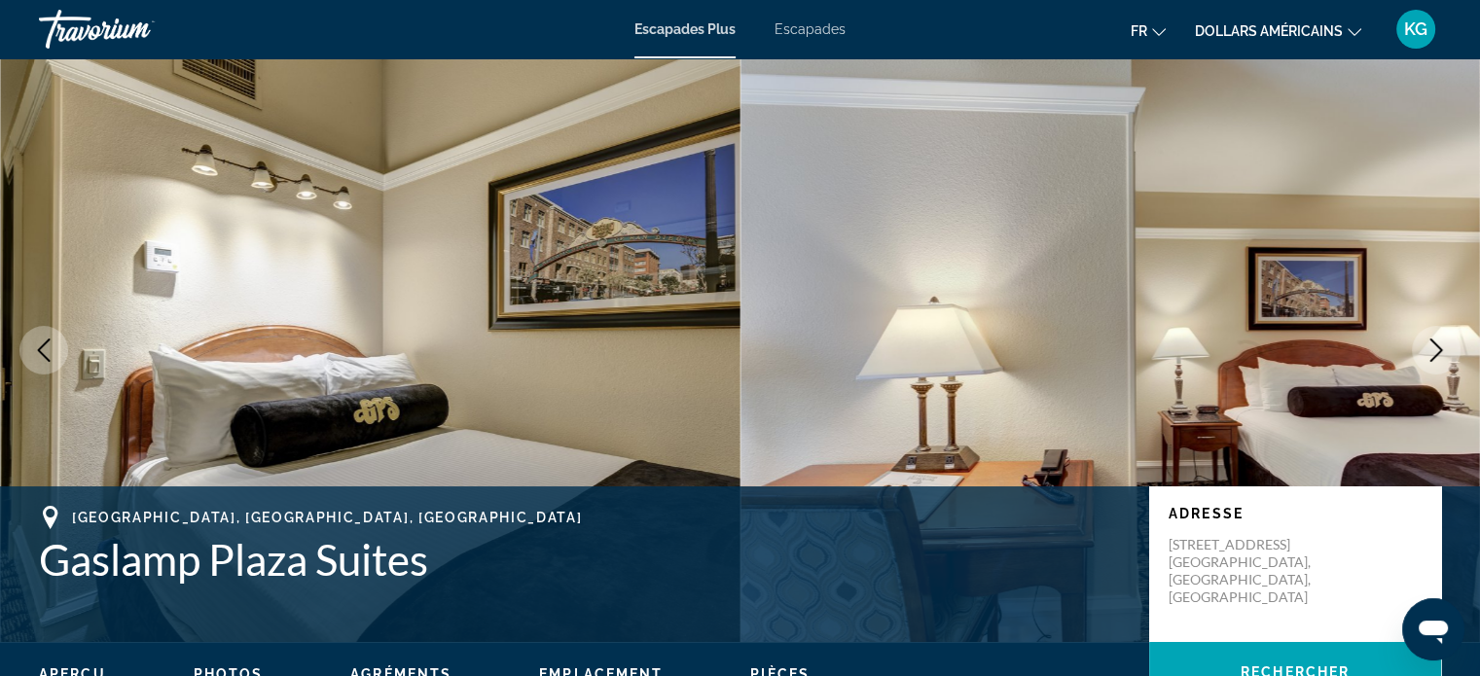
click at [1447, 340] on icon "Next image" at bounding box center [1435, 350] width 23 height 23
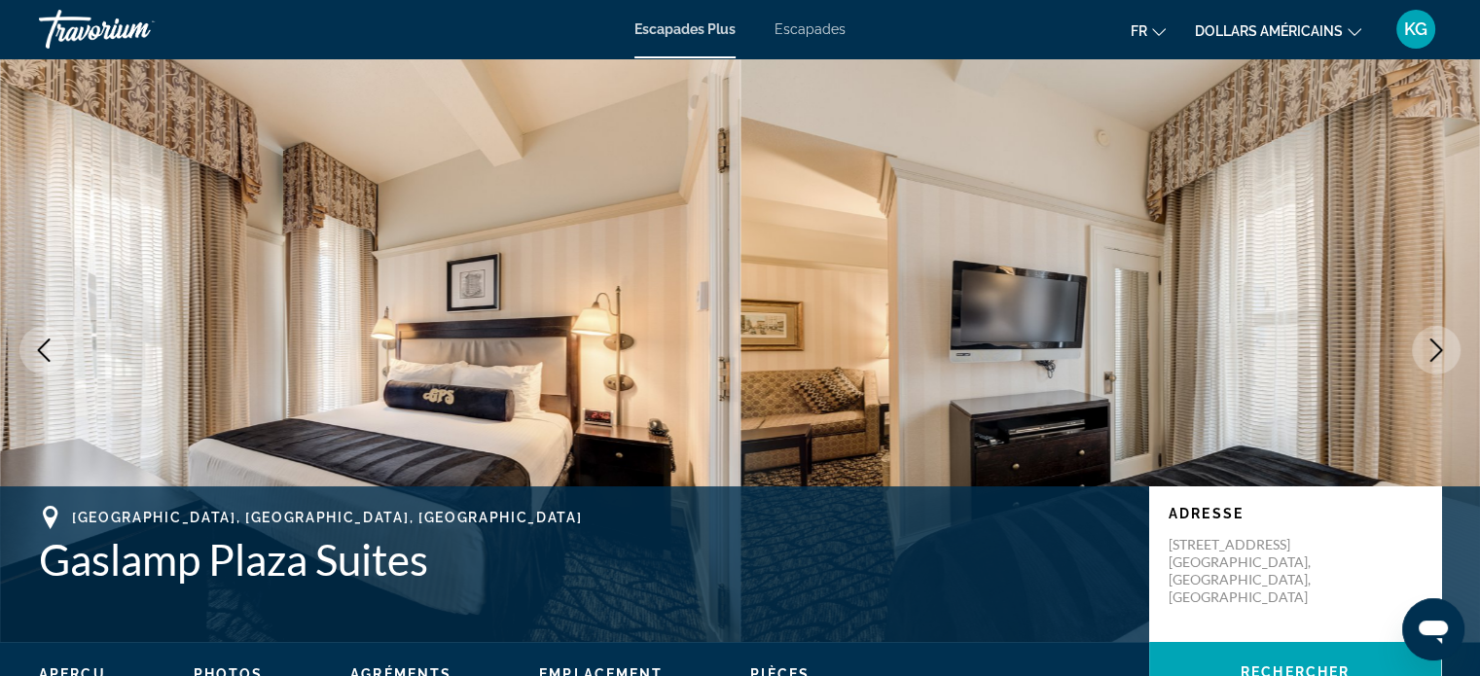
click at [1432, 371] on button "Next image" at bounding box center [1436, 350] width 49 height 49
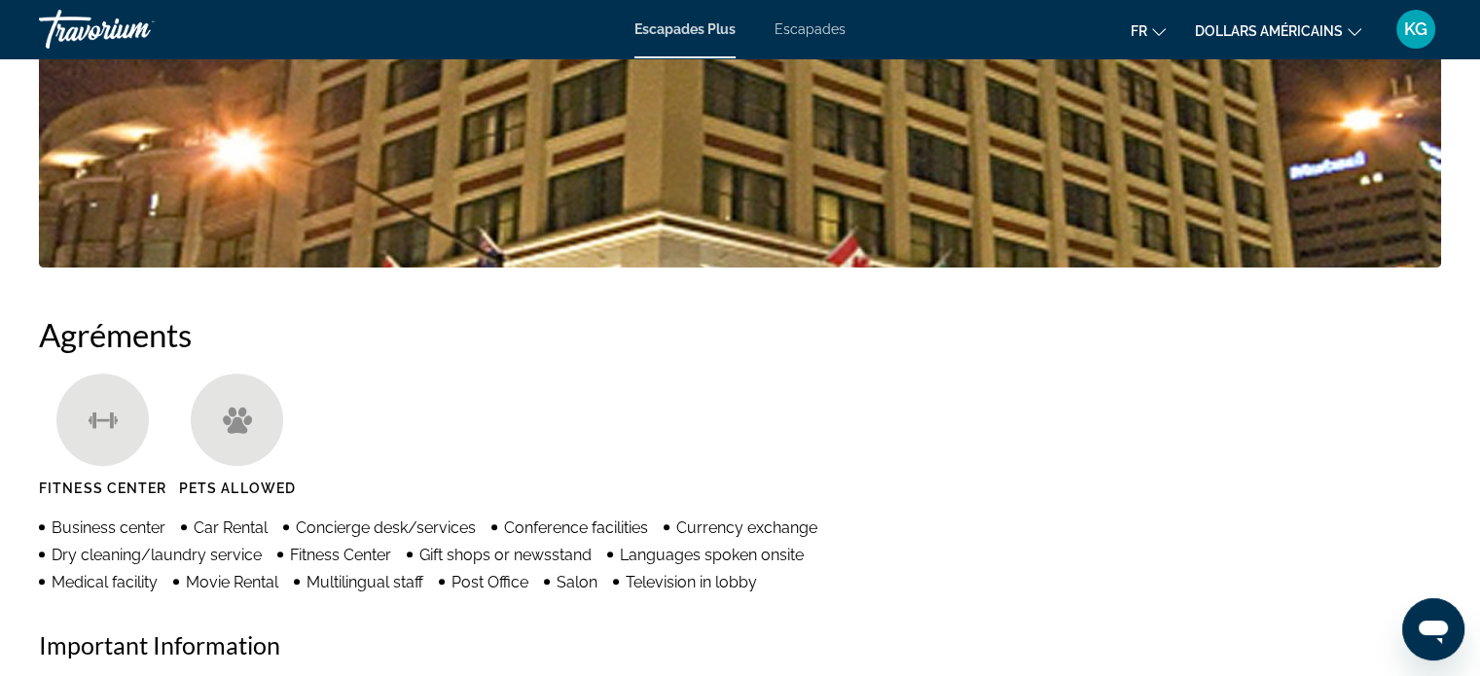
scroll to position [778, 0]
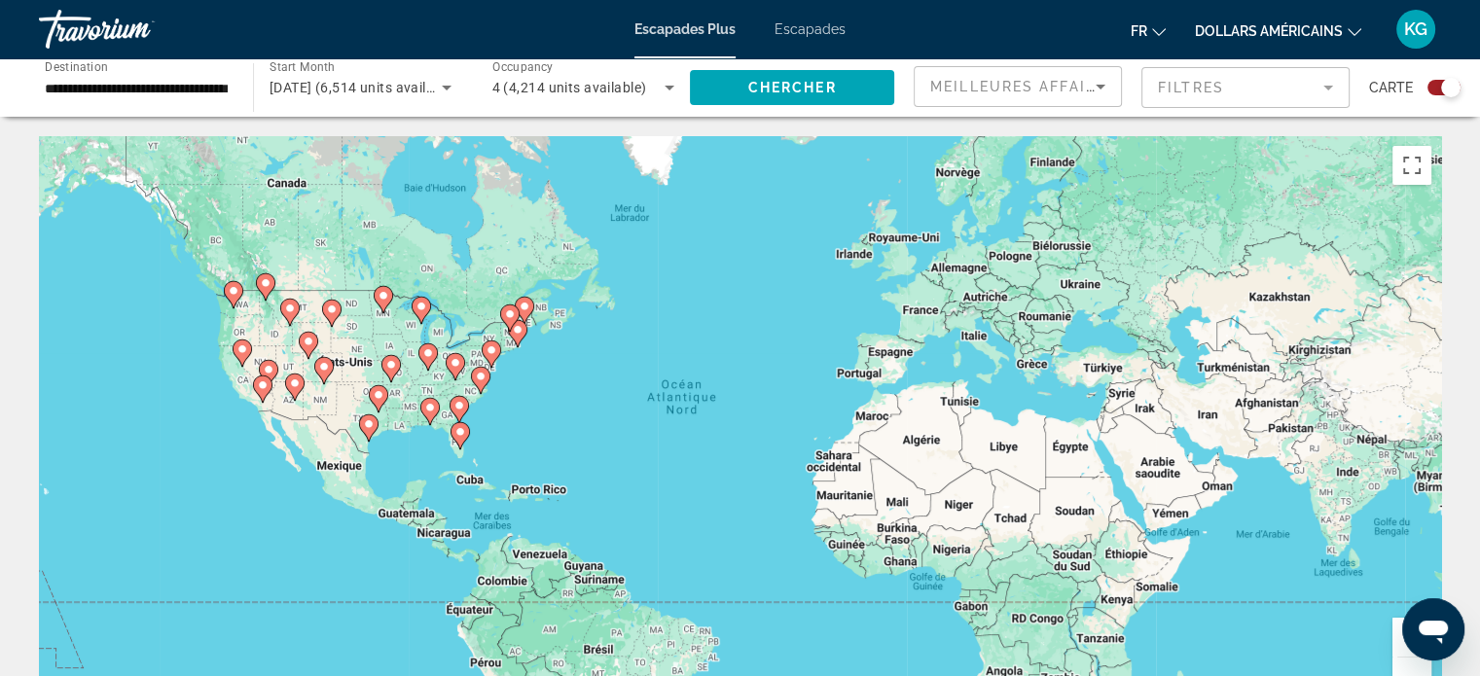
click at [265, 400] on gmp-advanced-marker "Contenu principal" at bounding box center [262, 389] width 19 height 29
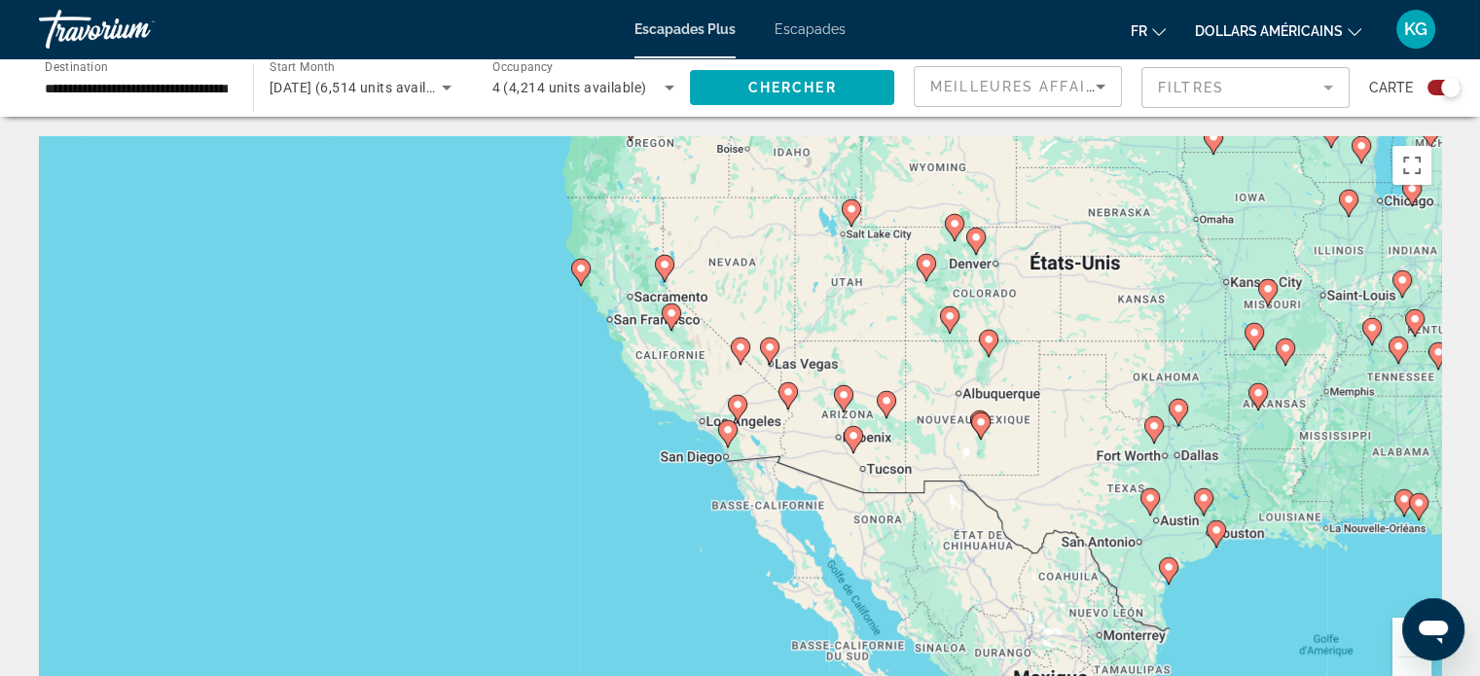
click at [728, 443] on icon "Contenu principal" at bounding box center [727, 433] width 18 height 25
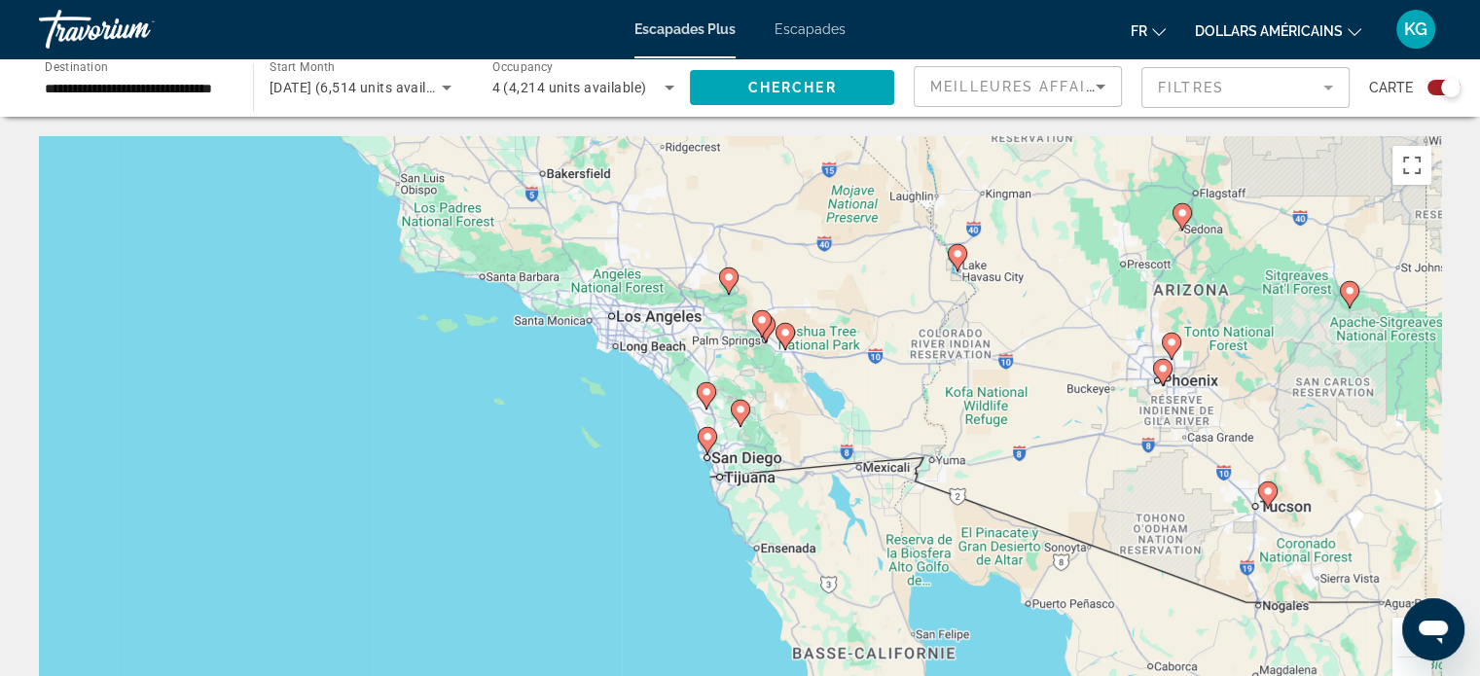
click at [739, 419] on icon "Contenu principal" at bounding box center [740, 413] width 18 height 25
type input "**********"
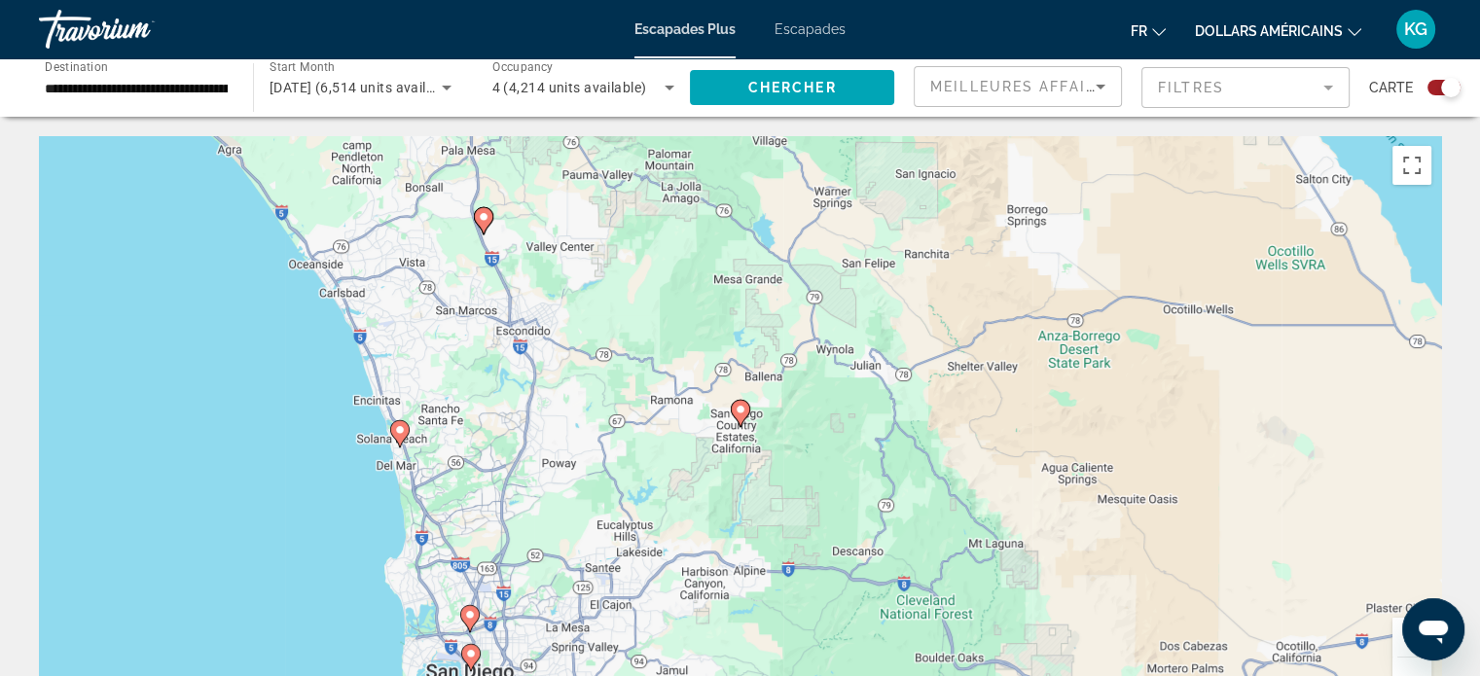
click at [740, 415] on icon "Contenu principal" at bounding box center [740, 413] width 18 height 25
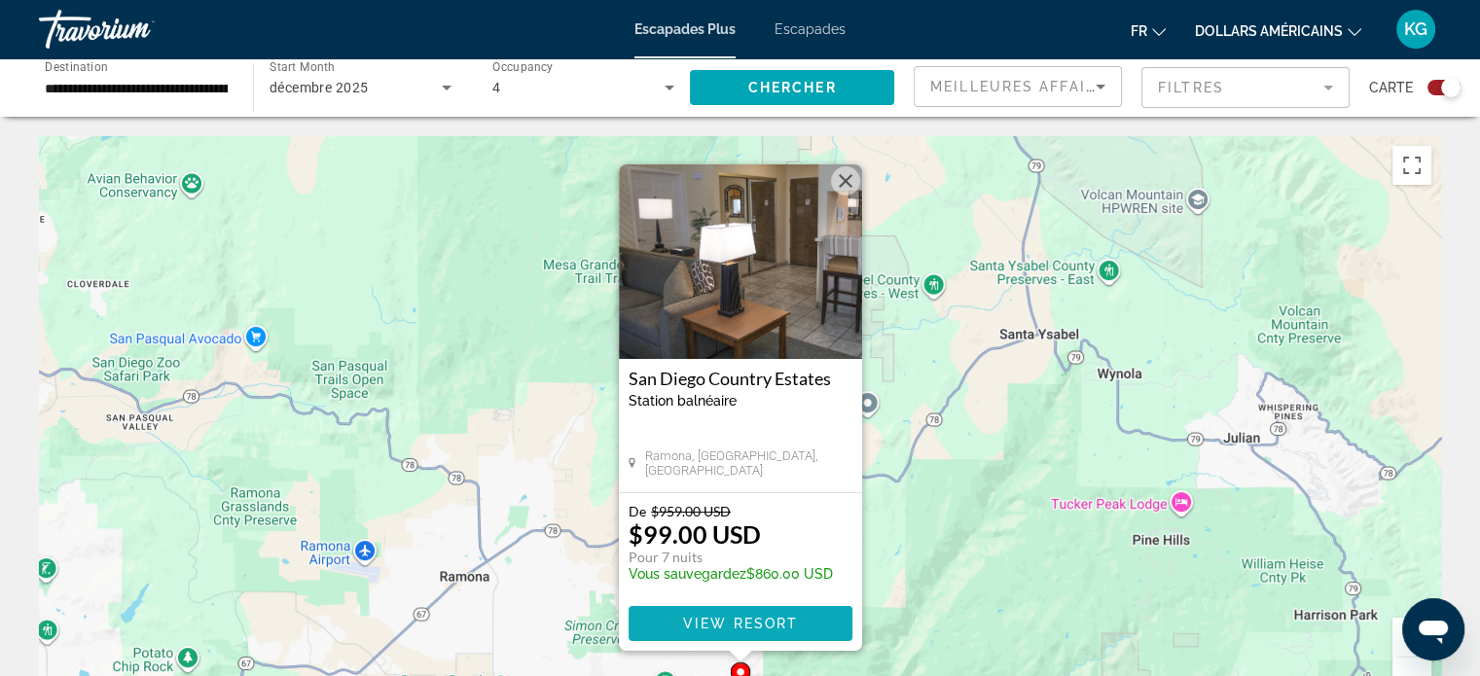
click at [760, 614] on span "Contenu principal" at bounding box center [740, 623] width 224 height 47
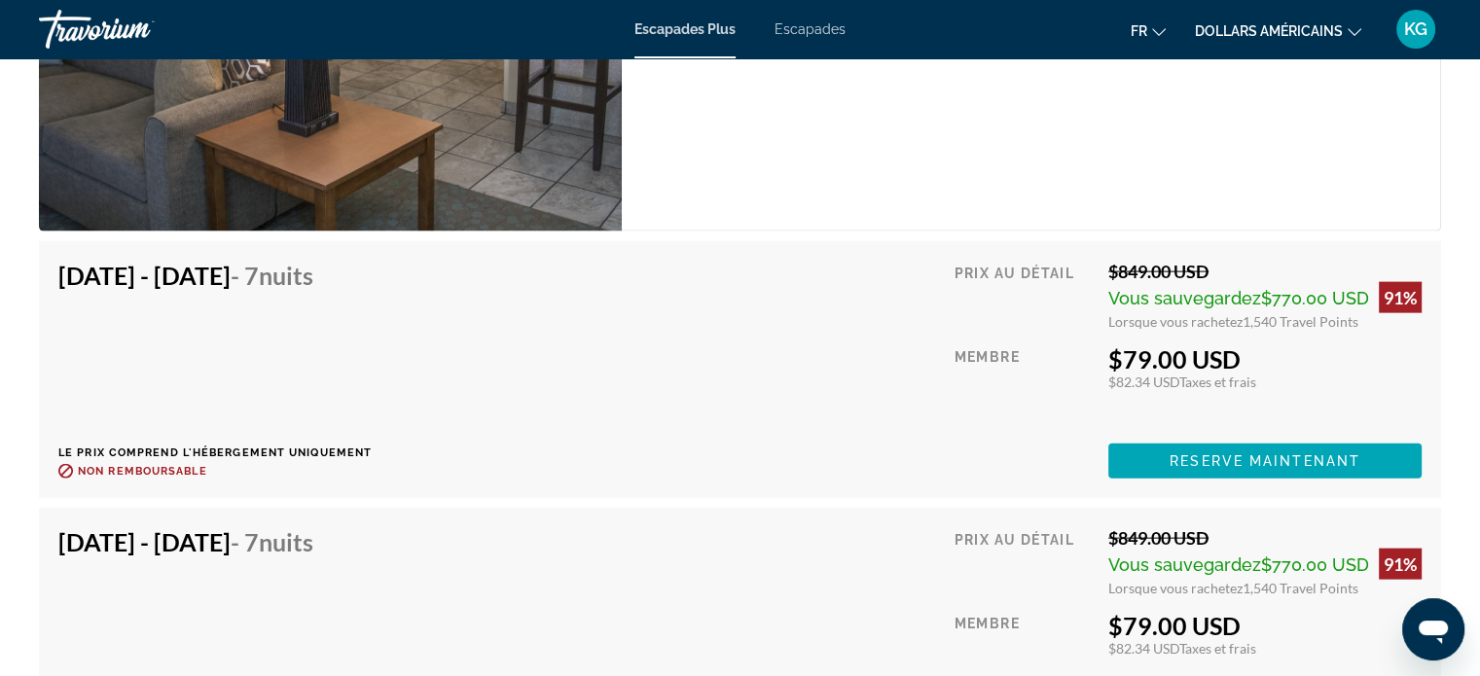
scroll to position [4378, 0]
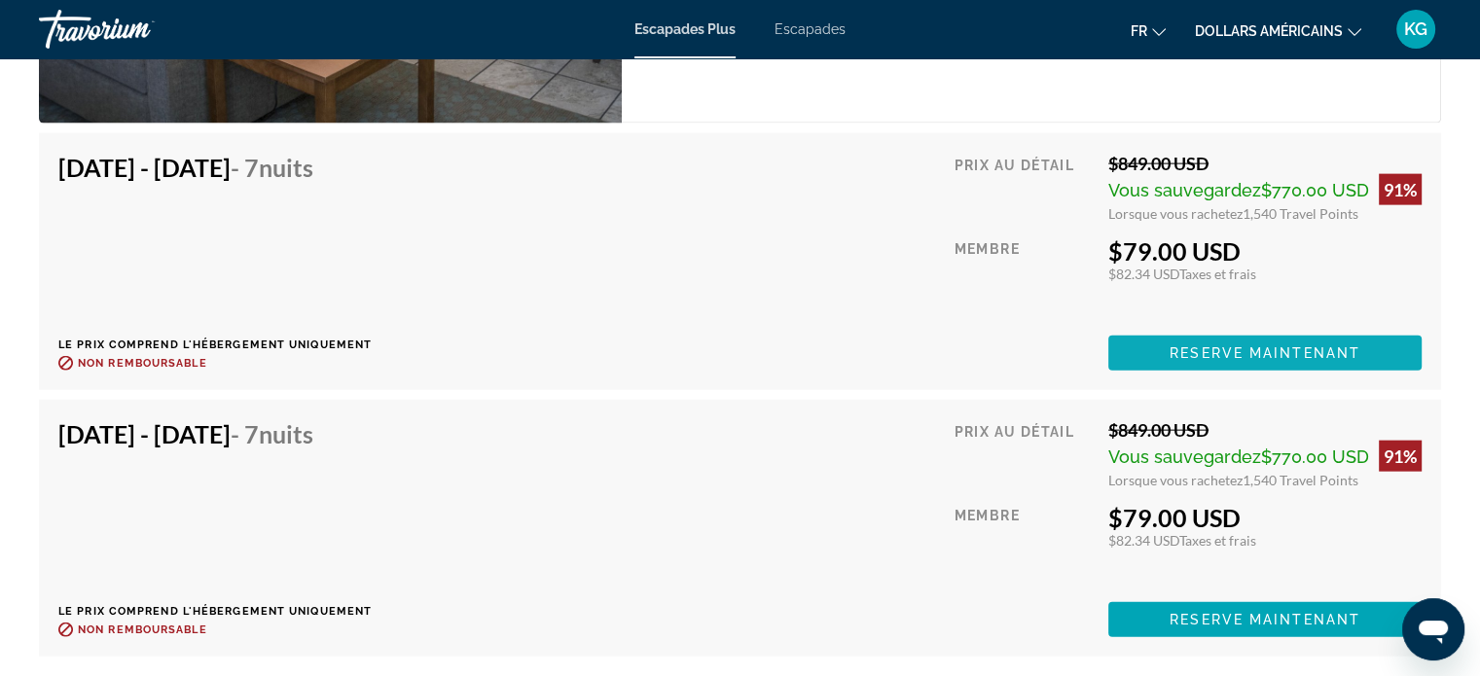
click at [1221, 341] on span "Contenu principal" at bounding box center [1264, 353] width 313 height 47
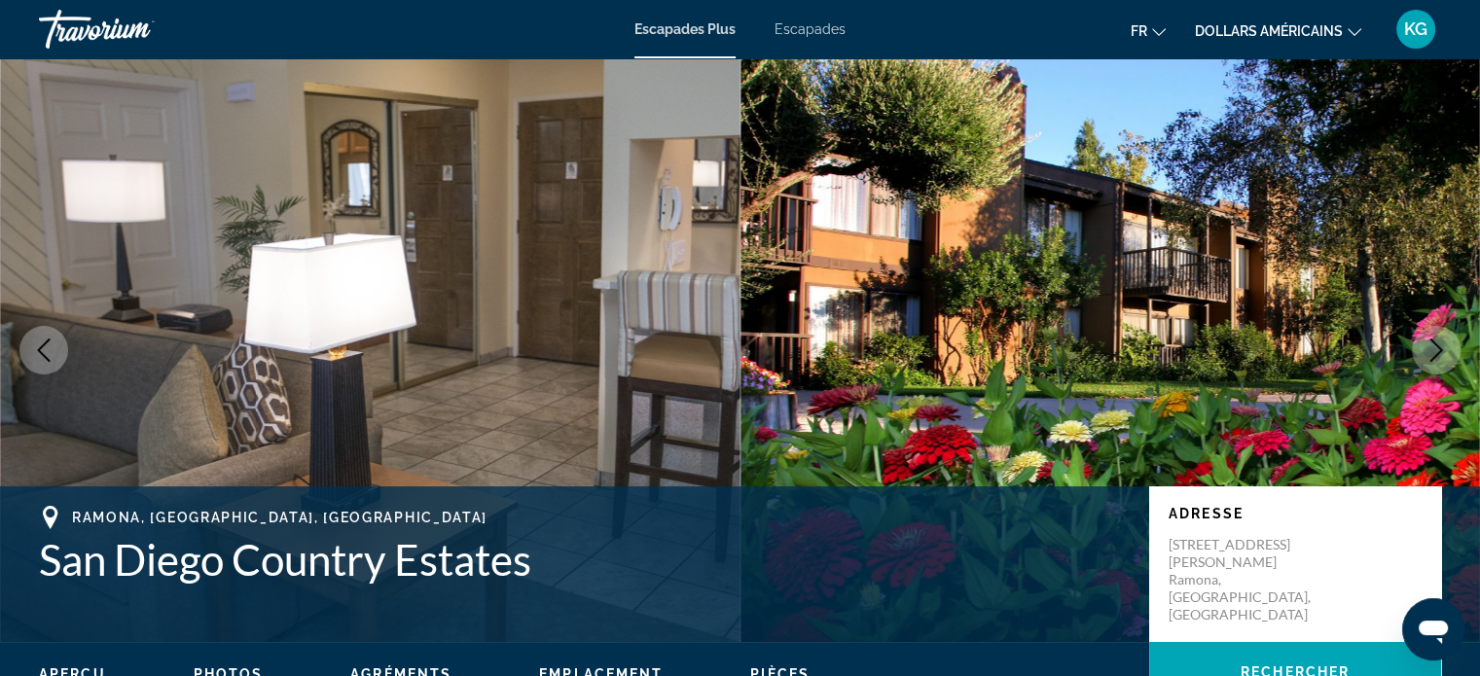
click at [833, 24] on font "Escapades" at bounding box center [809, 29] width 71 height 16
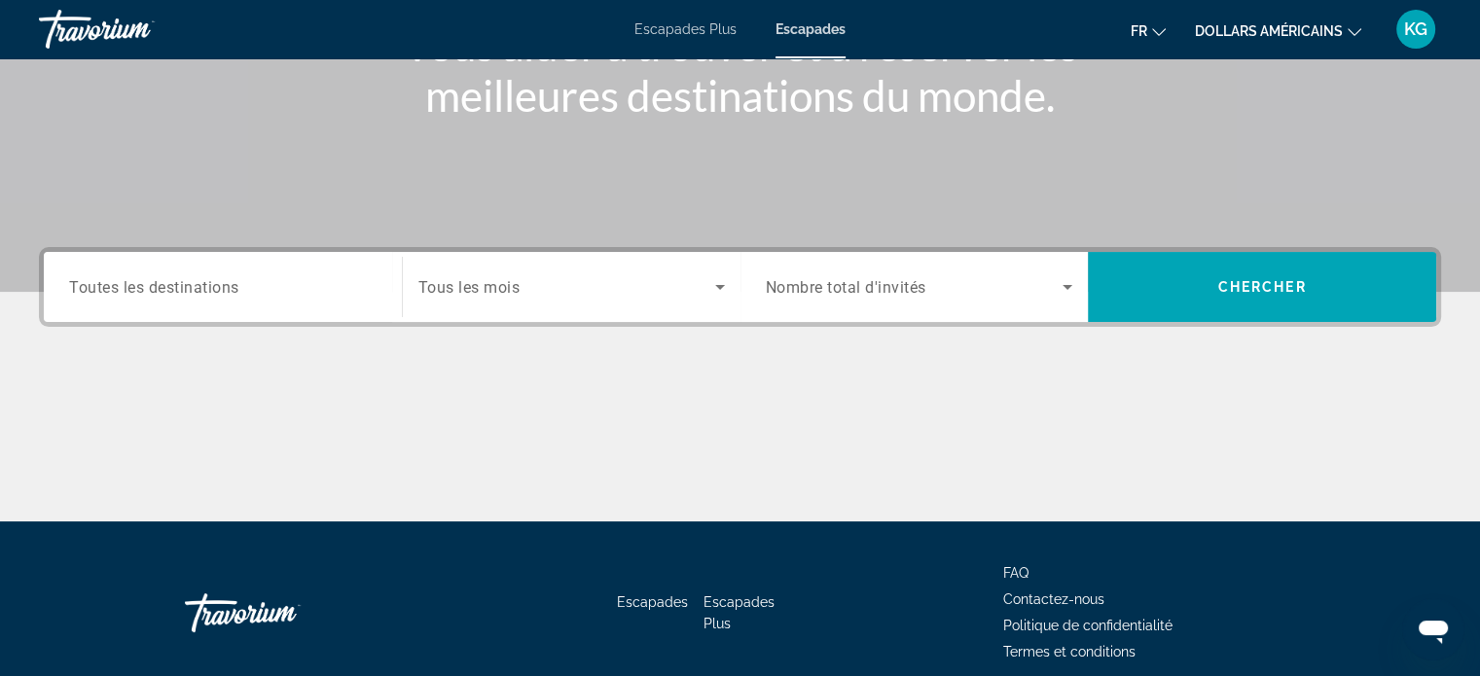
click at [1039, 273] on div "Search widget" at bounding box center [919, 287] width 307 height 54
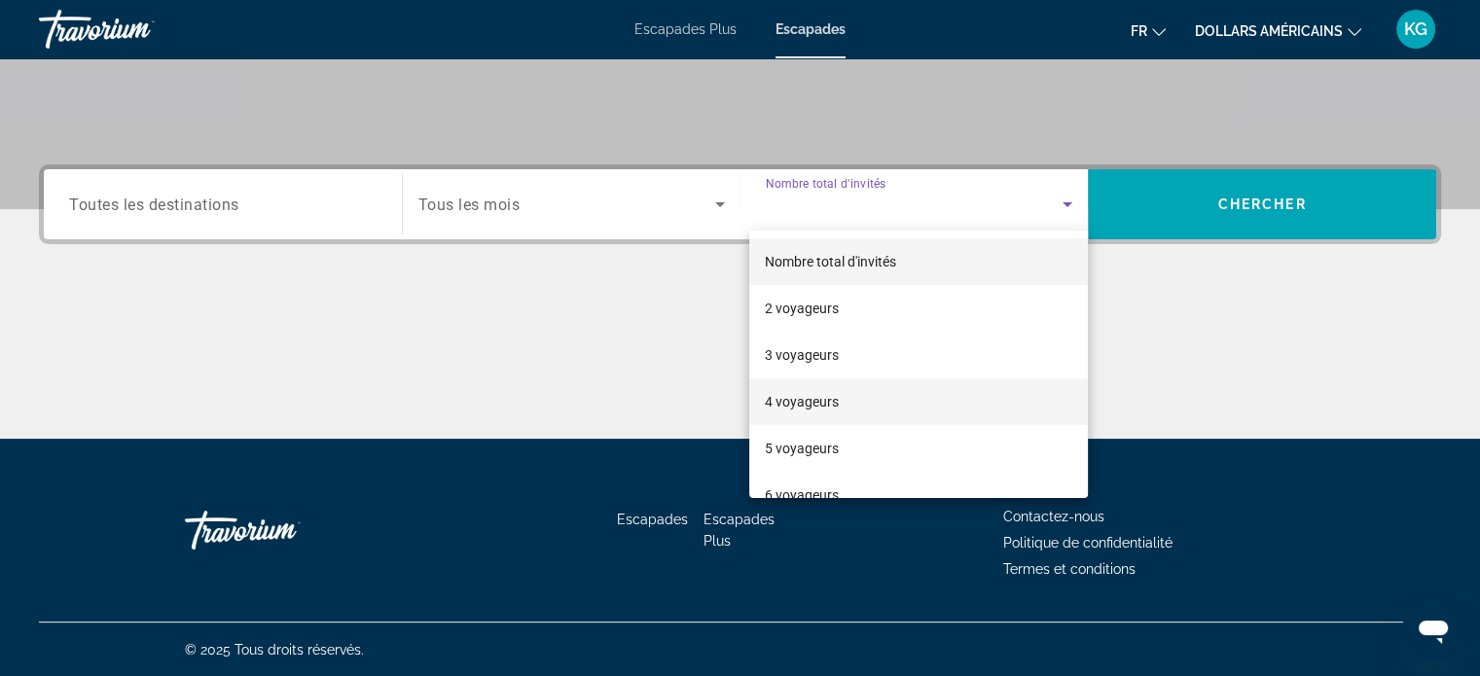
scroll to position [214, 0]
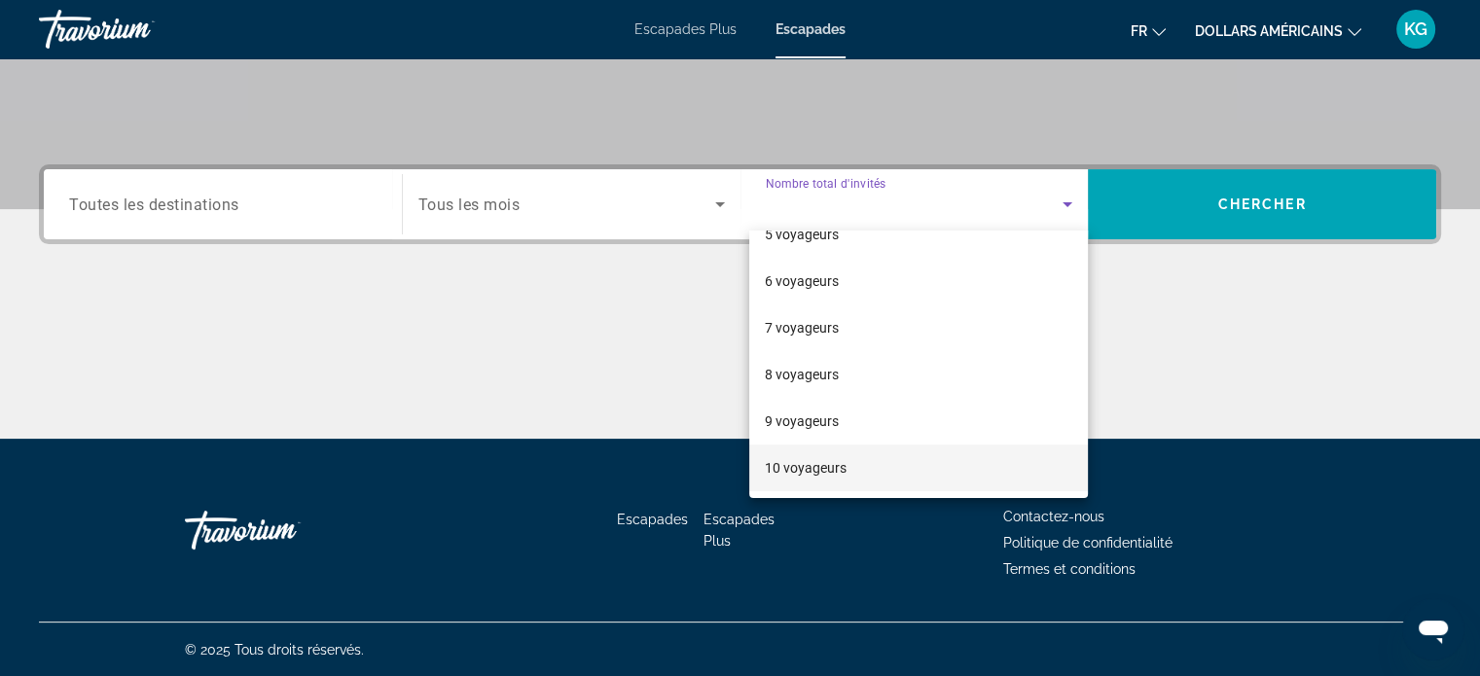
click at [815, 470] on font "10 voyageurs" at bounding box center [806, 468] width 82 height 16
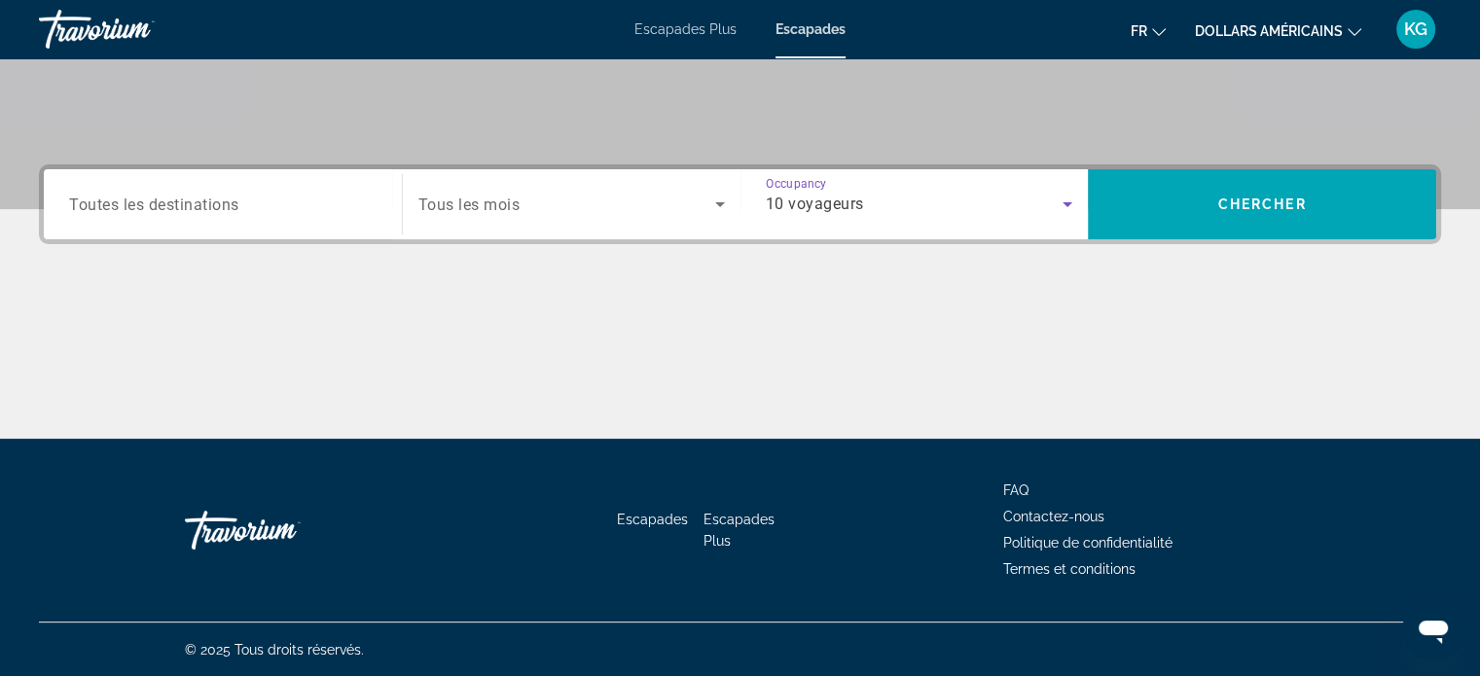
click at [508, 226] on div "Search widget" at bounding box center [571, 204] width 306 height 54
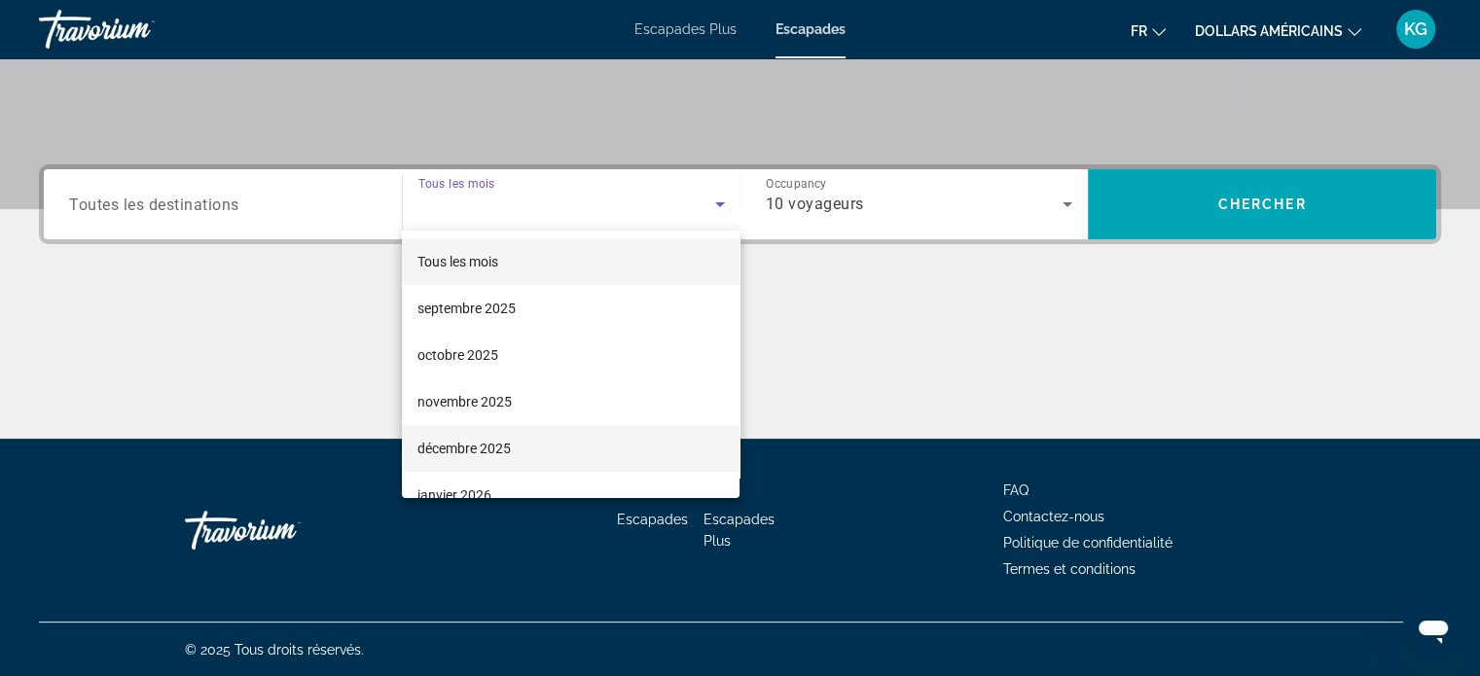
scroll to position [195, 0]
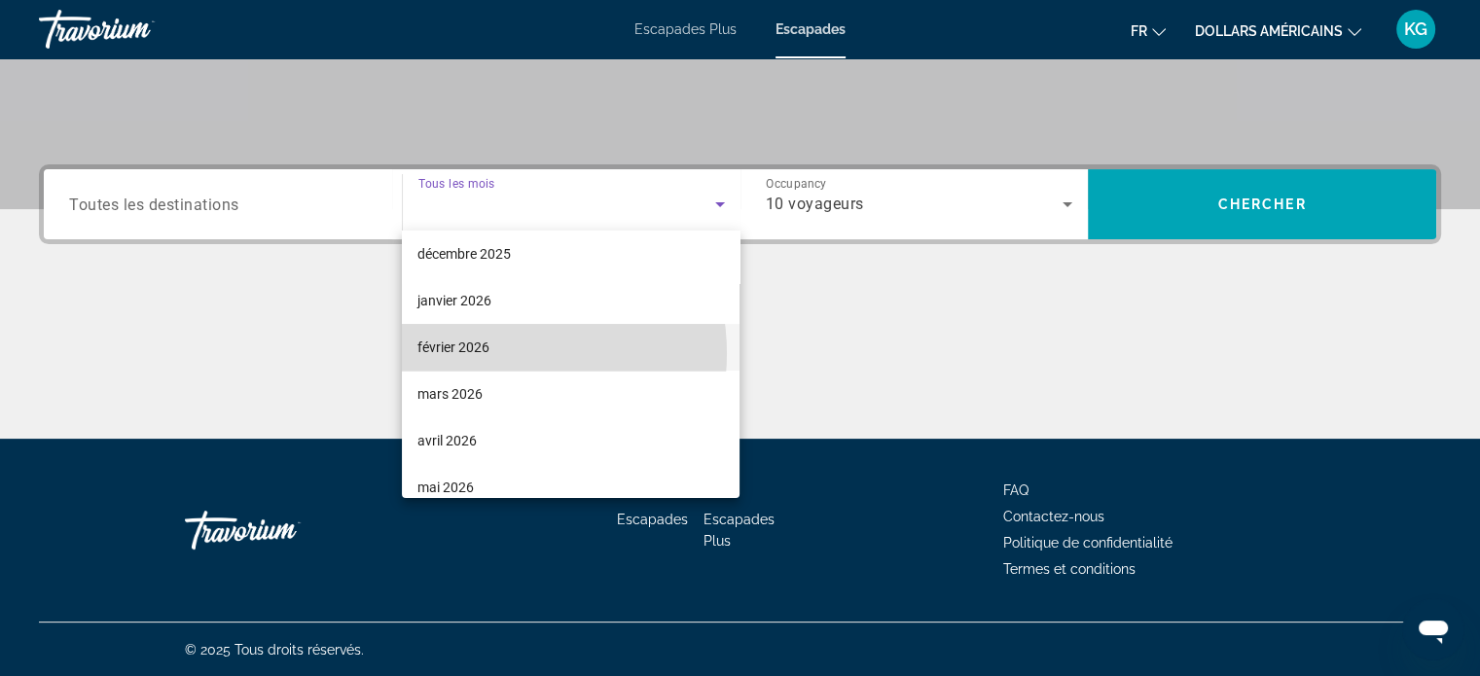
click at [492, 353] on mat-option "février 2026" at bounding box center [571, 347] width 338 height 47
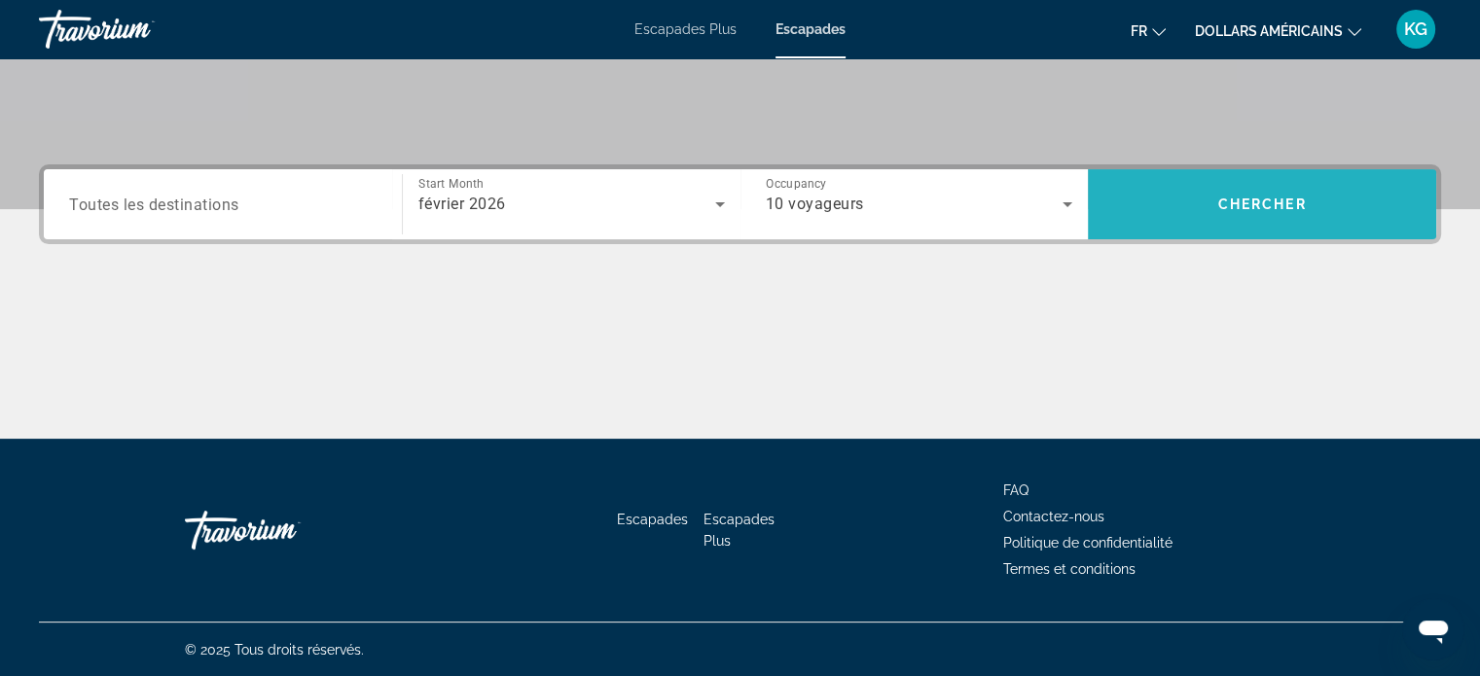
click at [1194, 189] on span "Search widget" at bounding box center [1262, 204] width 348 height 47
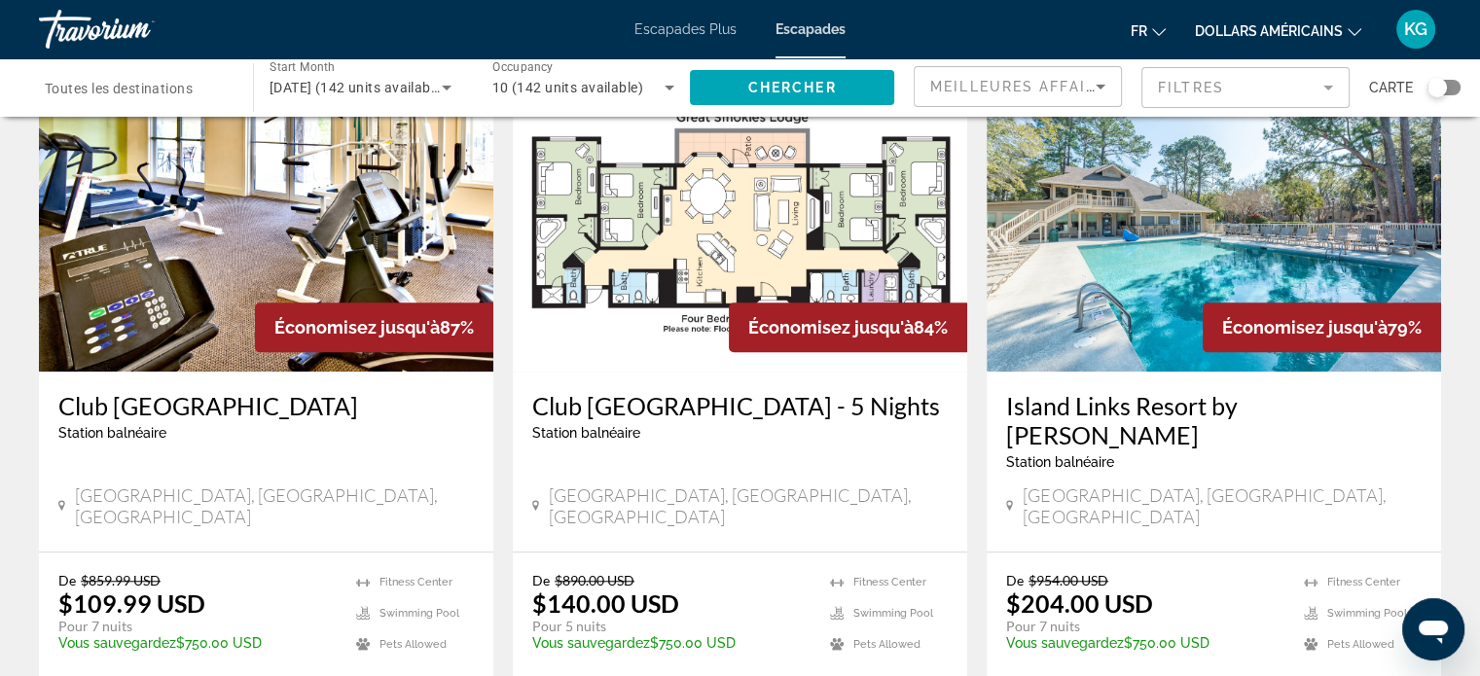
scroll to position [1557, 0]
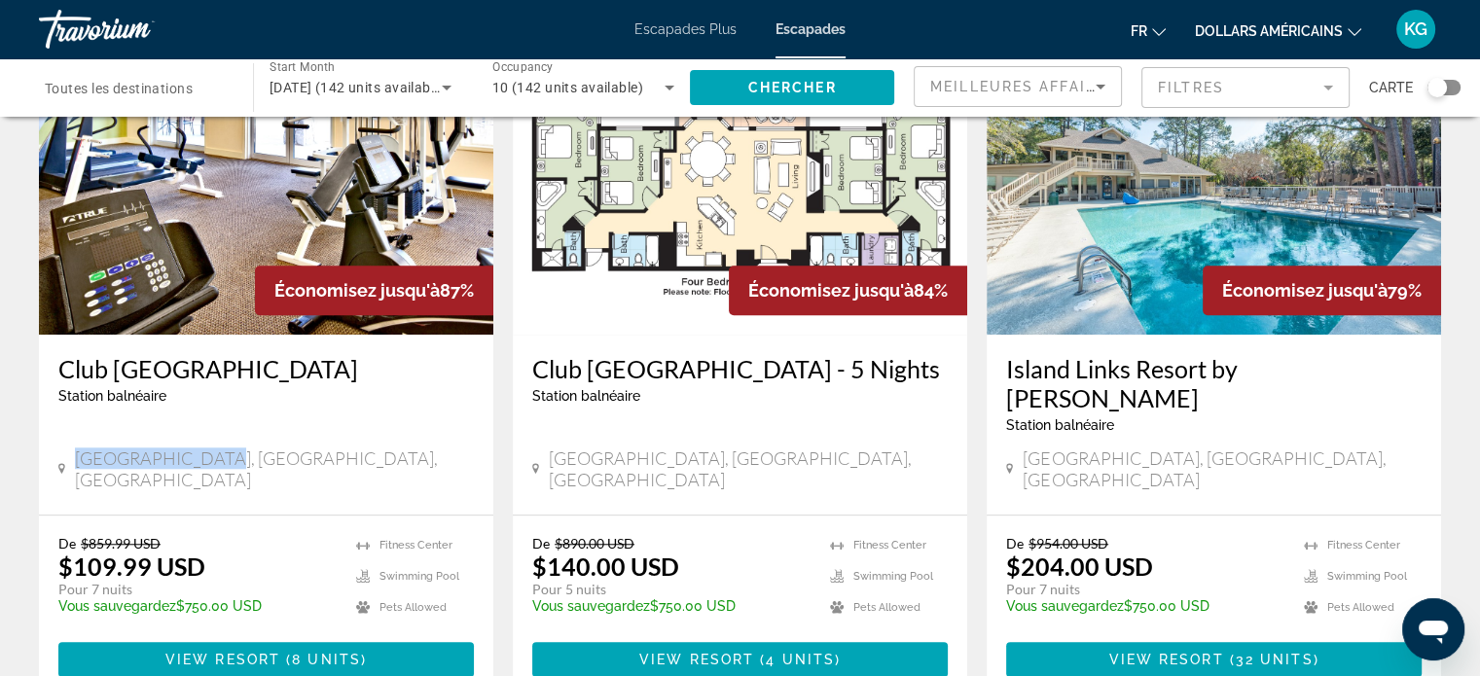
drag, startPoint x: 225, startPoint y: 443, endPoint x: 74, endPoint y: 454, distance: 151.2
click at [74, 454] on div "[GEOGRAPHIC_DATA], [GEOGRAPHIC_DATA], [GEOGRAPHIC_DATA]" at bounding box center [265, 469] width 415 height 43
copy span "[GEOGRAPHIC_DATA], [GEOGRAPHIC_DATA], [GEOGRAPHIC_DATA]"
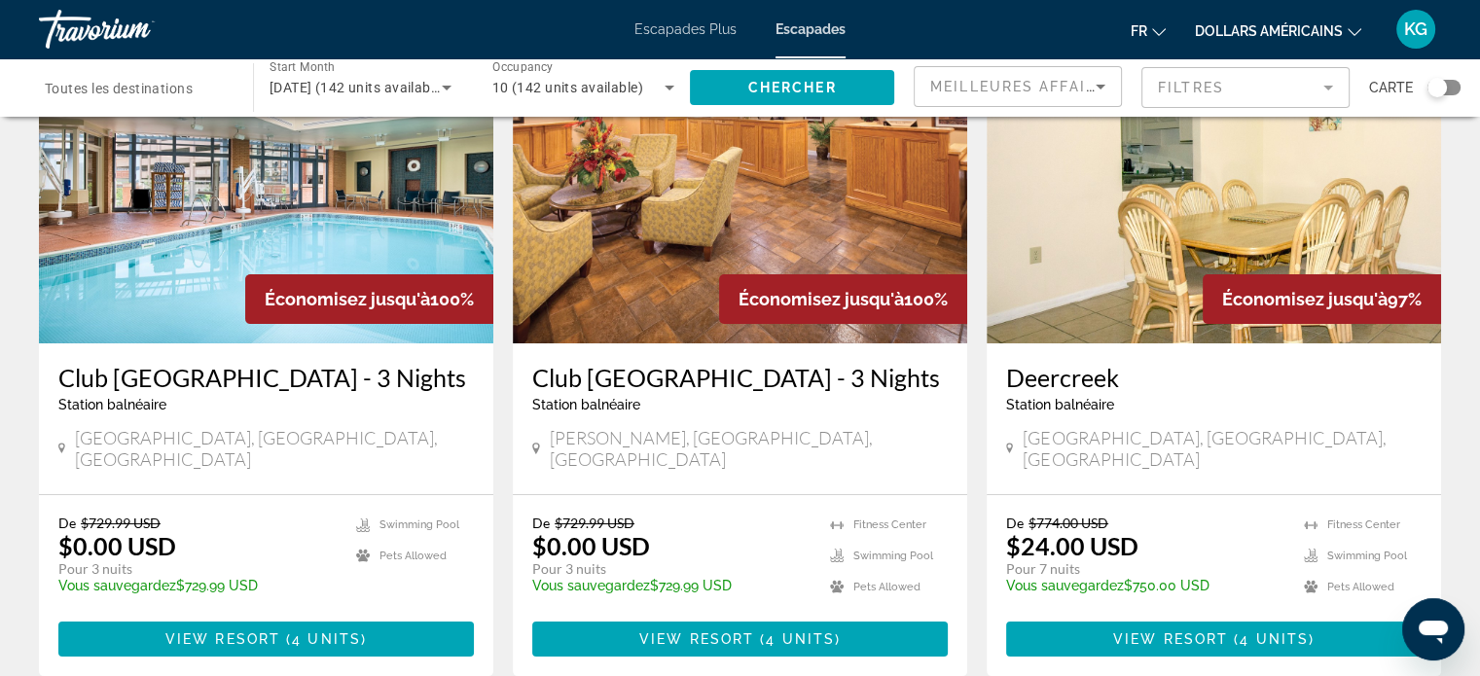
scroll to position [195, 0]
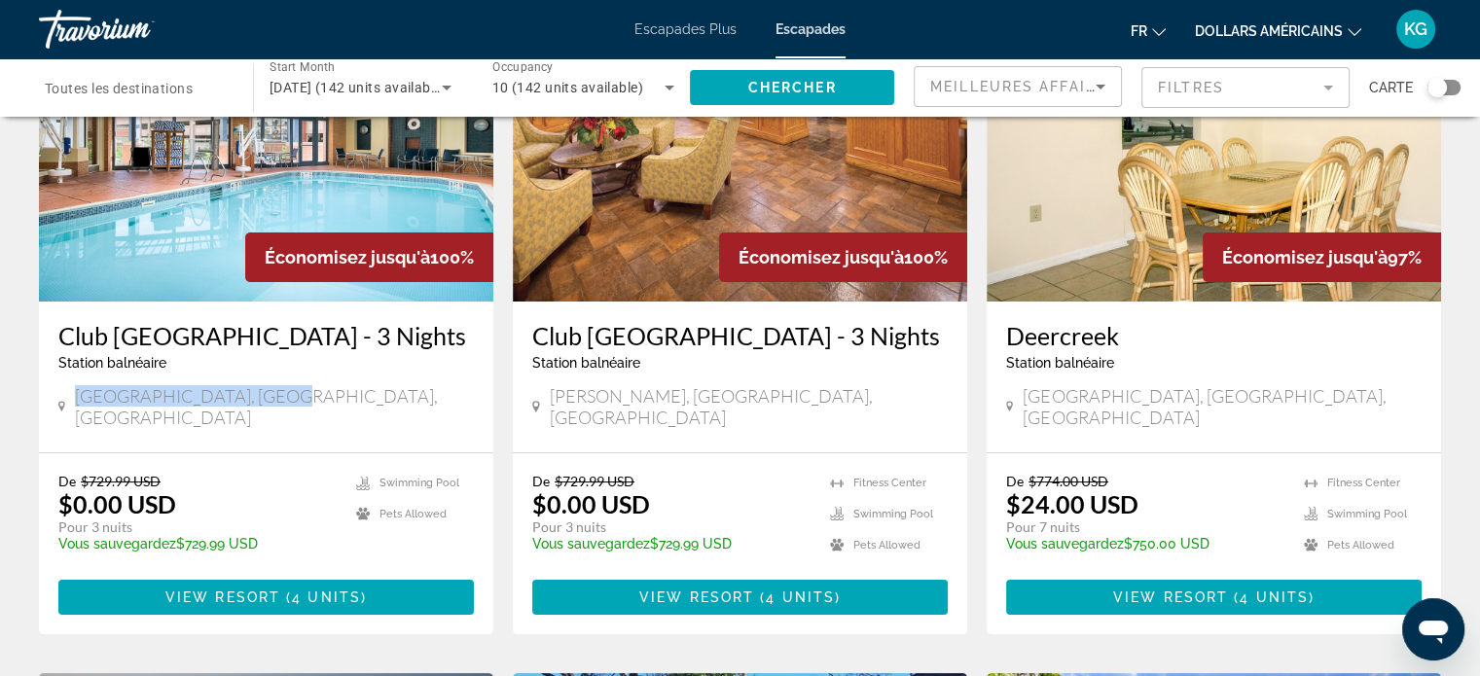
drag, startPoint x: 79, startPoint y: 429, endPoint x: 283, endPoint y: 423, distance: 204.4
click at [283, 423] on div "[GEOGRAPHIC_DATA], [GEOGRAPHIC_DATA], [GEOGRAPHIC_DATA]" at bounding box center [265, 406] width 415 height 43
copy span "[GEOGRAPHIC_DATA], [GEOGRAPHIC_DATA], [GEOGRAPHIC_DATA]"
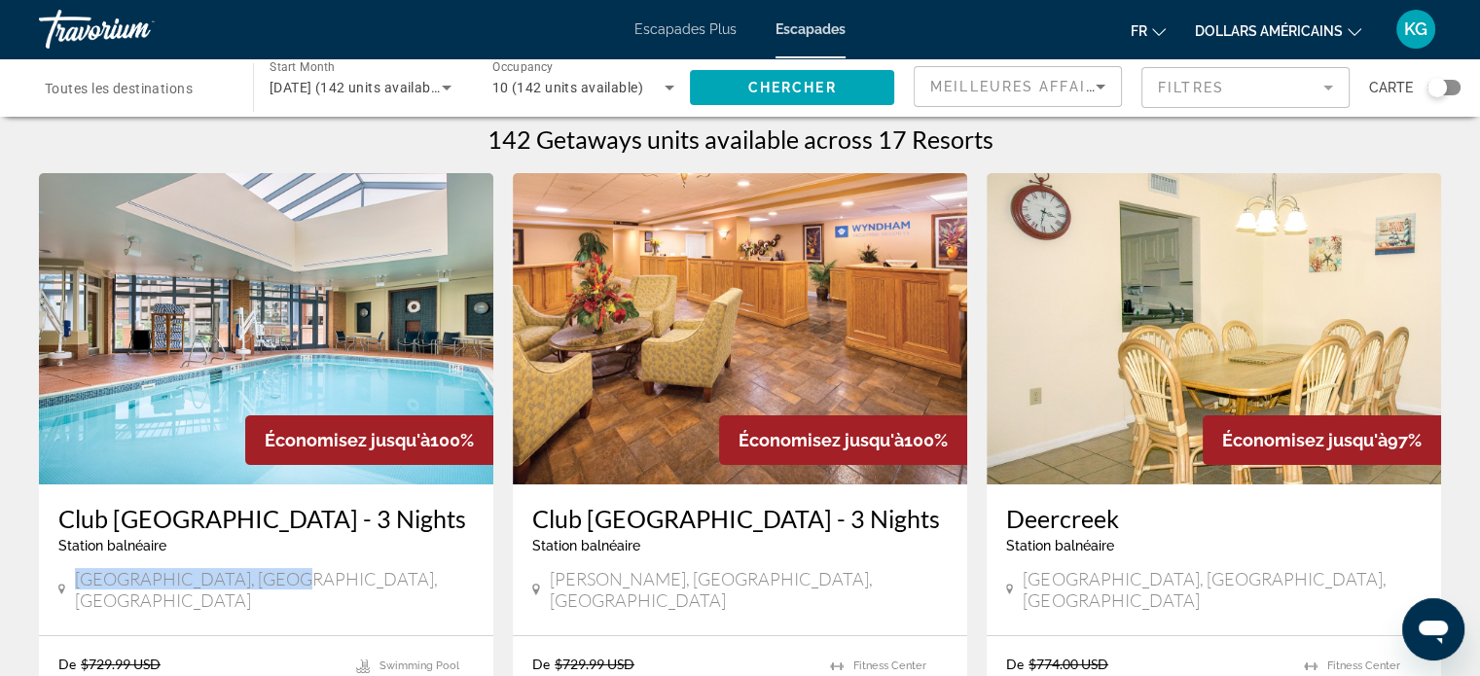
scroll to position [0, 0]
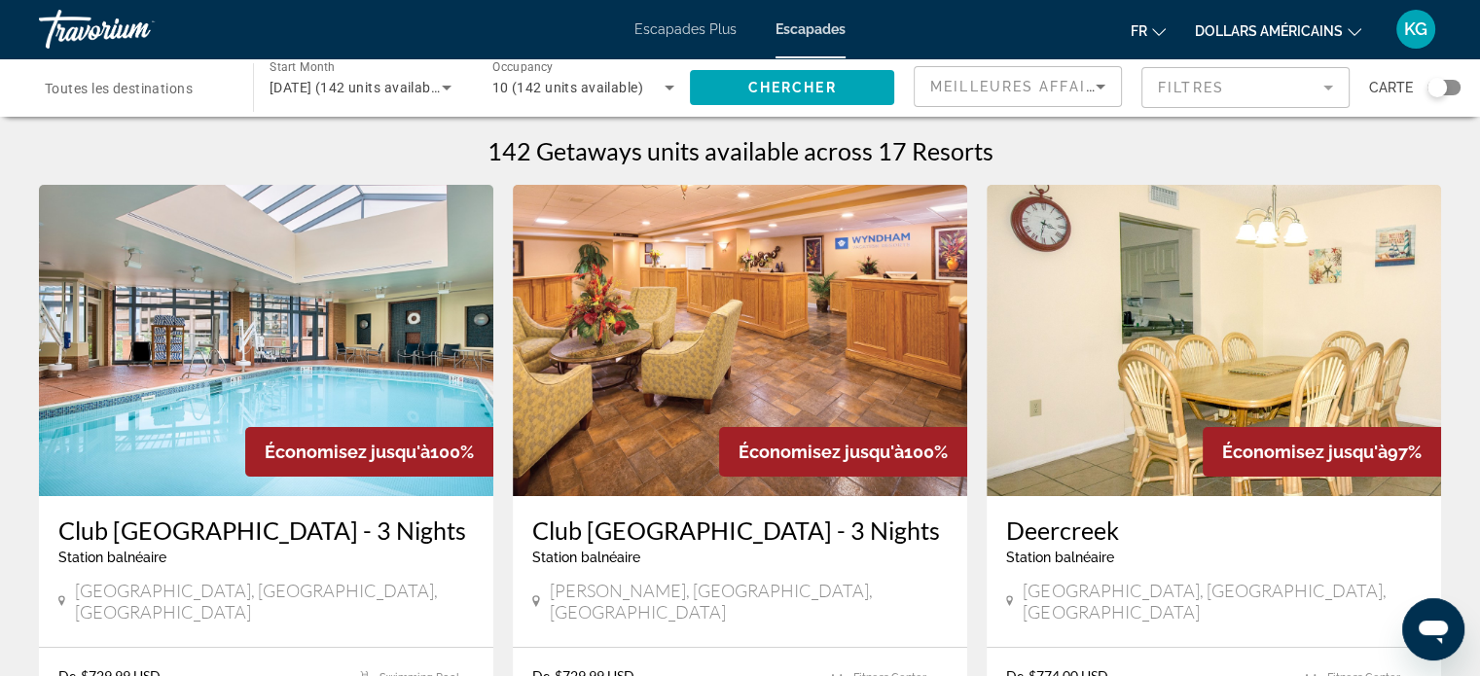
click at [152, 95] on span "Toutes les destinations" at bounding box center [119, 89] width 148 height 16
click at [152, 95] on input "Destination Toutes les destinations" at bounding box center [136, 88] width 183 height 23
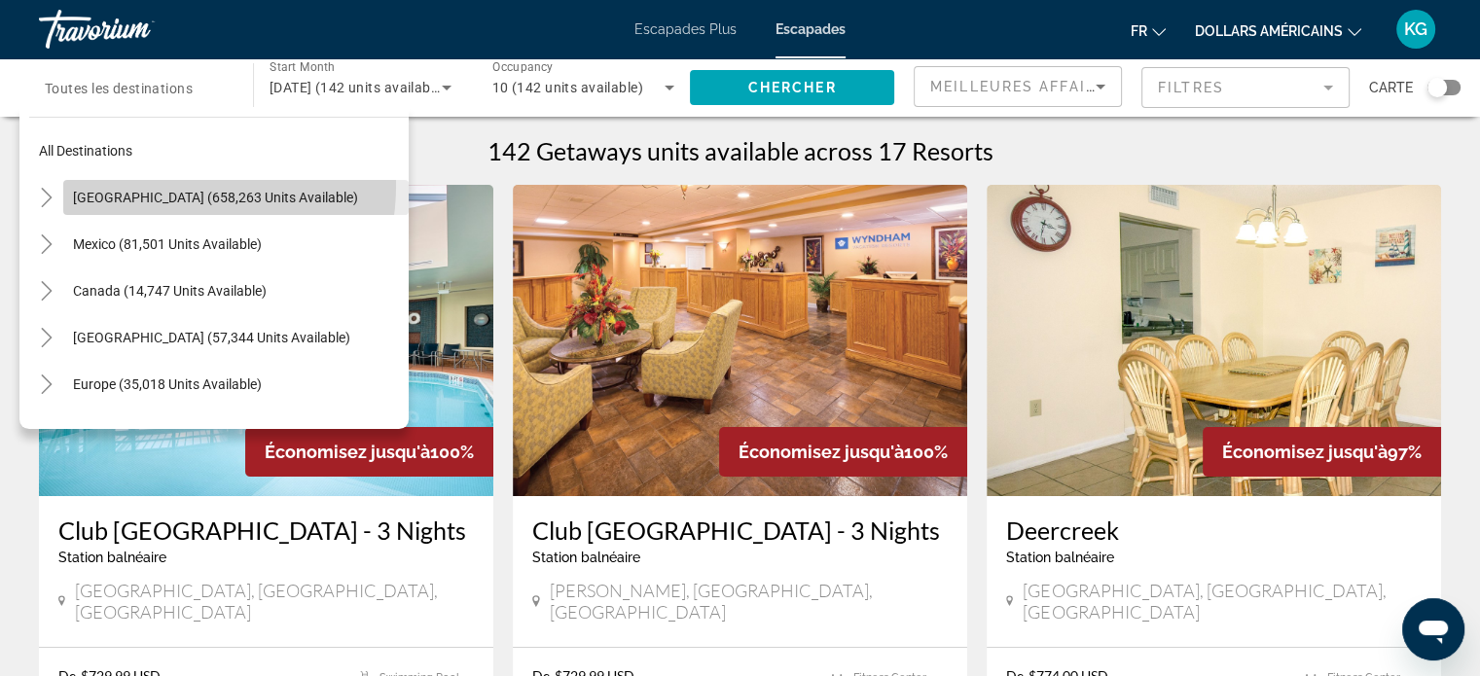
click at [156, 185] on span "Search widget" at bounding box center [235, 197] width 345 height 47
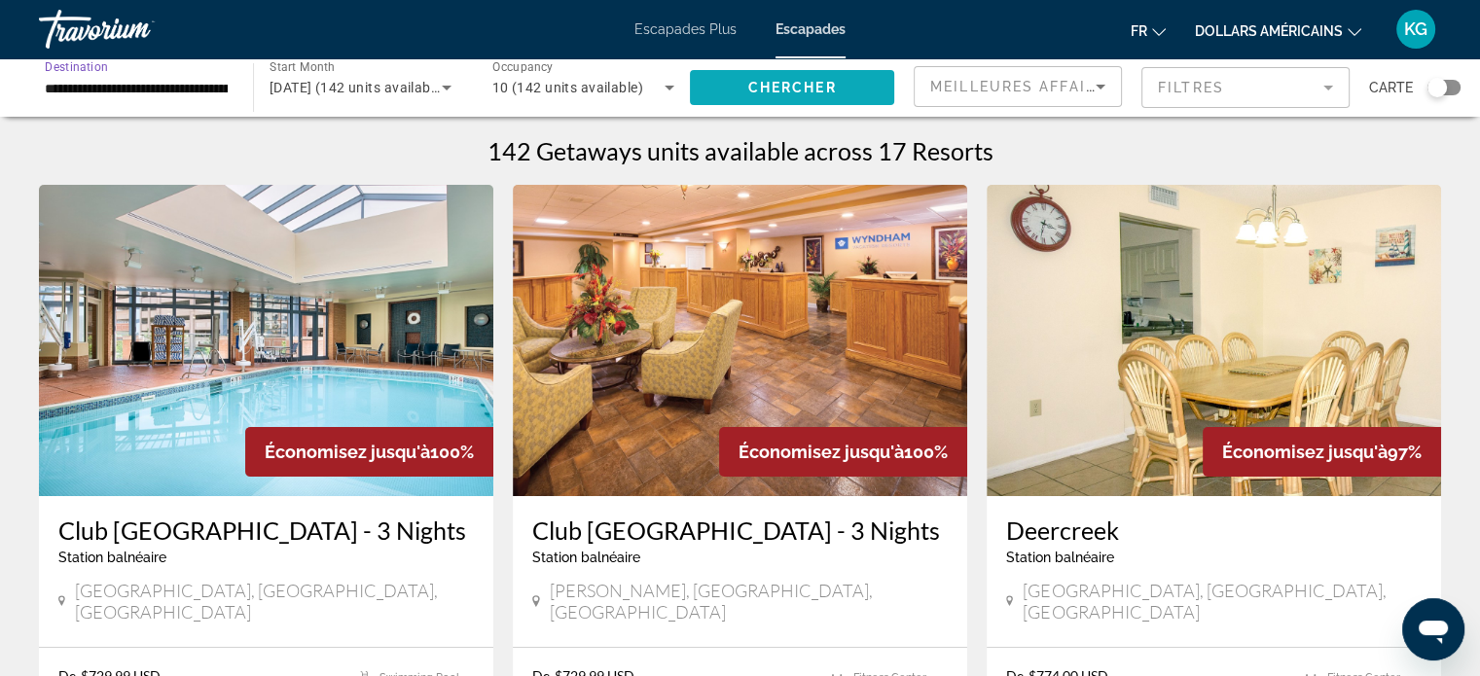
click at [816, 78] on span "Search widget" at bounding box center [792, 87] width 204 height 47
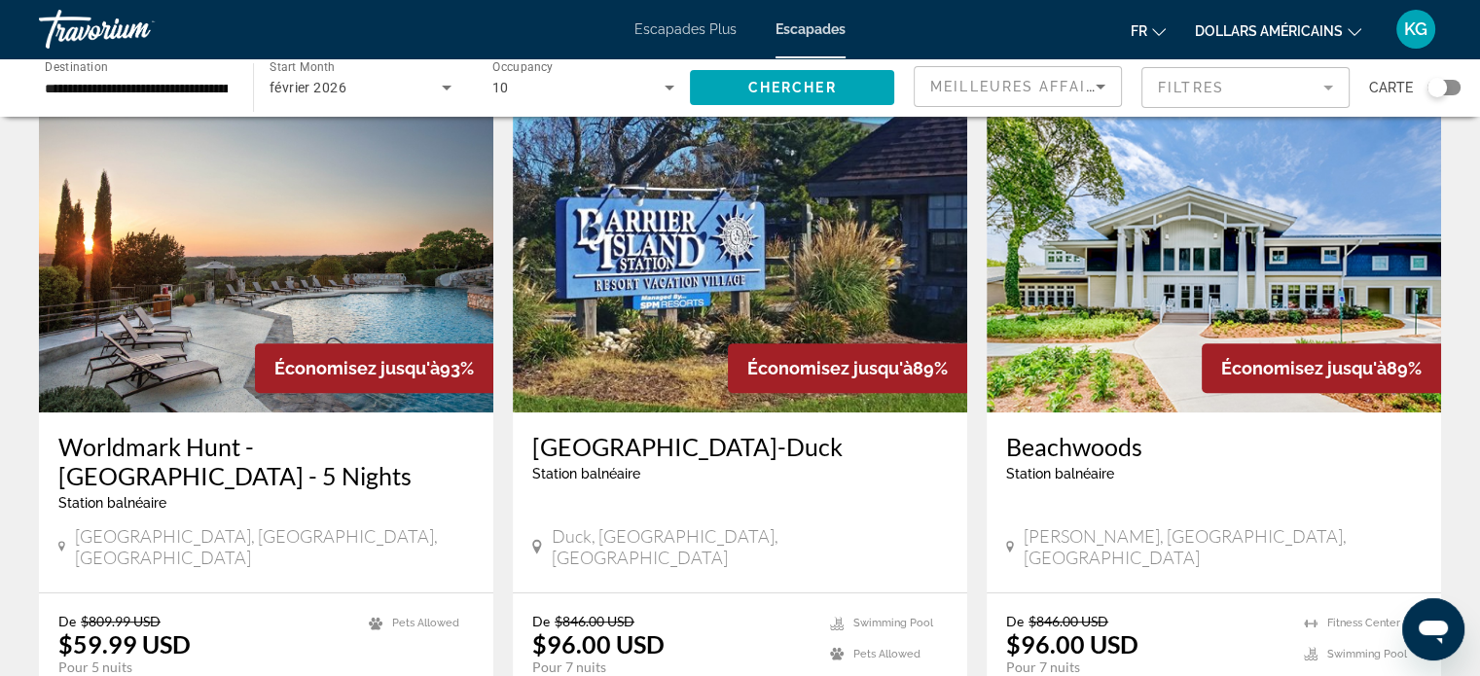
scroll to position [778, 0]
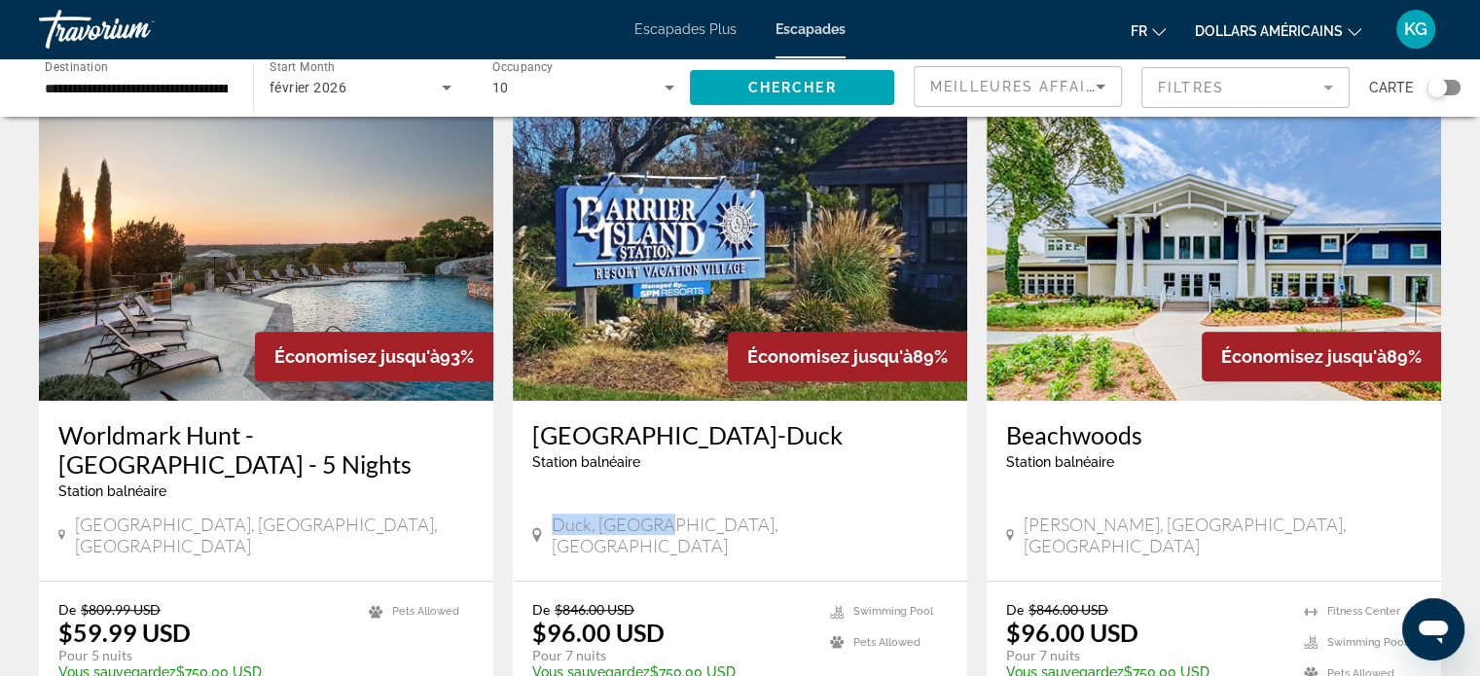
drag, startPoint x: 554, startPoint y: 531, endPoint x: 687, endPoint y: 516, distance: 134.2
click at [687, 516] on div "[GEOGRAPHIC_DATA]-[GEOGRAPHIC_DATA] balnéaire - Ceci est une station d'adultes …" at bounding box center [740, 491] width 454 height 180
copy span "Duck, [GEOGRAPHIC_DATA], [GEOGRAPHIC_DATA]"
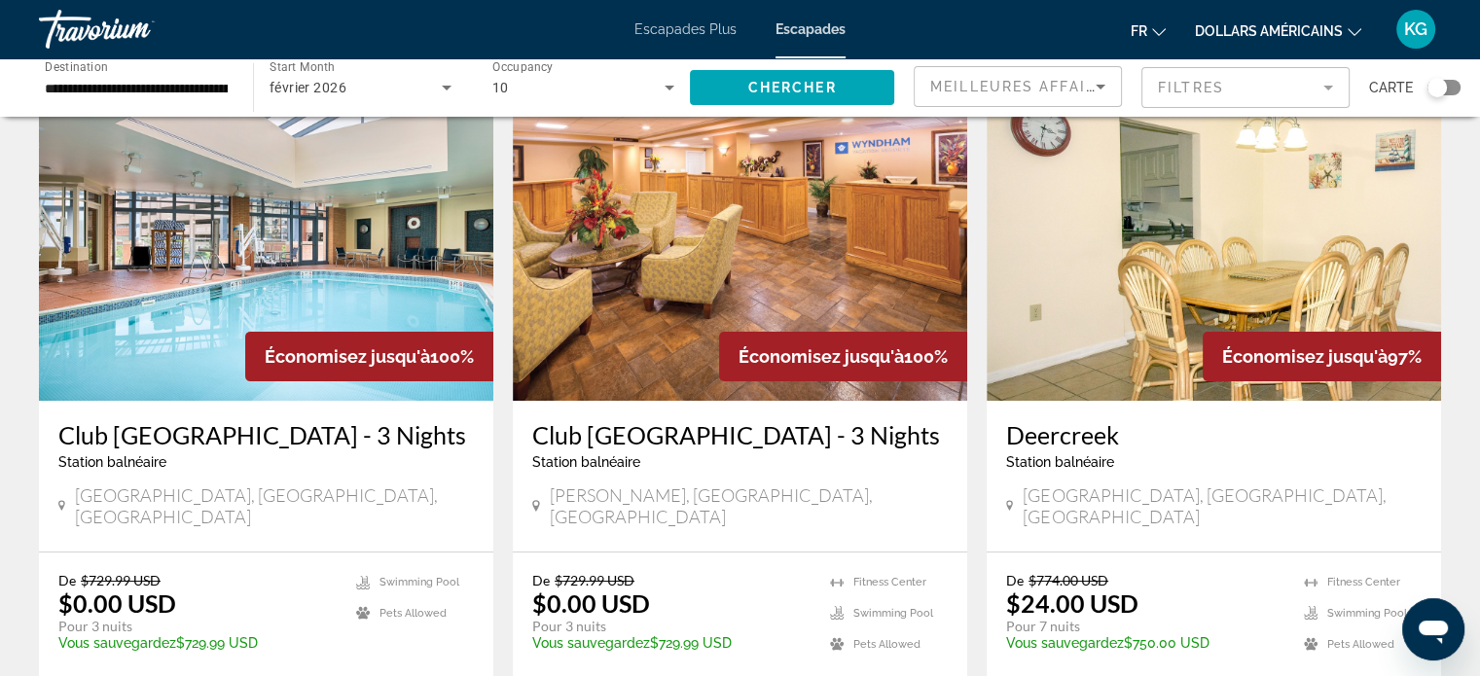
scroll to position [97, 0]
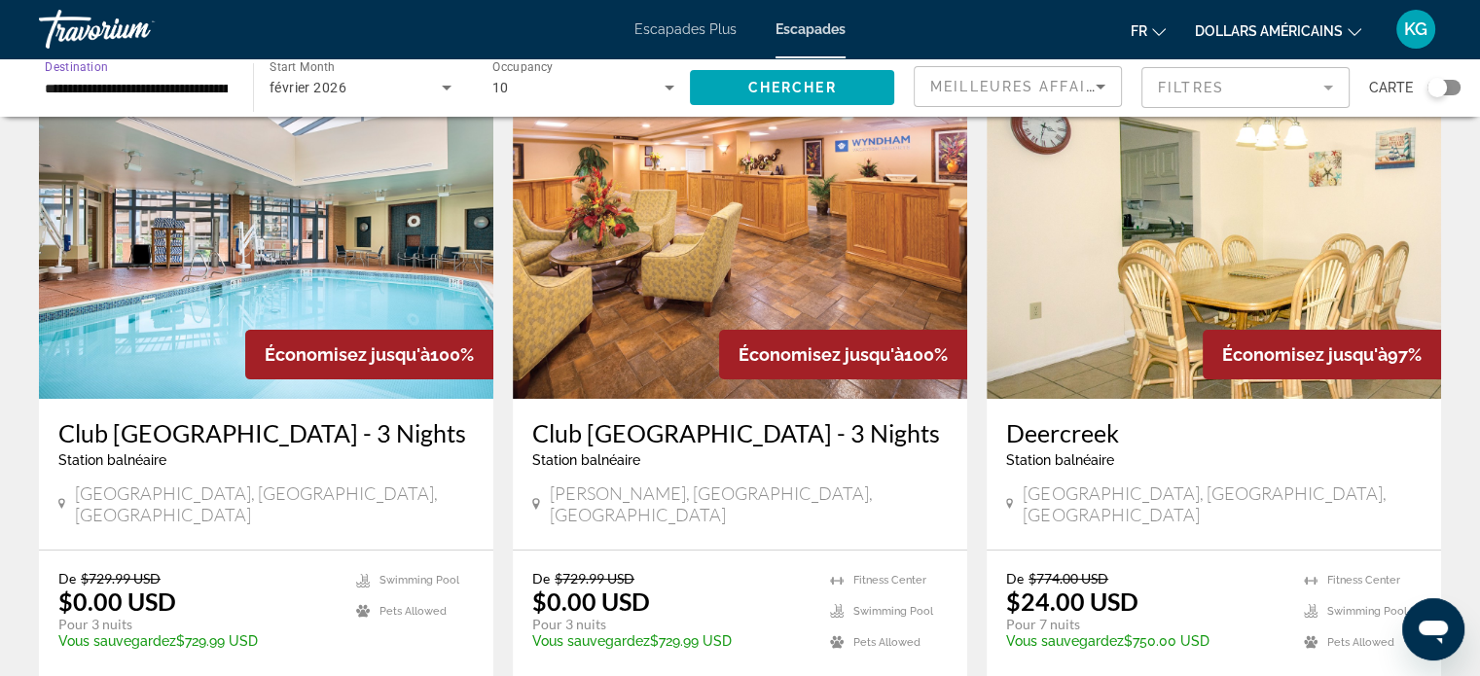
click at [213, 94] on input "**********" at bounding box center [136, 88] width 183 height 23
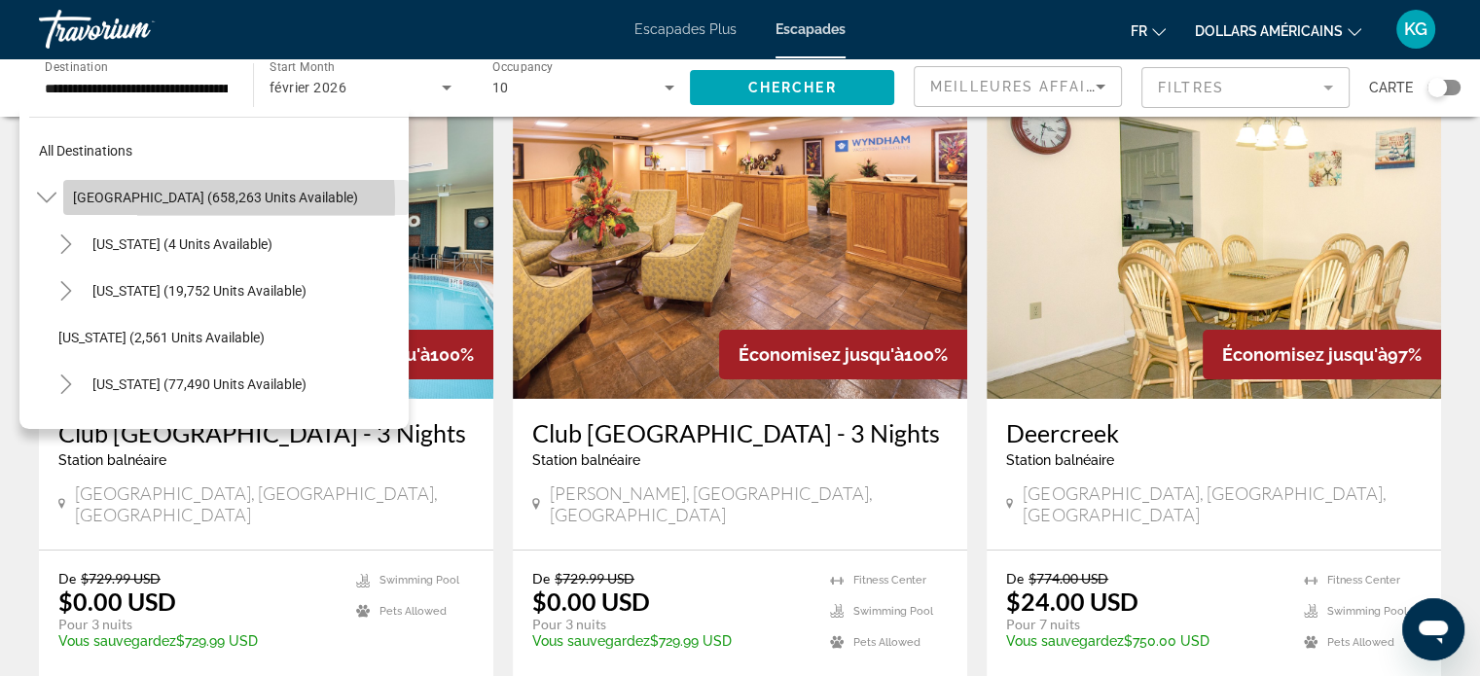
click at [142, 202] on span "[GEOGRAPHIC_DATA] (658,263 units available)" at bounding box center [215, 198] width 285 height 16
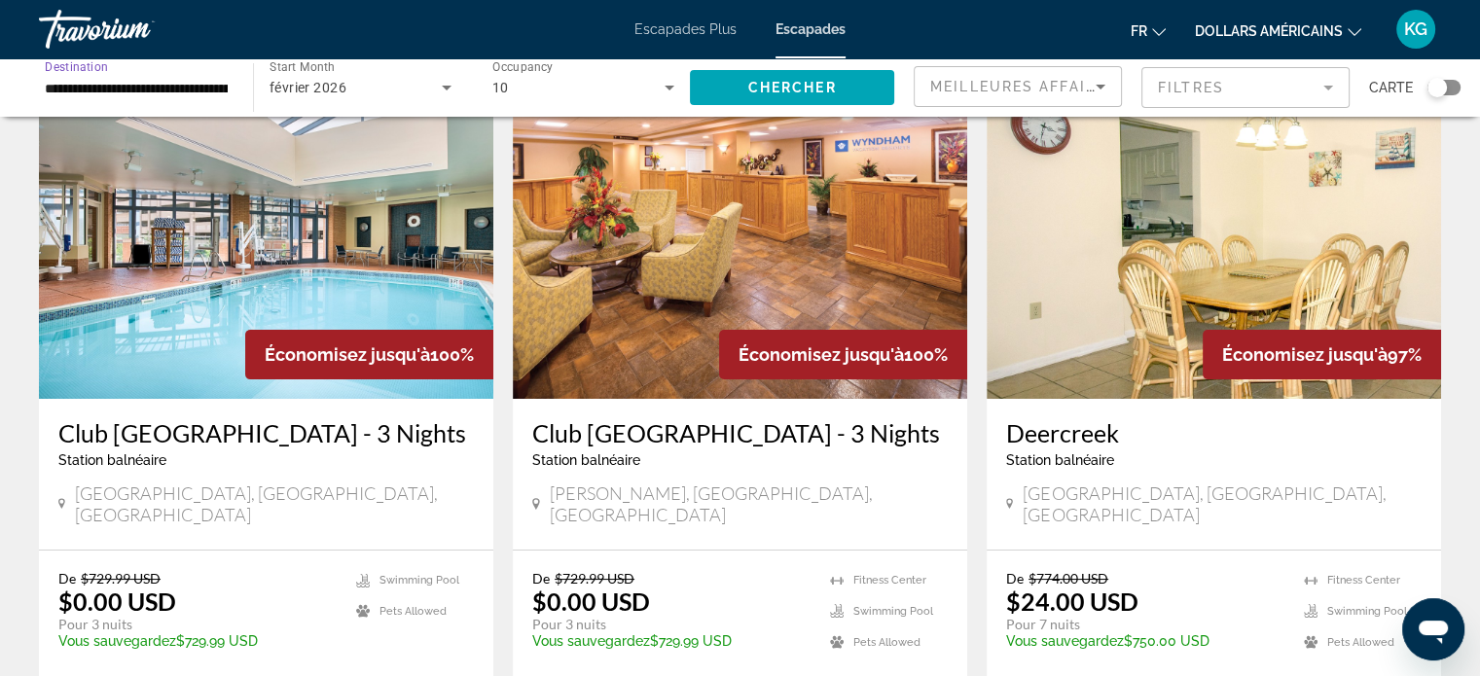
click at [90, 89] on input "**********" at bounding box center [136, 88] width 183 height 23
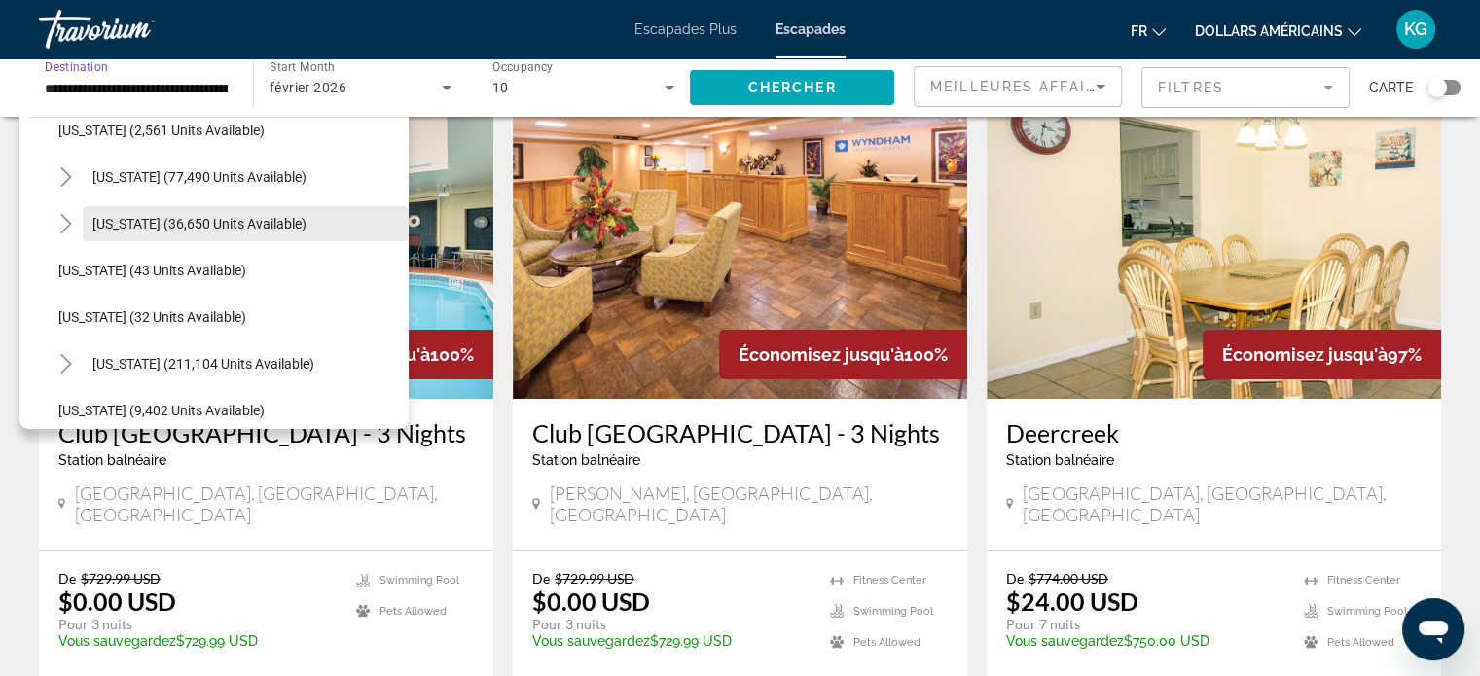
scroll to position [195, 0]
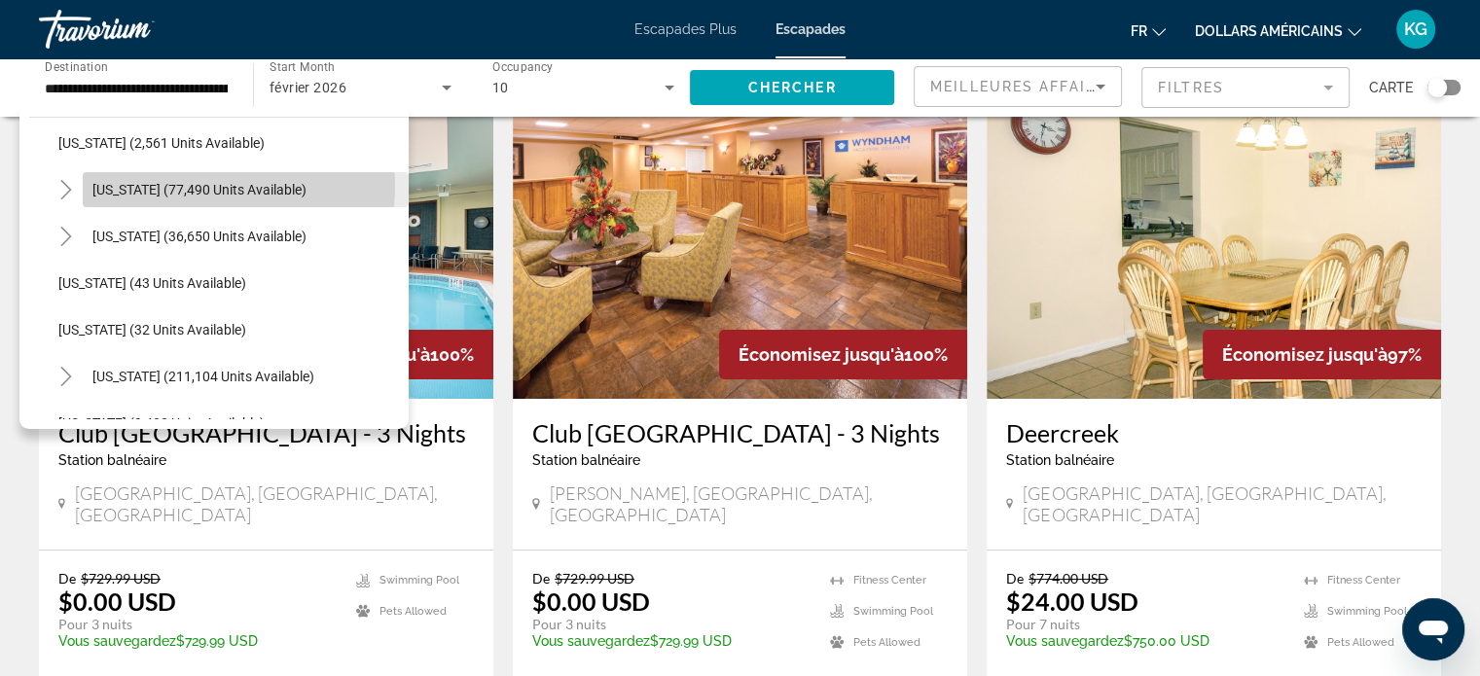
click at [195, 186] on span "[US_STATE] (77,490 units available)" at bounding box center [199, 190] width 214 height 16
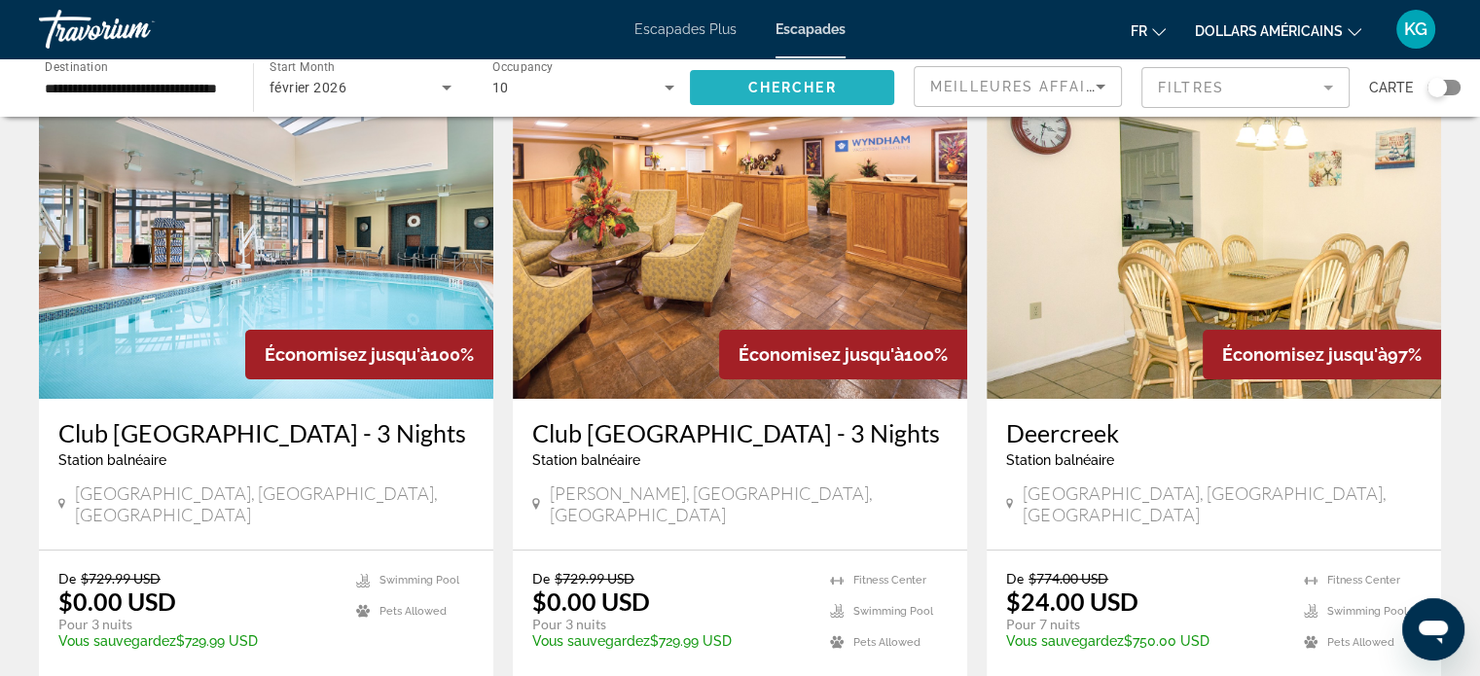
click at [798, 82] on span "Chercher" at bounding box center [792, 88] width 89 height 16
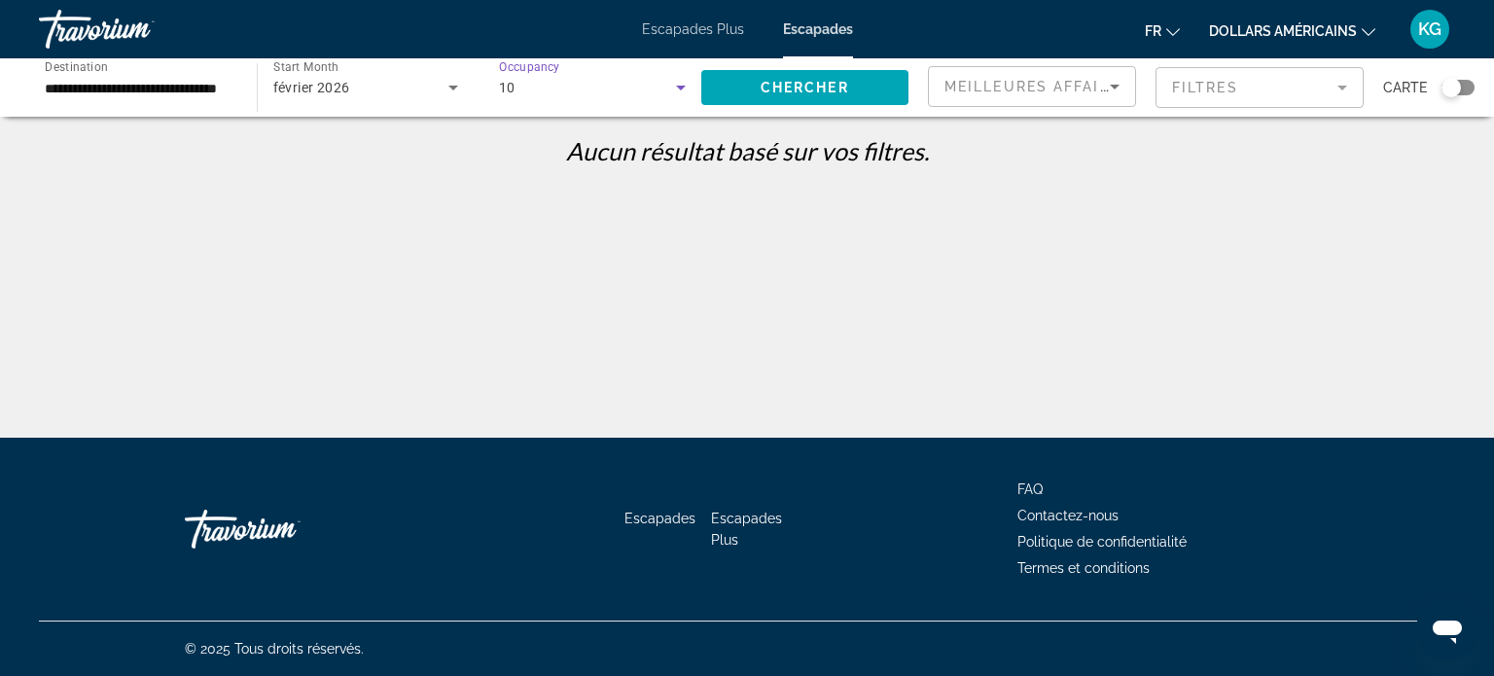
click at [551, 97] on div "10" at bounding box center [587, 87] width 177 height 23
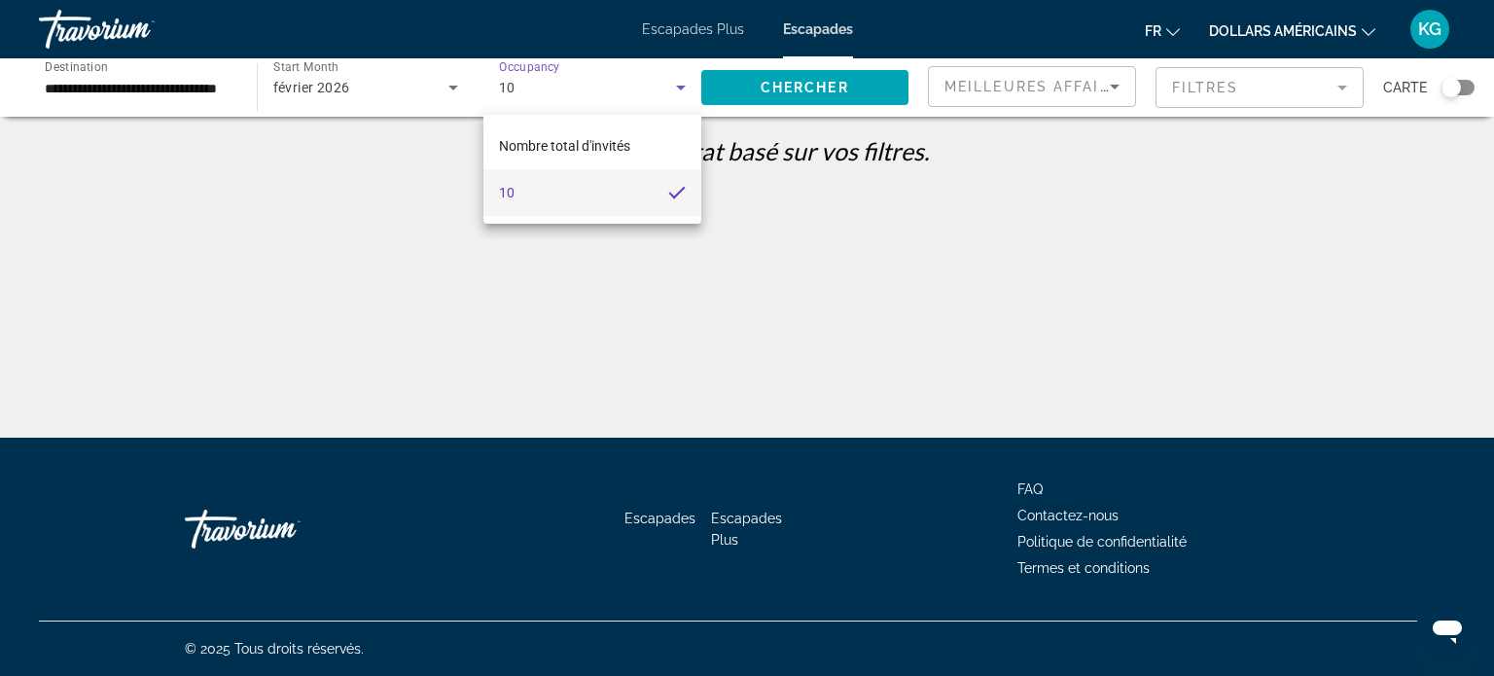
click at [680, 96] on div at bounding box center [747, 338] width 1494 height 676
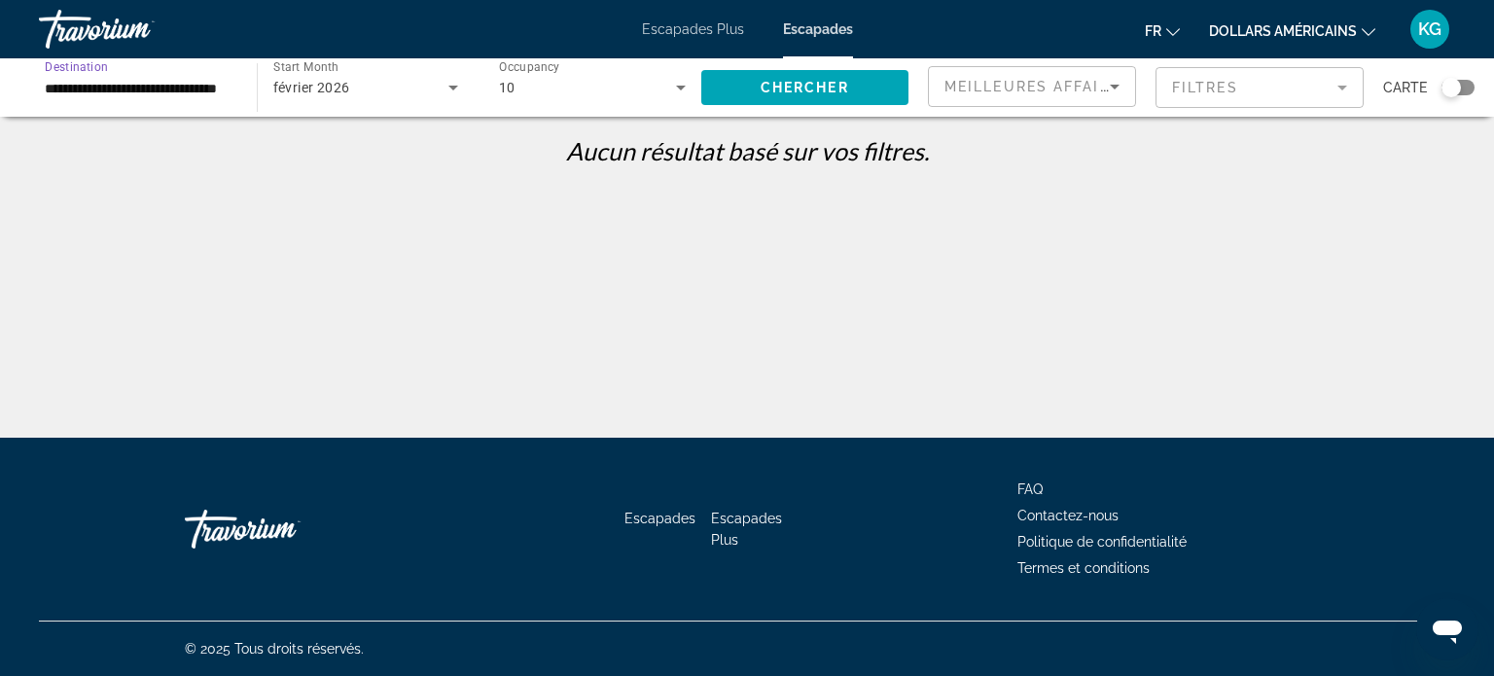
click at [147, 93] on input "**********" at bounding box center [138, 88] width 187 height 23
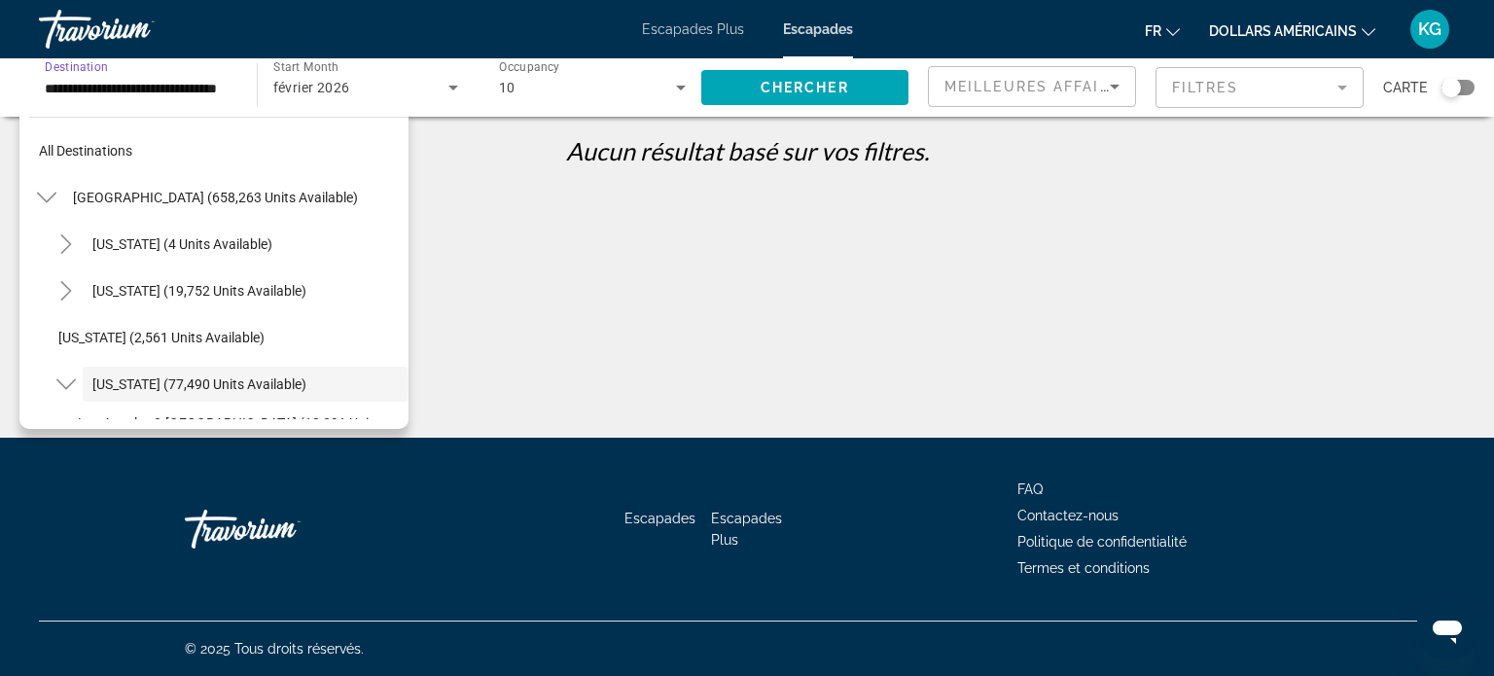
scroll to position [116, 0]
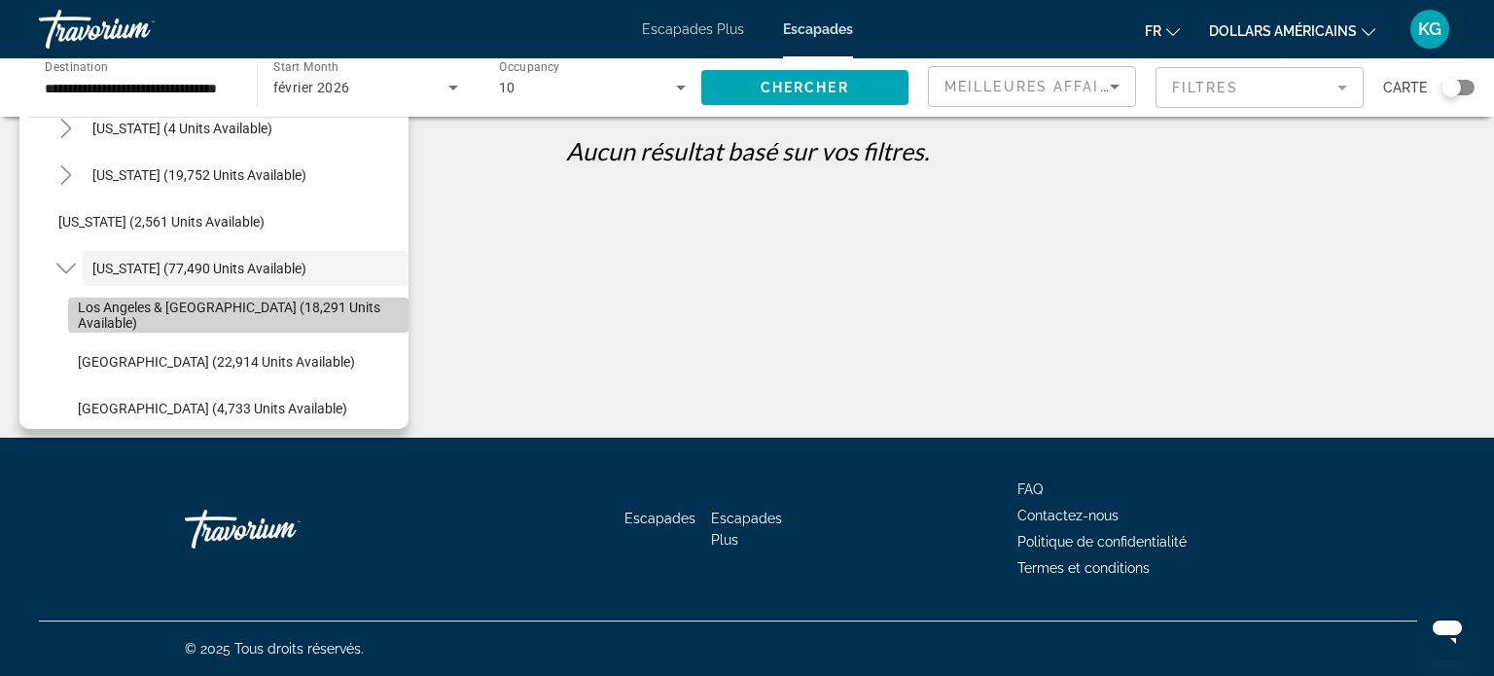
click at [288, 314] on span "Los Angeles & [GEOGRAPHIC_DATA] (18,291 units available)" at bounding box center [238, 315] width 321 height 31
type input "**********"
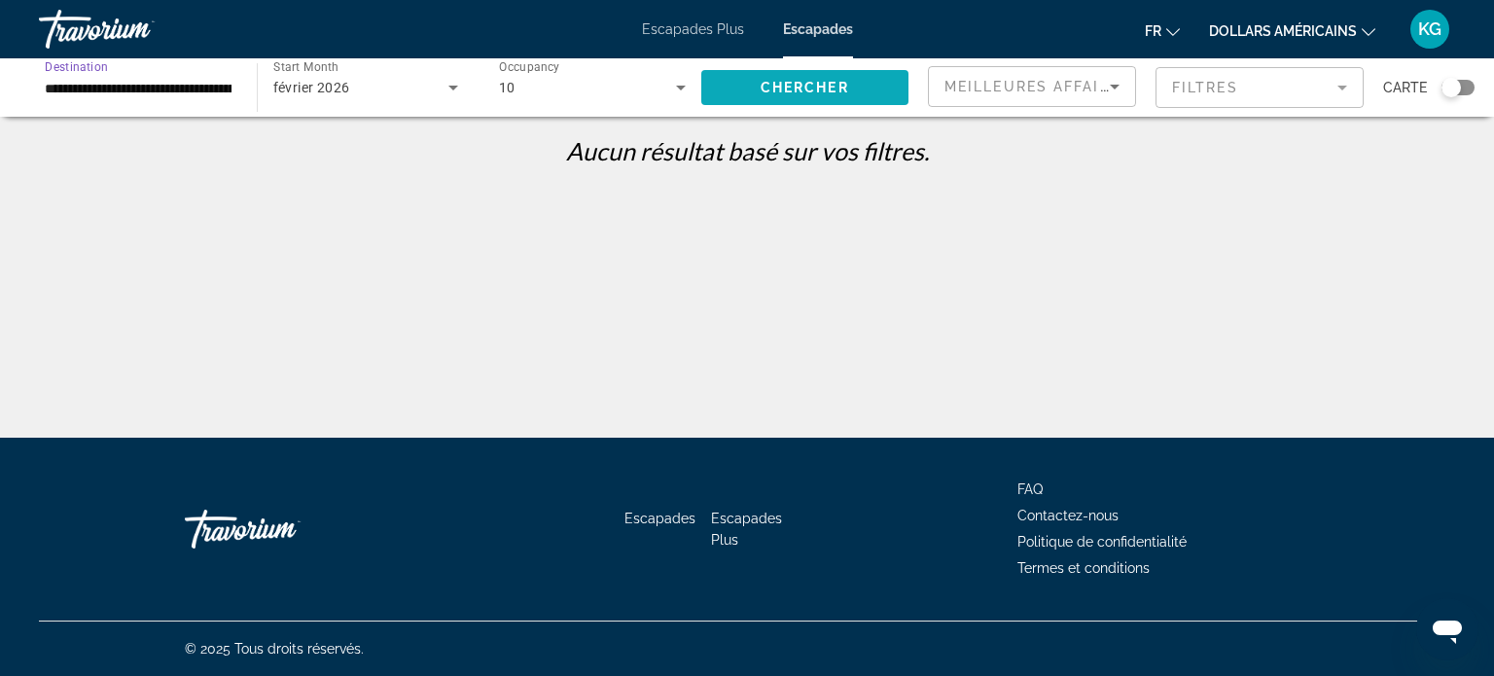
click at [851, 82] on span "Search widget" at bounding box center [805, 87] width 208 height 47
click at [663, 94] on div "10" at bounding box center [587, 87] width 177 height 23
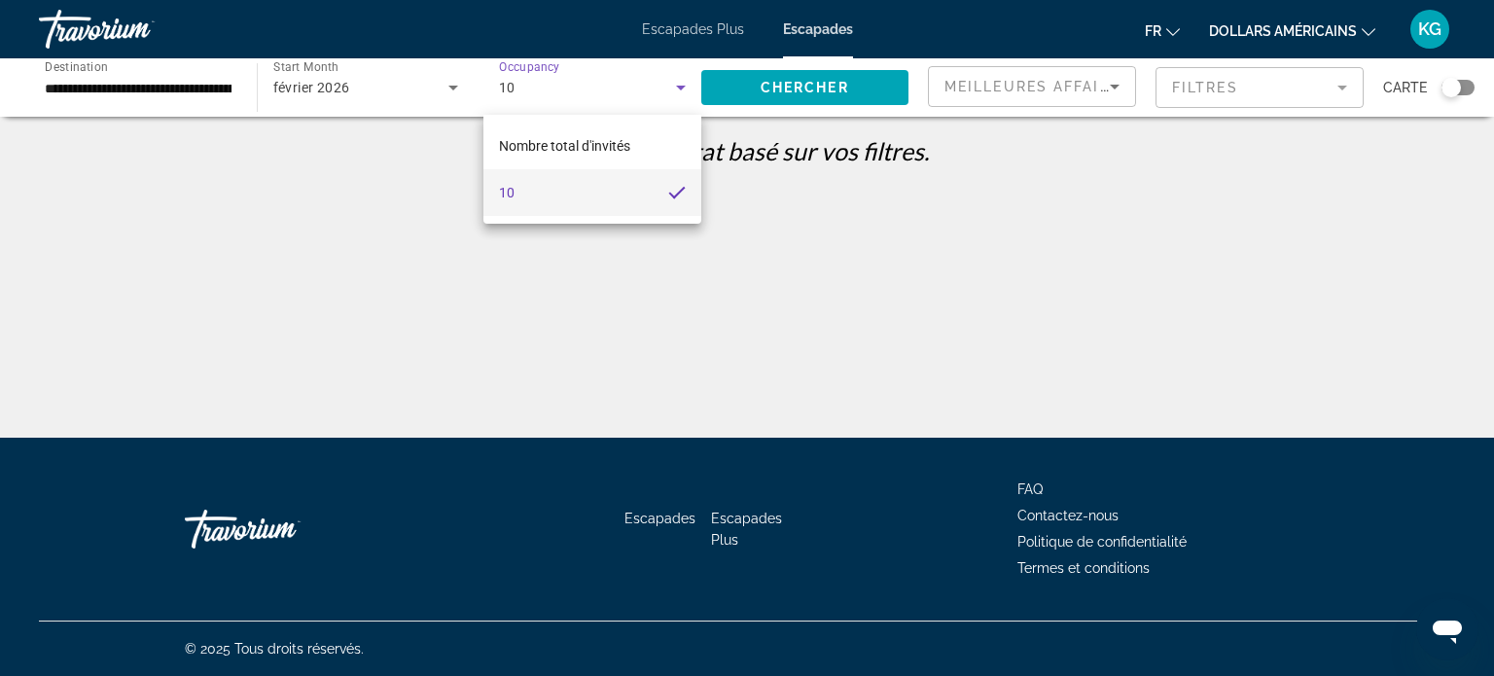
click at [522, 70] on div at bounding box center [747, 338] width 1494 height 676
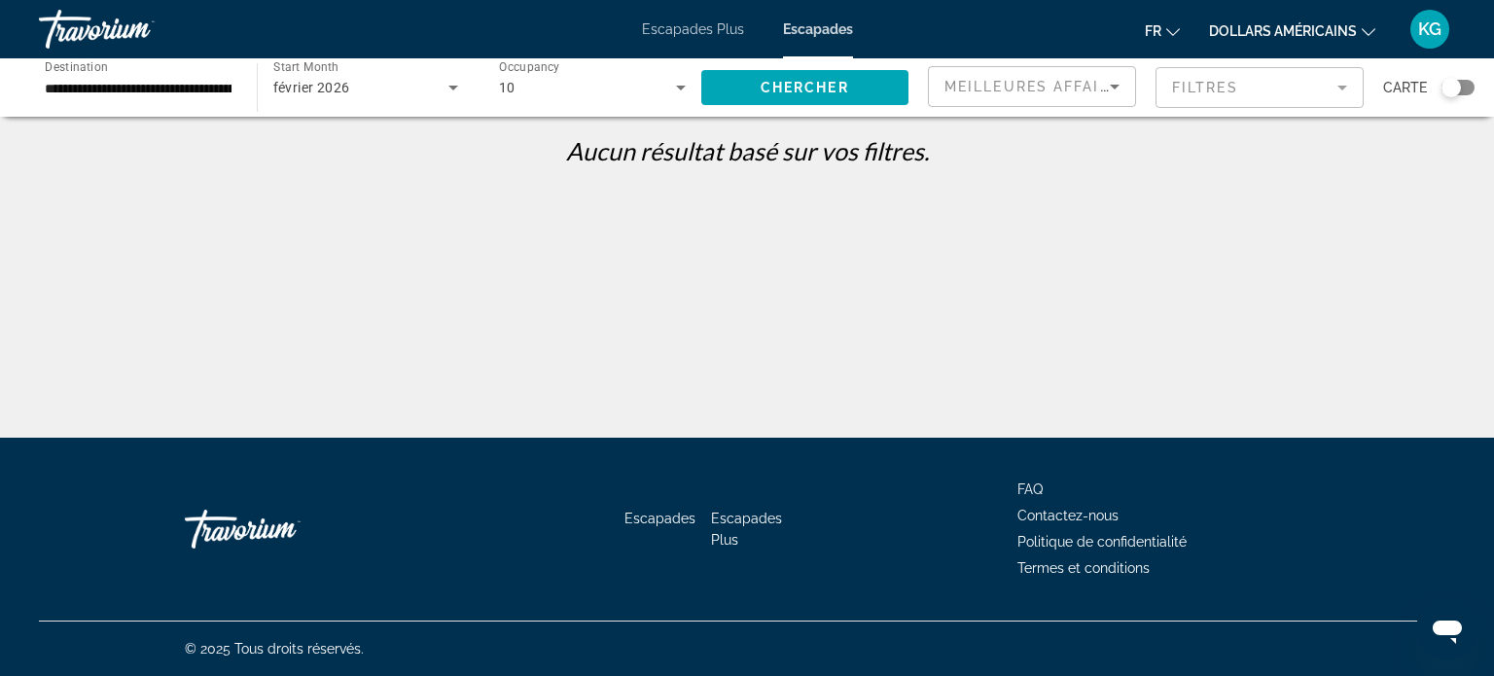
drag, startPoint x: 525, startPoint y: 89, endPoint x: 440, endPoint y: 90, distance: 85.6
click at [440, 90] on div "**********" at bounding box center [473, 87] width 909 height 58
